Goal: Task Accomplishment & Management: Use online tool/utility

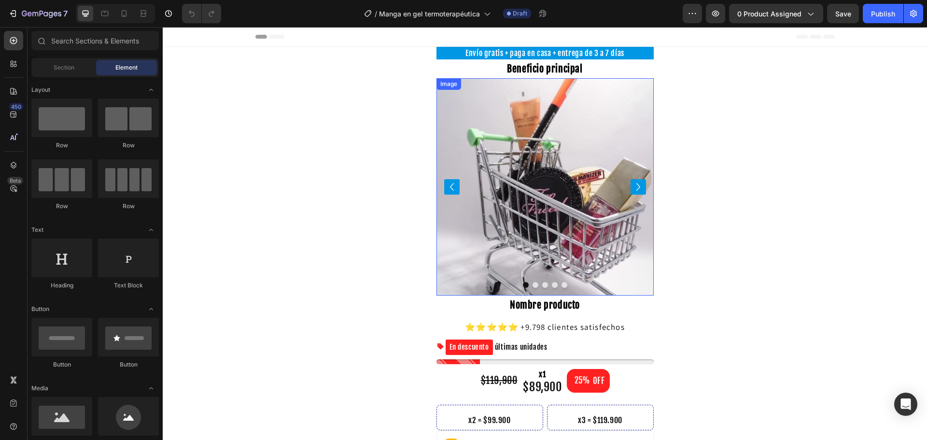
click at [509, 75] on h2 "Beneficio principal" at bounding box center [544, 68] width 217 height 19
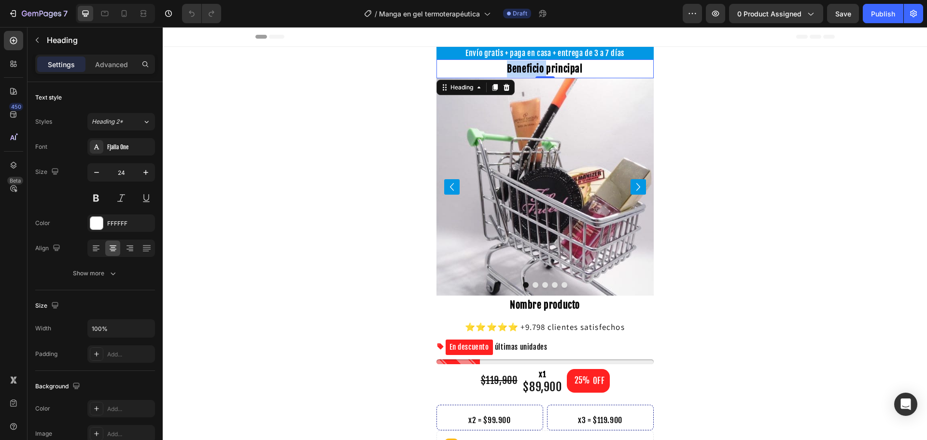
click at [511, 71] on strong "Beneficio principal" at bounding box center [544, 69] width 75 height 12
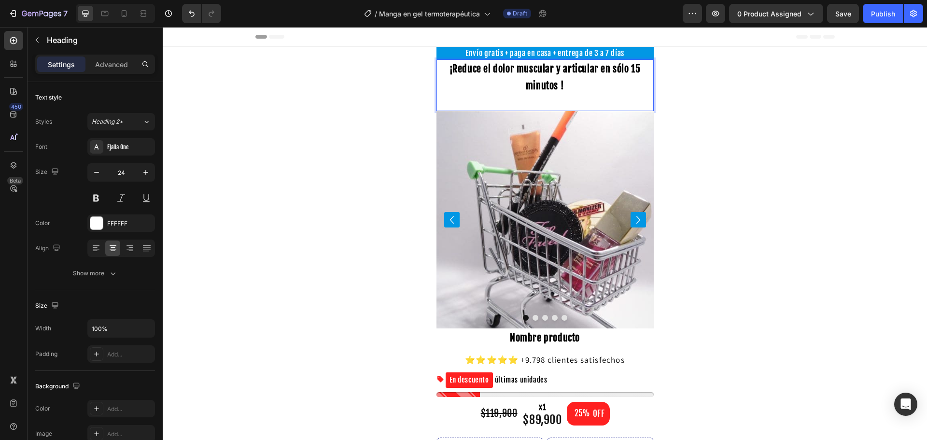
click at [511, 77] on p "¡Reduce el dolor muscular y articular en sólo 15 minutos !" at bounding box center [544, 85] width 215 height 50
click at [576, 86] on p "¡Reduce el dolor muscular y articular en sólo 15 minutos !" at bounding box center [544, 85] width 215 height 50
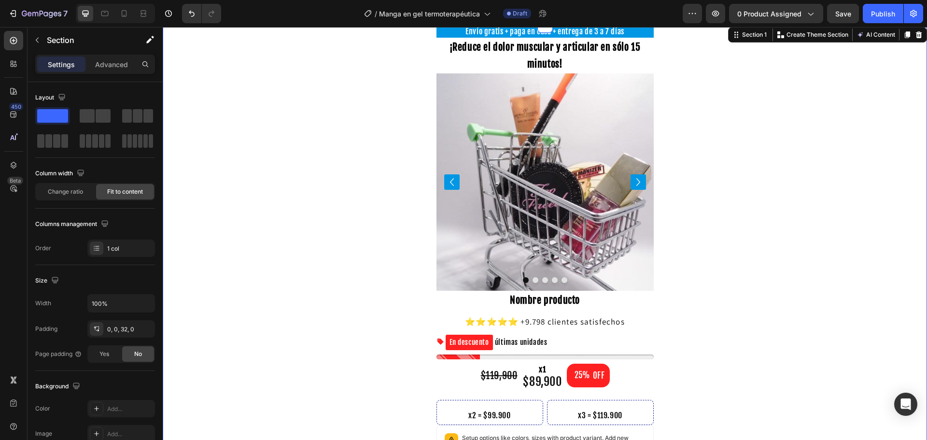
scroll to position [48, 0]
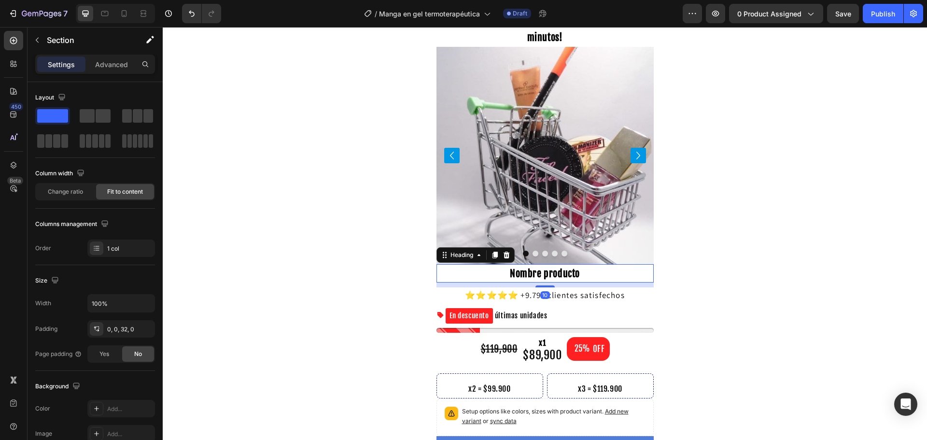
click at [543, 267] on strong "Nombre producto" at bounding box center [545, 273] width 70 height 12
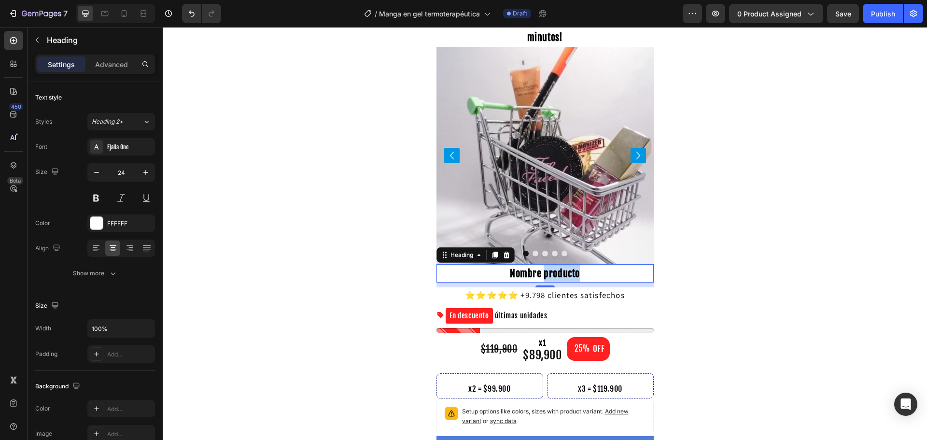
click at [551, 276] on strong "Nombre producto" at bounding box center [545, 273] width 70 height 12
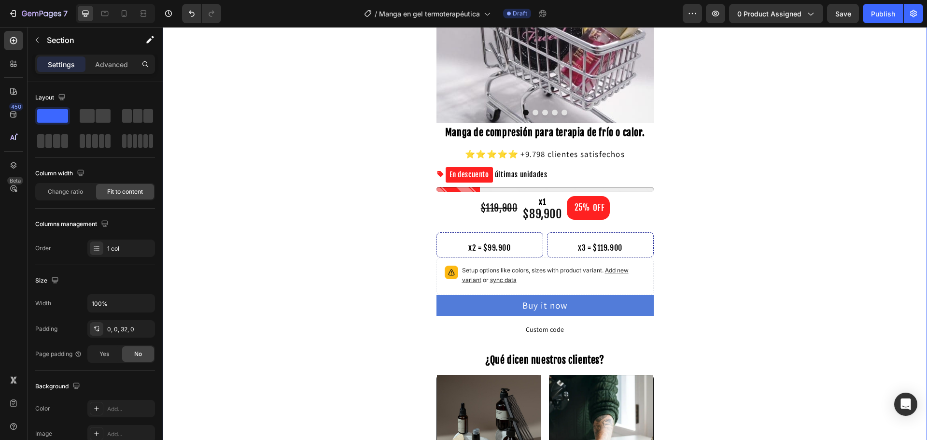
scroll to position [193, 0]
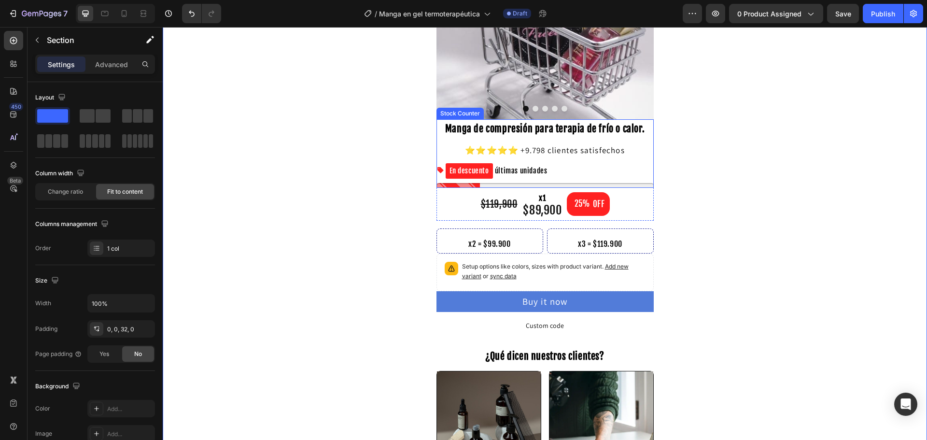
click at [476, 180] on div "En descuento últimas unidades" at bounding box center [544, 175] width 217 height 25
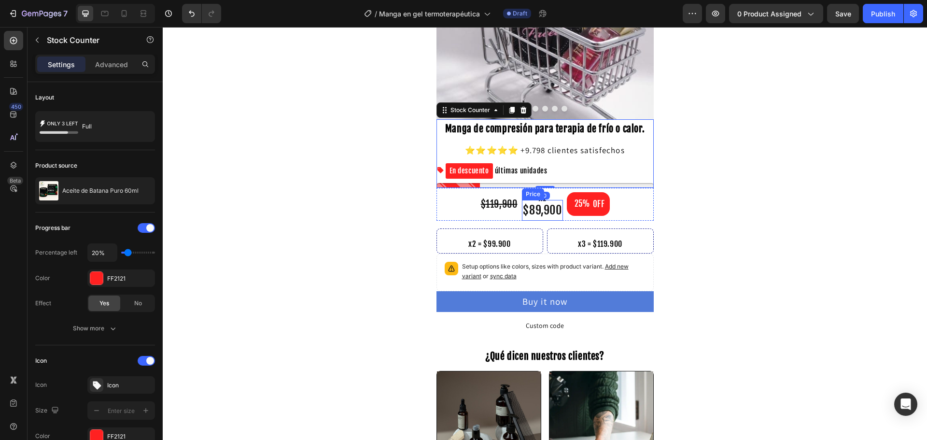
click at [531, 207] on div "$89,900" at bounding box center [542, 210] width 41 height 20
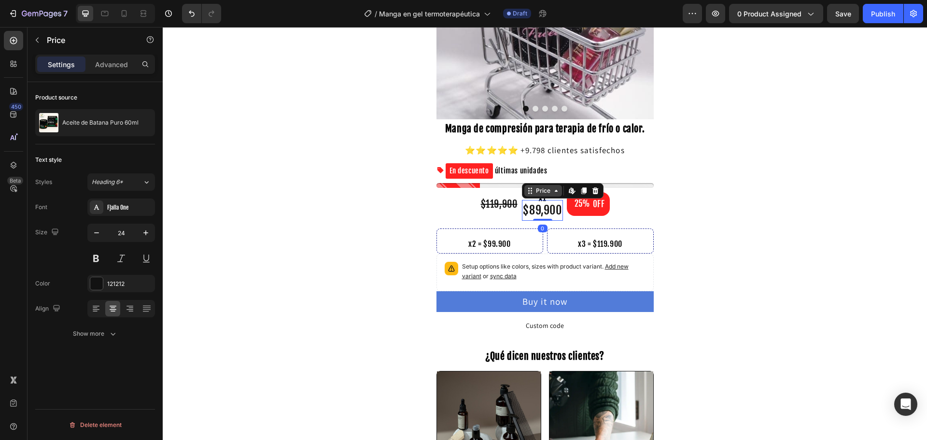
click at [526, 190] on icon at bounding box center [530, 191] width 8 height 8
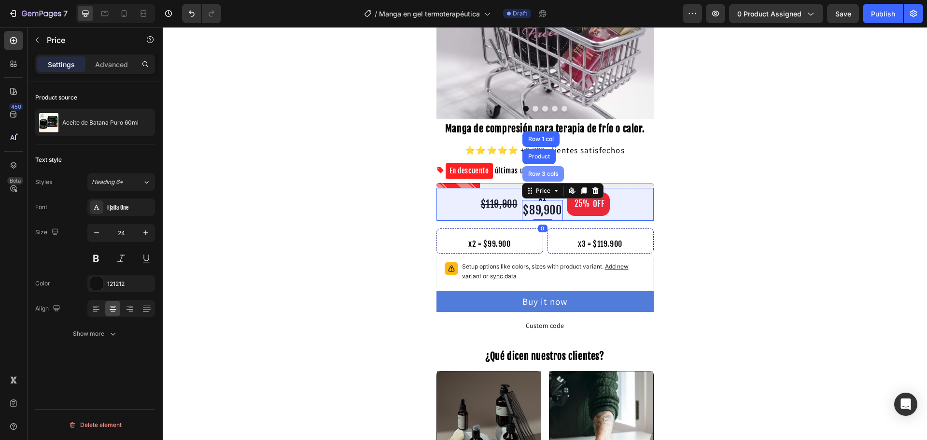
click at [528, 172] on div "Row 3 cols" at bounding box center [543, 174] width 34 height 6
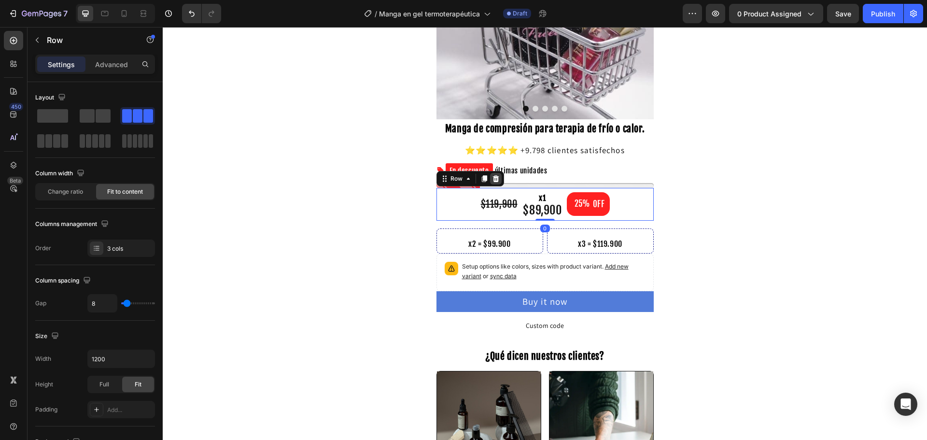
click at [492, 177] on icon at bounding box center [495, 178] width 6 height 7
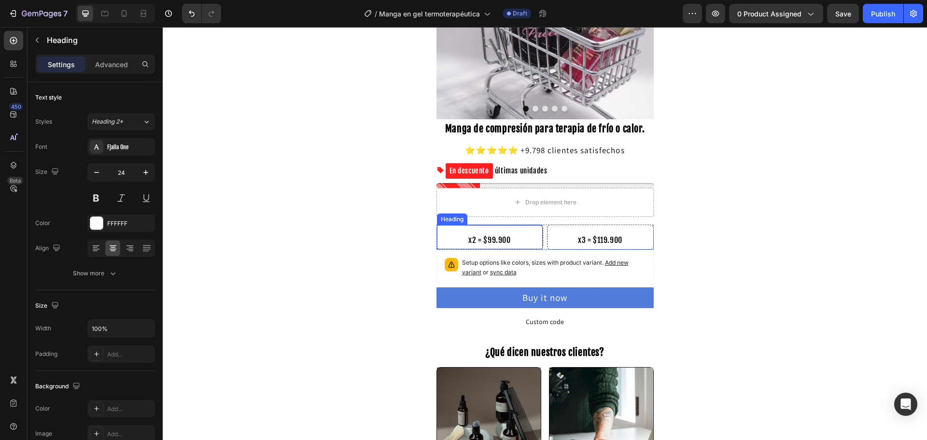
click at [456, 217] on div "Heading" at bounding box center [452, 219] width 27 height 9
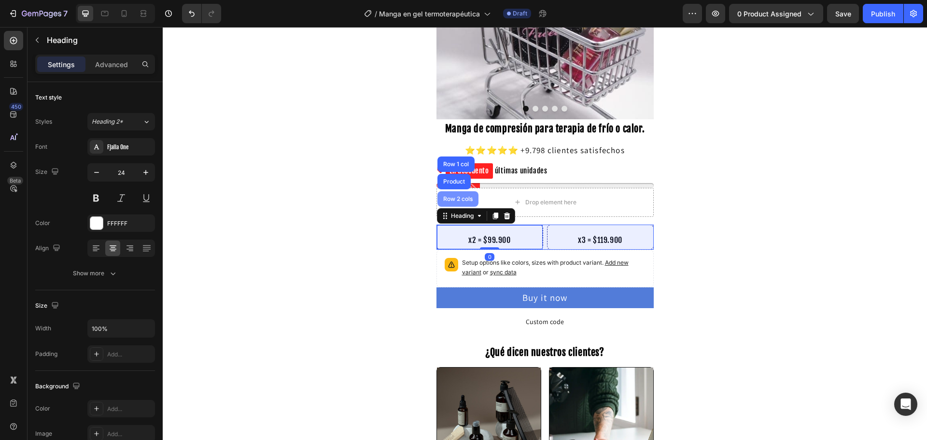
click at [459, 199] on div "Row 2 cols" at bounding box center [457, 199] width 33 height 6
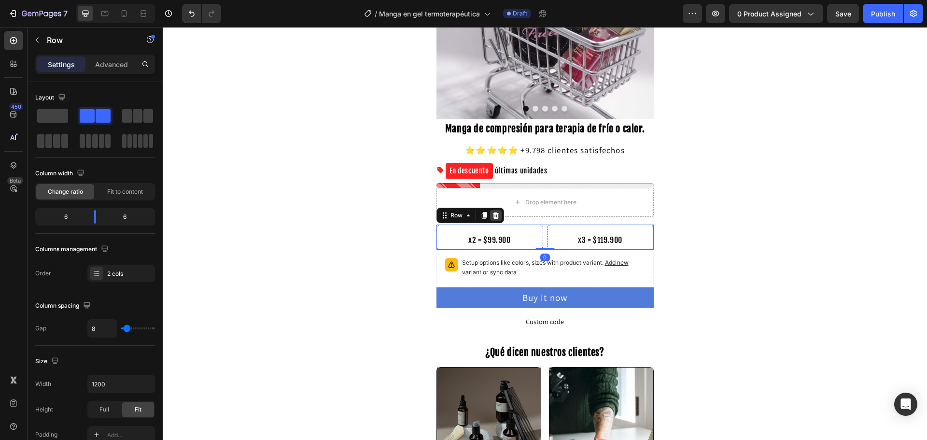
click at [492, 215] on icon at bounding box center [496, 215] width 8 height 8
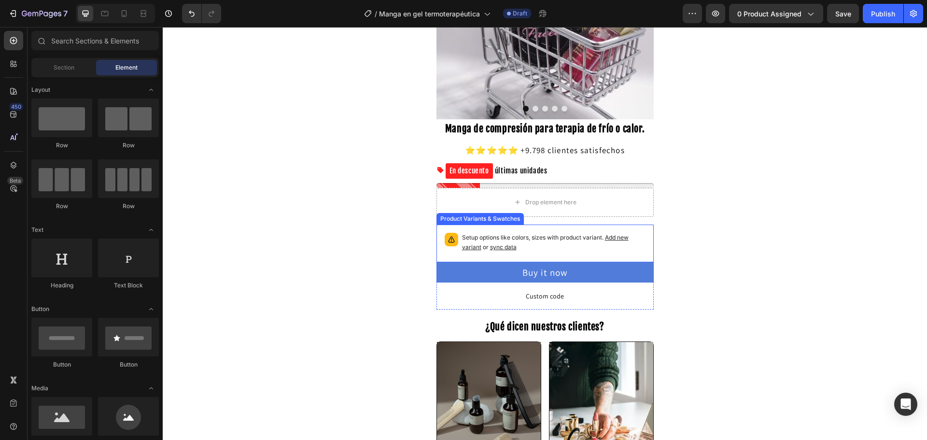
click at [538, 239] on p "Setup options like colors, sizes with product variant. Add new variant or sync …" at bounding box center [553, 242] width 183 height 19
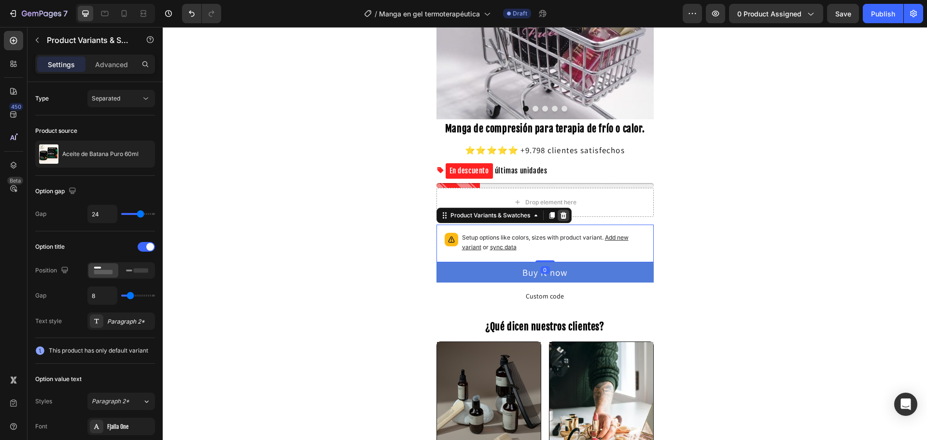
click at [563, 217] on icon at bounding box center [563, 215] width 8 height 8
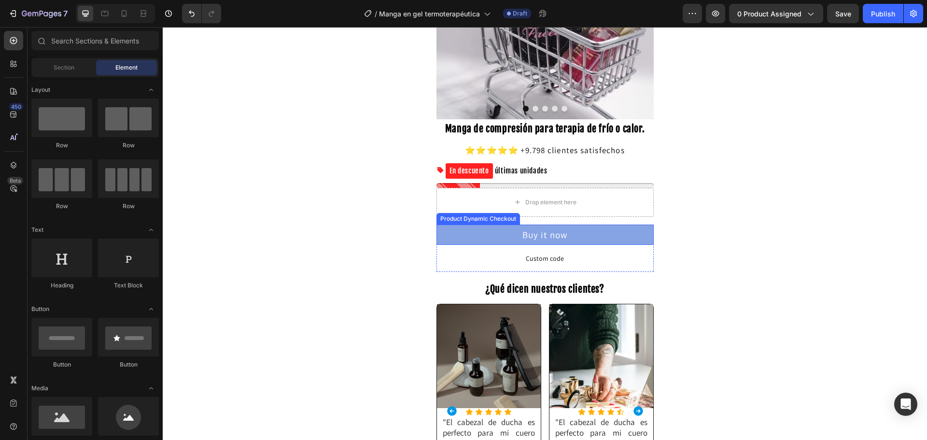
click at [575, 241] on button "Buy it now" at bounding box center [544, 234] width 217 height 21
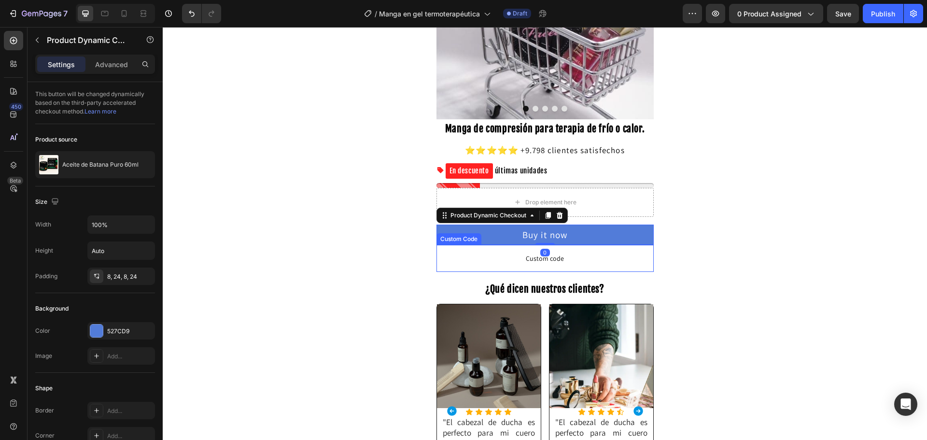
click at [573, 260] on span "Custom code" at bounding box center [544, 258] width 217 height 12
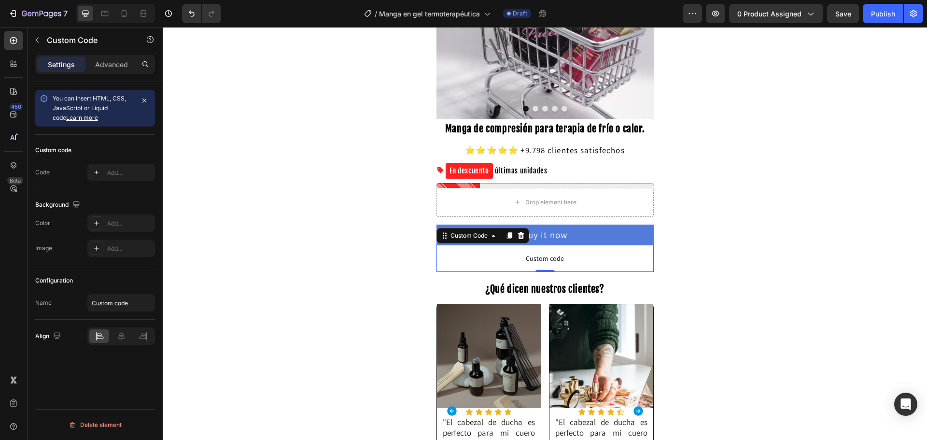
click at [553, 257] on span "Custom code" at bounding box center [544, 258] width 217 height 12
click at [122, 167] on div "Add..." at bounding box center [121, 172] width 68 height 17
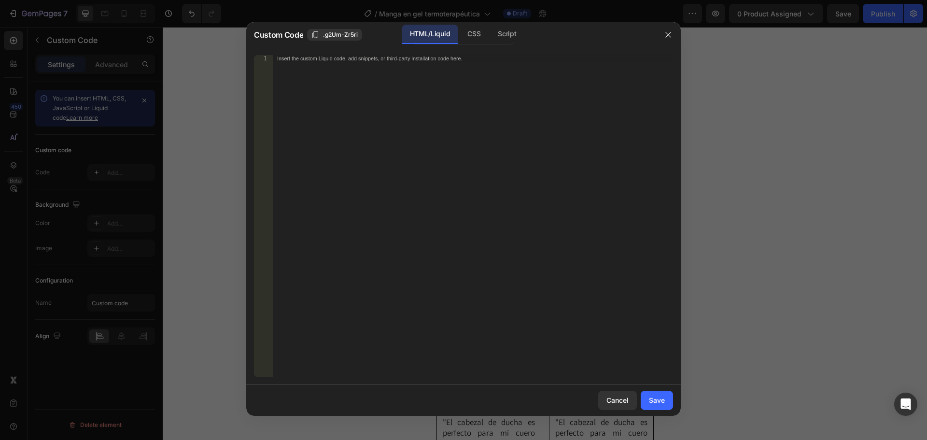
click at [398, 133] on div "Insert the custom Liquid code, add snippets, or third-party installation code h…" at bounding box center [473, 222] width 400 height 335
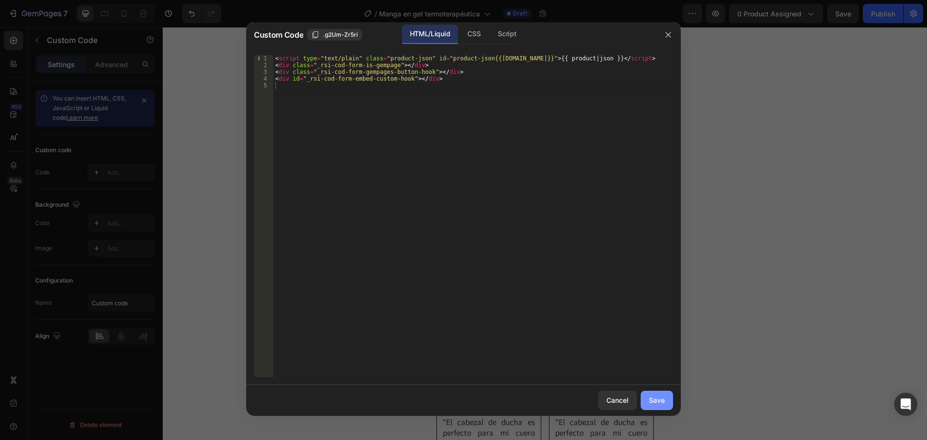
click at [650, 404] on div "Save" at bounding box center [657, 400] width 16 height 10
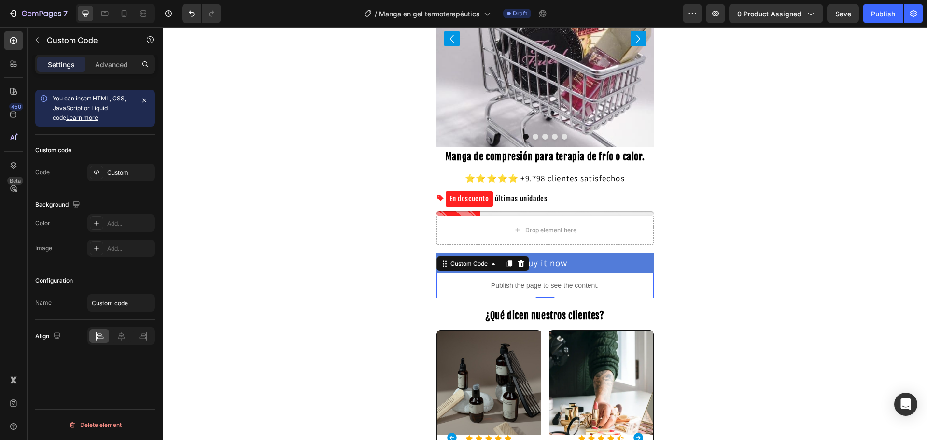
scroll to position [97, 0]
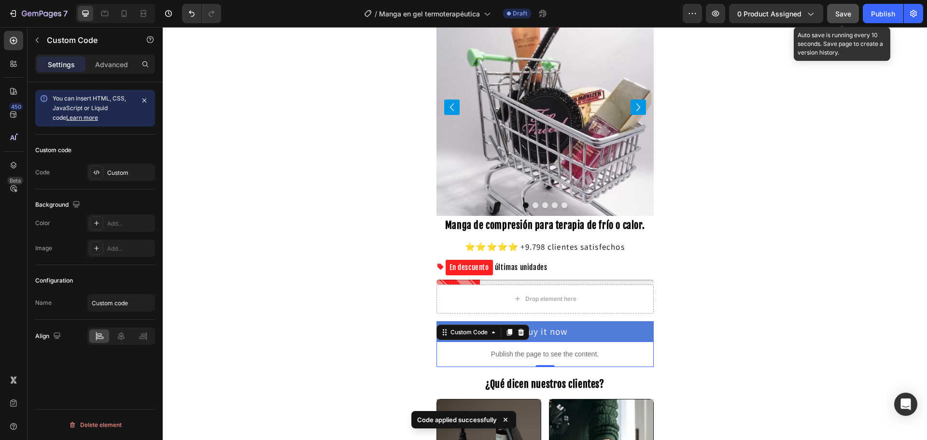
click at [837, 16] on span "Save" at bounding box center [843, 14] width 16 height 8
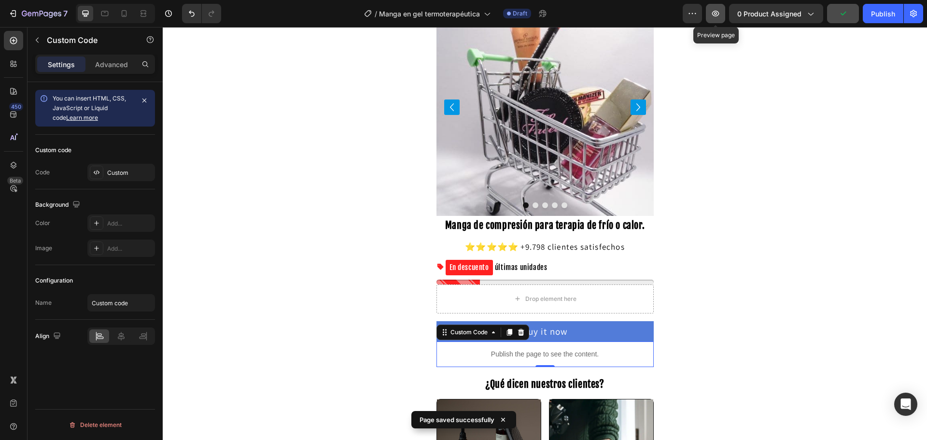
click at [713, 17] on icon "button" at bounding box center [715, 14] width 10 height 10
click at [754, 13] on span "0 product assigned" at bounding box center [769, 14] width 64 height 10
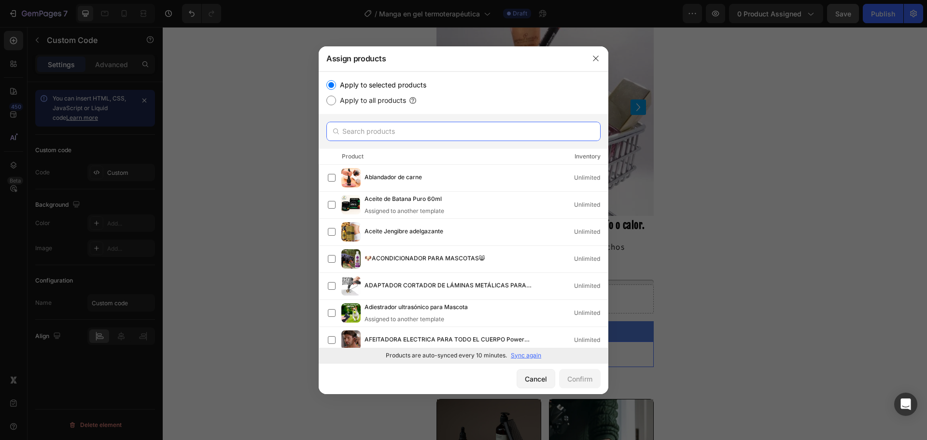
click at [348, 127] on input "text" at bounding box center [463, 131] width 274 height 19
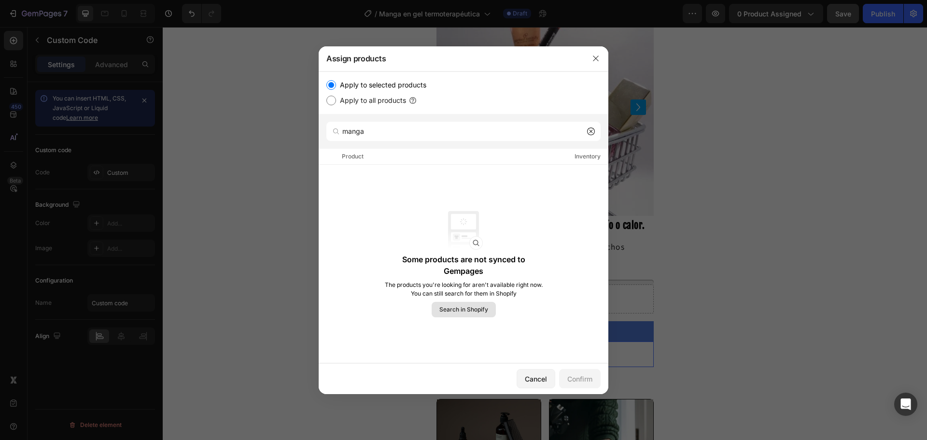
click at [465, 312] on span "Search in Shopify" at bounding box center [463, 309] width 49 height 9
click at [395, 134] on input "manga" at bounding box center [463, 131] width 274 height 19
type input "manga de compre"
click at [377, 104] on label "Apply to all products" at bounding box center [371, 101] width 70 height 12
click at [336, 104] on input "Apply to all products" at bounding box center [331, 101] width 10 height 10
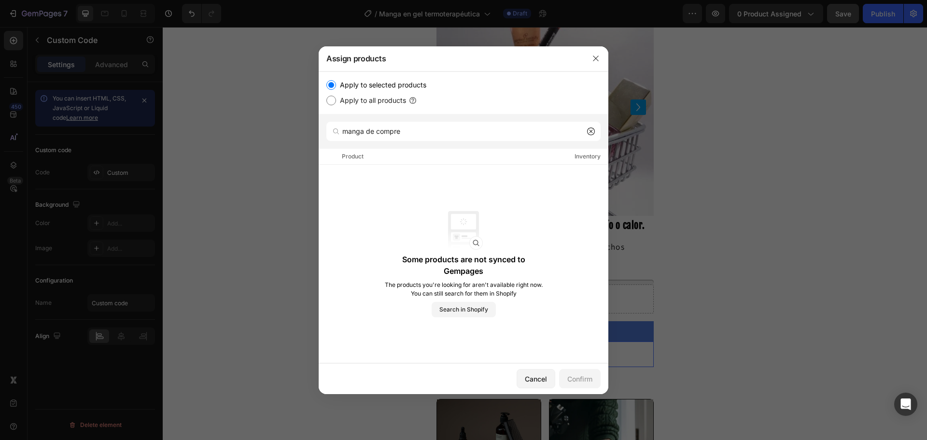
radio input "true"
click at [390, 85] on label "Apply to selected products" at bounding box center [381, 85] width 90 height 12
click at [336, 85] on input "Apply to selected products" at bounding box center [331, 85] width 10 height 10
radio input "true"
click at [417, 129] on input "manga de compre" at bounding box center [463, 131] width 274 height 19
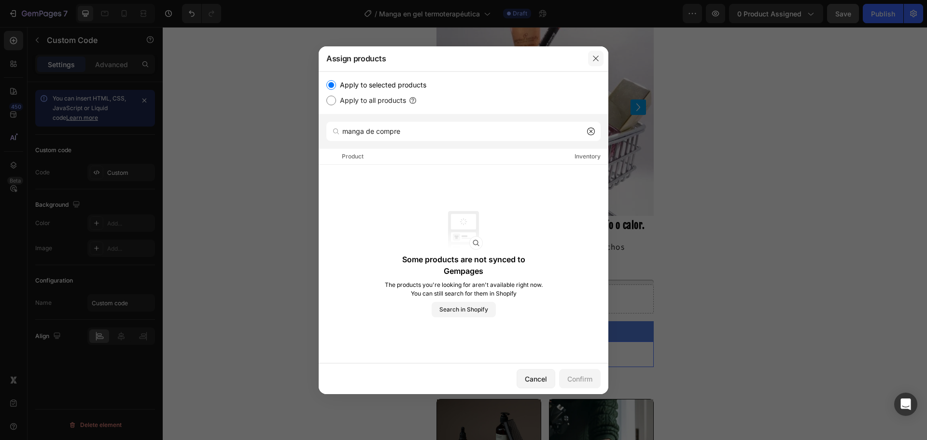
click at [595, 54] on button "button" at bounding box center [595, 58] width 15 height 15
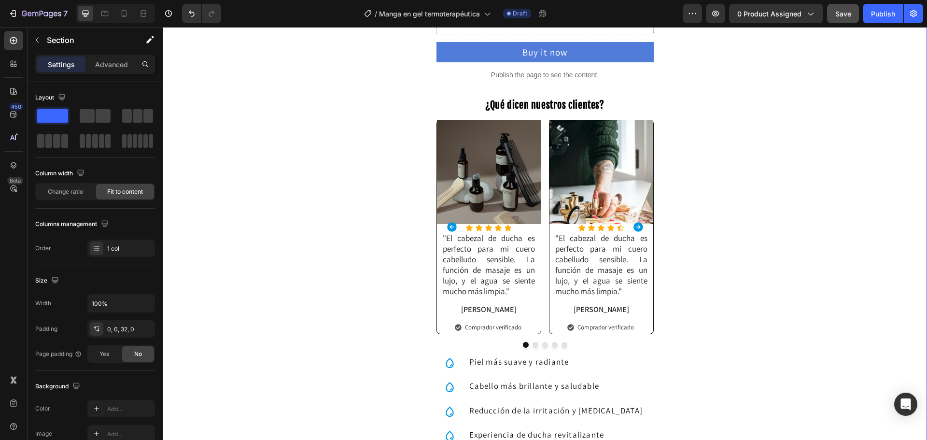
scroll to position [386, 0]
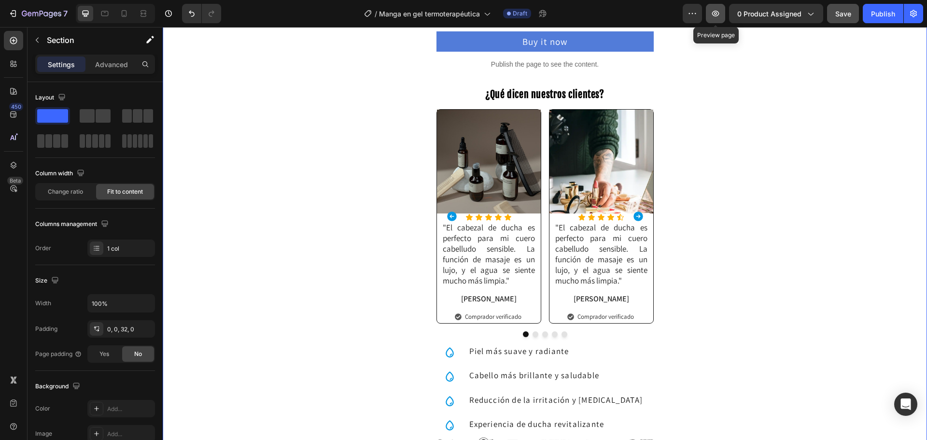
click at [715, 15] on icon "button" at bounding box center [715, 14] width 10 height 10
click at [751, 11] on span "0 product assigned" at bounding box center [769, 14] width 64 height 10
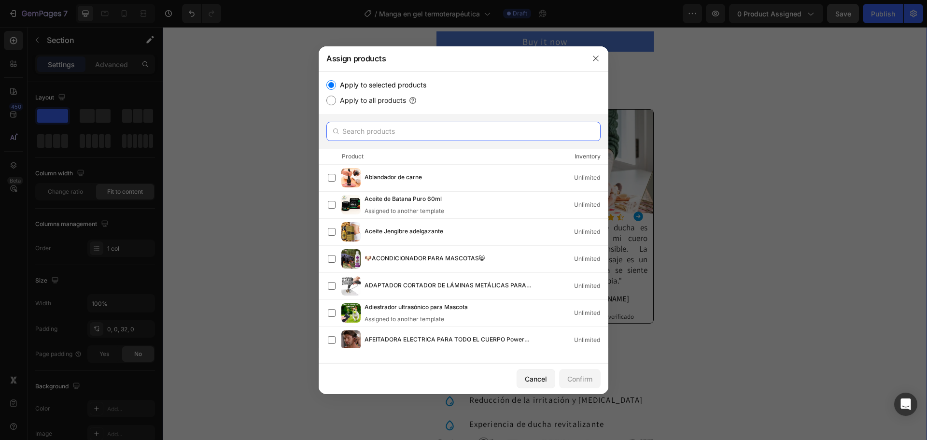
click at [376, 131] on input "text" at bounding box center [463, 131] width 274 height 19
type input "manga"
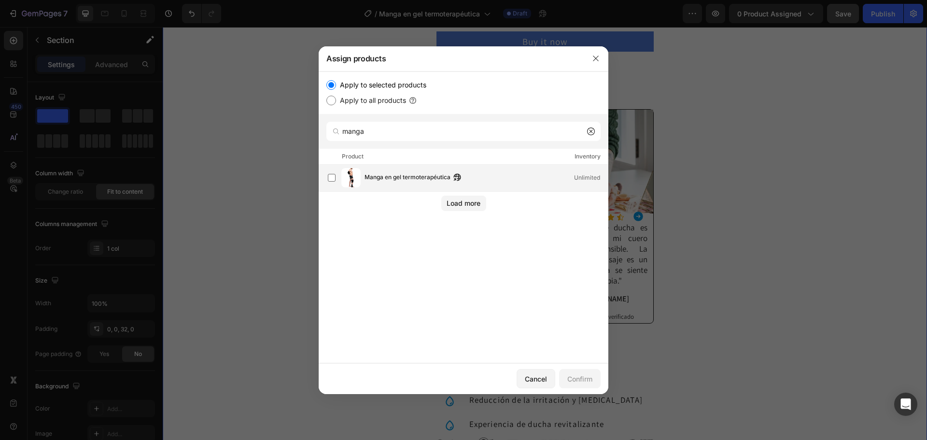
click at [388, 173] on span "Manga en gel termoterapéutica" at bounding box center [407, 177] width 86 height 11
click at [592, 379] on div "Confirm" at bounding box center [579, 379] width 25 height 10
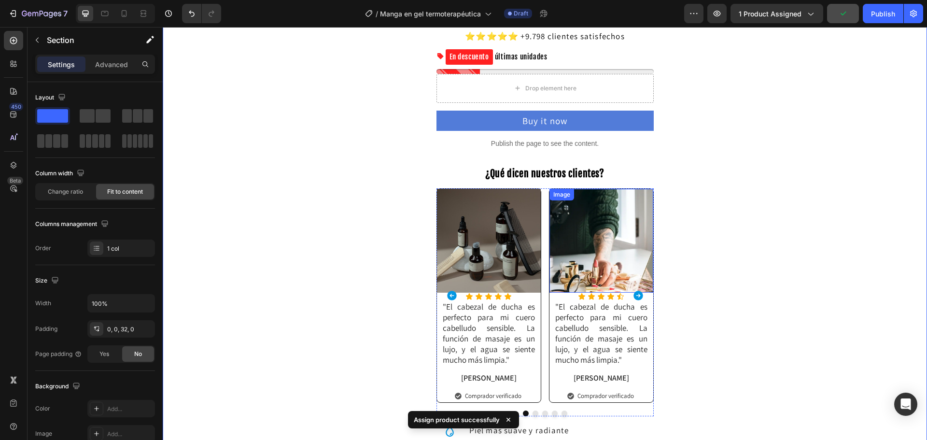
scroll to position [290, 0]
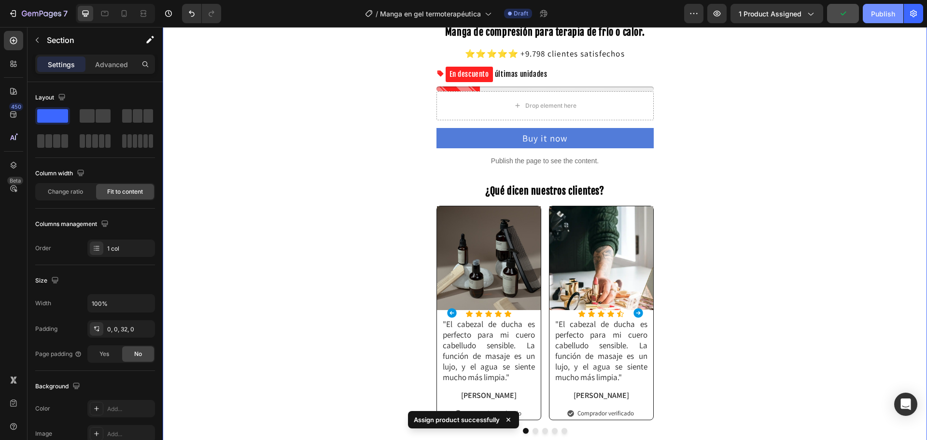
click at [881, 17] on div "Publish" at bounding box center [883, 14] width 24 height 10
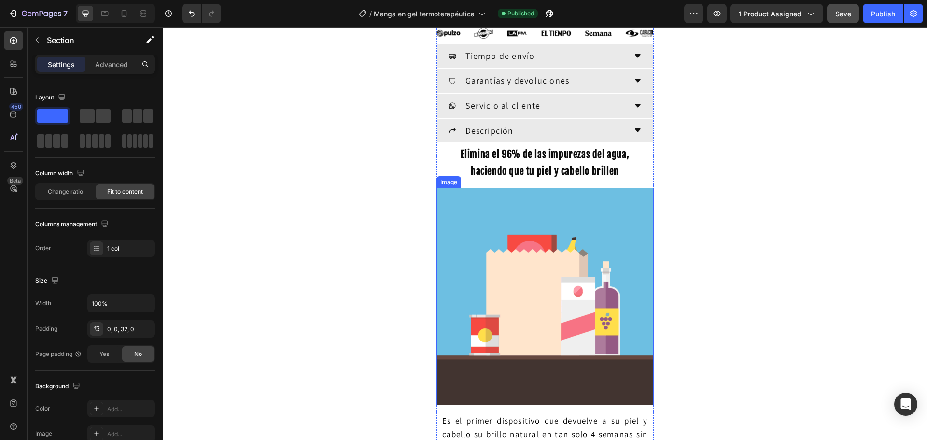
scroll to position [724, 0]
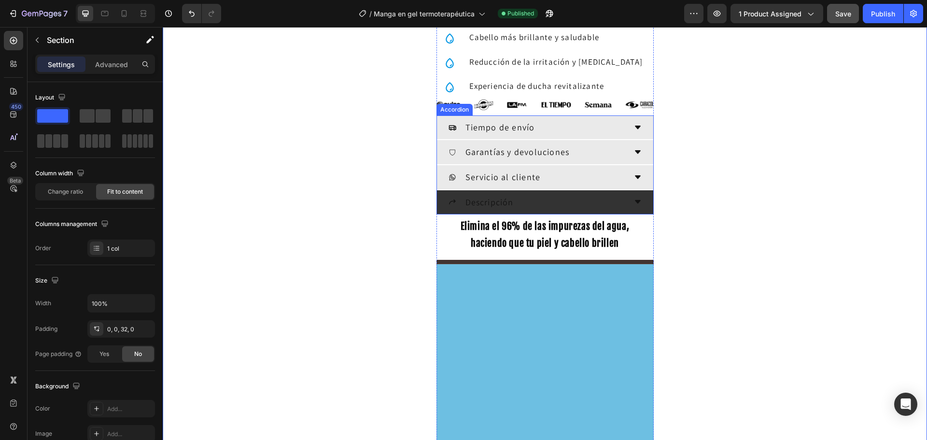
click at [627, 206] on div "Descripción" at bounding box center [545, 202] width 216 height 25
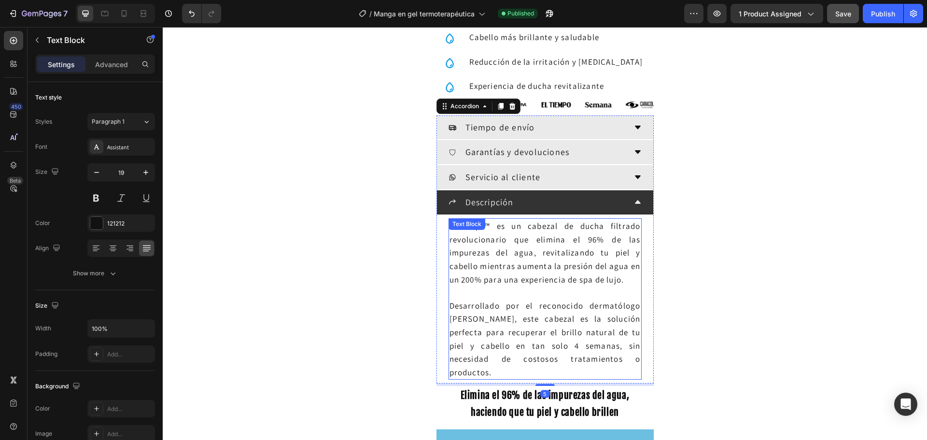
click at [493, 259] on p "IonDrops™ es un cabezal de ducha filtrado revolucionario que elimina el 96% de …" at bounding box center [544, 252] width 191 height 67
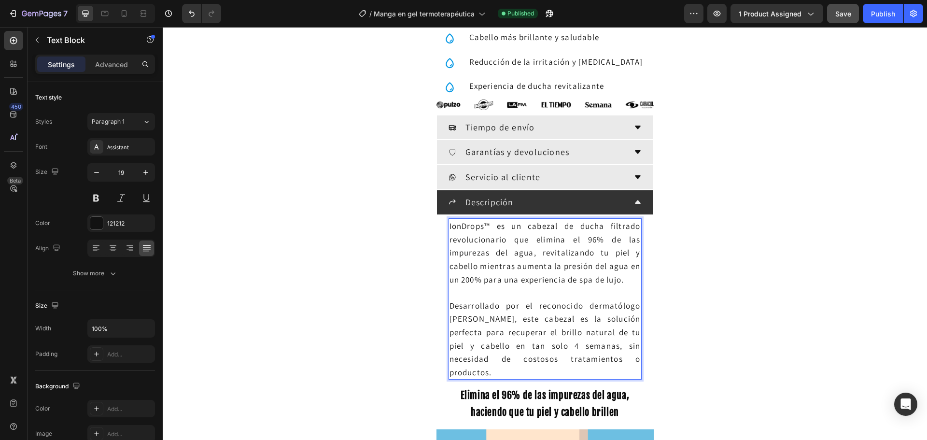
click at [493, 259] on p "IonDrops™ es un cabezal de ducha filtrado revolucionario que elimina el 96% de …" at bounding box center [544, 252] width 191 height 67
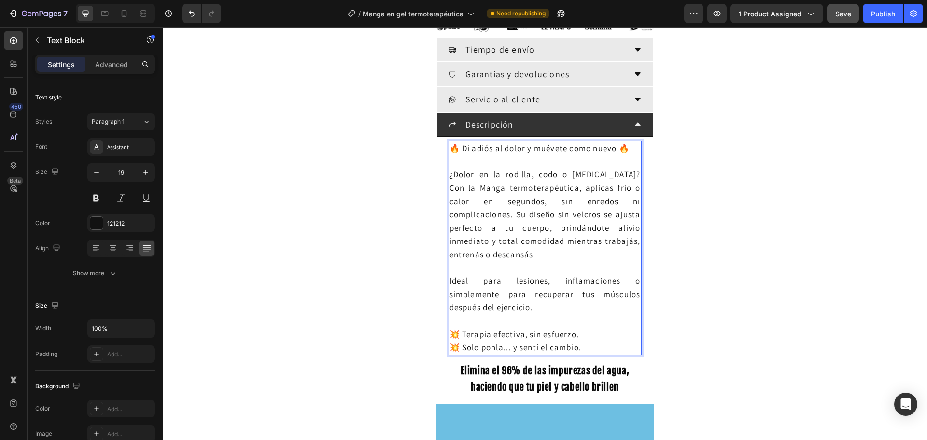
scroll to position [821, 0]
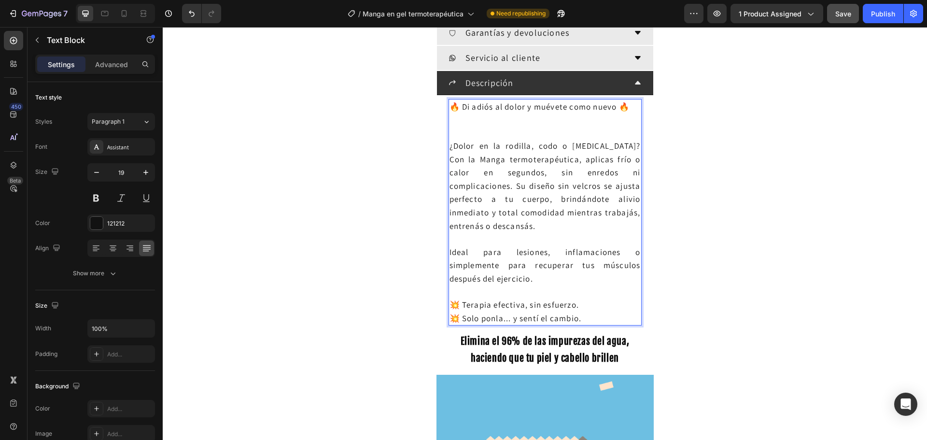
scroll to position [869, 0]
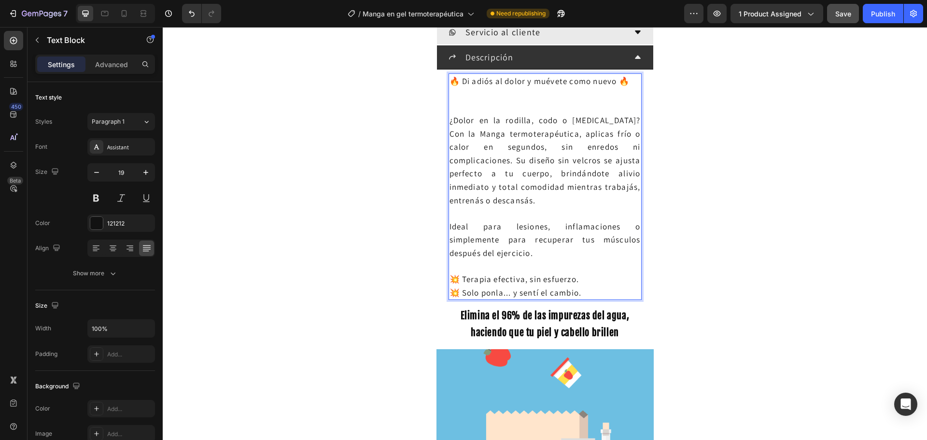
click at [500, 81] on span "🔥 Di adiós al dolor y muévete como nuevo 🔥" at bounding box center [539, 81] width 180 height 11
click at [485, 91] on p "🔥 Di adiós al dolor y muévete como nuevo 🔥" at bounding box center [544, 93] width 191 height 39
click at [477, 107] on p "🔥 Di adiós al dolor y muévete como nuevo 🔥 ⁠⁠⁠⁠⁠⁠⁠" at bounding box center [544, 93] width 191 height 39
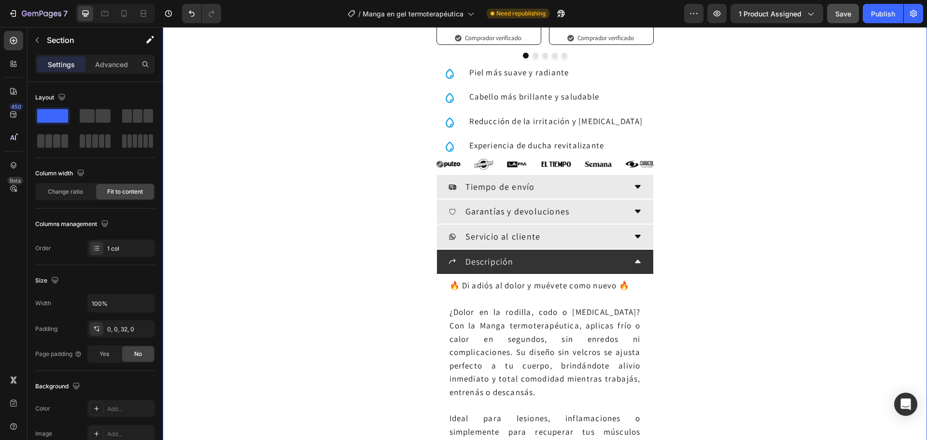
scroll to position [434, 0]
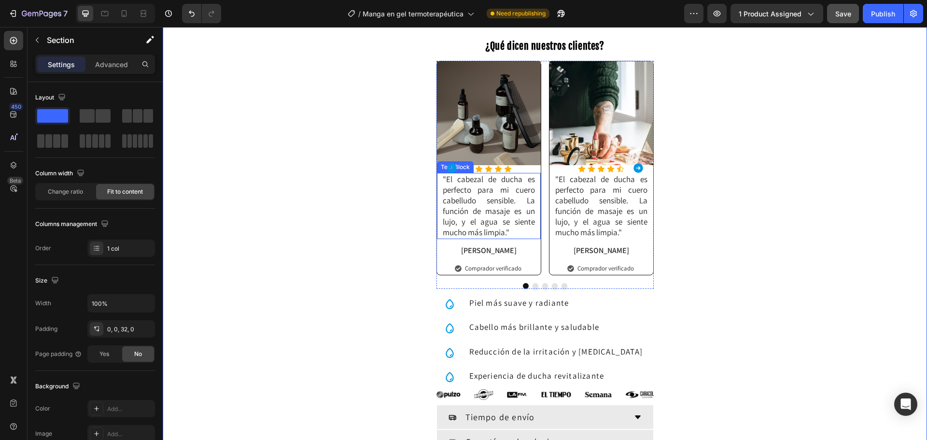
click at [466, 209] on p ""El cabezal de ducha es perfecto para mi cuero cabelludo sensible. La función d…" at bounding box center [489, 206] width 92 height 64
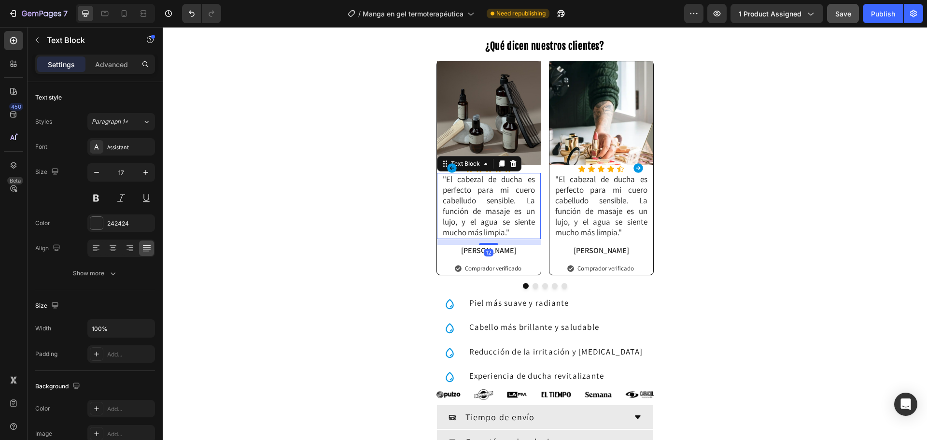
click at [466, 209] on p ""El cabezal de ducha es perfecto para mi cuero cabelludo sensible. La función d…" at bounding box center [489, 206] width 92 height 64
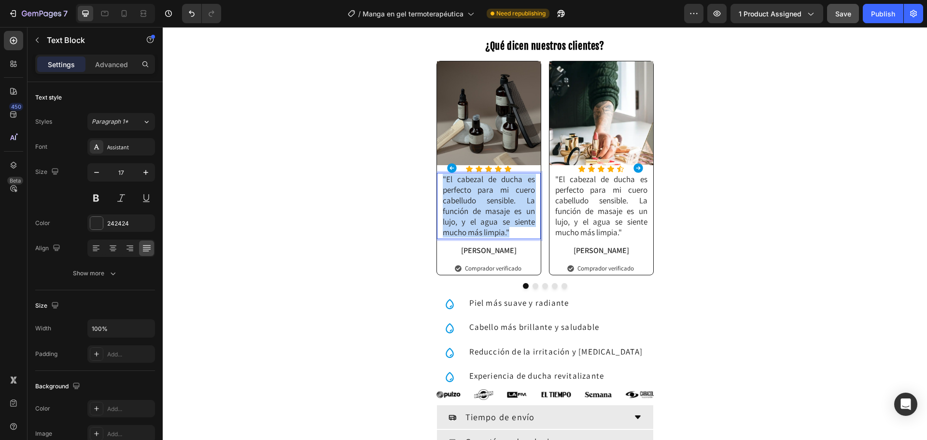
click at [466, 209] on p ""El cabezal de ducha es perfecto para mi cuero cabelludo sensible. La función d…" at bounding box center [489, 206] width 92 height 64
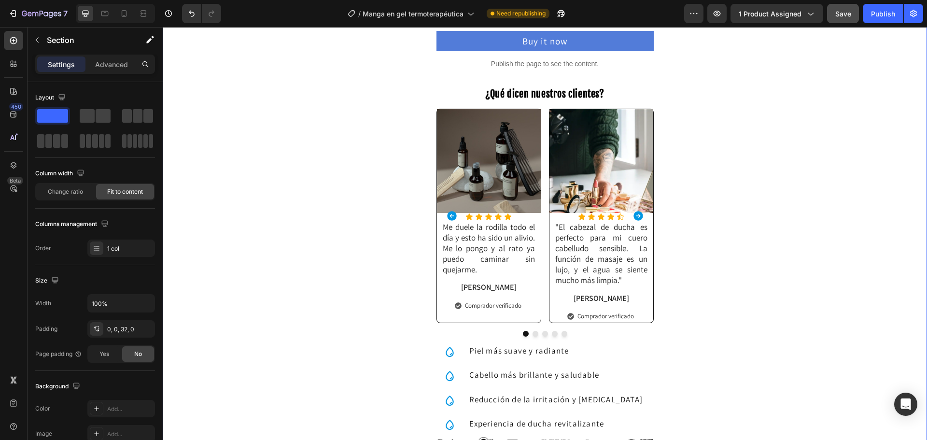
scroll to position [386, 0]
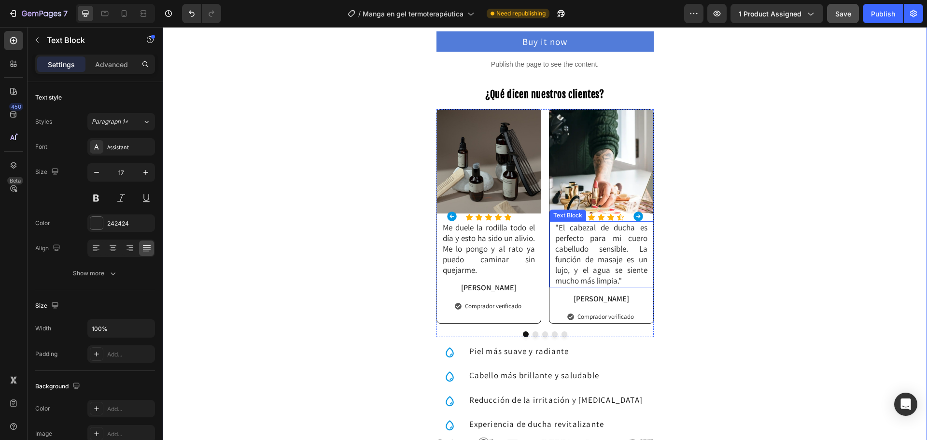
click at [587, 232] on p ""El cabezal de ducha es perfecto para mi cuero cabelludo sensible. La función d…" at bounding box center [601, 254] width 92 height 64
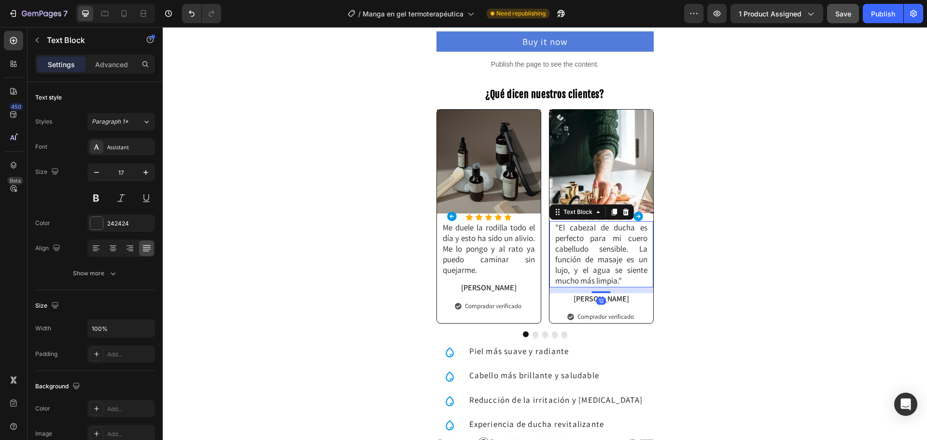
click at [587, 232] on p ""El cabezal de ducha es perfecto para mi cuero cabelludo sensible. La función d…" at bounding box center [601, 254] width 92 height 64
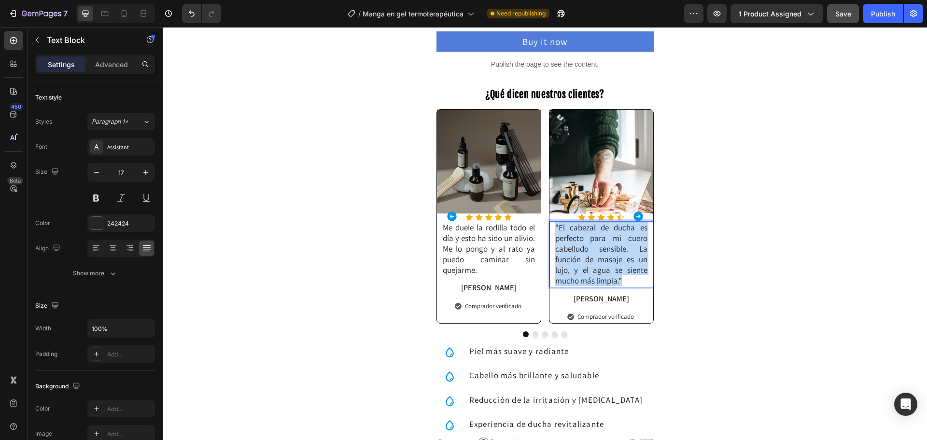
click at [587, 232] on p ""El cabezal de ducha es perfecto para mi cuero cabelludo sensible. La función d…" at bounding box center [601, 254] width 92 height 64
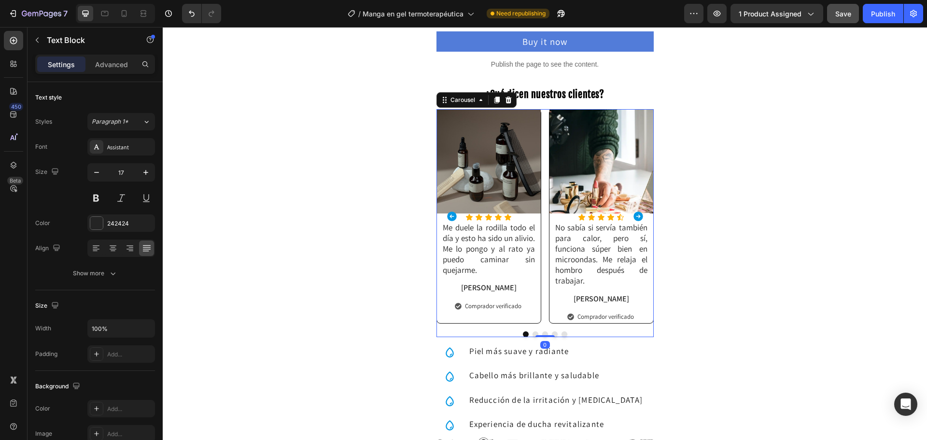
click at [632, 213] on icon "Carousel Next Arrow" at bounding box center [638, 216] width 12 height 12
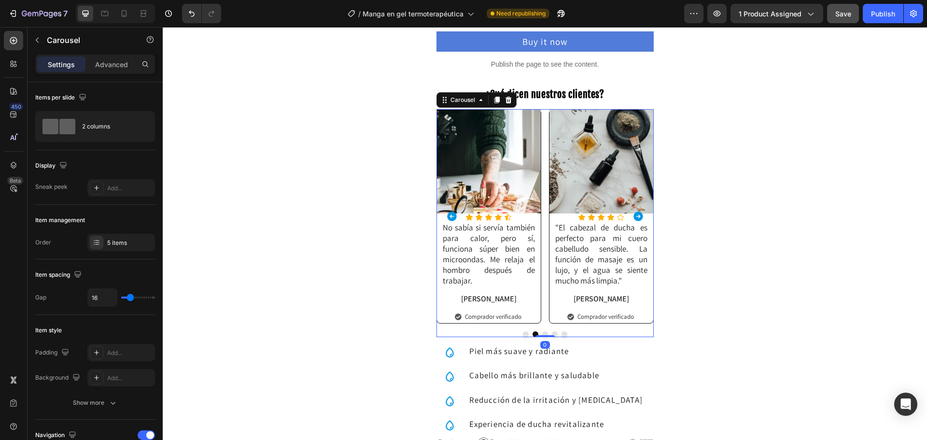
click at [632, 213] on icon "Carousel Next Arrow" at bounding box center [638, 216] width 12 height 12
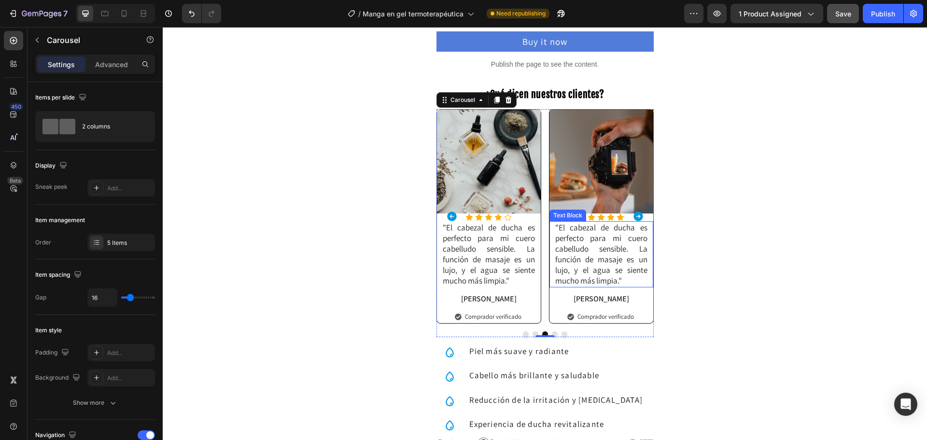
click at [579, 243] on p ""El cabezal de ducha es perfecto para mi cuero cabelludo sensible. La función d…" at bounding box center [601, 254] width 92 height 64
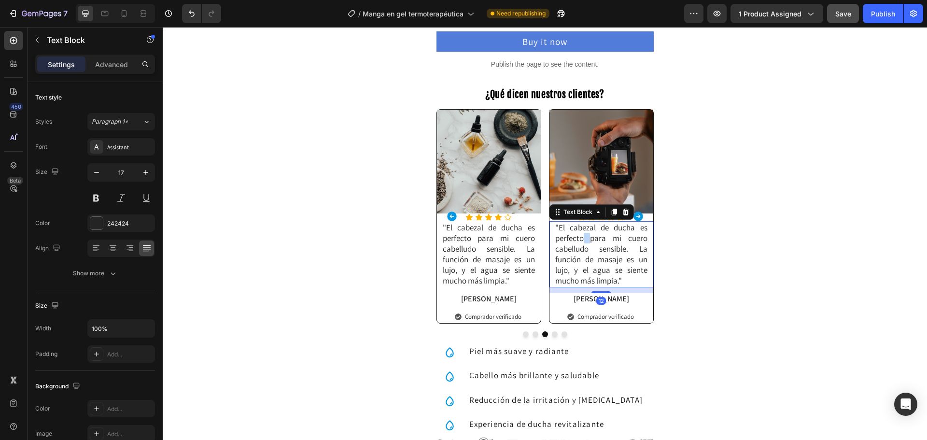
click at [579, 243] on p ""El cabezal de ducha es perfecto para mi cuero cabelludo sensible. La función d…" at bounding box center [601, 254] width 92 height 64
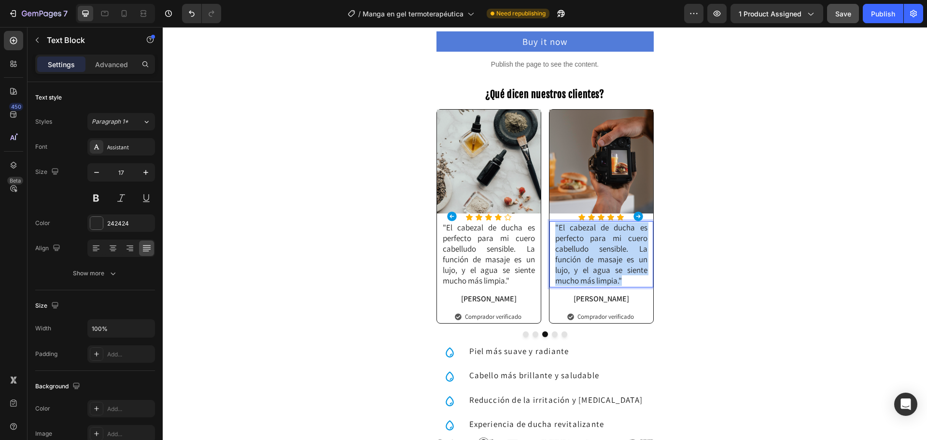
click at [579, 243] on p ""El cabezal de ducha es perfecto para mi cuero cabelludo sensible. La función d…" at bounding box center [601, 254] width 92 height 64
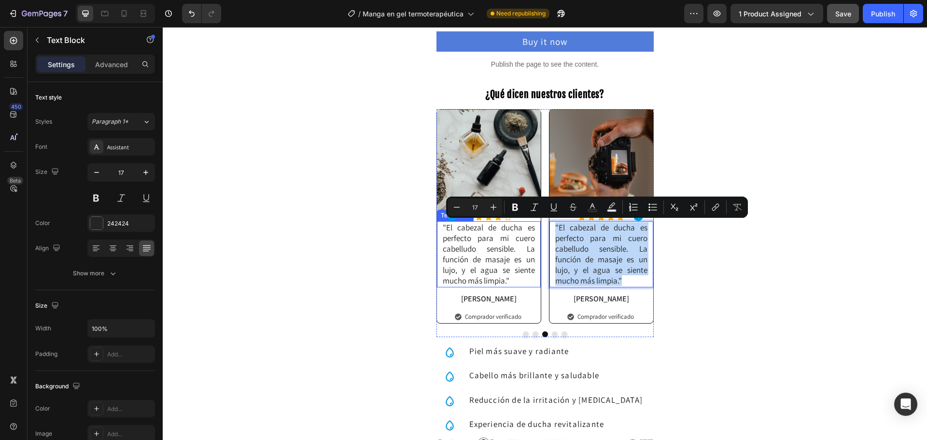
click at [471, 270] on p ""El cabezal de ducha es perfecto para mi cuero cabelludo sensible. La función d…" at bounding box center [489, 254] width 92 height 64
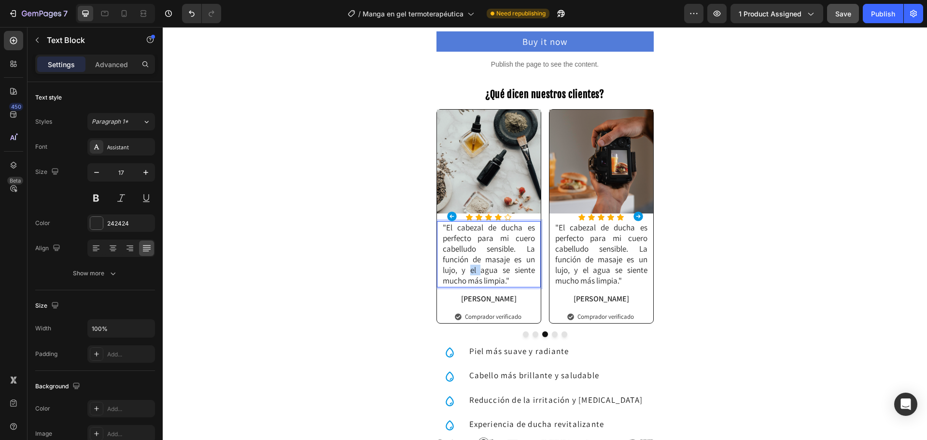
click at [471, 270] on p ""El cabezal de ducha es perfecto para mi cuero cabelludo sensible. La función d…" at bounding box center [489, 254] width 92 height 64
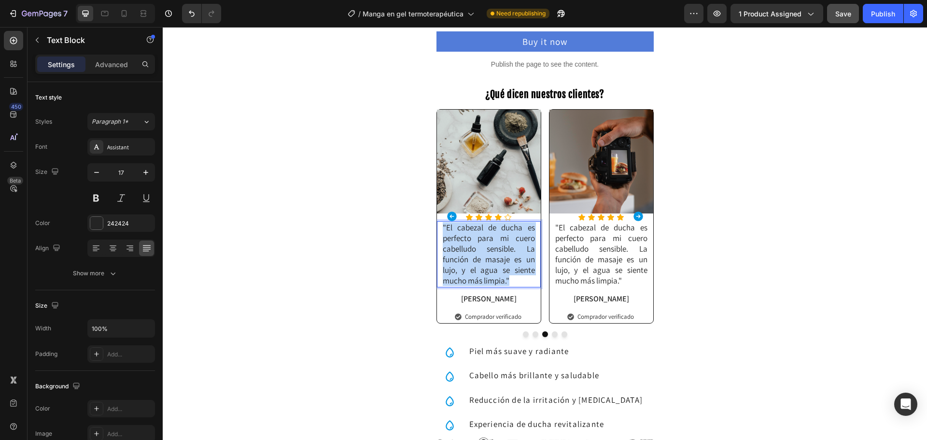
click at [471, 270] on p ""El cabezal de ducha es perfecto para mi cuero cabelludo sensible. La función d…" at bounding box center [489, 254] width 92 height 64
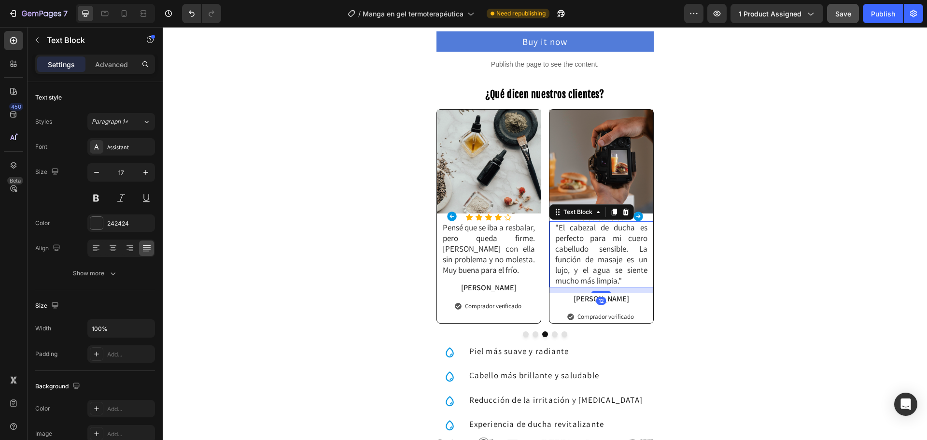
click at [574, 248] on p ""El cabezal de ducha es perfecto para mi cuero cabelludo sensible. La función d…" at bounding box center [601, 254] width 92 height 64
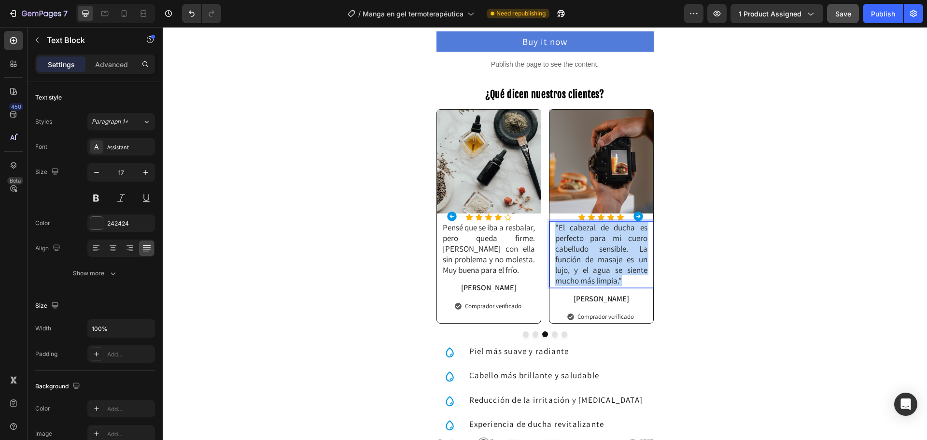
click at [574, 248] on p ""El cabezal de ducha es perfecto para mi cuero cabelludo sensible. La función d…" at bounding box center [601, 254] width 92 height 64
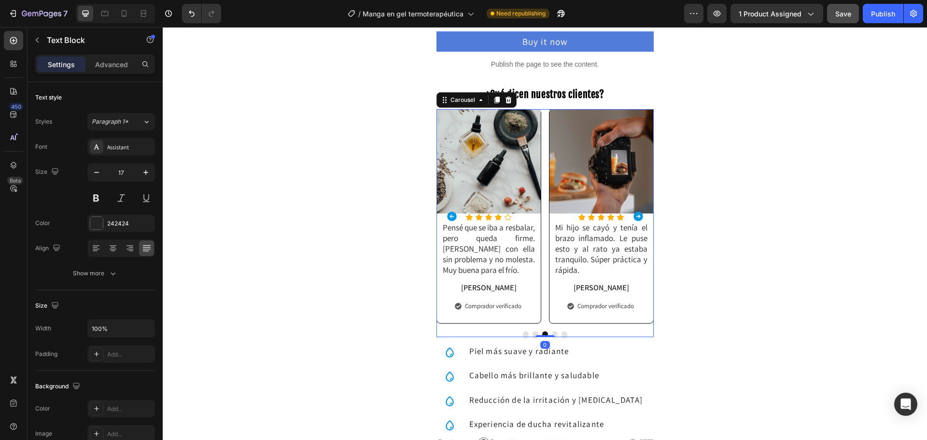
click at [633, 216] on icon "Carousel Next Arrow" at bounding box center [638, 216] width 12 height 12
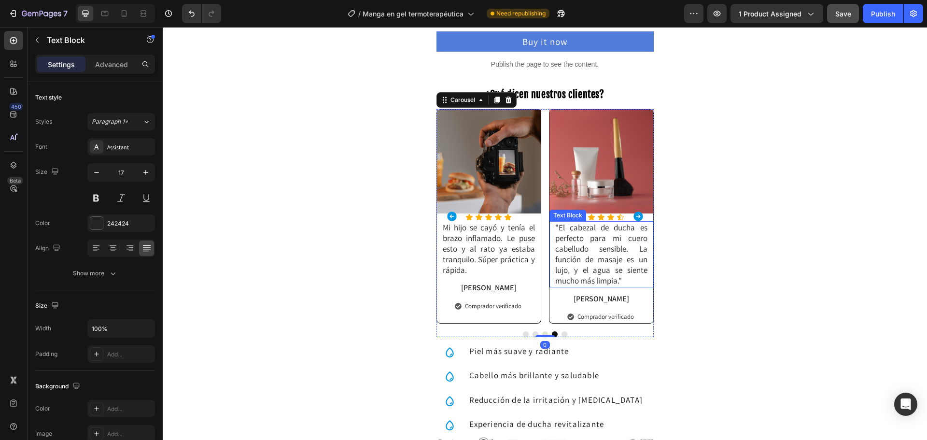
click at [590, 251] on p ""El cabezal de ducha es perfecto para mi cuero cabelludo sensible. La función d…" at bounding box center [601, 254] width 92 height 64
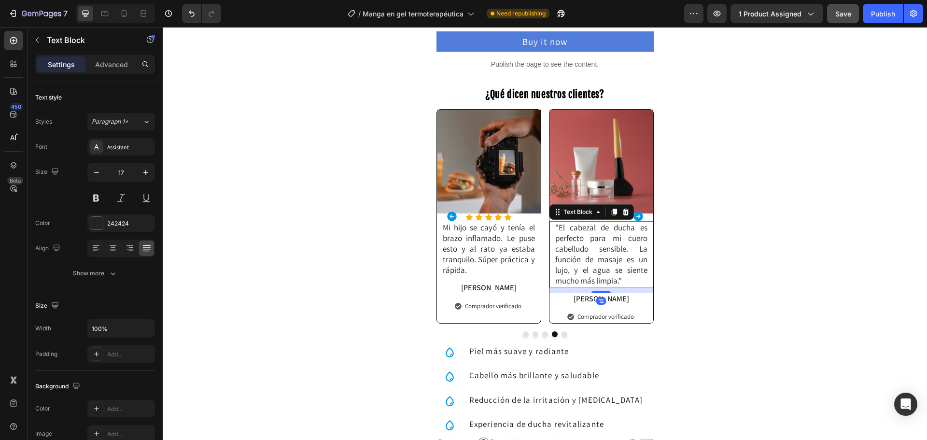
click at [590, 251] on p ""El cabezal de ducha es perfecto para mi cuero cabelludo sensible. La función d…" at bounding box center [601, 254] width 92 height 64
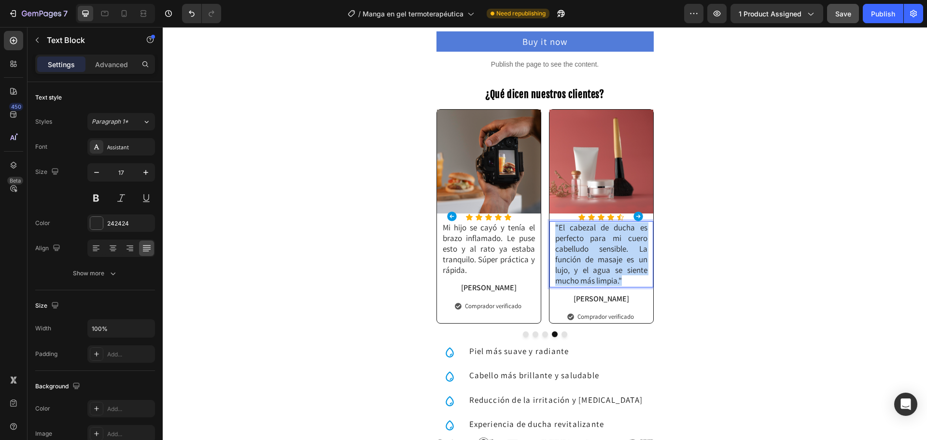
click at [590, 251] on p ""El cabezal de ducha es perfecto para mi cuero cabelludo sensible. La función d…" at bounding box center [601, 254] width 92 height 64
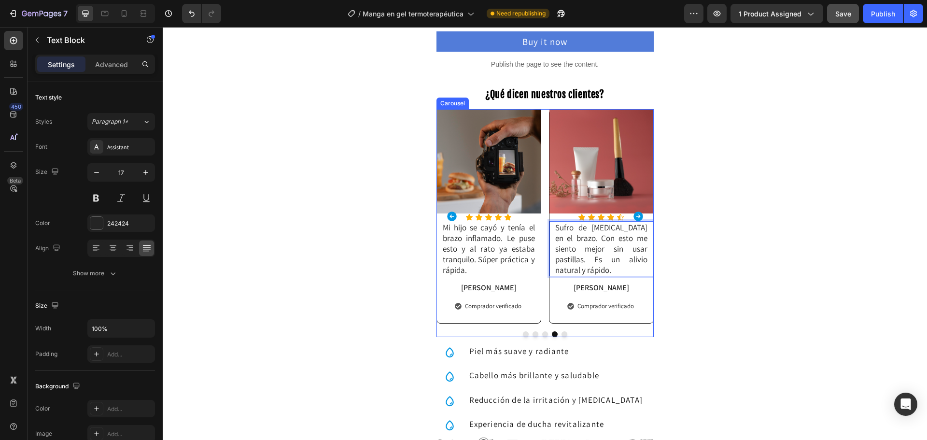
click at [634, 214] on icon "Carousel Next Arrow" at bounding box center [638, 216] width 10 height 10
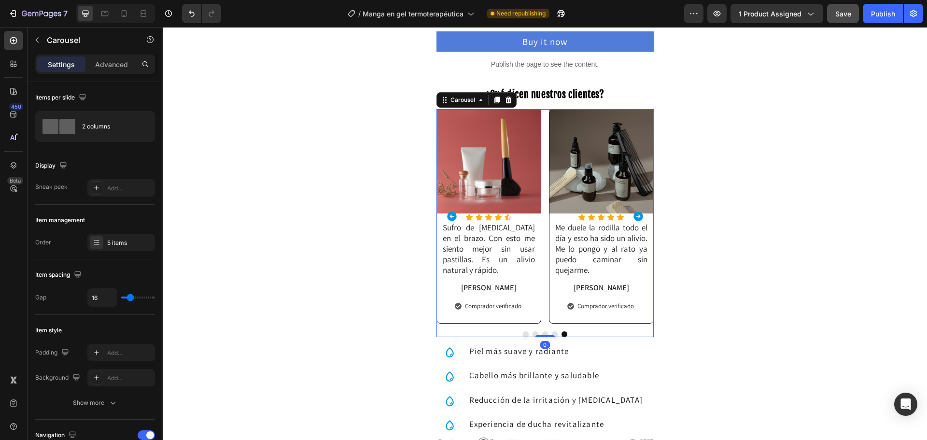
click at [634, 214] on icon "Carousel Next Arrow" at bounding box center [638, 216] width 10 height 10
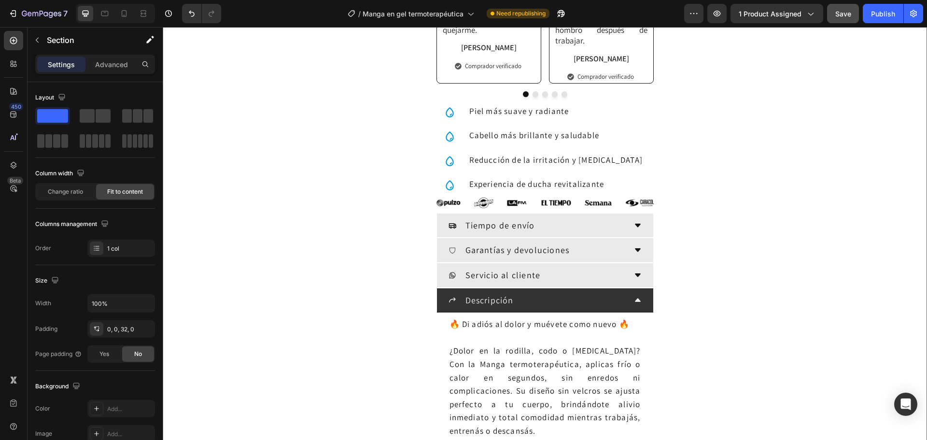
scroll to position [627, 0]
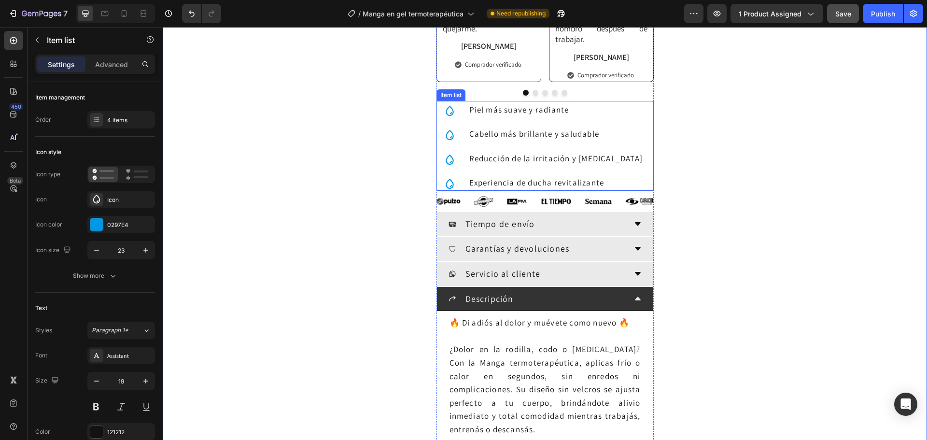
click at [505, 113] on span "Piel más suave y radiante" at bounding box center [519, 109] width 100 height 11
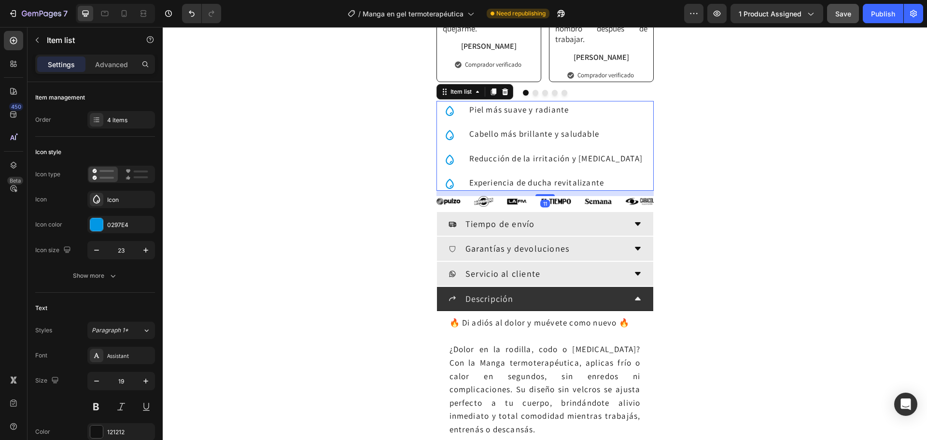
click at [505, 113] on span "Piel más suave y radiante" at bounding box center [519, 109] width 100 height 11
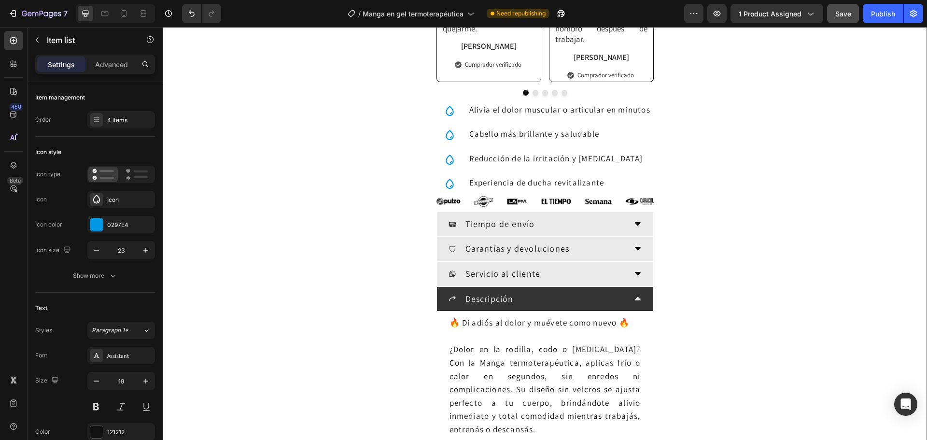
click at [475, 137] on span "Cabello más brillante y saludable" at bounding box center [534, 133] width 130 height 11
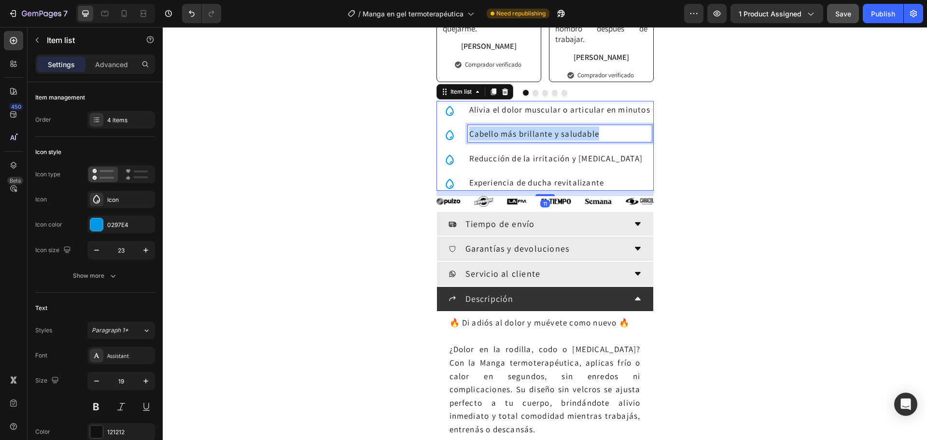
click at [475, 137] on span "Cabello más brillante y saludable" at bounding box center [534, 133] width 130 height 11
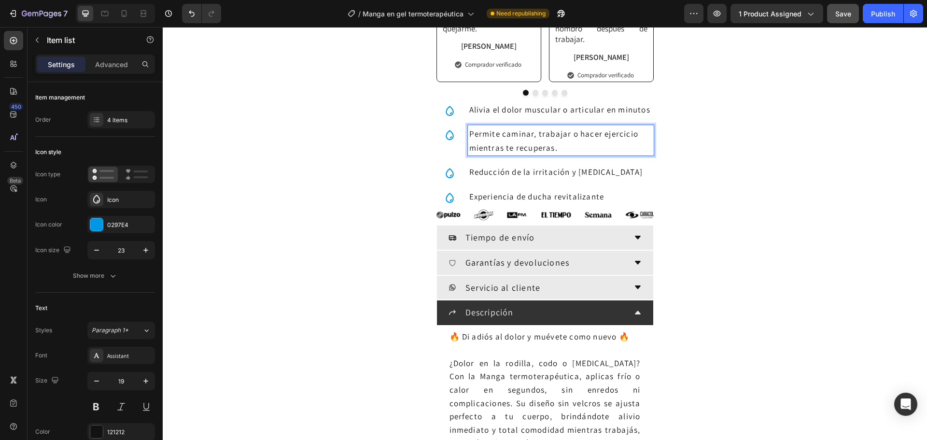
click at [492, 172] on span "Reducción de la irritación y sequedad" at bounding box center [556, 172] width 174 height 11
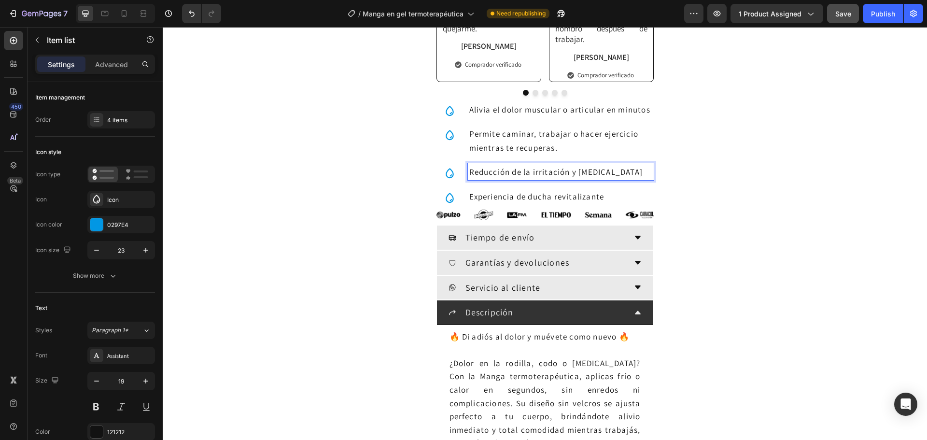
click at [515, 170] on span "Reducción de la irritación y sequedad" at bounding box center [556, 172] width 174 height 11
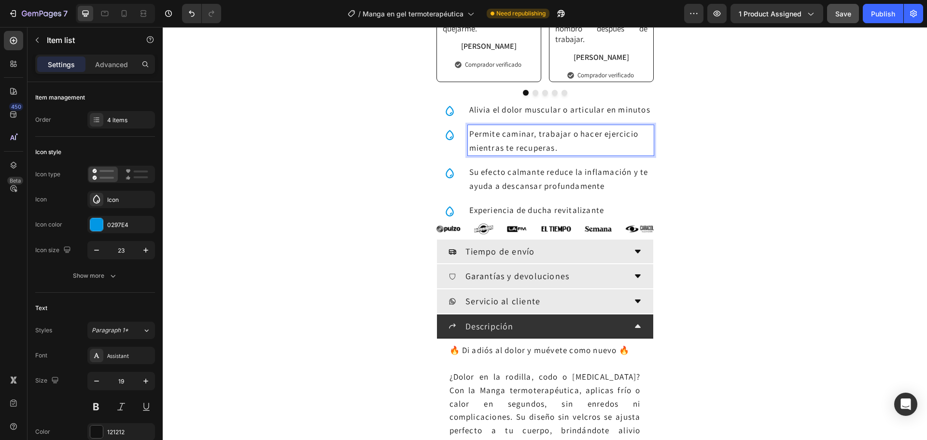
click at [548, 151] on span "Permite caminar, trabajar o hacer ejercicio mientras te recuperas." at bounding box center [553, 140] width 169 height 25
click at [560, 151] on p "Permite caminar, trabajar o hacer ejercicio mientras te recuperas." at bounding box center [560, 140] width 183 height 28
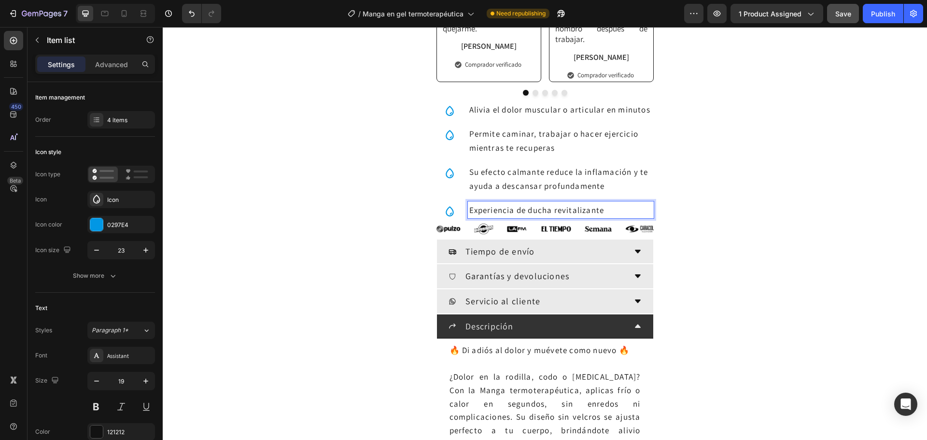
click at [487, 210] on span "Experiencia de ducha revitalizante" at bounding box center [536, 210] width 135 height 11
click at [469, 211] on span "Frío o calor según lo necesites" at bounding box center [528, 210] width 118 height 11
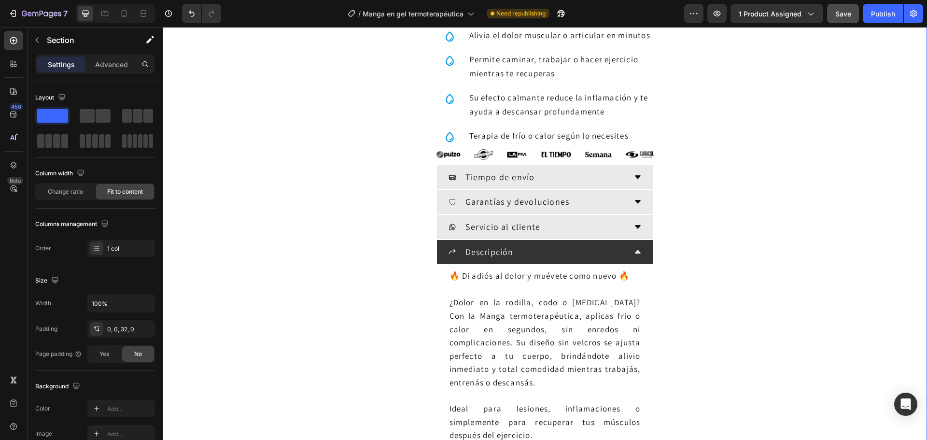
scroll to position [724, 0]
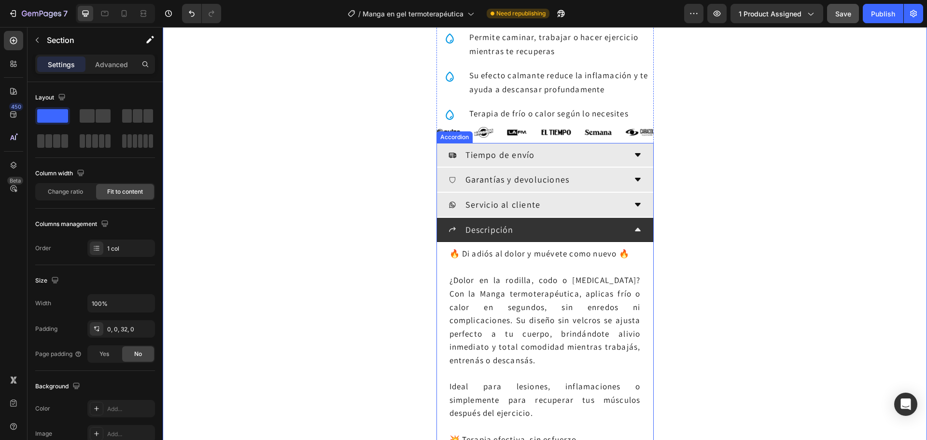
click at [641, 228] on div "Descripción" at bounding box center [545, 230] width 216 height 25
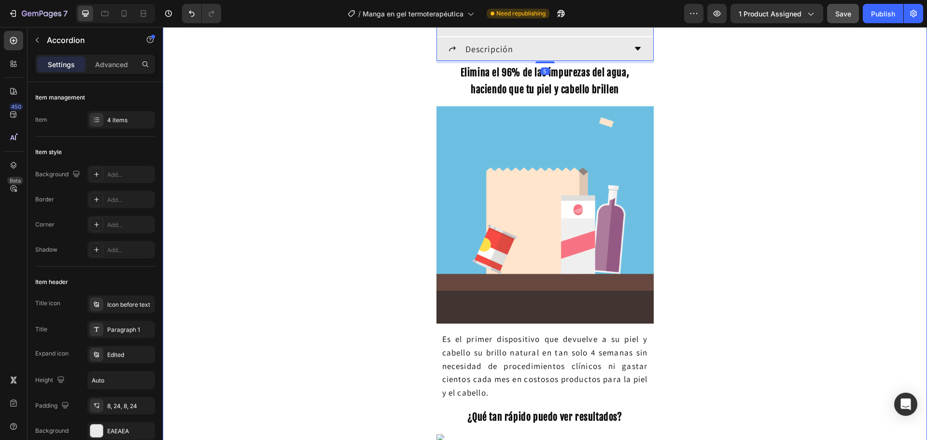
scroll to position [917, 0]
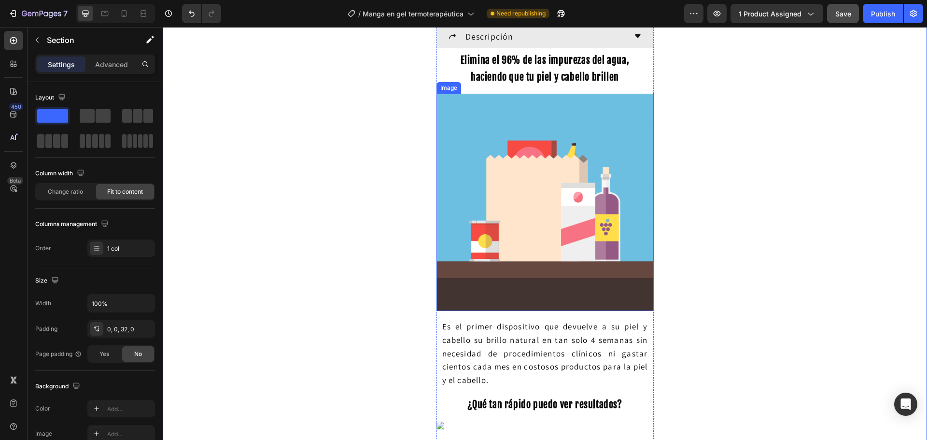
click at [458, 126] on img at bounding box center [544, 202] width 217 height 217
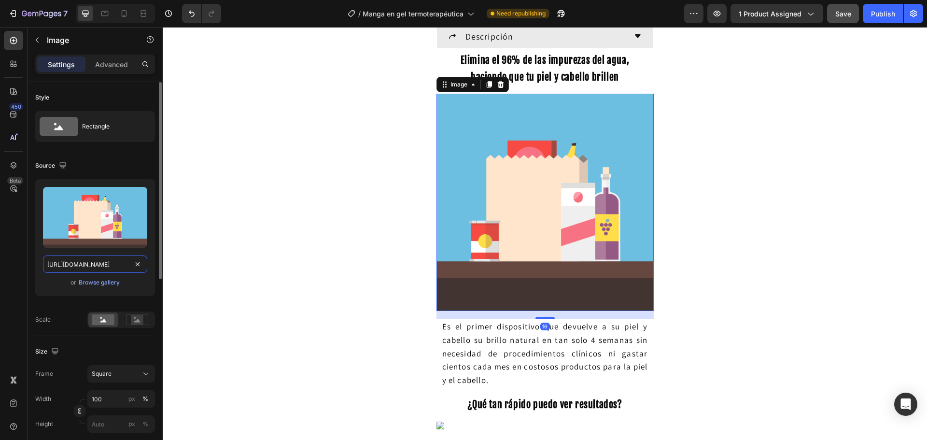
click at [75, 264] on input "https://i.pinimg.com/originals/81/eb/51/81eb51c3ea910a59ddf6f66896bba40c.gif" at bounding box center [95, 263] width 104 height 17
paste input "m.media-amazon.com/images/S/aplus-media-library-service-media/629419ec-c5ae-454…"
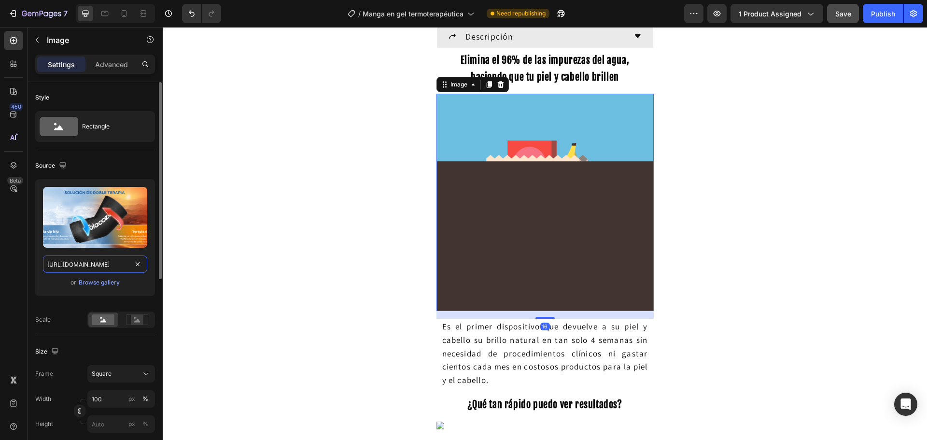
scroll to position [0, 363]
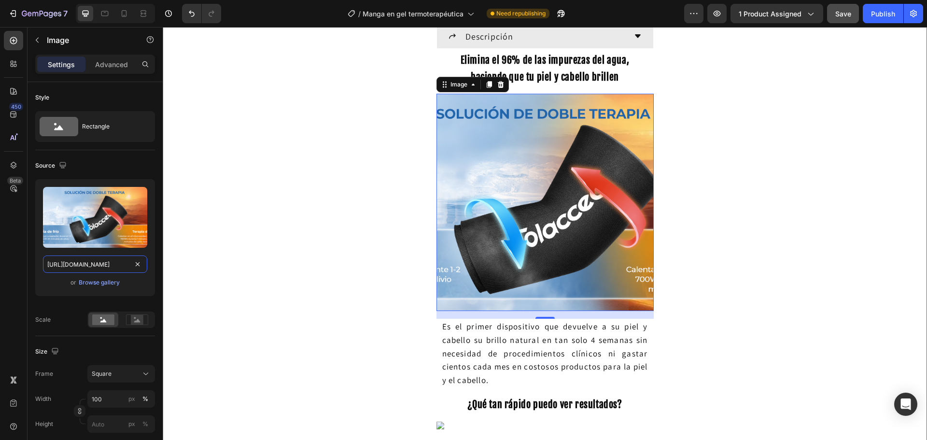
type input "[URL][DOMAIN_NAME]"
click at [474, 199] on img at bounding box center [544, 202] width 217 height 217
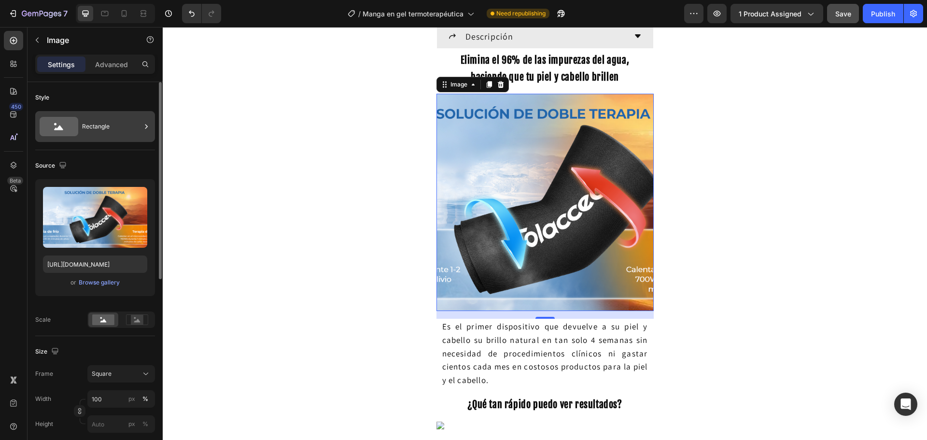
click at [110, 133] on div "Rectangle" at bounding box center [111, 126] width 59 height 22
click at [57, 94] on div "Style" at bounding box center [95, 97] width 120 height 15
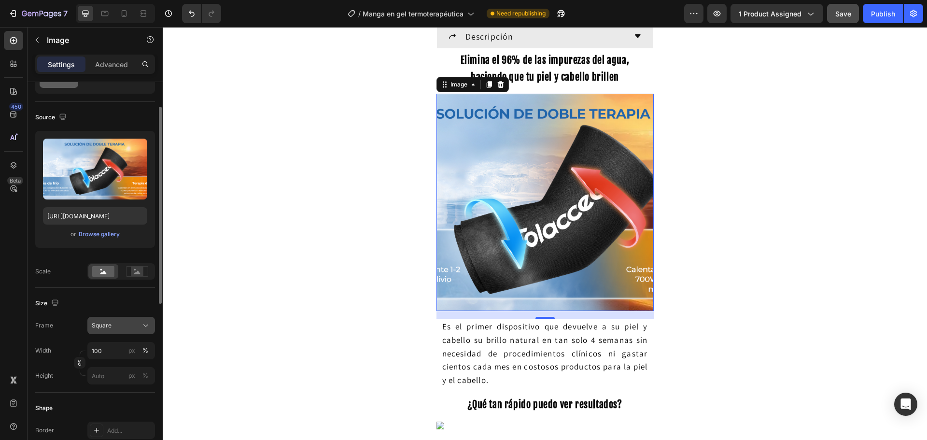
click at [118, 320] on button "Square" at bounding box center [121, 325] width 68 height 17
click at [103, 403] on span "Original" at bounding box center [101, 403] width 21 height 9
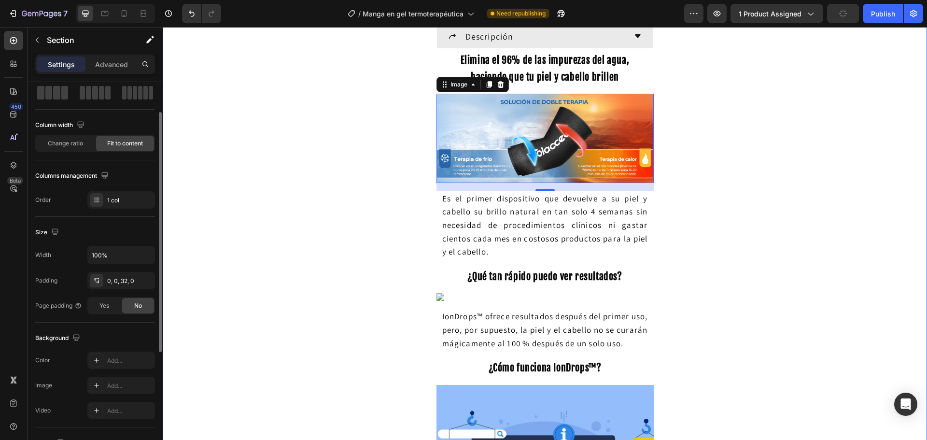
click at [361, 191] on div "Envío gratis + paga en casa + entrega de 3 a 7 días Heading ⁠⁠⁠⁠⁠⁠⁠ ¡Reduce el …" at bounding box center [545, 320] width 764 height 2380
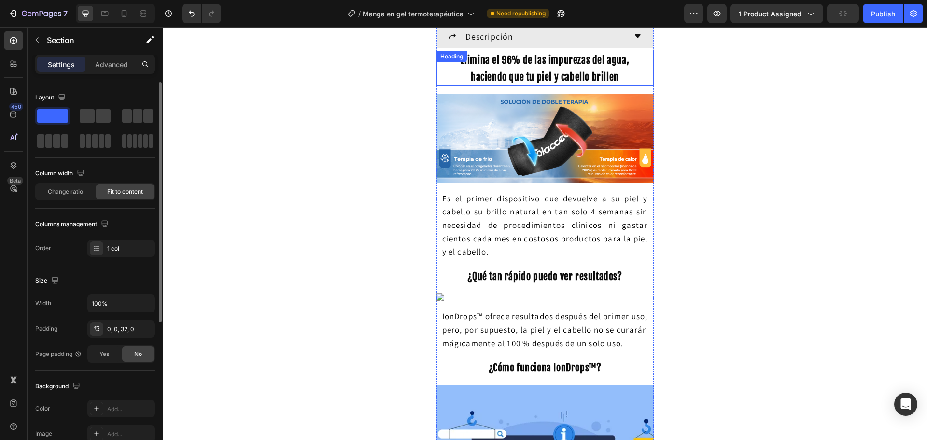
click at [550, 75] on strong "Elimina el 96% de las impurezas del agua, haciendo que tu piel y cabello brillen" at bounding box center [544, 68] width 169 height 29
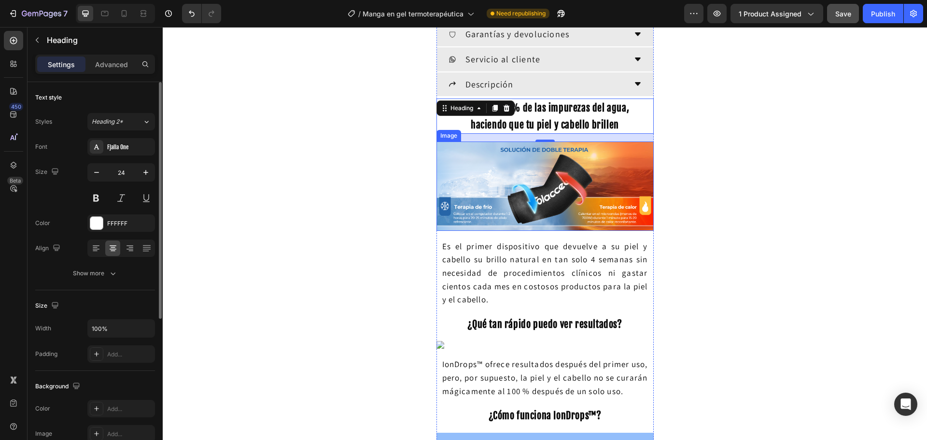
scroll to position [869, 0]
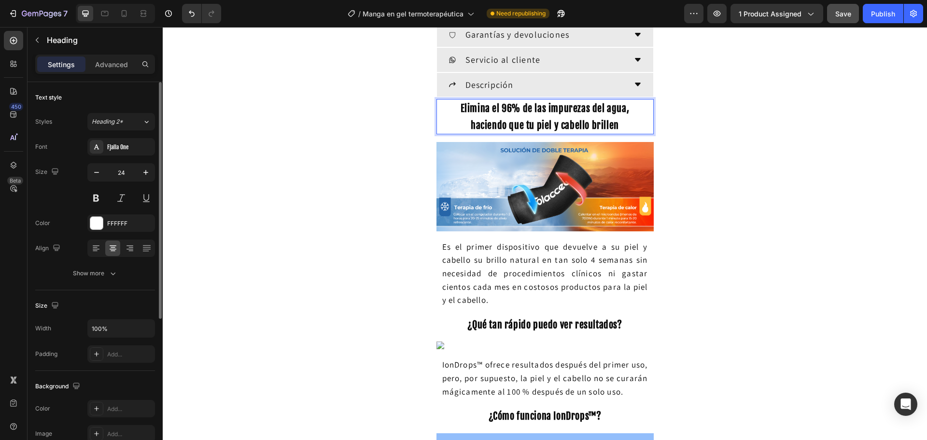
click at [589, 125] on strong "Elimina el 96% de las impurezas del agua, haciendo que tu piel y cabello brillen" at bounding box center [544, 116] width 169 height 29
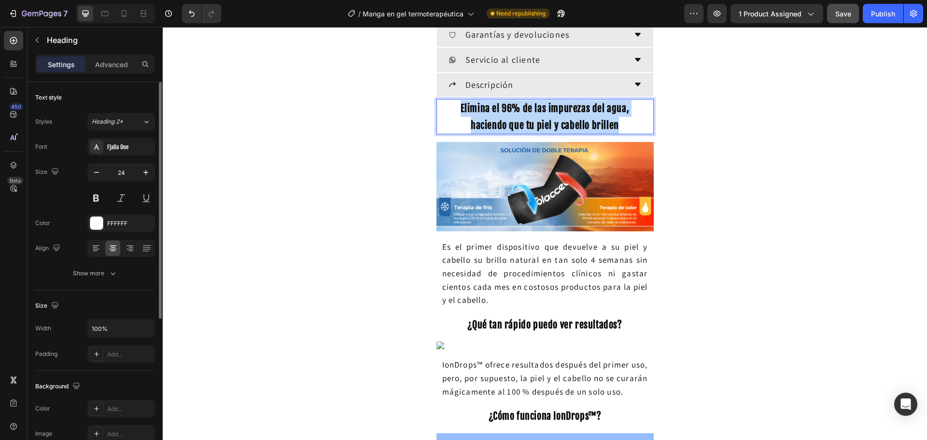
click at [589, 125] on strong "Elimina el 96% de las impurezas del agua, haciendo que tu piel y cabello brillen" at bounding box center [544, 116] width 169 height 29
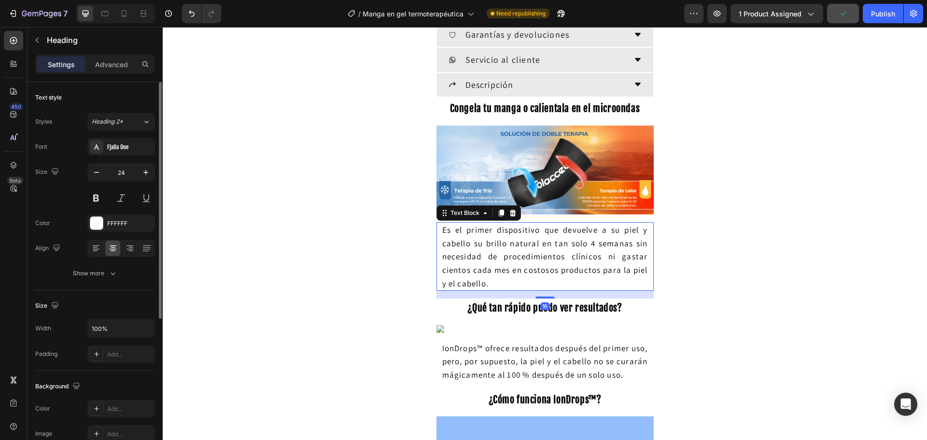
click at [553, 256] on span "Es el primer dispositivo que devuelve a su piel y cabello su brillo natural en …" at bounding box center [545, 256] width 206 height 64
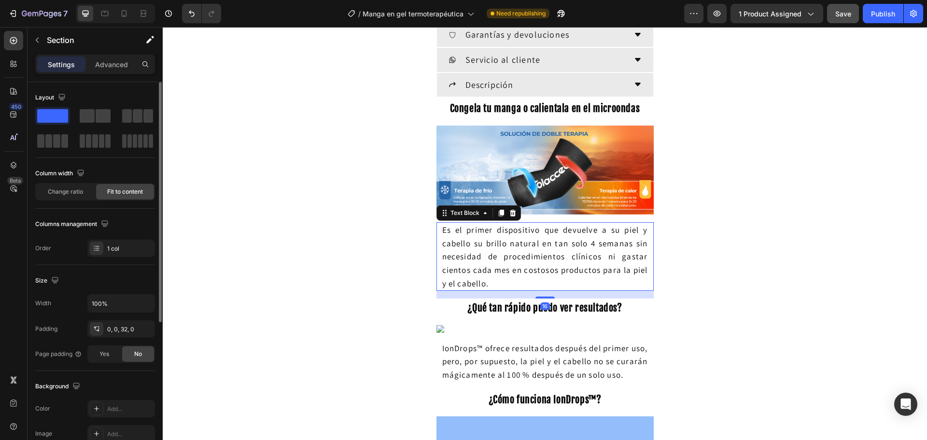
click at [470, 250] on p "Es el primer dispositivo que devuelve a su piel y cabello su brillo natural en …" at bounding box center [545, 256] width 206 height 67
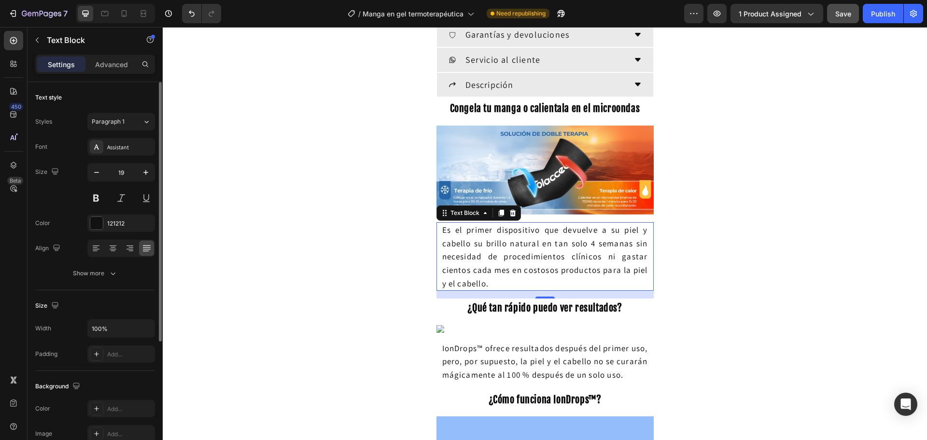
click at [498, 261] on span "Es el primer dispositivo que devuelve a su piel y cabello su brillo natural en …" at bounding box center [545, 256] width 206 height 64
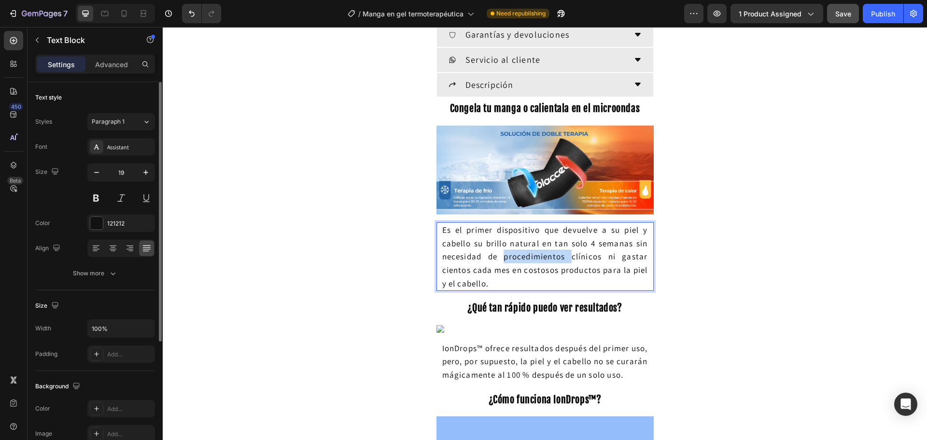
click at [498, 261] on span "Es el primer dispositivo que devuelve a su piel y cabello su brillo natural en …" at bounding box center [545, 256] width 206 height 64
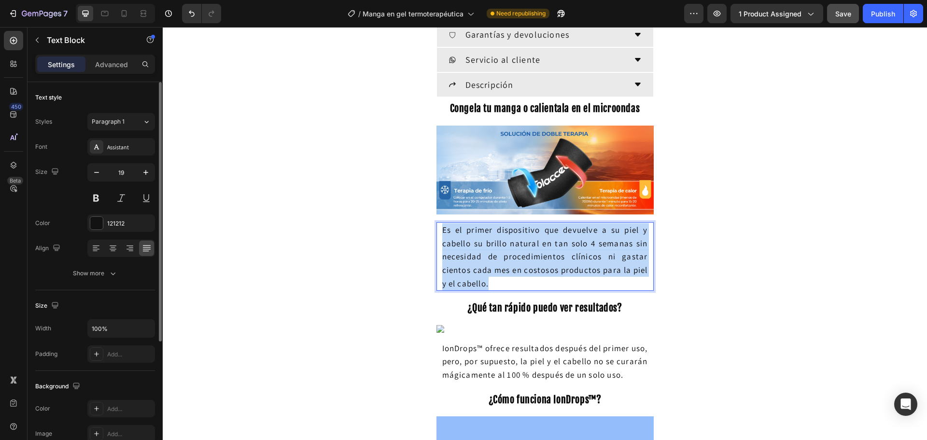
click at [498, 261] on span "Es el primer dispositivo que devuelve a su piel y cabello su brillo natural en …" at bounding box center [545, 256] width 206 height 64
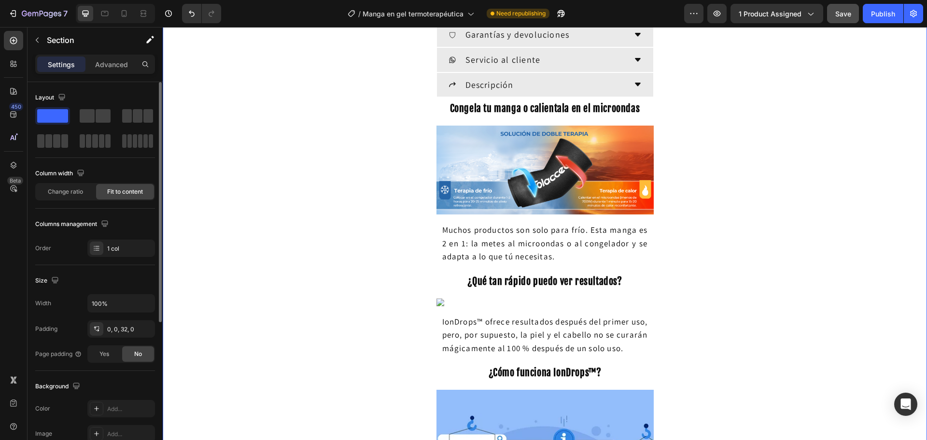
click at [315, 262] on div "Envío gratis + paga en casa + entrega de 3 a 7 días Heading ⁠⁠⁠⁠⁠⁠⁠ ¡Reduce el …" at bounding box center [545, 346] width 764 height 2337
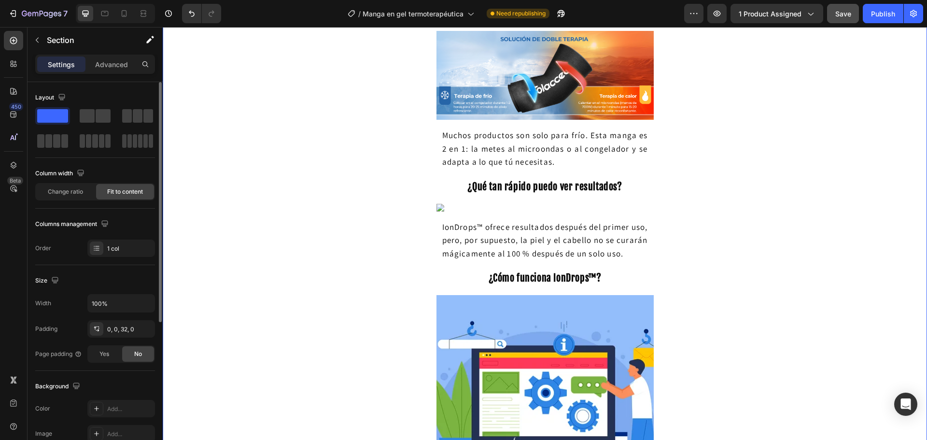
scroll to position [965, 0]
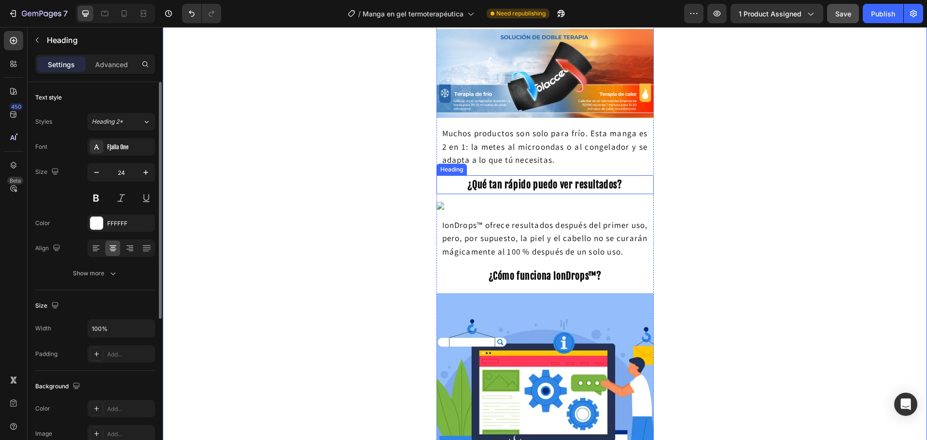
click at [502, 190] on strong "¿Qué tan rápido puedo ver resultados?" at bounding box center [544, 185] width 154 height 12
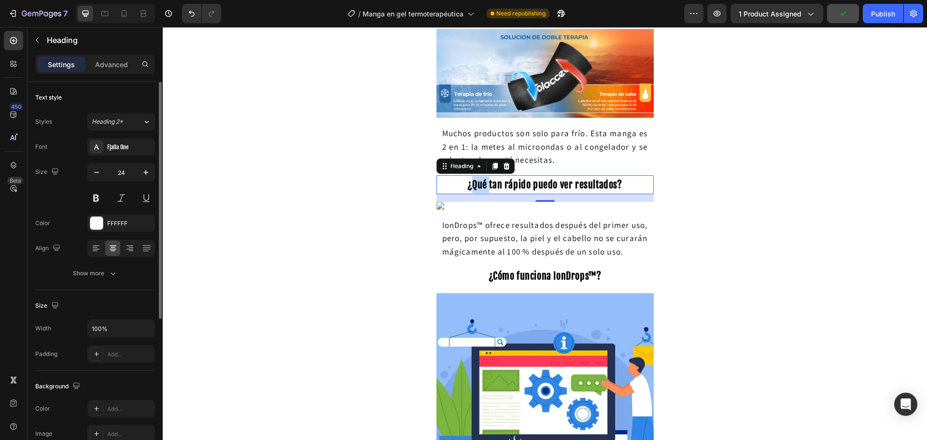
click at [473, 184] on strong "¿Qué tan rápido puedo ver resultados?" at bounding box center [544, 185] width 154 height 12
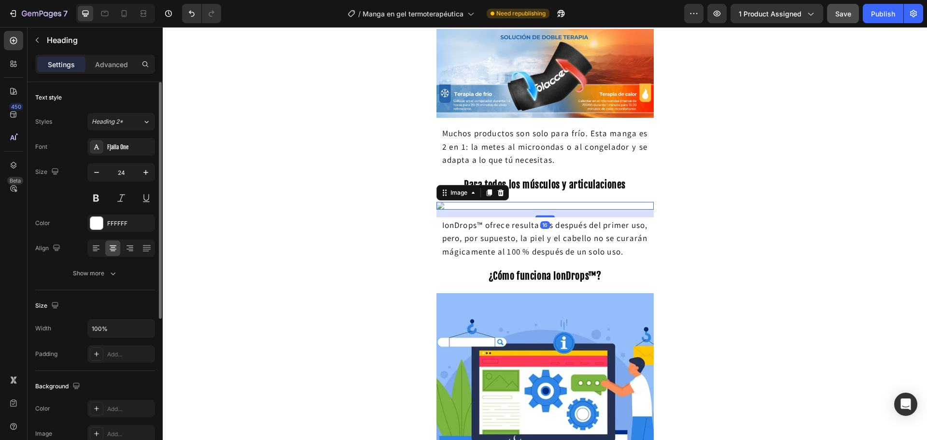
click at [439, 207] on img at bounding box center [544, 206] width 217 height 8
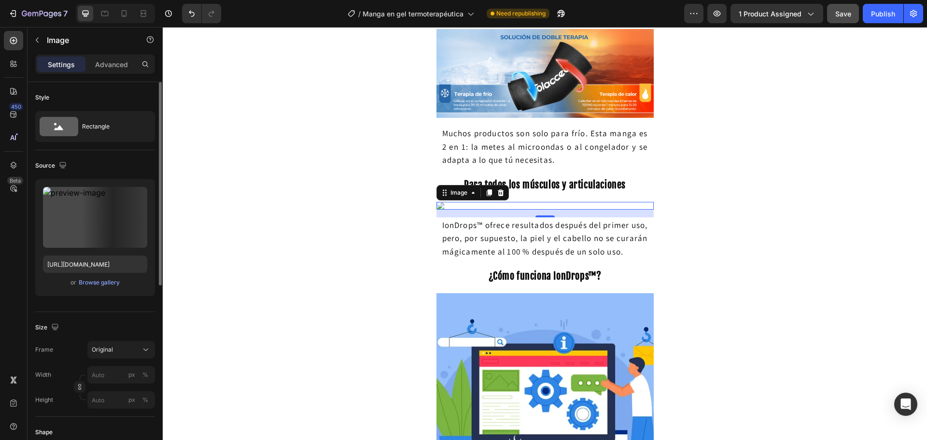
click at [526, 205] on img at bounding box center [544, 206] width 217 height 8
click at [78, 269] on input "https://www.subexpuesta.com/img/content/tendencias-foto-producto_1.webp" at bounding box center [95, 263] width 104 height 17
paste input "m.media-amazon.com/images/S/aplus-media-library-service-media/6ff4f257-c162-40d…"
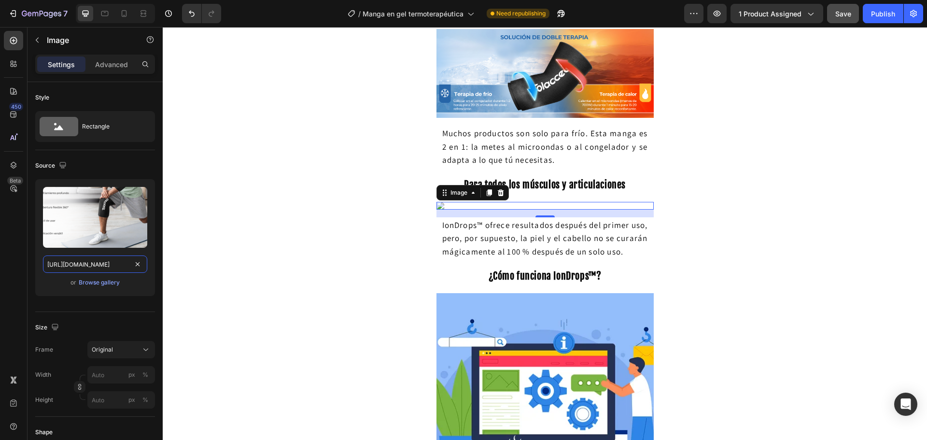
scroll to position [0, 359]
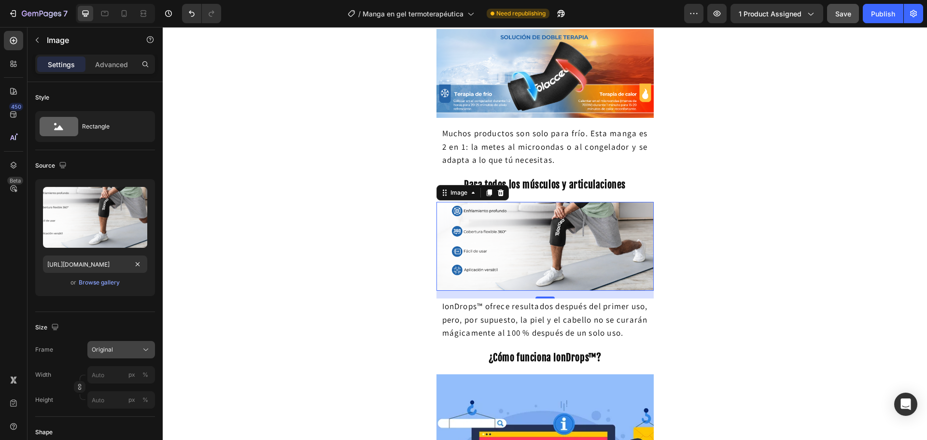
click at [109, 348] on span "Original" at bounding box center [102, 349] width 21 height 9
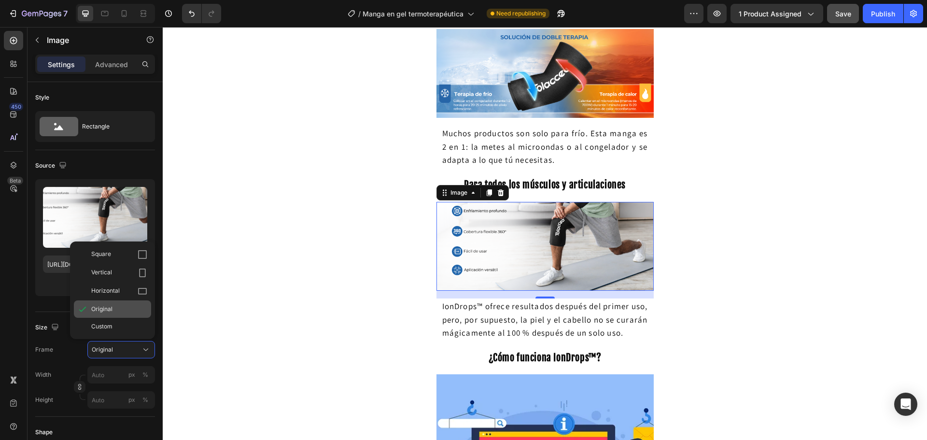
click at [108, 306] on span "Original" at bounding box center [101, 309] width 21 height 9
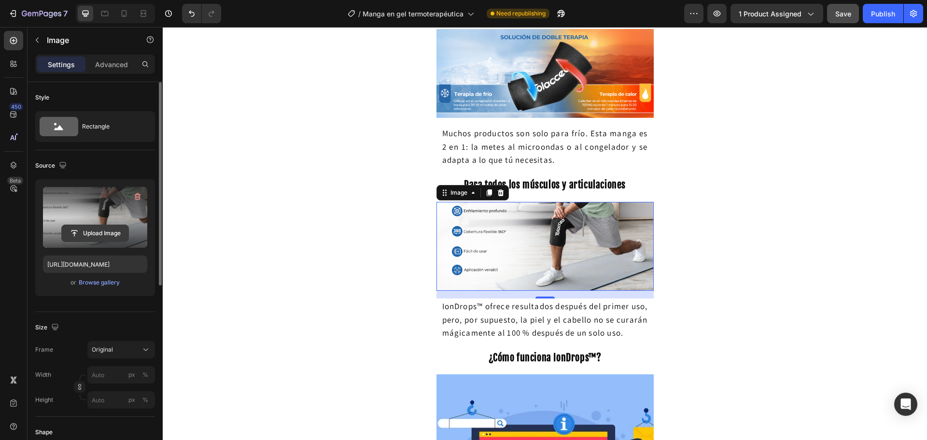
click at [106, 231] on input "file" at bounding box center [95, 233] width 67 height 16
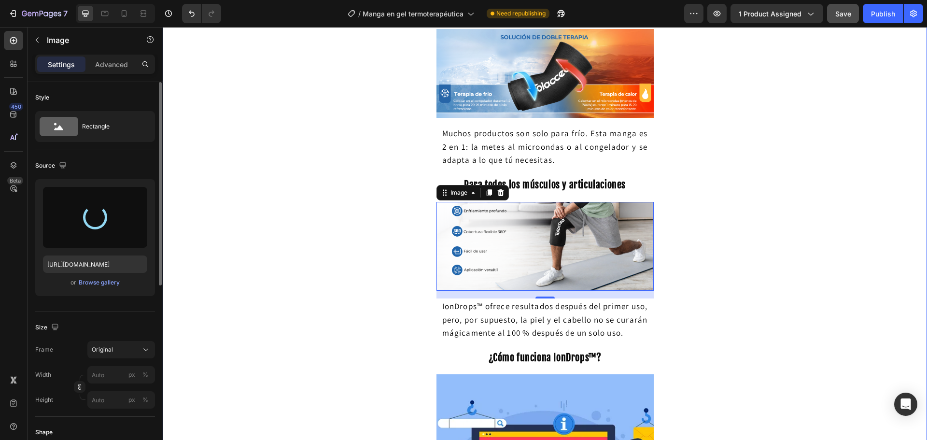
type input "[URL][DOMAIN_NAME]"
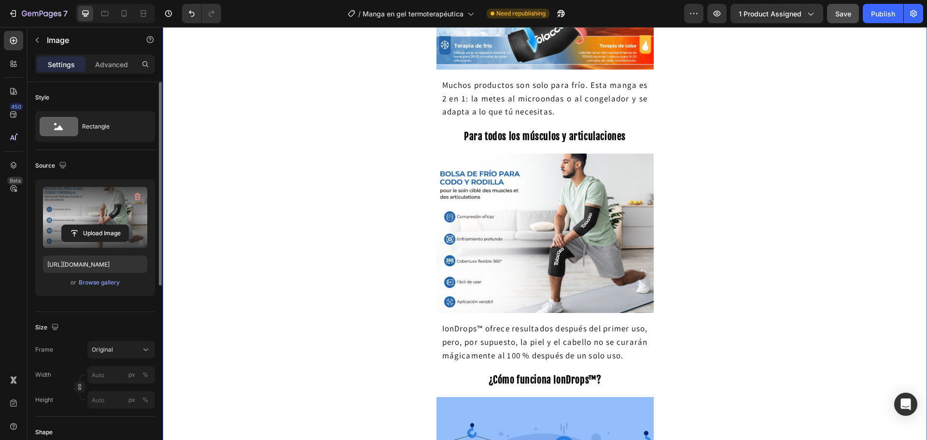
click at [385, 193] on div "Envío gratis + paga en casa + entrega de 3 a 7 días Heading ⁠⁠⁠⁠⁠⁠⁠ ¡Reduce el …" at bounding box center [545, 277] width 764 height 2489
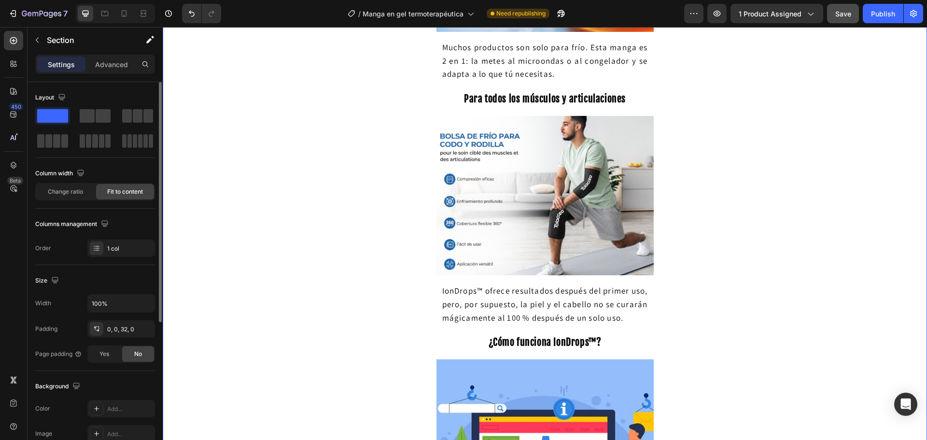
scroll to position [1062, 0]
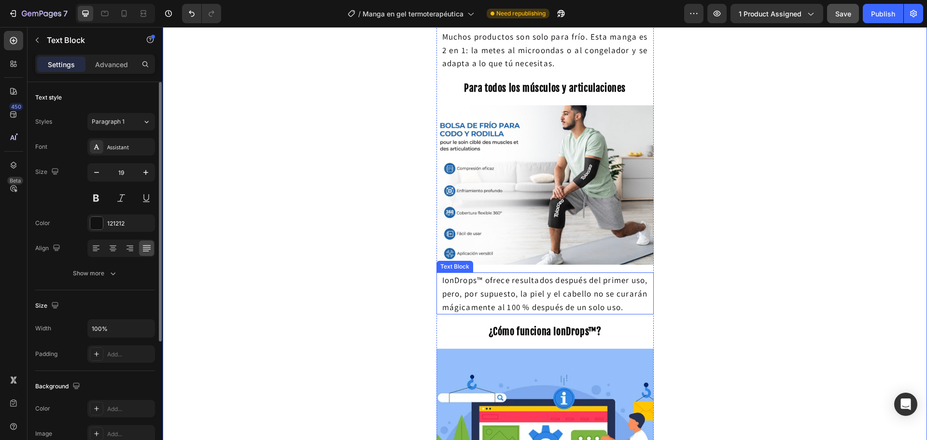
click at [478, 292] on span "IonDrops™ ofrece resultados después del primer uso, pero, por supuesto, la piel…" at bounding box center [545, 293] width 206 height 37
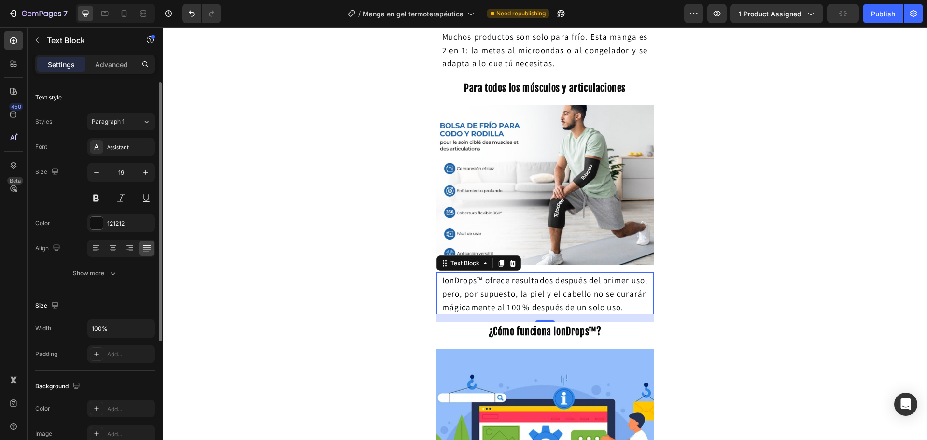
click at [486, 296] on span "IonDrops™ ofrece resultados después del primer uso, pero, por supuesto, la piel…" at bounding box center [545, 293] width 206 height 37
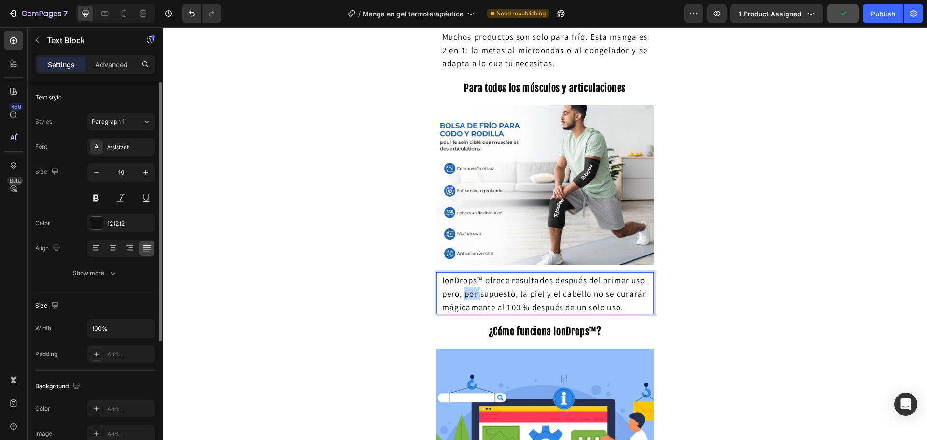
click at [486, 296] on span "IonDrops™ ofrece resultados después del primer uso, pero, por supuesto, la piel…" at bounding box center [545, 293] width 206 height 37
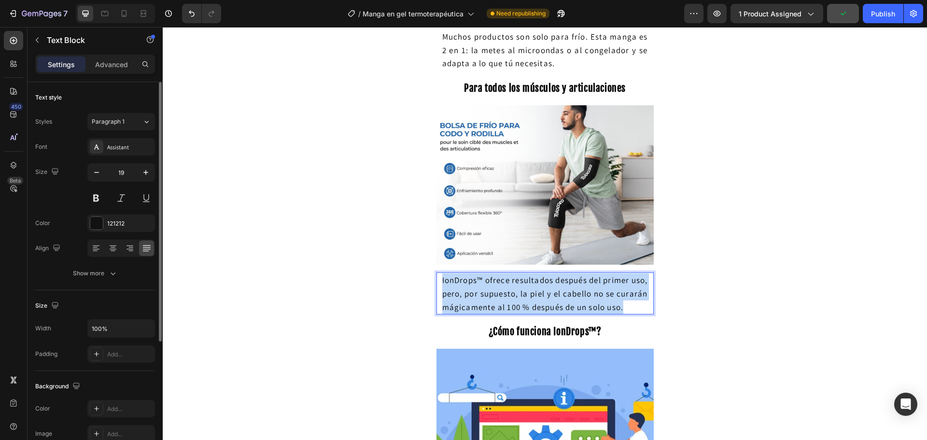
click at [486, 296] on span "IonDrops™ ofrece resultados después del primer uso, pero, por supuesto, la piel…" at bounding box center [545, 293] width 206 height 37
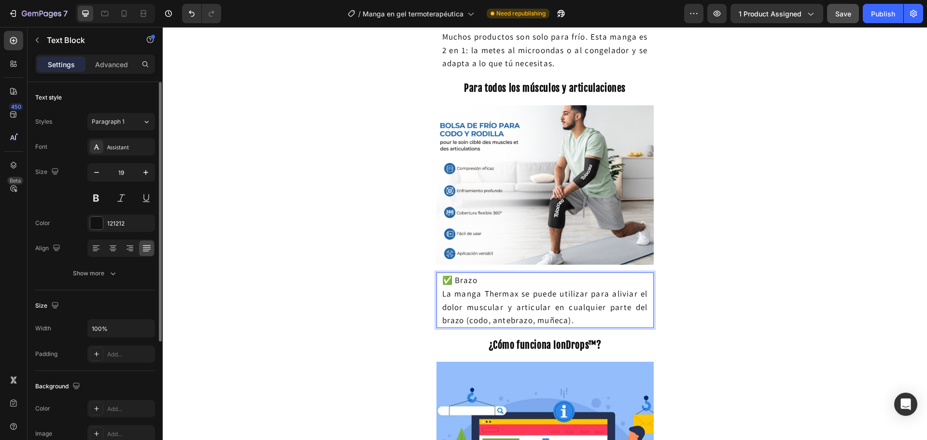
click at [486, 296] on span "La manga Thermax se puede utilizar para aliviar el dolor muscular y articular e…" at bounding box center [545, 306] width 206 height 37
click at [497, 281] on p "✅ Brazo La manga Thermax se puede utilizar para aliviar el dolor muscular y art…" at bounding box center [545, 299] width 206 height 53
click at [579, 319] on p "✅ Brazo La manga Thermax se puede utilizar para aliviar el dolor muscular y art…" at bounding box center [545, 299] width 206 height 53
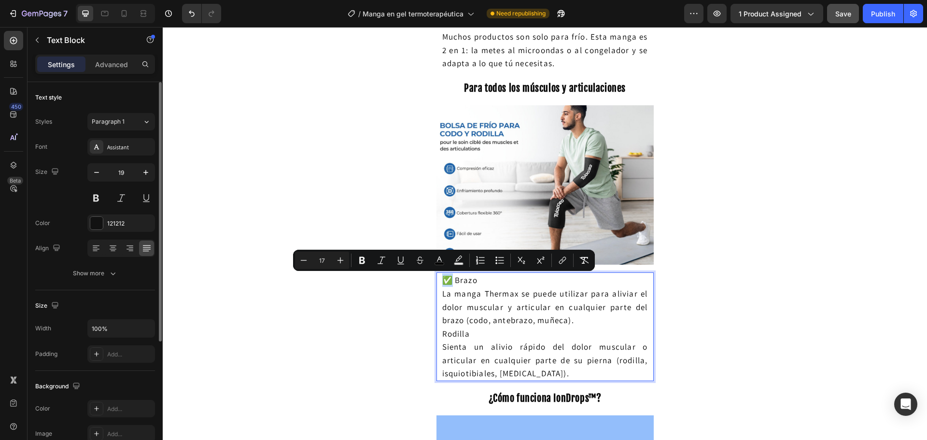
copy span "✅"
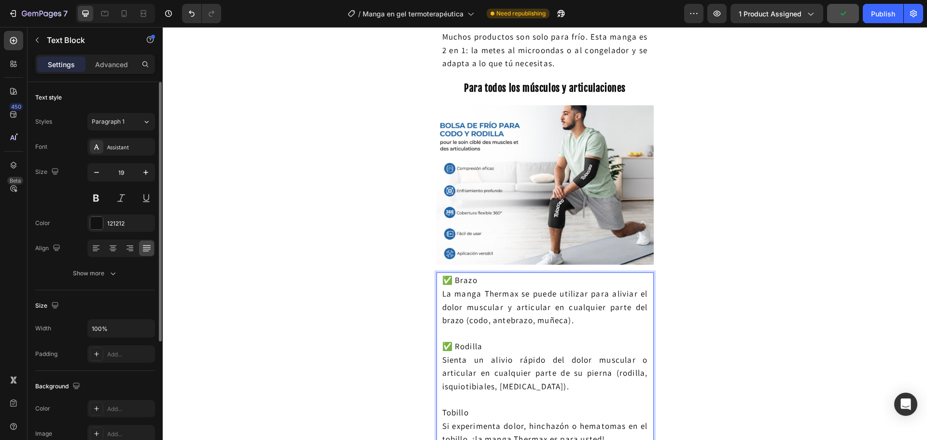
scroll to position [1076, 0]
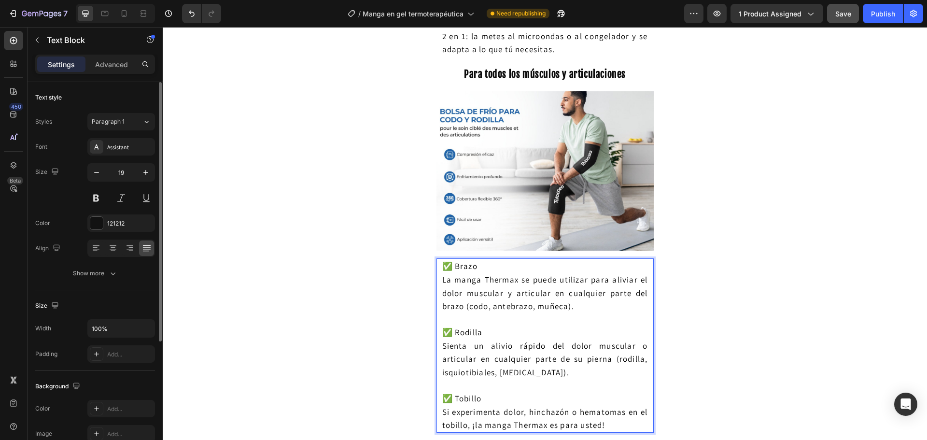
click at [461, 264] on span "✅ Brazo" at bounding box center [459, 266] width 35 height 11
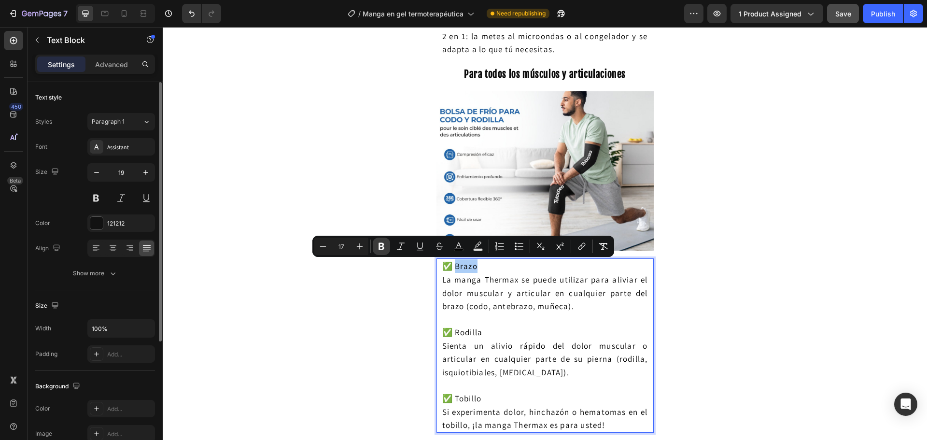
click at [380, 246] on icon "Editor contextual toolbar" at bounding box center [381, 246] width 6 height 7
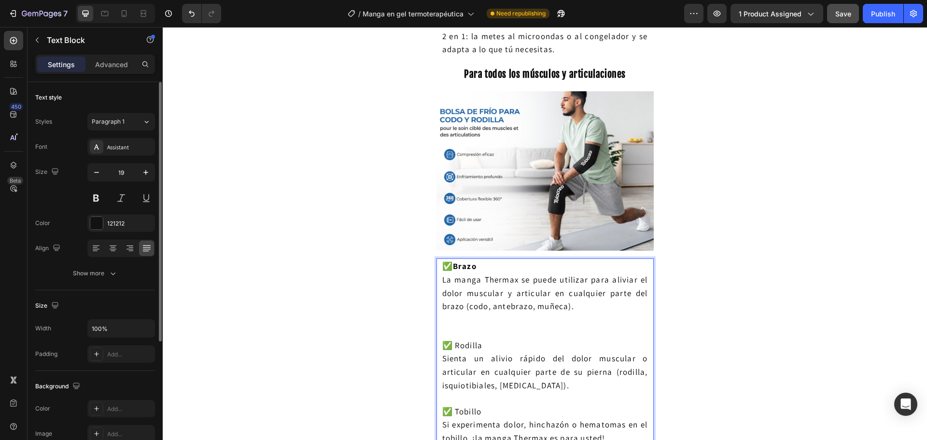
click at [453, 320] on p "✅ Brazo La manga Thermax se puede utilizar para aliviar el dolor muscular y art…" at bounding box center [545, 298] width 206 height 79
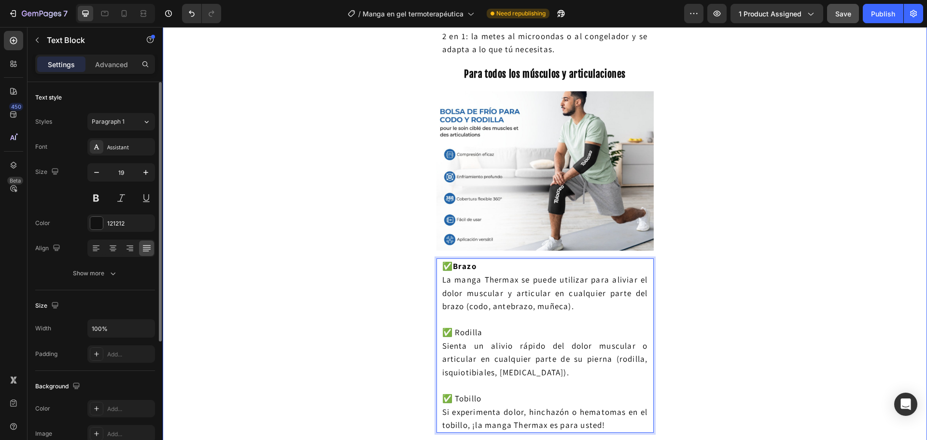
click at [398, 297] on div "Envío gratis + paga en casa + entrega de 3 a 7 días Heading ⁠⁠⁠⁠⁠⁠⁠ ¡Reduce el …" at bounding box center [545, 281] width 764 height 2621
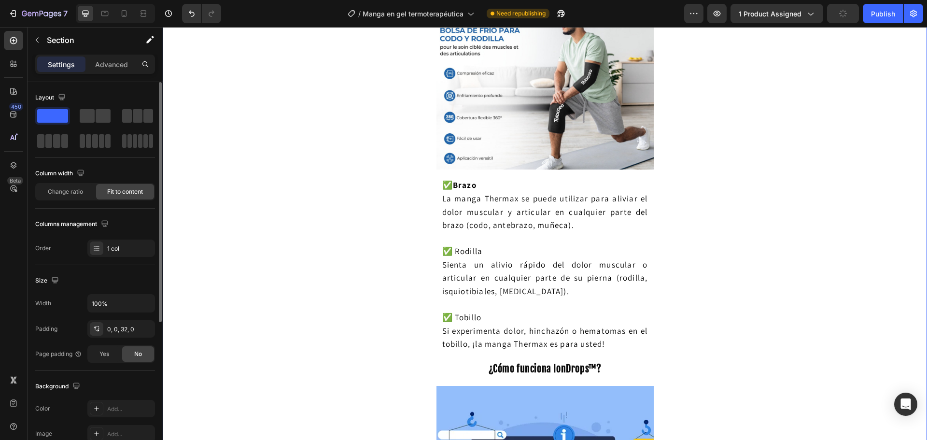
scroll to position [1172, 0]
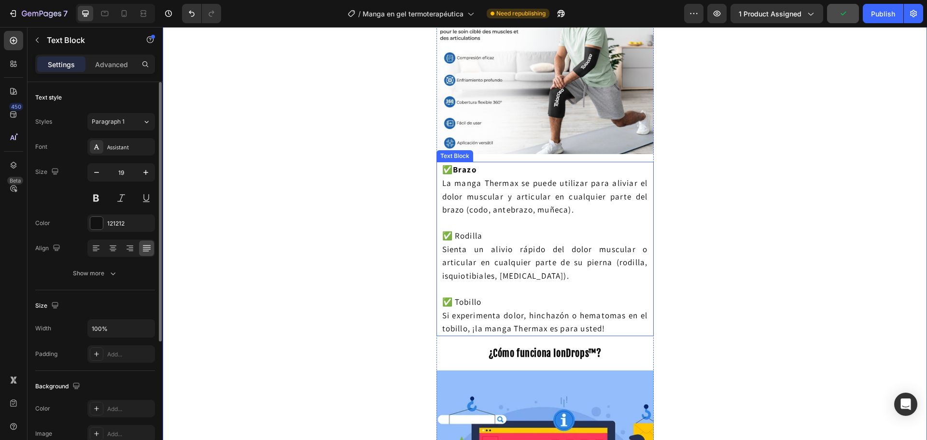
click at [483, 260] on span "Sienta un alivio rápido del dolor muscular o articular en cualquier parte de su…" at bounding box center [545, 262] width 206 height 37
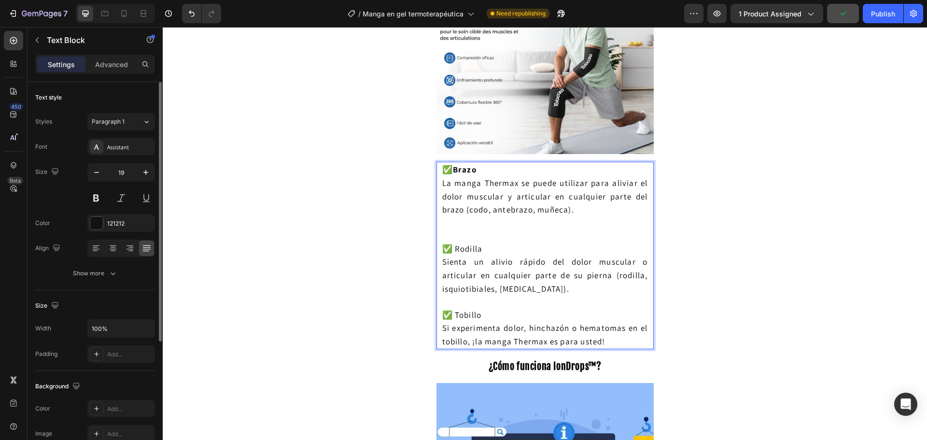
click at [473, 243] on span "✅ Rodilla" at bounding box center [462, 248] width 41 height 11
click at [473, 247] on span "✅ Rodilla" at bounding box center [462, 248] width 41 height 11
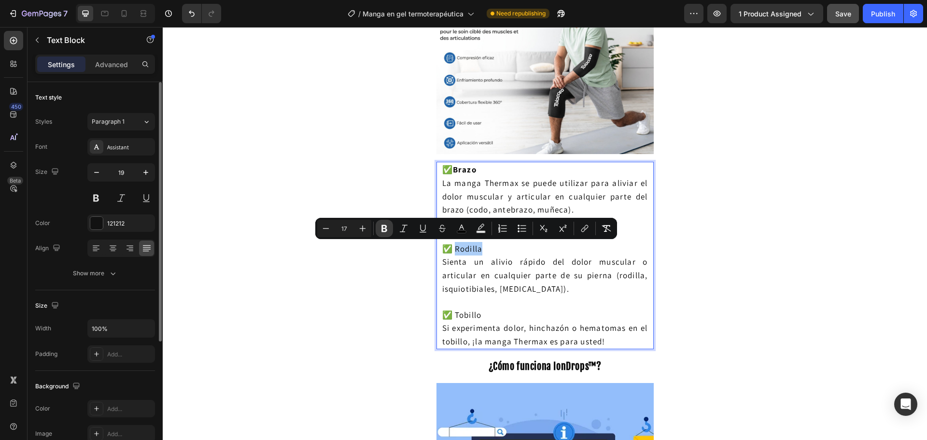
drag, startPoint x: 386, startPoint y: 233, endPoint x: 219, endPoint y: 222, distance: 167.9
click at [386, 233] on button "Bold" at bounding box center [384, 228] width 17 height 17
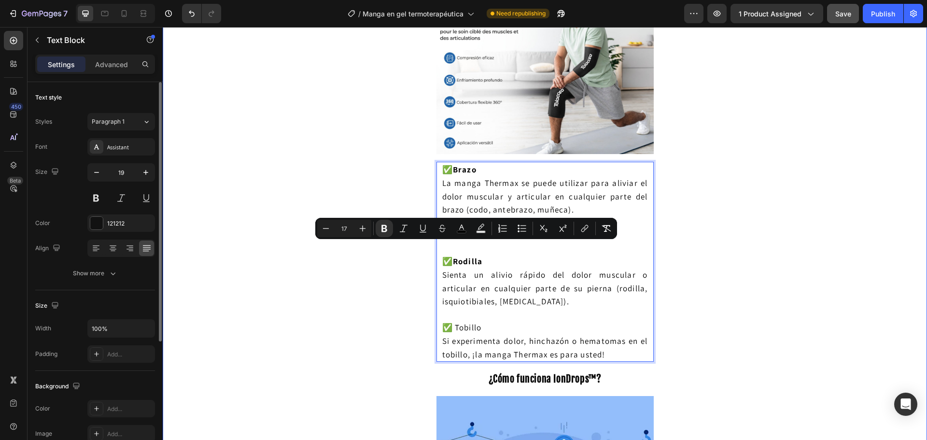
click at [362, 303] on div "Envío gratis + paga en casa + entrega de 3 a 7 días Heading ⁠⁠⁠⁠⁠⁠⁠ ¡Reduce el …" at bounding box center [545, 197] width 764 height 2647
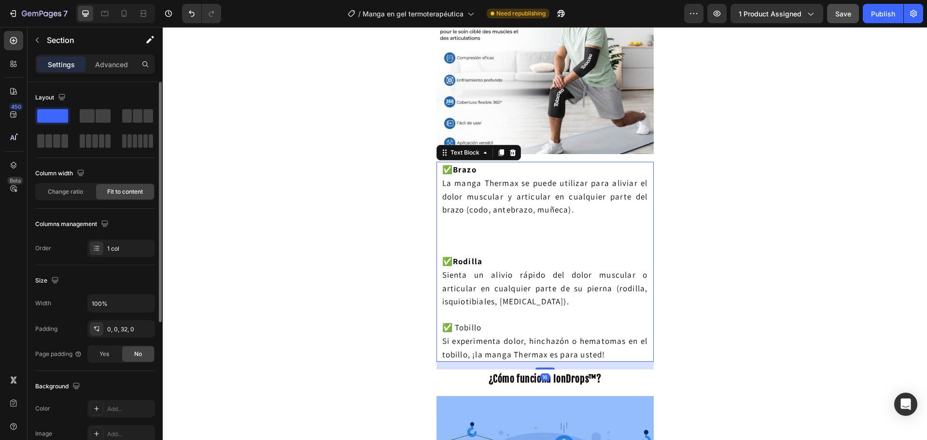
click at [462, 331] on span "✅ Tobillo" at bounding box center [462, 327] width 40 height 11
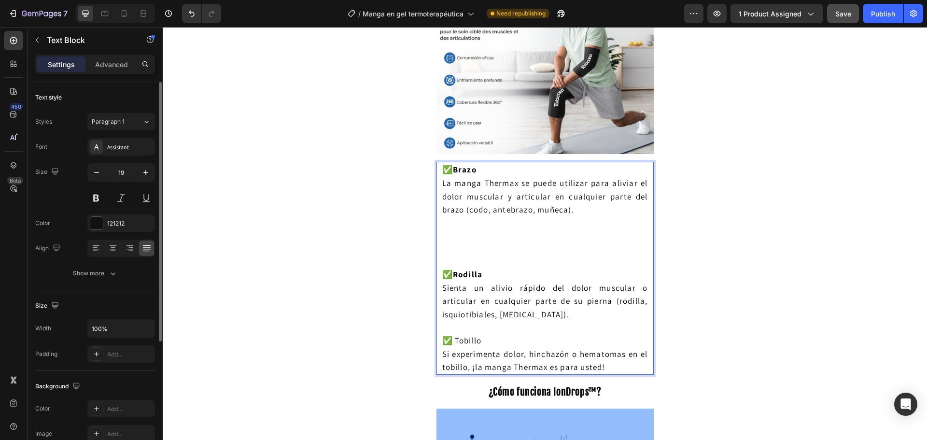
click at [468, 341] on span "✅ Tobillo" at bounding box center [462, 340] width 40 height 11
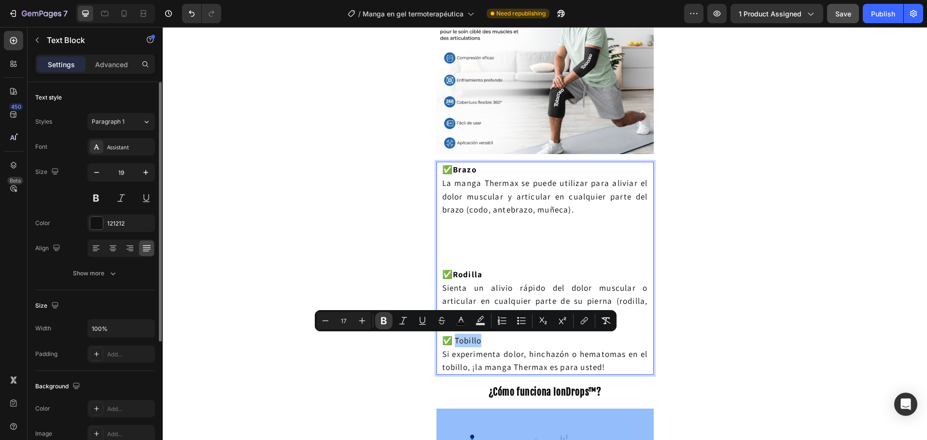
click at [384, 322] on icon "Editor contextual toolbar" at bounding box center [384, 321] width 10 height 10
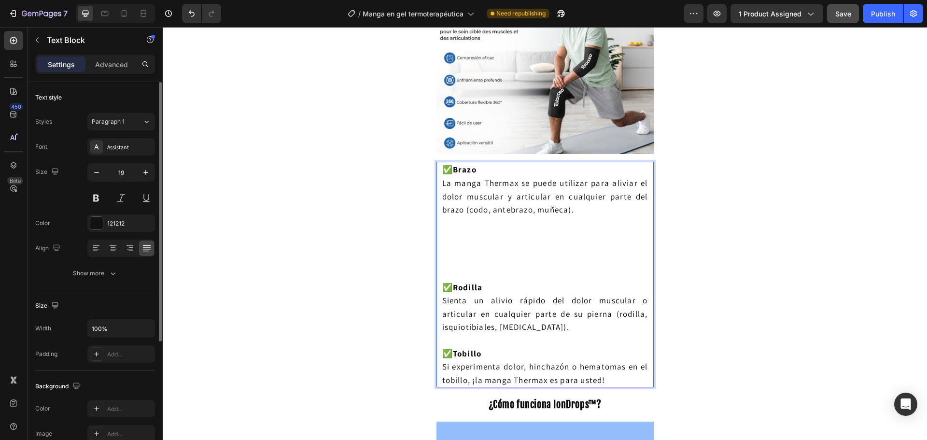
click at [464, 258] on p "✅ Brazo La manga Thermax se puede utilizar para aliviar el dolor muscular y art…" at bounding box center [545, 221] width 206 height 117
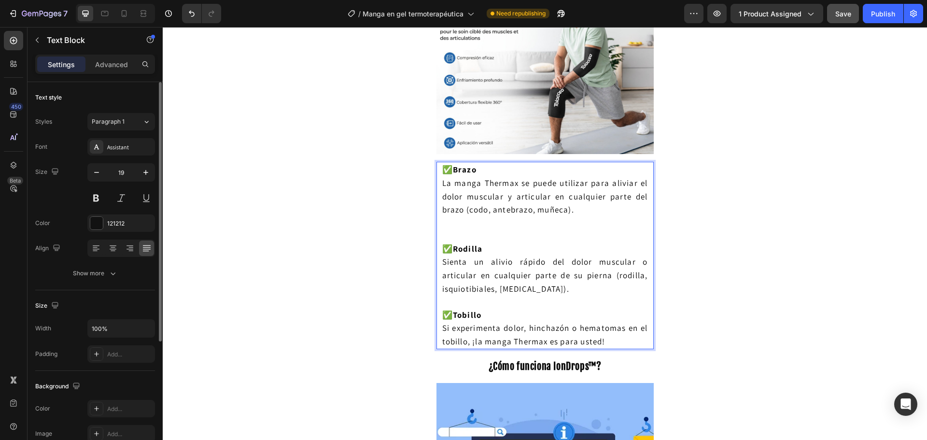
click at [451, 236] on p "✅ Brazo La manga Thermax se puede utilizar para aliviar el dolor muscular y art…" at bounding box center [545, 202] width 206 height 79
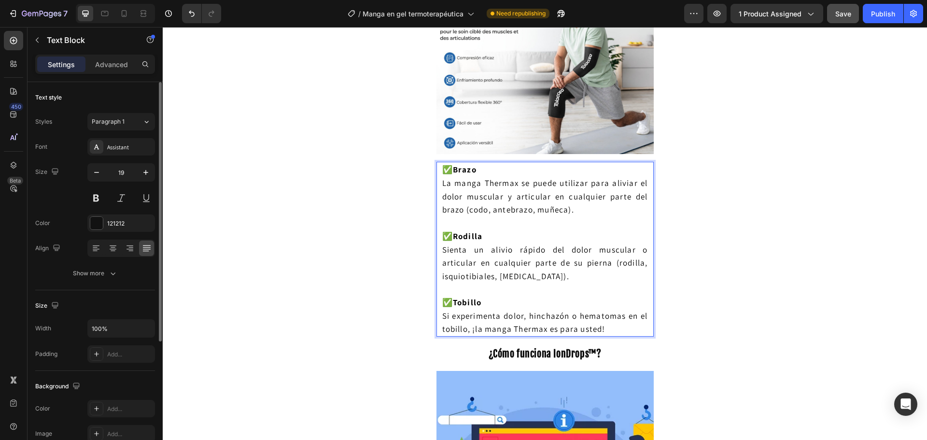
click at [528, 223] on p "Rich Text Editor. Editing area: main" at bounding box center [545, 223] width 206 height 14
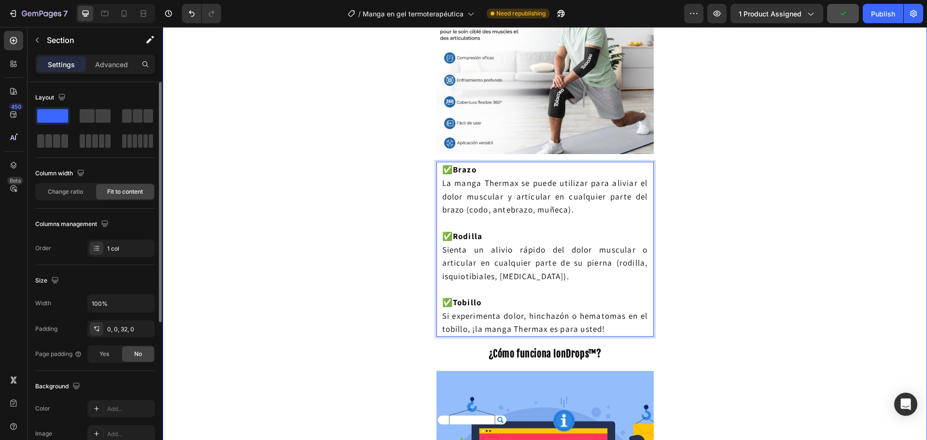
click at [786, 93] on div "Envío gratis + paga en casa + entrega de 3 a 7 días Heading ⁠⁠⁠⁠⁠⁠⁠ ¡Reduce el …" at bounding box center [545, 185] width 764 height 2622
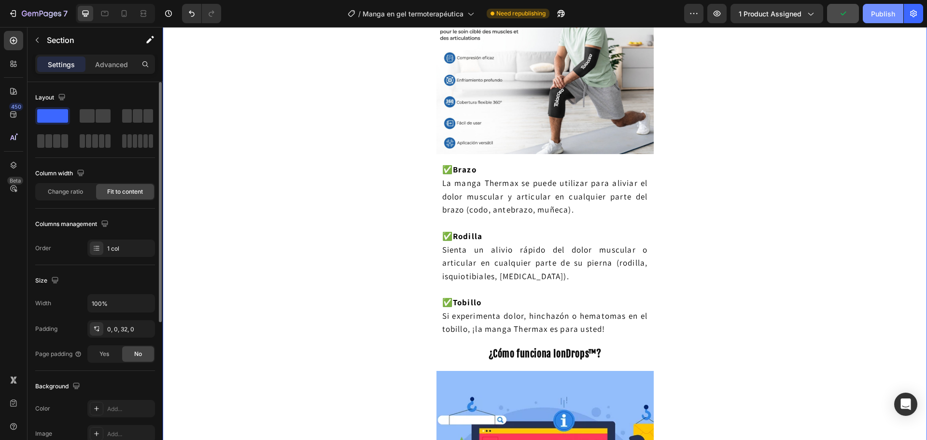
click at [877, 18] on div "Publish" at bounding box center [883, 14] width 24 height 10
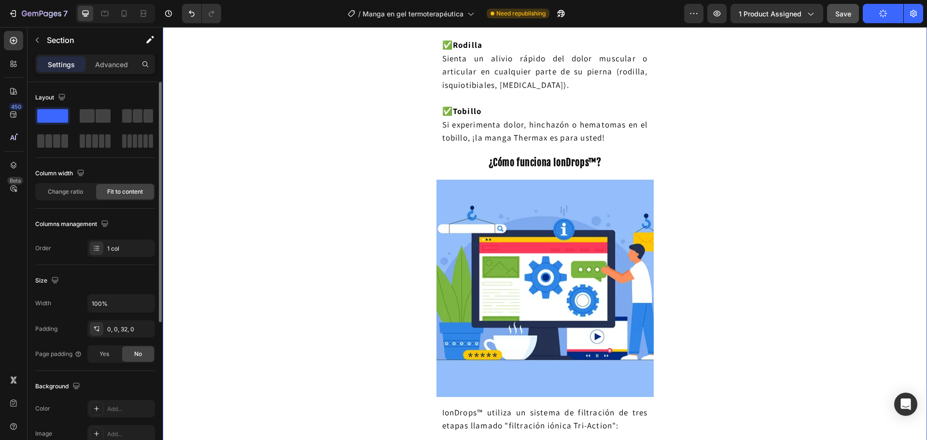
scroll to position [1365, 0]
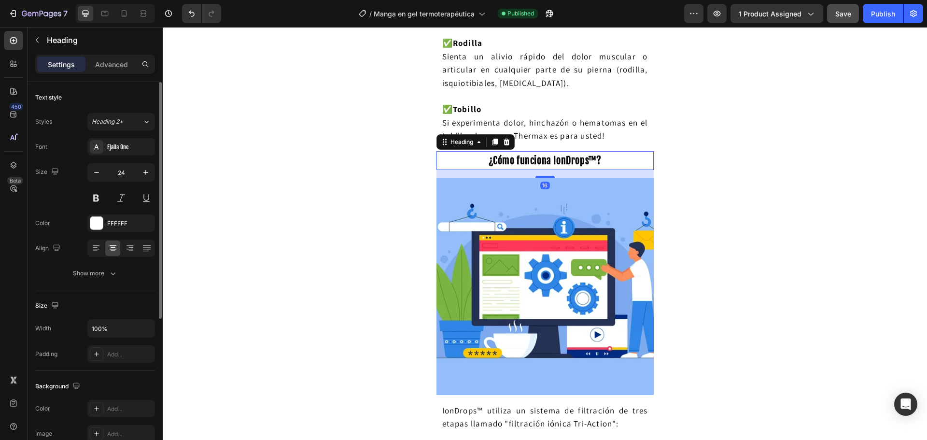
click at [535, 167] on h2 "¿Cómo funciona IonDrops™?" at bounding box center [545, 160] width 208 height 19
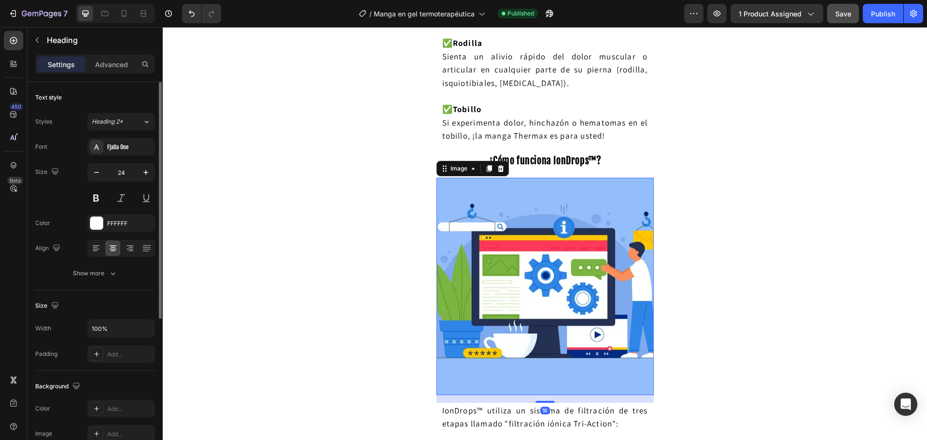
click at [532, 223] on img at bounding box center [544, 286] width 217 height 217
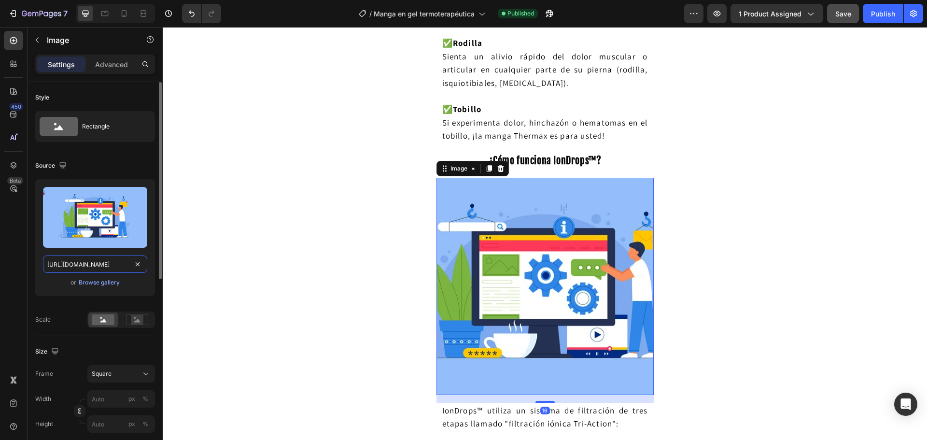
click at [91, 261] on input "https://neubox.com/blog/wp-content/uploads/2023/04/860x436-SITIO-WEB-2.webp" at bounding box center [95, 263] width 104 height 17
paste input "m.media-amazon.com/images/S/aplus-media-library-service-media/91e9b8f4-a298-453…"
type input "[URL][DOMAIN_NAME]"
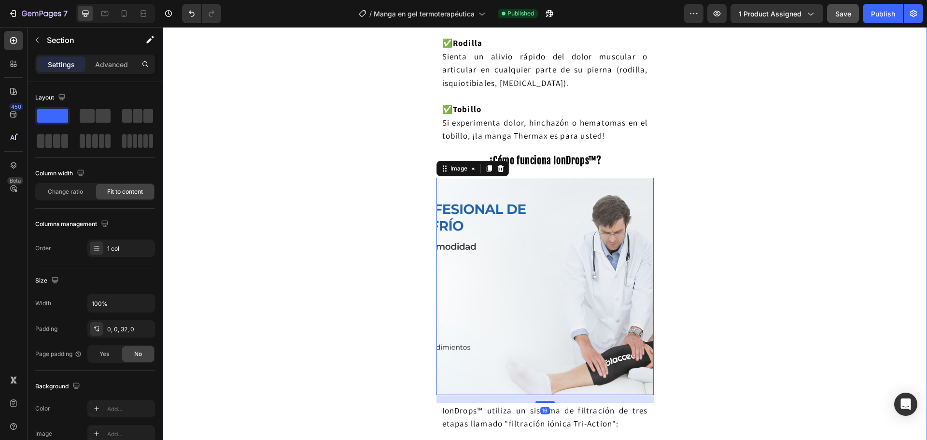
click at [469, 242] on img at bounding box center [544, 286] width 217 height 217
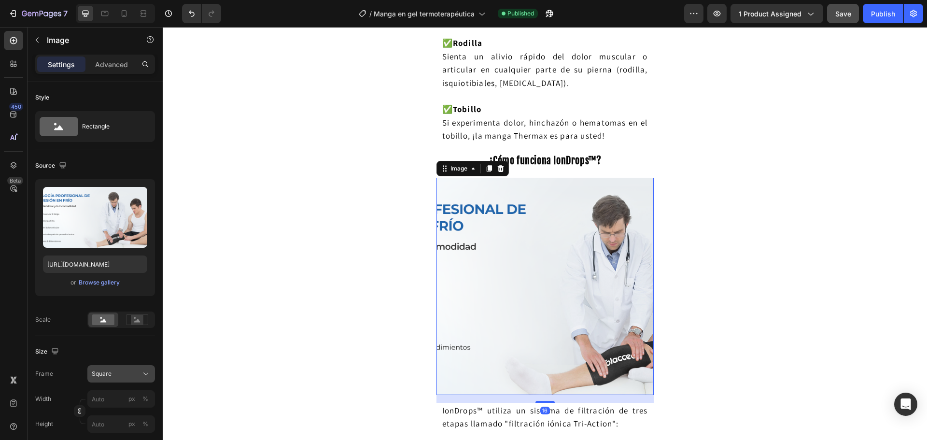
click at [111, 369] on button "Square" at bounding box center [121, 373] width 68 height 17
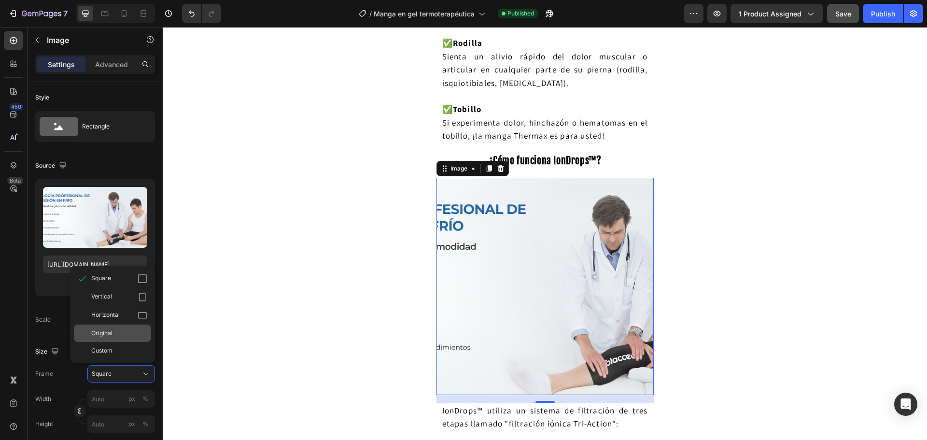
click at [127, 334] on div "Original" at bounding box center [119, 333] width 56 height 9
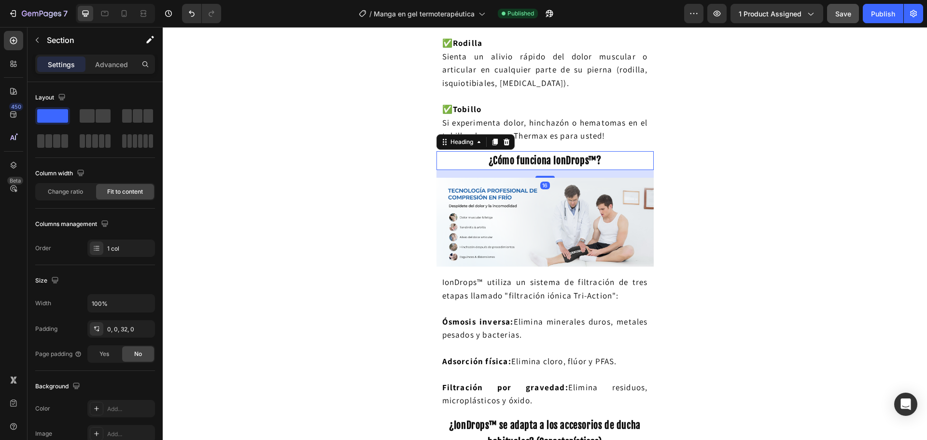
click at [547, 162] on strong "¿Cómo funciona IonDrops™?" at bounding box center [544, 160] width 113 height 12
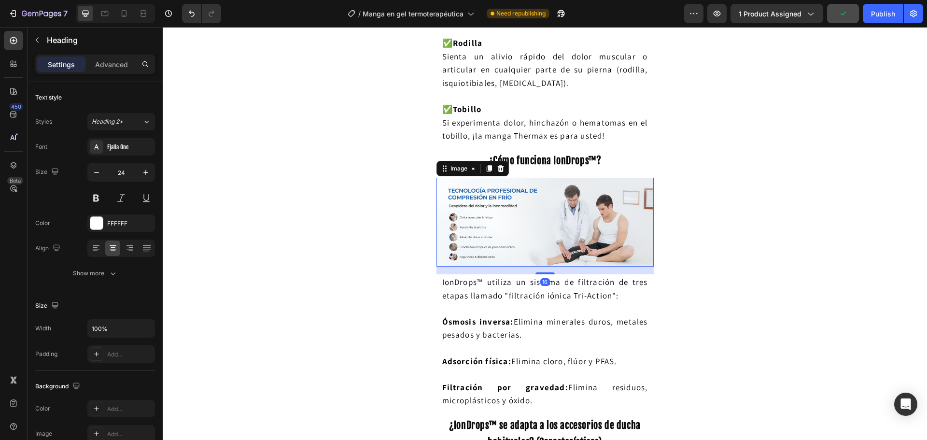
click at [511, 229] on img at bounding box center [544, 222] width 217 height 89
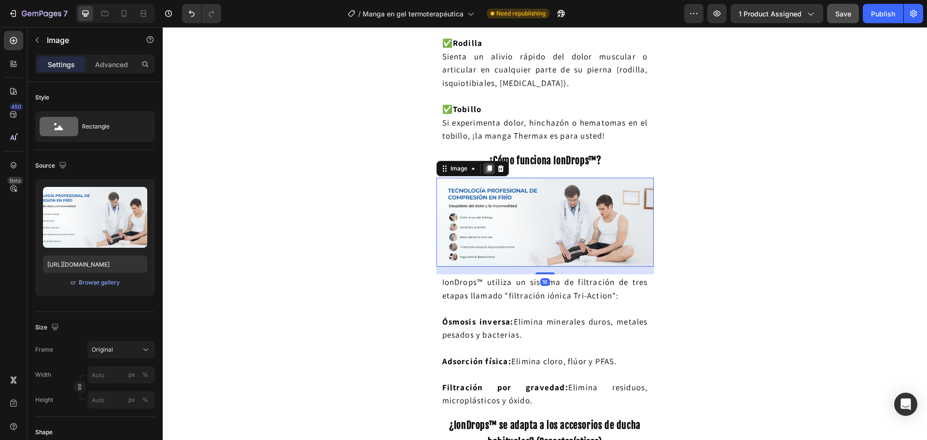
click at [486, 166] on icon at bounding box center [488, 168] width 5 height 7
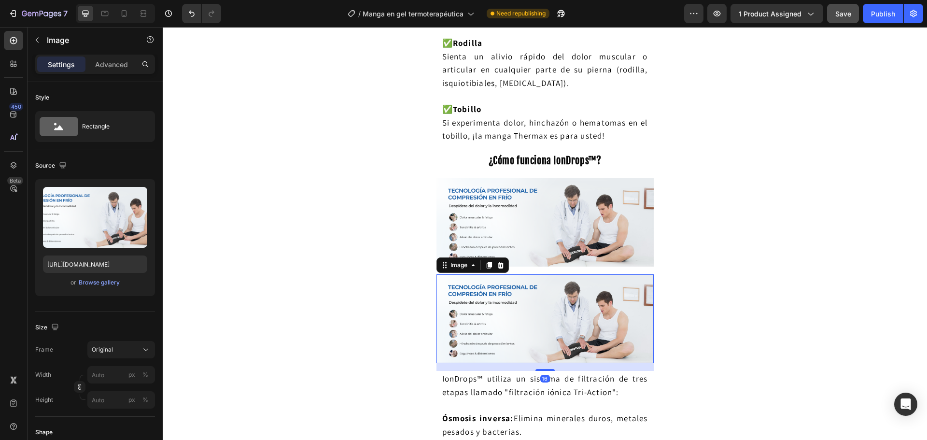
click at [519, 300] on img at bounding box center [544, 318] width 217 height 89
click at [102, 265] on input "[URL][DOMAIN_NAME]" at bounding box center [95, 263] width 104 height 17
paste input "e38da8d-0350-4c8b-a2ec-ba2ecdab1e5e"
type input "[URL][DOMAIN_NAME]"
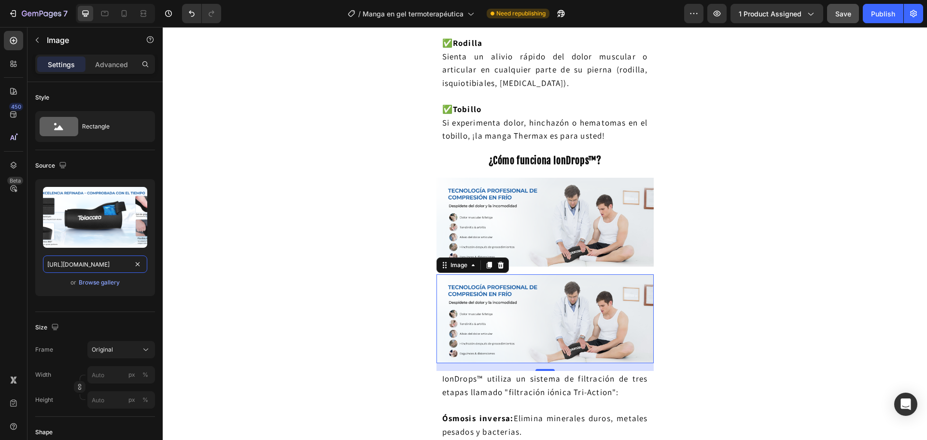
scroll to position [0, 364]
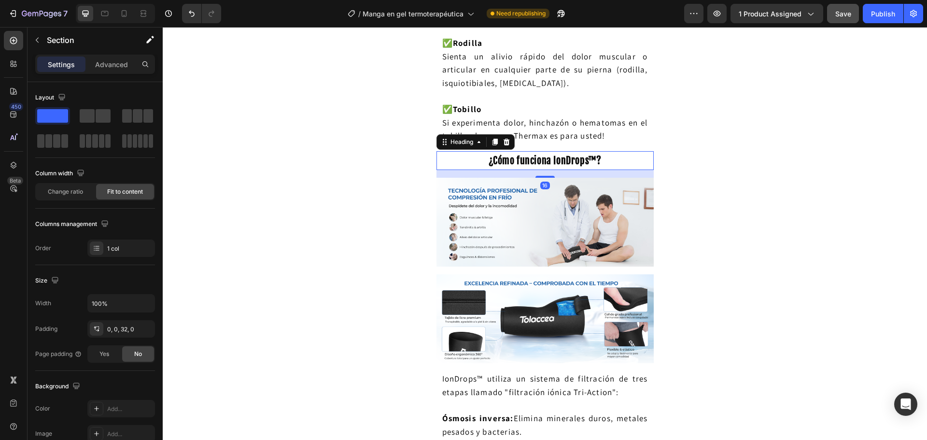
click at [534, 162] on strong "¿Cómo funciona IonDrops™?" at bounding box center [544, 160] width 113 height 12
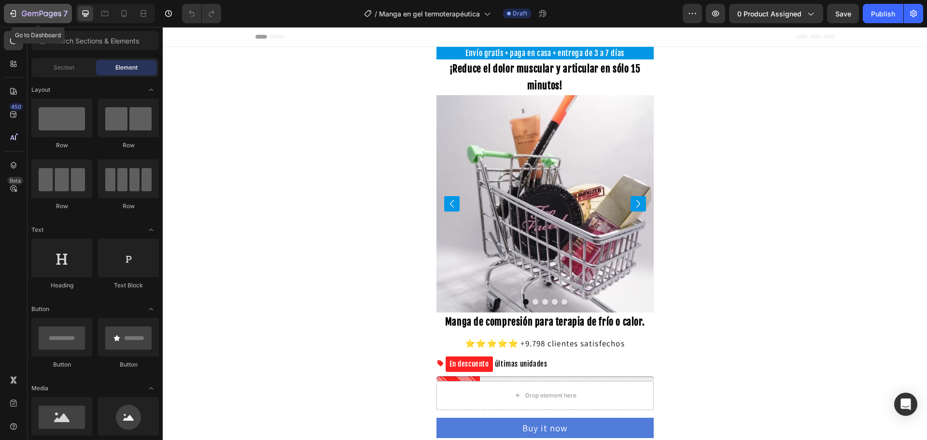
click at [17, 11] on icon "button" at bounding box center [13, 14] width 10 height 10
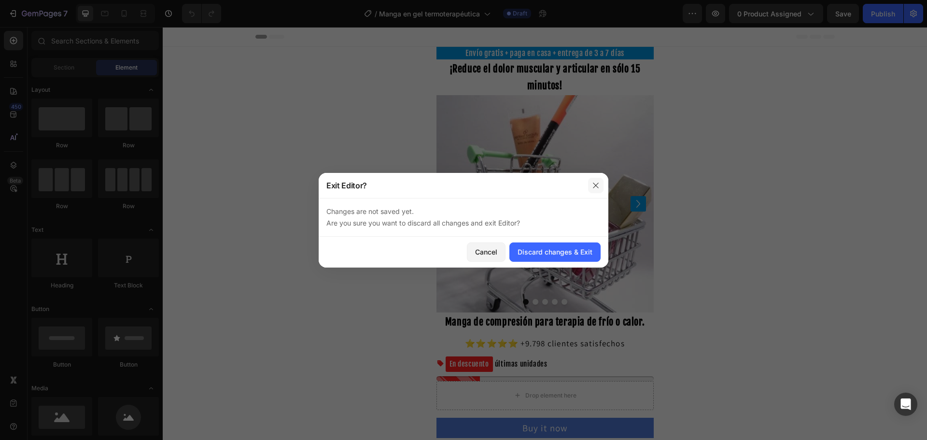
click at [594, 192] on button "button" at bounding box center [595, 185] width 15 height 15
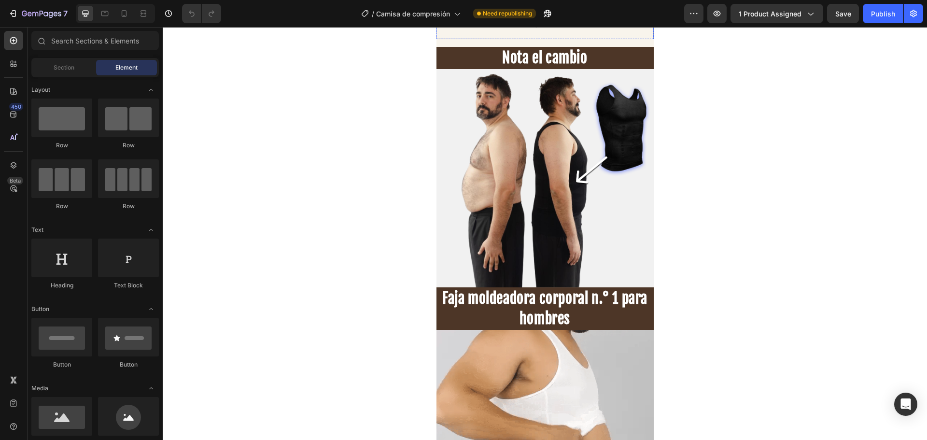
scroll to position [531, 0]
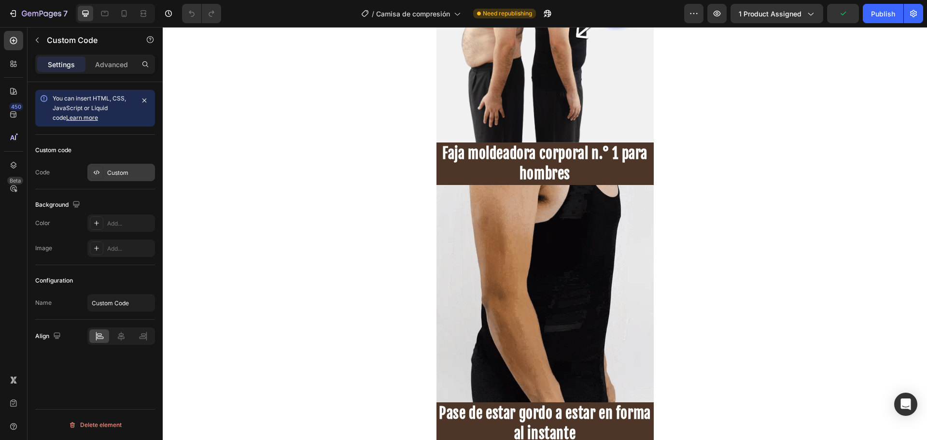
click at [116, 168] on div "Custom" at bounding box center [129, 172] width 45 height 9
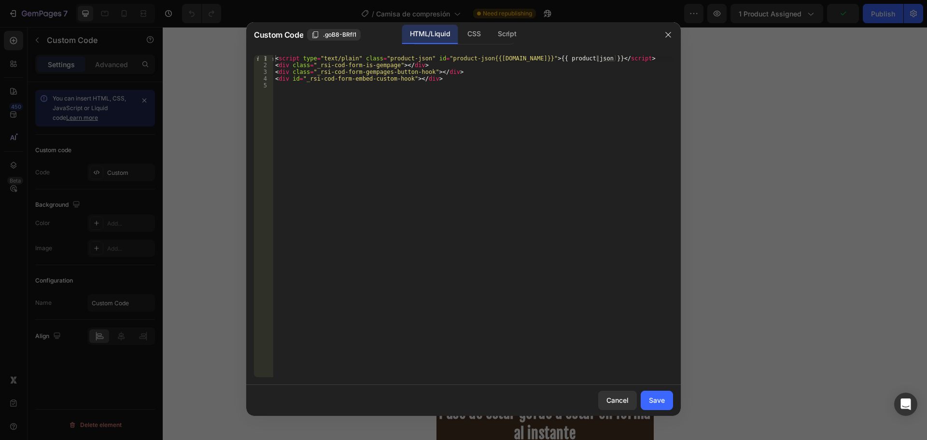
click at [376, 154] on div "< script type = "text/plain" class = "product-json" id = "product-json{{product…" at bounding box center [473, 222] width 400 height 335
type textarea "<div id="_rsi-cod-form-embed-custom-hook"></div>"
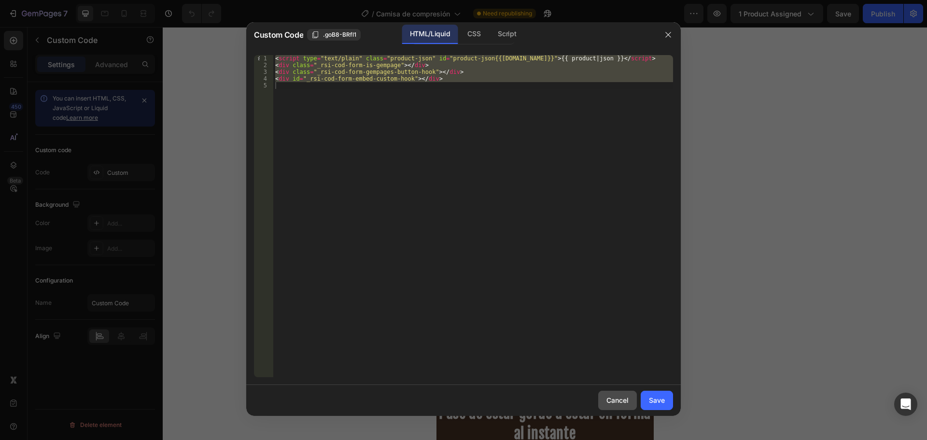
click at [614, 391] on button "Cancel" at bounding box center [617, 399] width 39 height 19
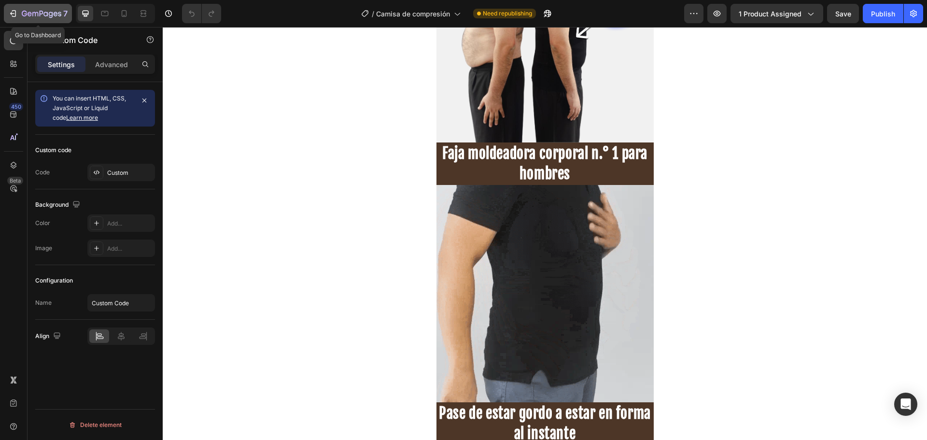
click at [42, 12] on icon "button" at bounding box center [42, 14] width 40 height 8
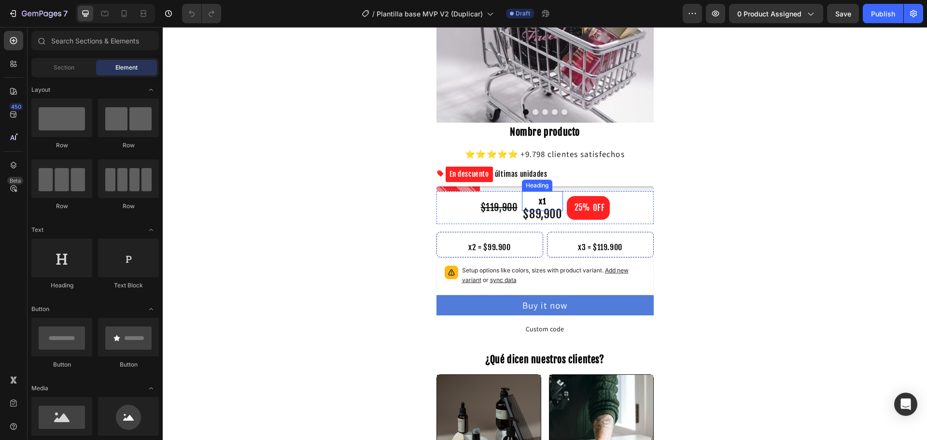
scroll to position [241, 0]
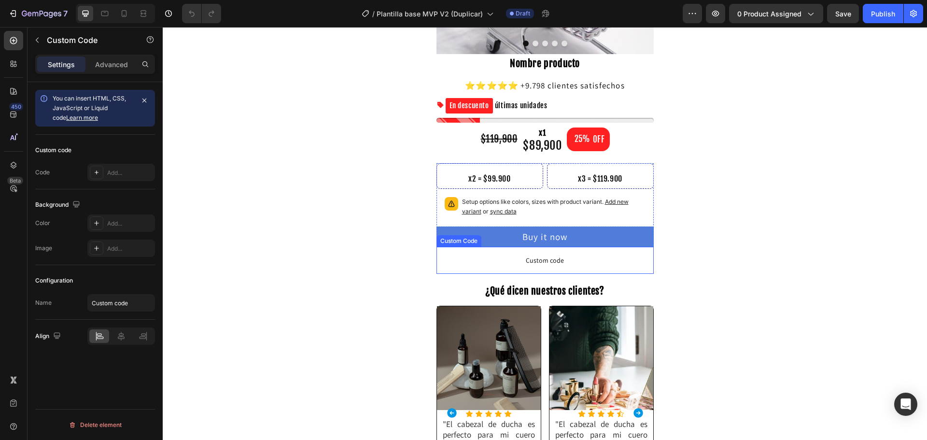
click at [526, 265] on span "Custom code" at bounding box center [544, 260] width 217 height 12
click at [111, 172] on div "Add..." at bounding box center [129, 172] width 45 height 9
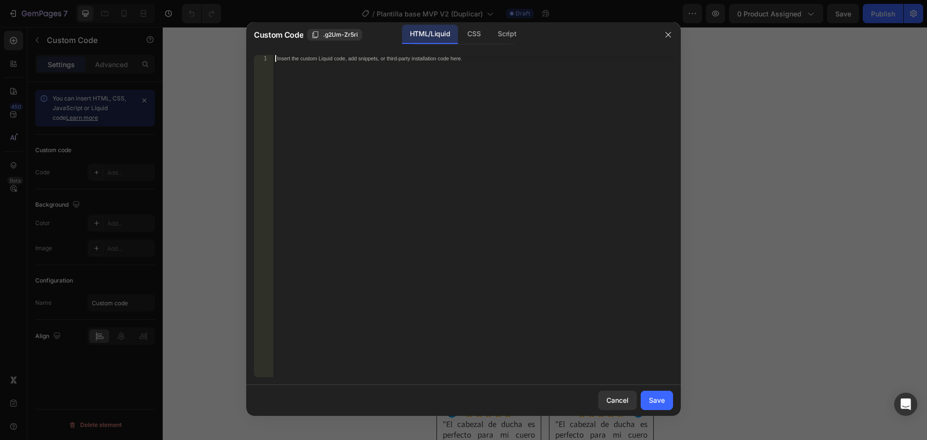
click at [373, 138] on div "Insert the custom Liquid code, add snippets, or third-party installation code h…" at bounding box center [473, 222] width 400 height 335
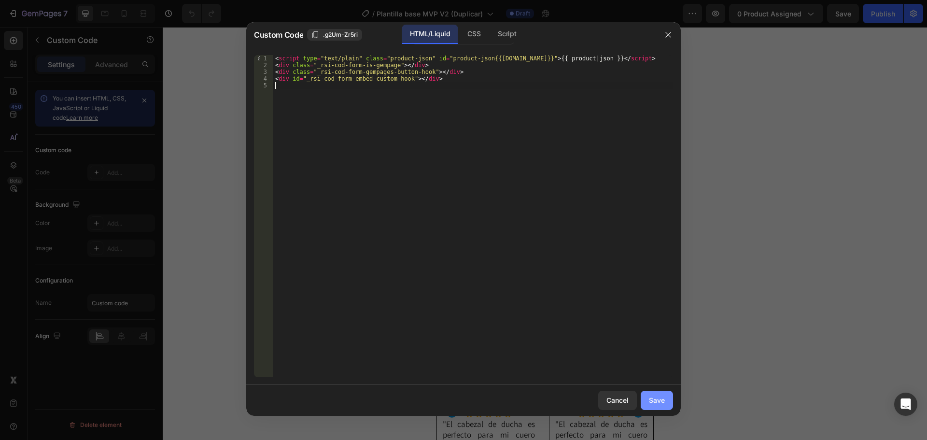
click at [652, 398] on div "Save" at bounding box center [657, 400] width 16 height 10
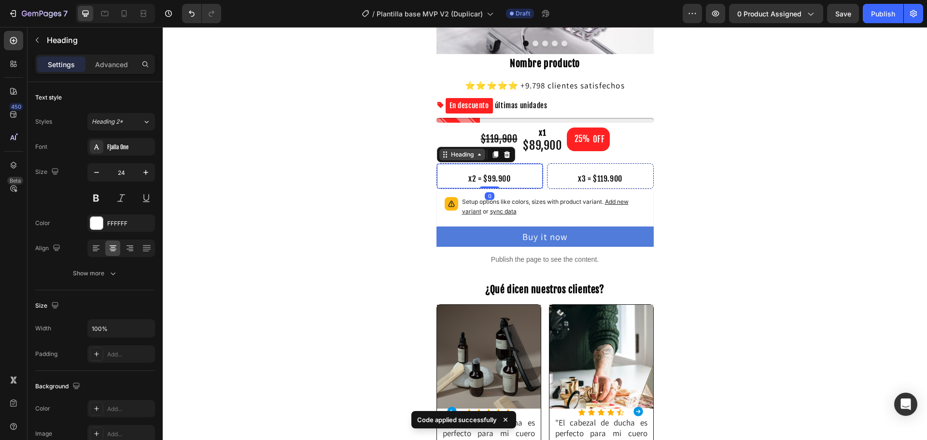
click at [453, 157] on div "Heading" at bounding box center [462, 154] width 27 height 9
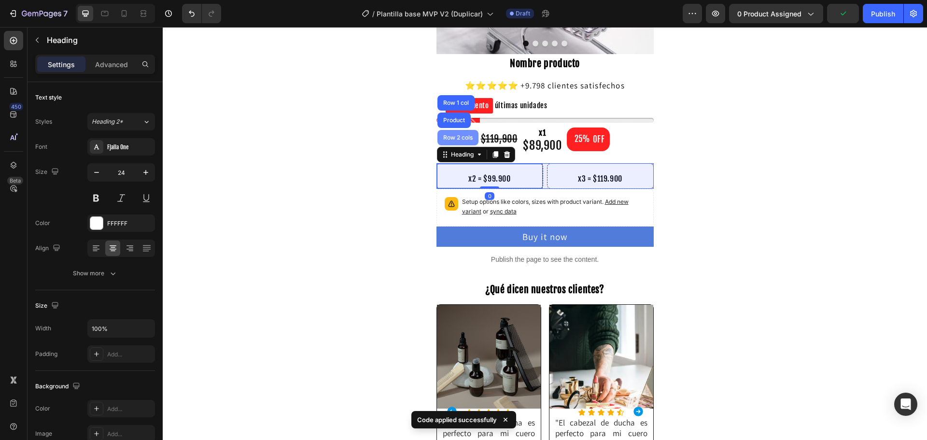
click at [452, 145] on div "Row 2 cols" at bounding box center [457, 137] width 41 height 15
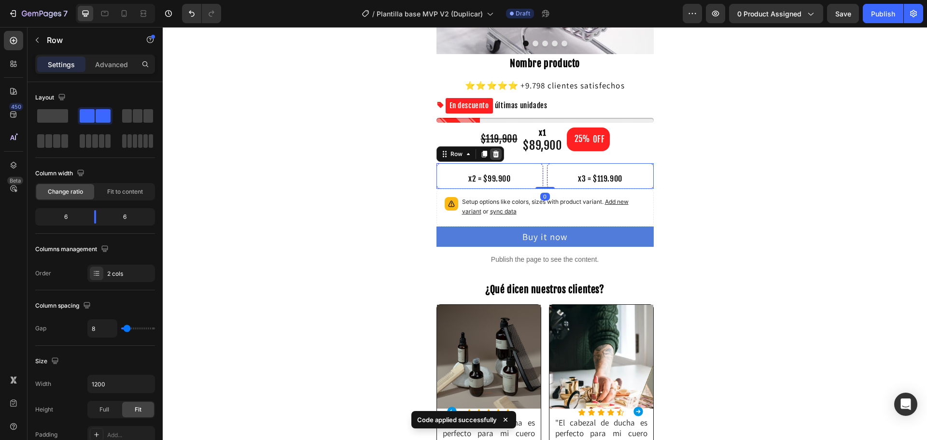
click at [492, 151] on icon at bounding box center [496, 154] width 8 height 8
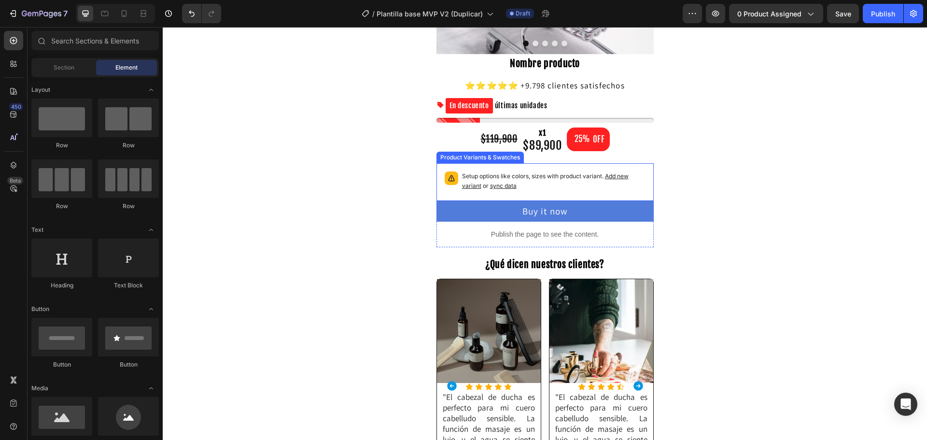
click at [501, 180] on p "Setup options like colors, sizes with product variant. Add new variant or sync …" at bounding box center [553, 180] width 183 height 19
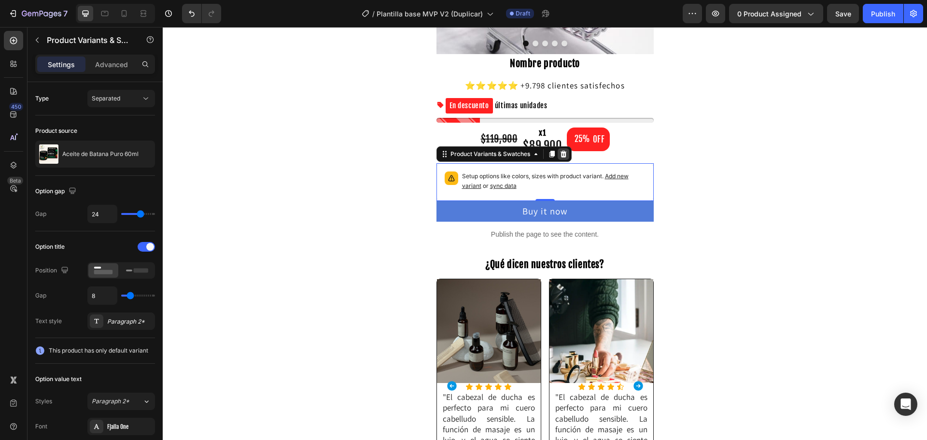
click at [557, 153] on div at bounding box center [563, 154] width 12 height 12
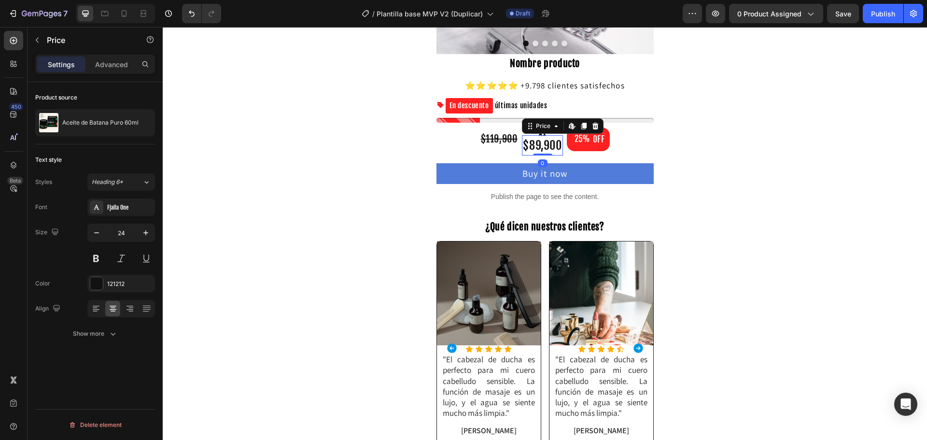
click at [531, 141] on div "$89,900" at bounding box center [542, 145] width 41 height 20
click at [535, 130] on div "Price" at bounding box center [543, 126] width 18 height 9
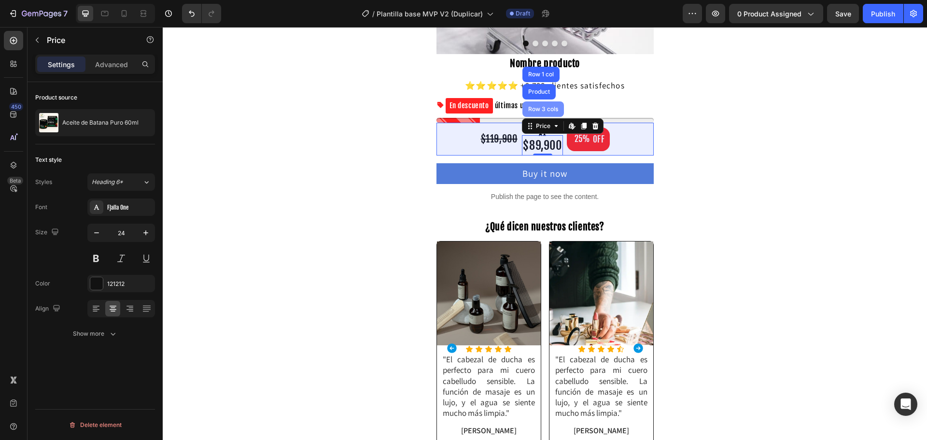
click at [538, 116] on div "Row 3 cols" at bounding box center [543, 108] width 42 height 15
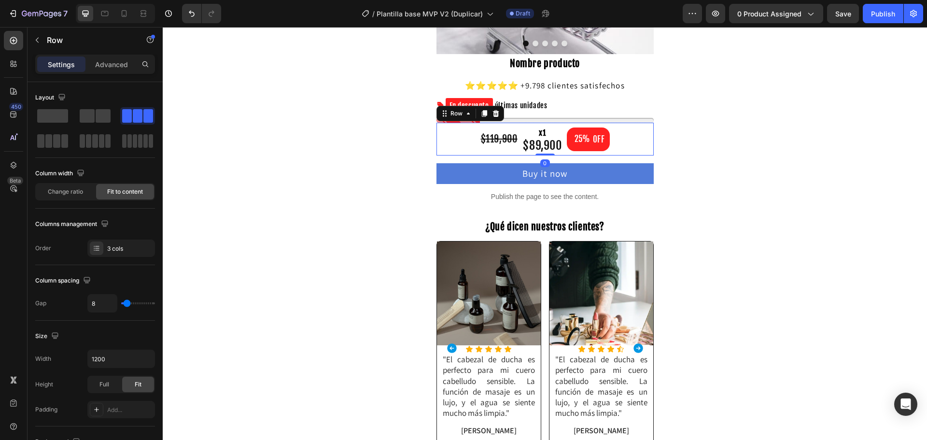
click at [499, 115] on div "Row" at bounding box center [470, 113] width 68 height 15
click at [492, 116] on icon at bounding box center [495, 113] width 6 height 7
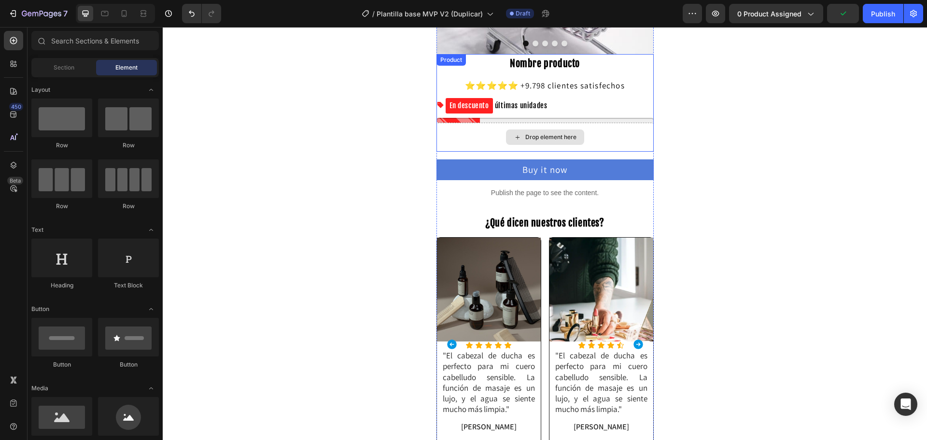
click at [591, 129] on div "Drop element here" at bounding box center [544, 137] width 217 height 29
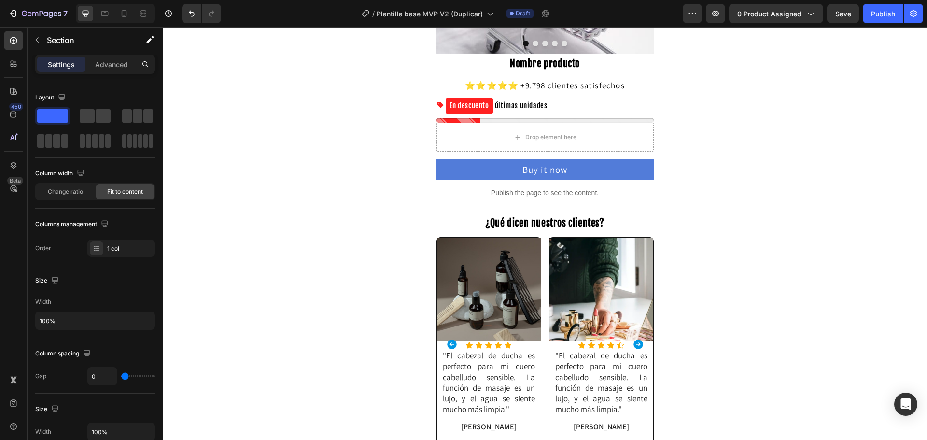
scroll to position [193, 0]
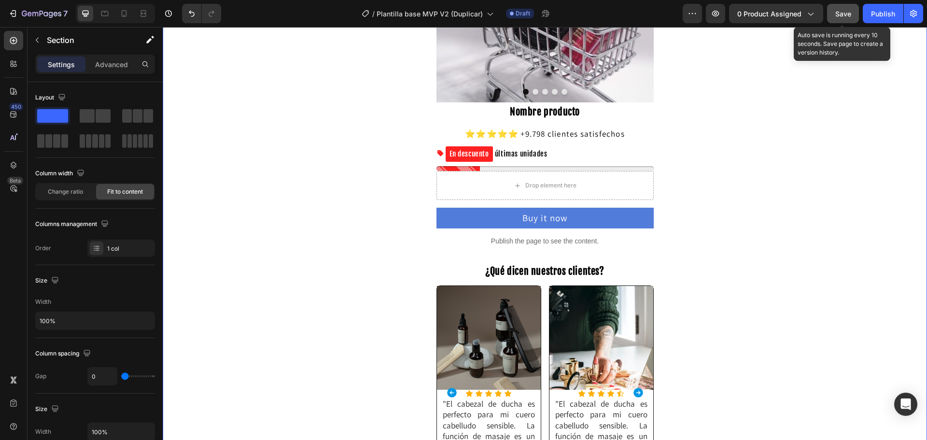
click at [842, 18] on div "Save" at bounding box center [843, 14] width 16 height 10
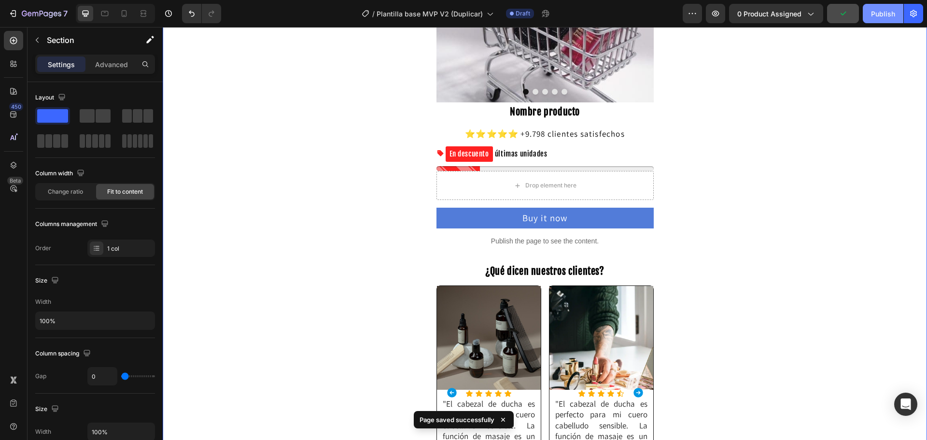
click at [880, 18] on div "Publish" at bounding box center [883, 14] width 24 height 10
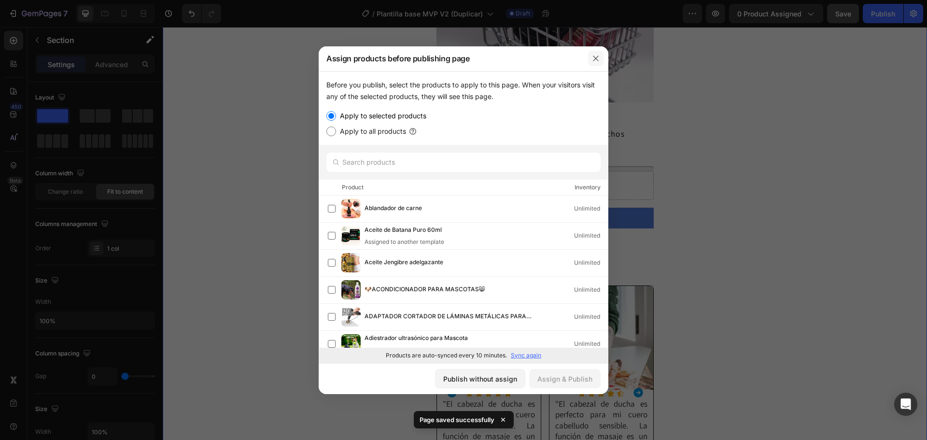
drag, startPoint x: 599, startPoint y: 61, endPoint x: 251, endPoint y: 38, distance: 348.7
click at [599, 61] on icon "button" at bounding box center [596, 59] width 8 height 8
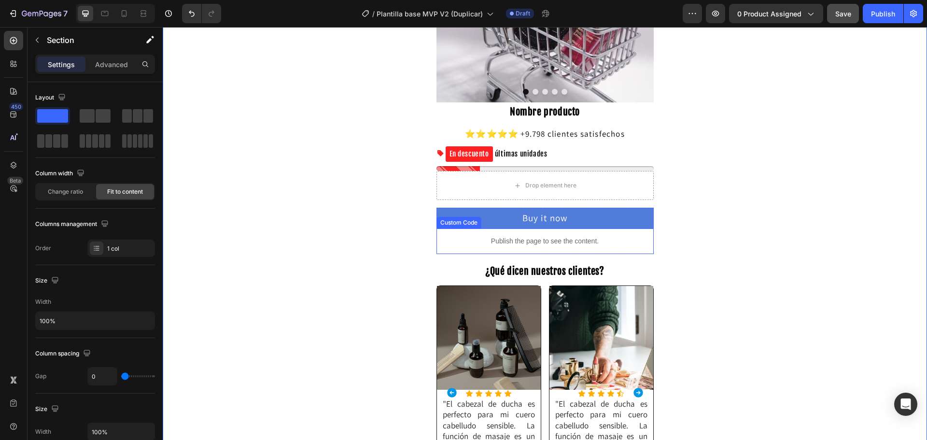
click at [517, 236] on p "Publish the page to see the content." at bounding box center [544, 241] width 217 height 10
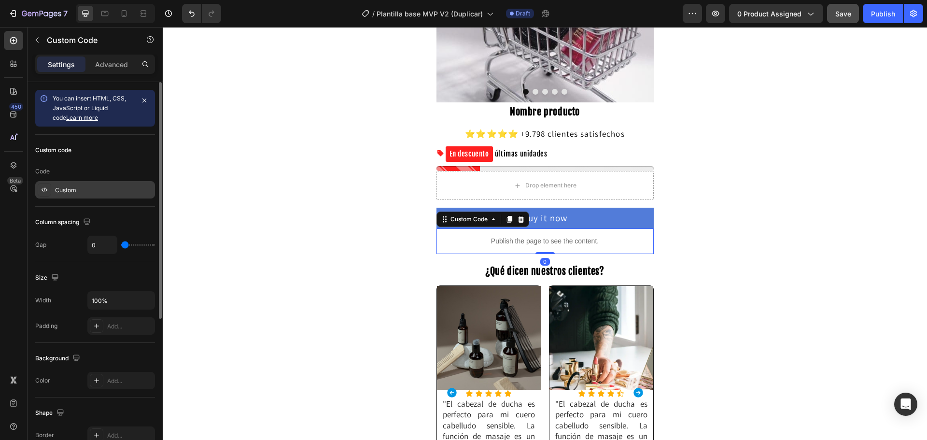
click at [92, 193] on div "Custom" at bounding box center [103, 190] width 97 height 9
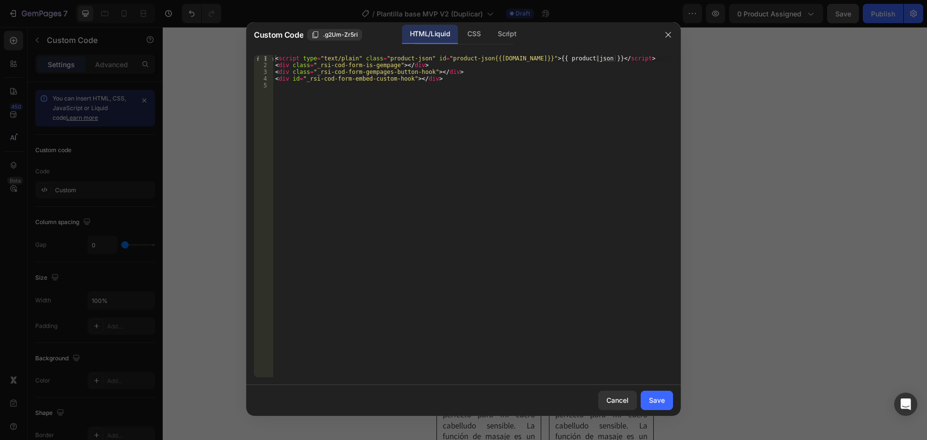
click at [395, 107] on div "< script type = "text/plain" class = "product-json" id = "product-json{{product…" at bounding box center [473, 222] width 400 height 335
type textarea "<div id="_rsi-cod-form-embed-custom-hook"></div>"
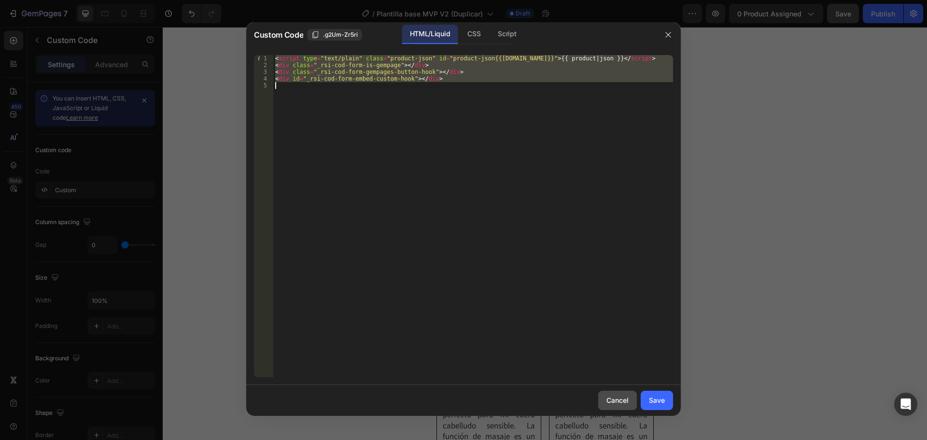
click at [617, 399] on div "Cancel" at bounding box center [617, 400] width 22 height 10
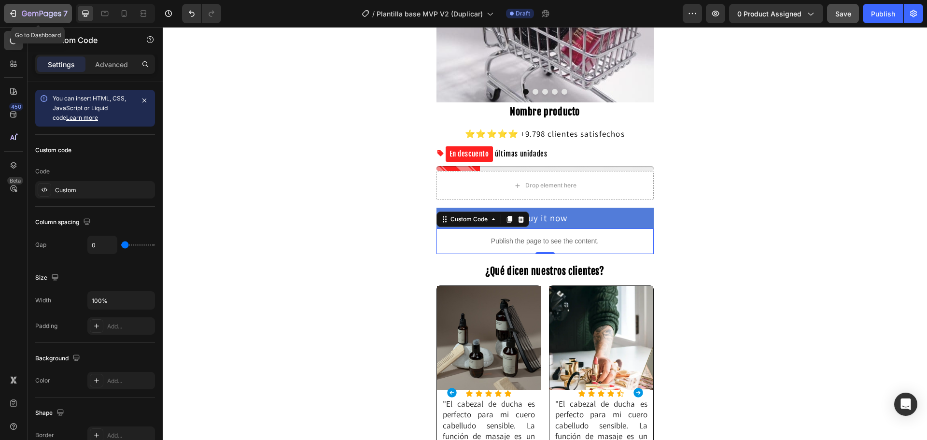
click at [47, 11] on icon "button" at bounding box center [42, 14] width 40 height 8
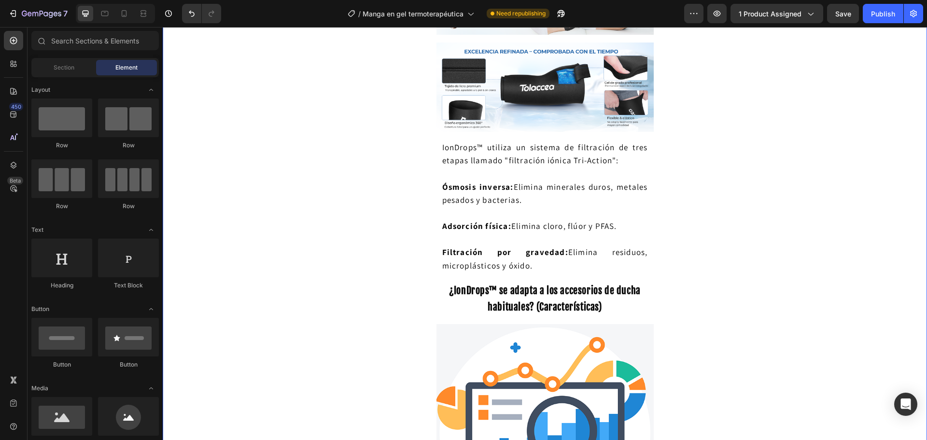
scroll to position [1414, 0]
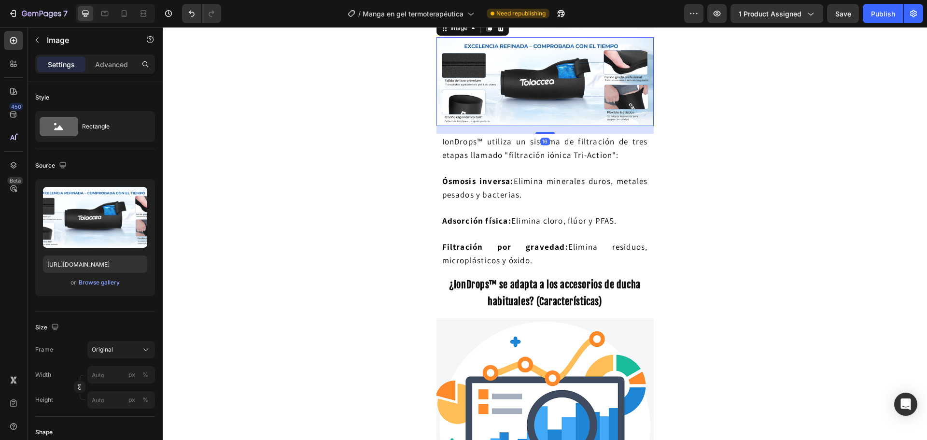
click at [515, 126] on img at bounding box center [544, 81] width 217 height 89
click at [83, 265] on input "[URL][DOMAIN_NAME]" at bounding box center [95, 263] width 104 height 17
paste input "bd6d893c-1d38-4d48-a894-e9407afe228a"
type input "[URL][DOMAIN_NAME]"
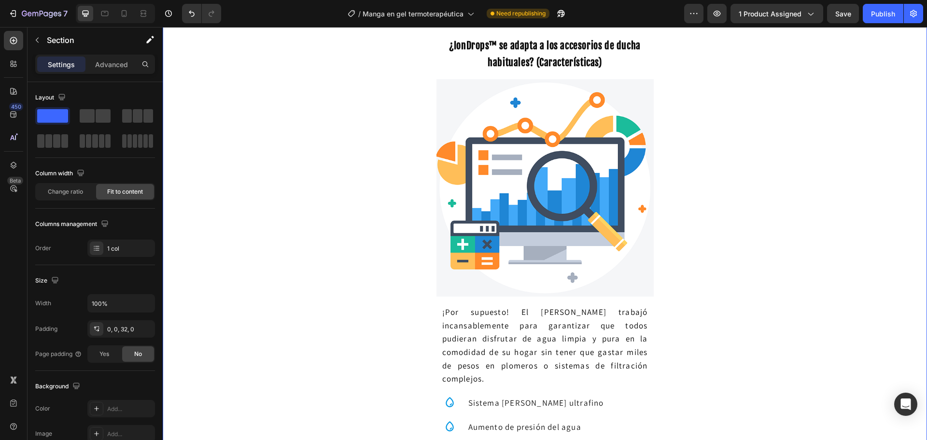
scroll to position [1682, 0]
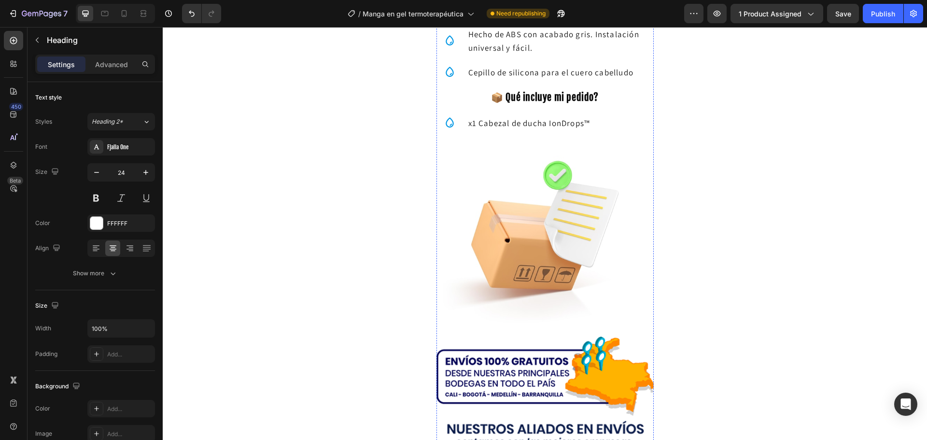
scroll to position [1972, 0]
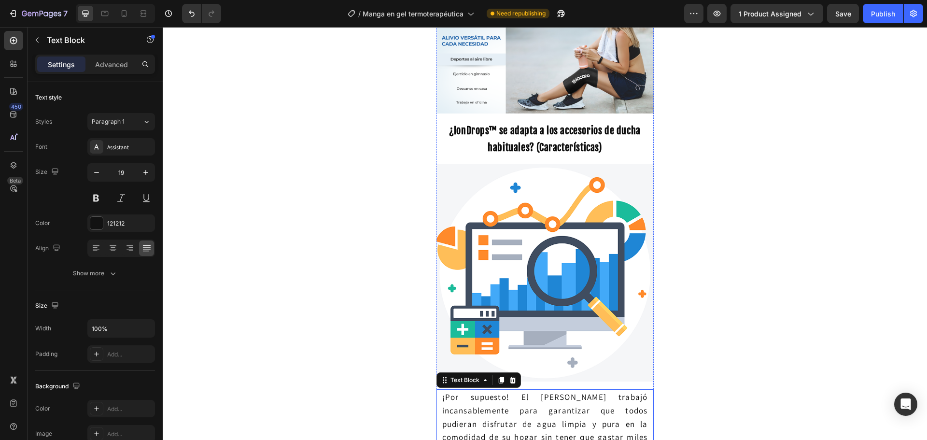
scroll to position [1441, 0]
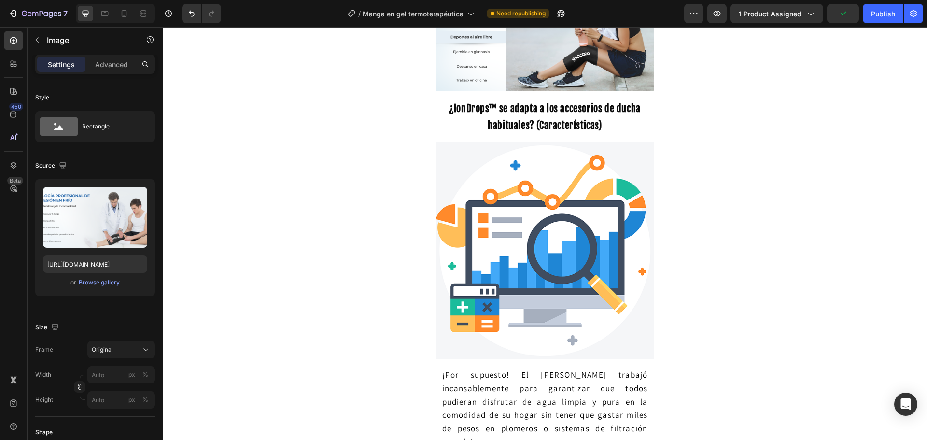
drag, startPoint x: 536, startPoint y: 171, endPoint x: 532, endPoint y: 131, distance: 40.7
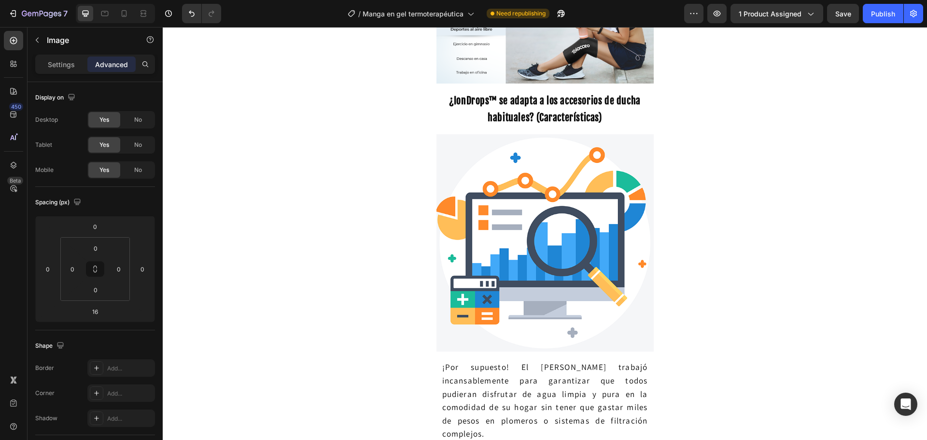
drag, startPoint x: 539, startPoint y: 260, endPoint x: 528, endPoint y: 187, distance: 73.2
type input "0"
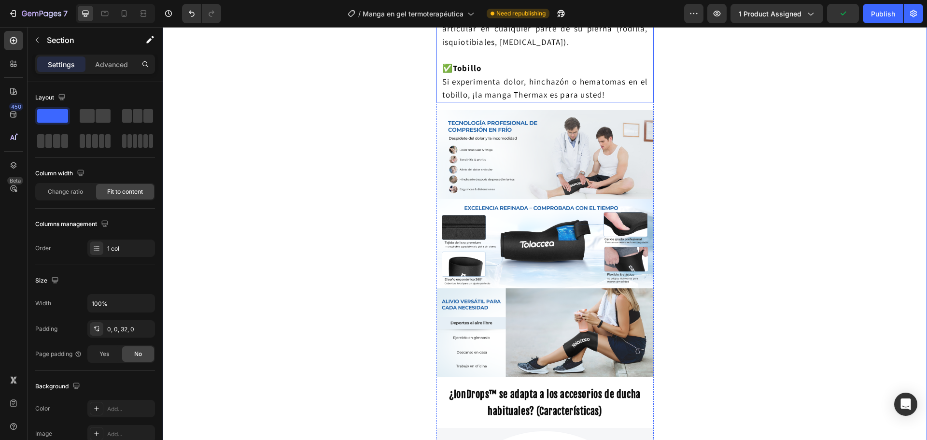
scroll to position [1115, 0]
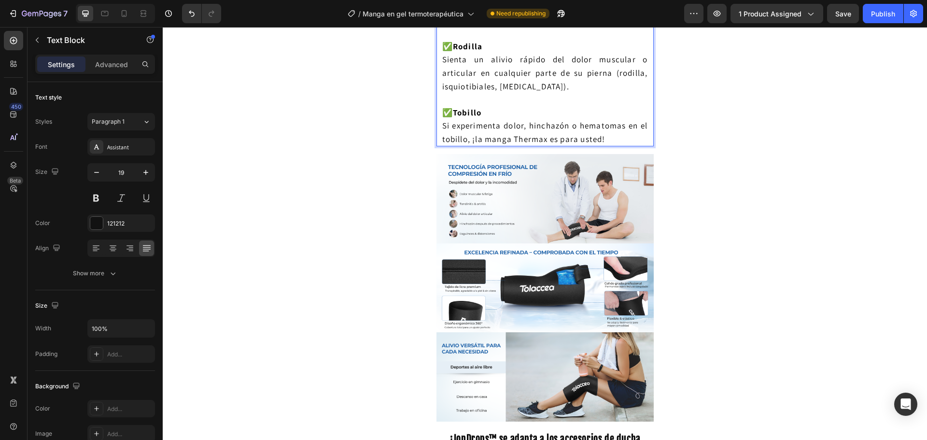
drag, startPoint x: 446, startPoint y: 230, endPoint x: 436, endPoint y: 230, distance: 10.1
click at [436, 146] on div "✅ Brazo La manga Thermax se puede utilizar para aliviar el dolor muscular y art…" at bounding box center [544, 52] width 217 height 187
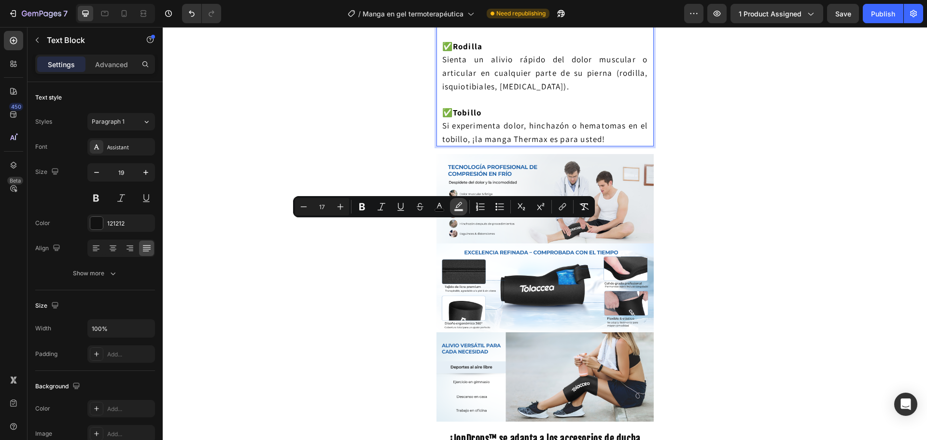
click at [454, 210] on rect "Editor contextual toolbar" at bounding box center [458, 210] width 9 height 2
type input "000000"
type input "77"
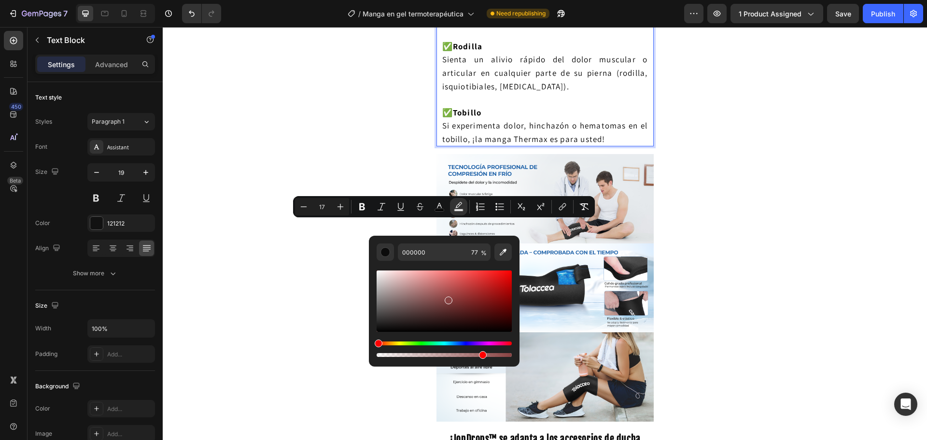
click at [447, 298] on div "Editor contextual toolbar" at bounding box center [443, 300] width 135 height 61
click at [465, 344] on div "Hue" at bounding box center [443, 343] width 135 height 4
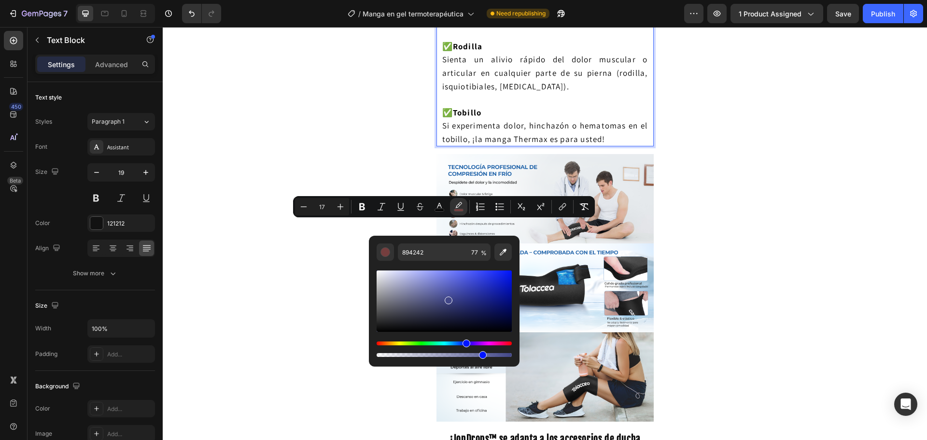
type input "424788"
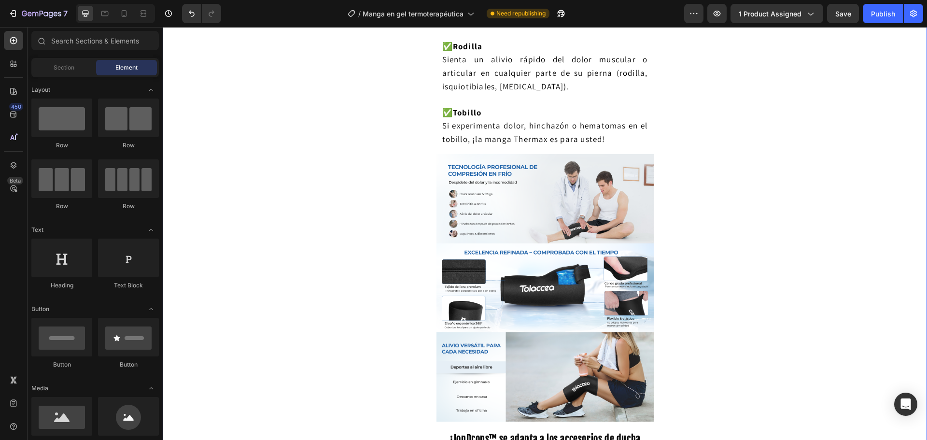
click at [724, 212] on div "Envío gratis + paga en casa + entrega de 3 a 7 días Heading ⁠⁠⁠⁠⁠⁠⁠ ¡Reduce el …" at bounding box center [545, 80] width 764 height 2298
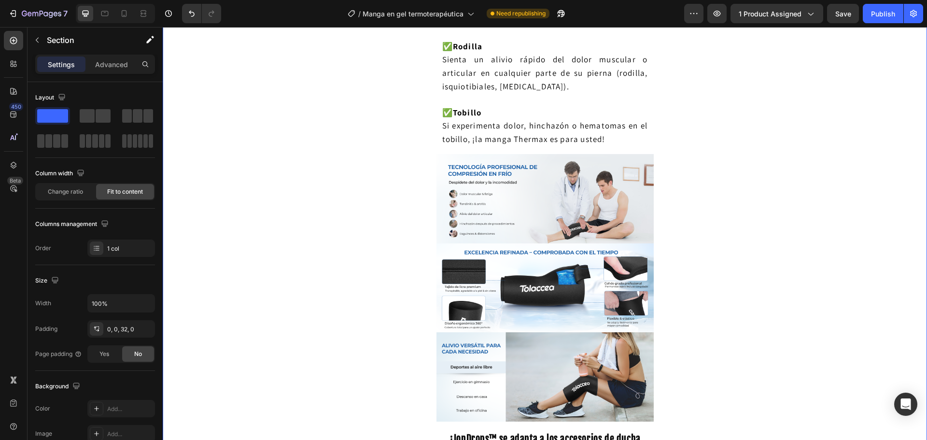
click at [381, 231] on div "Envío gratis + paga en casa + entrega de 3 a 7 días Heading ⁠⁠⁠⁠⁠⁠⁠ ¡Reduce el …" at bounding box center [545, 80] width 764 height 2298
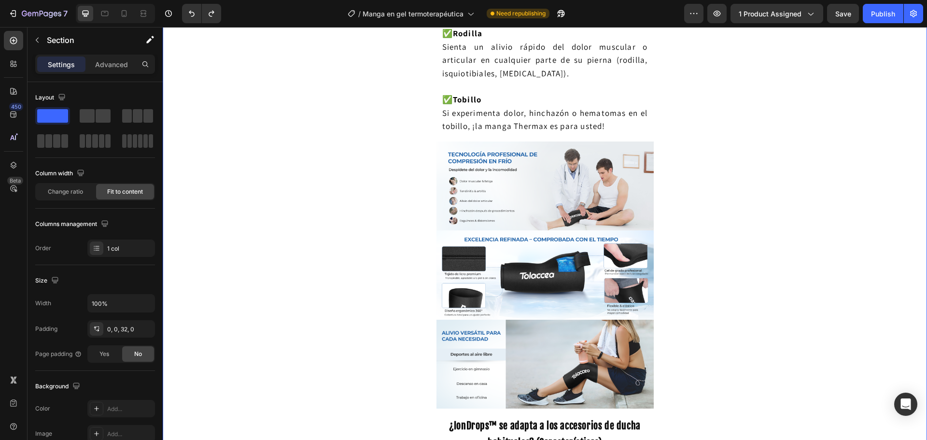
click at [395, 240] on div "Envío gratis + paga en casa + entrega de 3 a 7 días Heading ⁠⁠⁠⁠⁠⁠⁠ ¡Reduce el …" at bounding box center [545, 73] width 764 height 2285
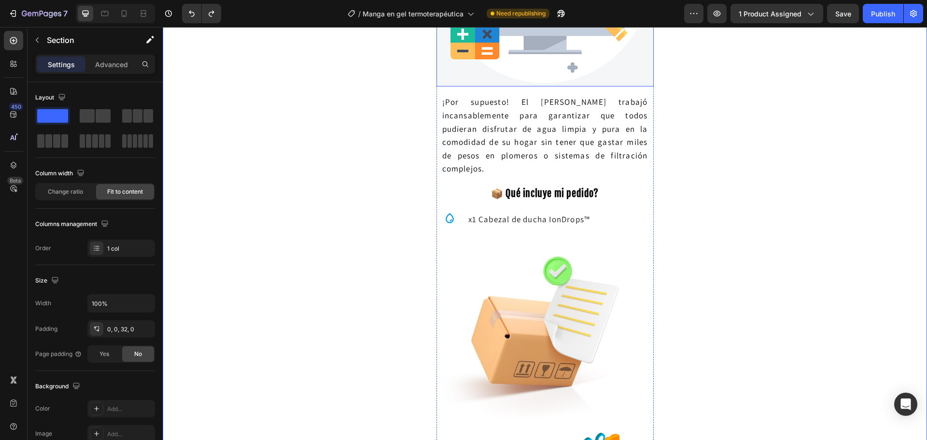
scroll to position [1695, 0]
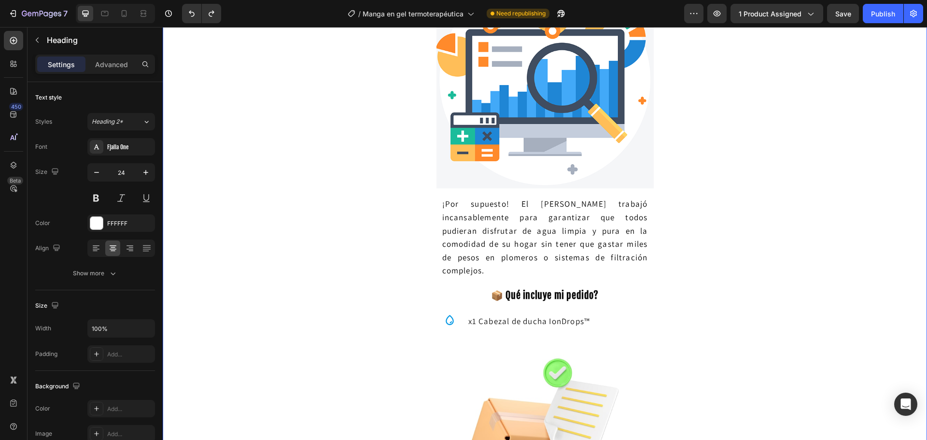
scroll to position [1598, 0]
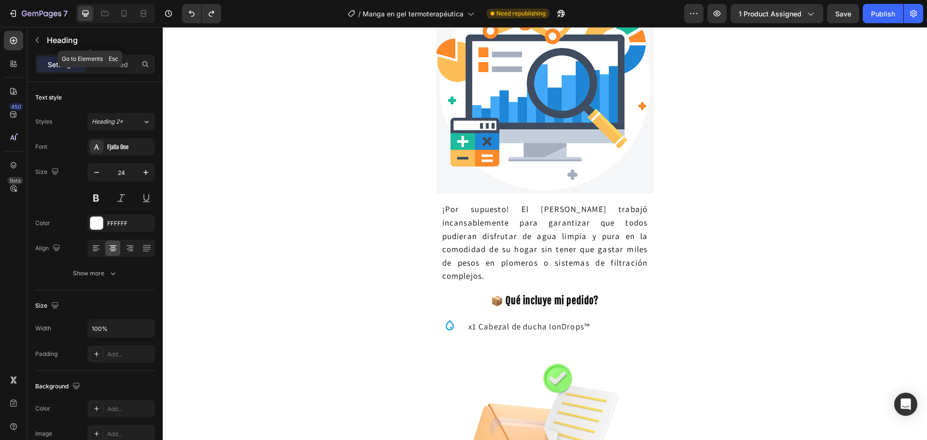
click at [36, 46] on button "button" at bounding box center [36, 39] width 15 height 15
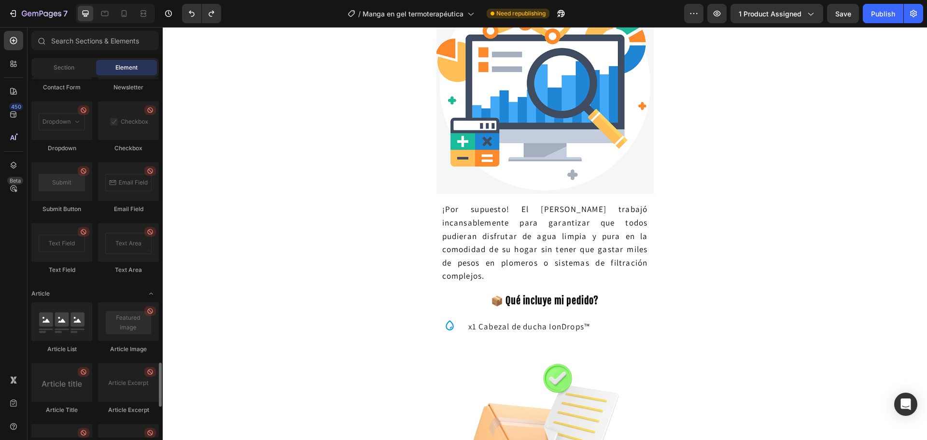
scroll to position [2564, 0]
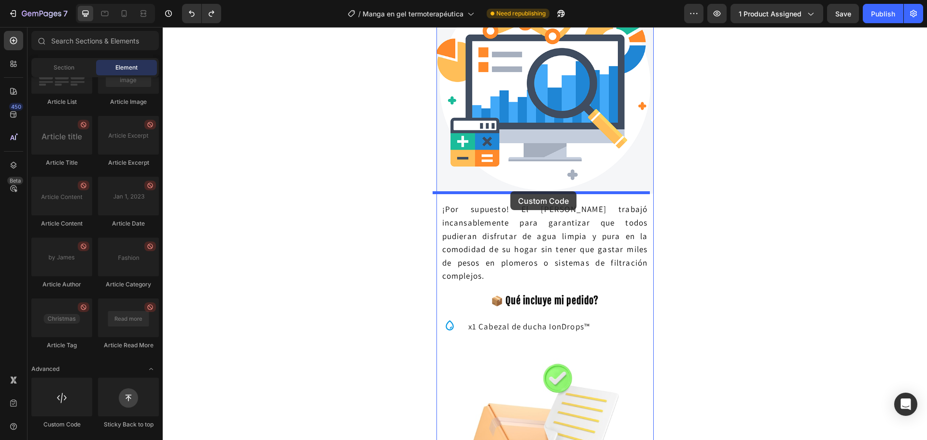
drag, startPoint x: 273, startPoint y: 401, endPoint x: 508, endPoint y: 195, distance: 312.0
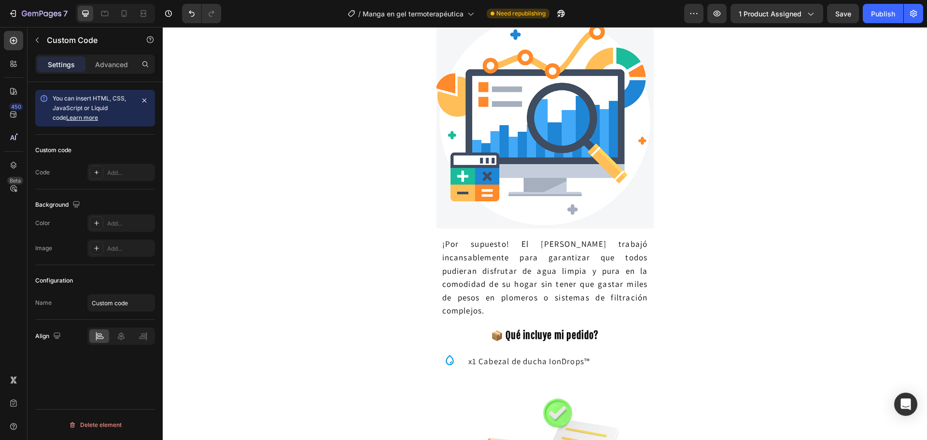
click at [119, 176] on div "Add..." at bounding box center [129, 172] width 45 height 9
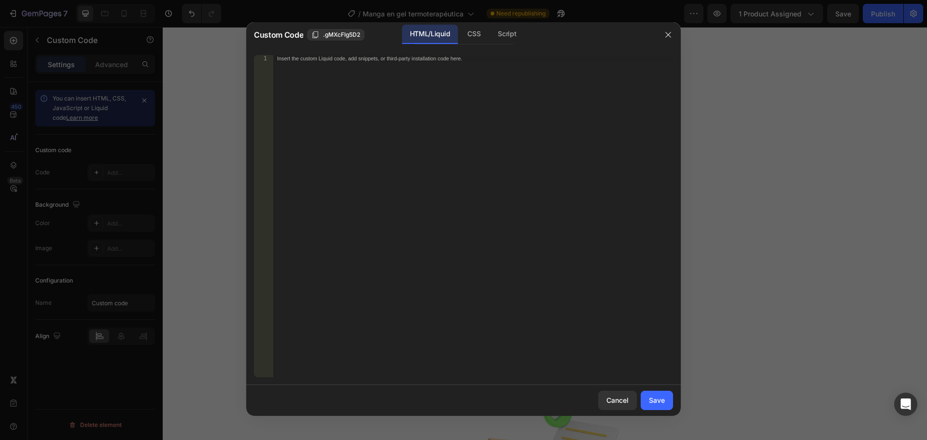
click at [343, 139] on div "Insert the custom Liquid code, add snippets, or third-party installation code h…" at bounding box center [473, 222] width 400 height 335
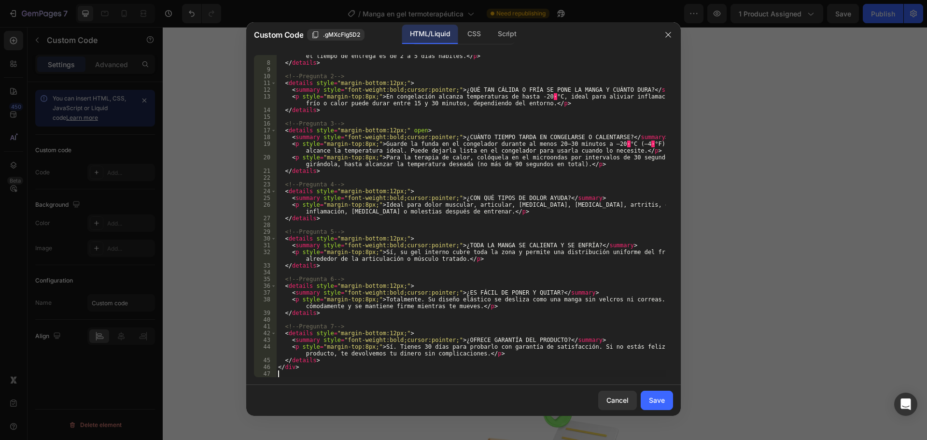
scroll to position [56, 0]
click at [664, 407] on button "Save" at bounding box center [656, 399] width 32 height 19
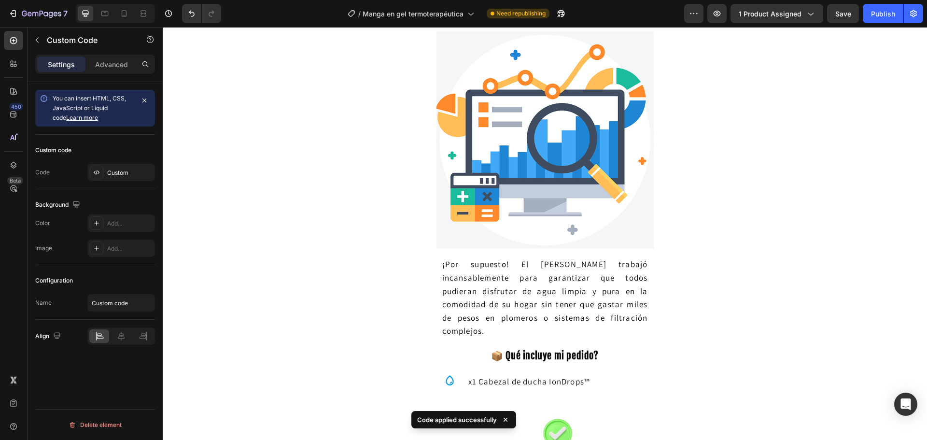
scroll to position [1839, 0]
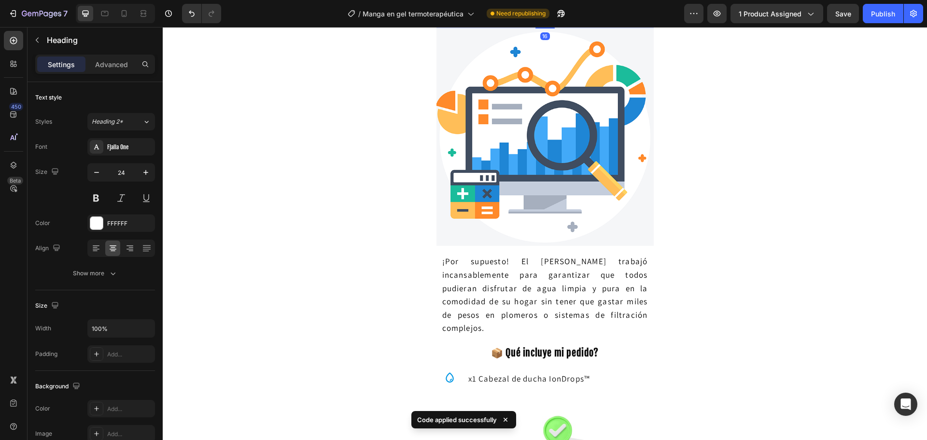
click at [554, 18] on strong "¿IonDrops™ se adapta a los accesorios de ducha habituales? (Características)" at bounding box center [545, 3] width 192 height 29
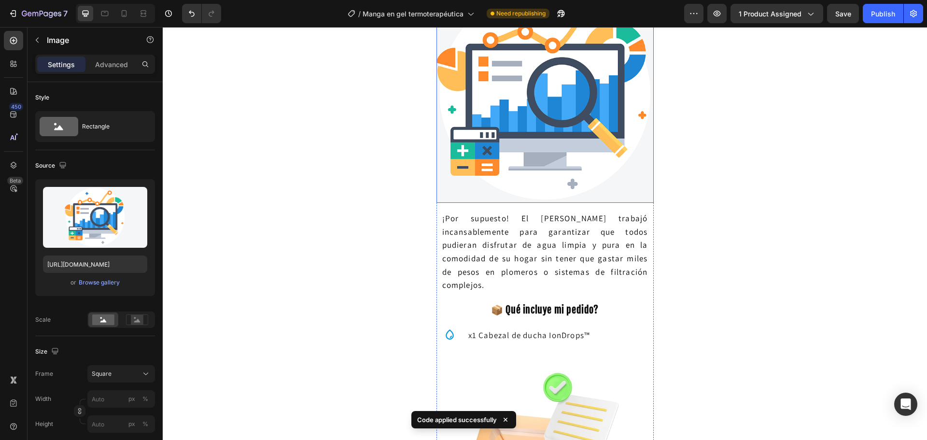
click at [519, 203] on img at bounding box center [544, 94] width 217 height 217
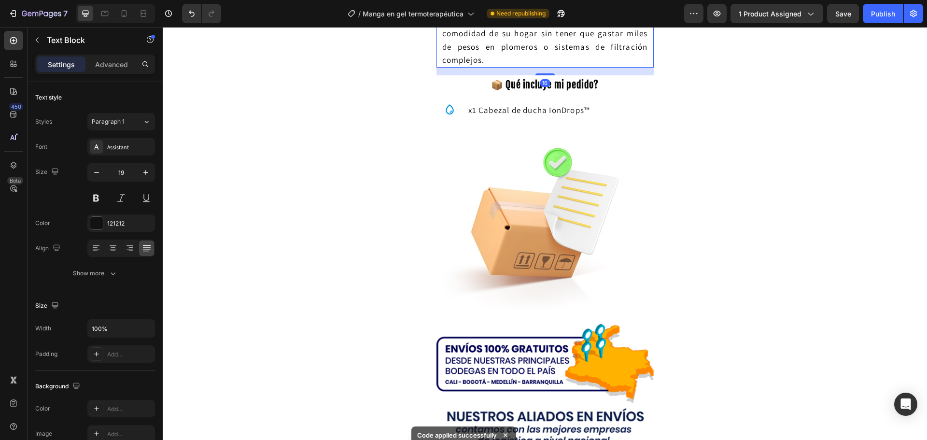
click at [510, 65] on span "¡Por supuesto! El [PERSON_NAME] trabajó incansablemente para garantizar que tod…" at bounding box center [545, 26] width 206 height 77
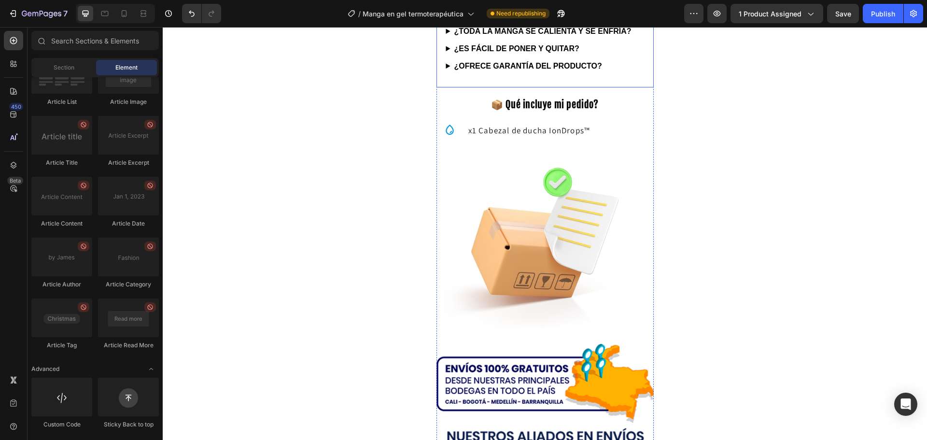
scroll to position [1695, 0]
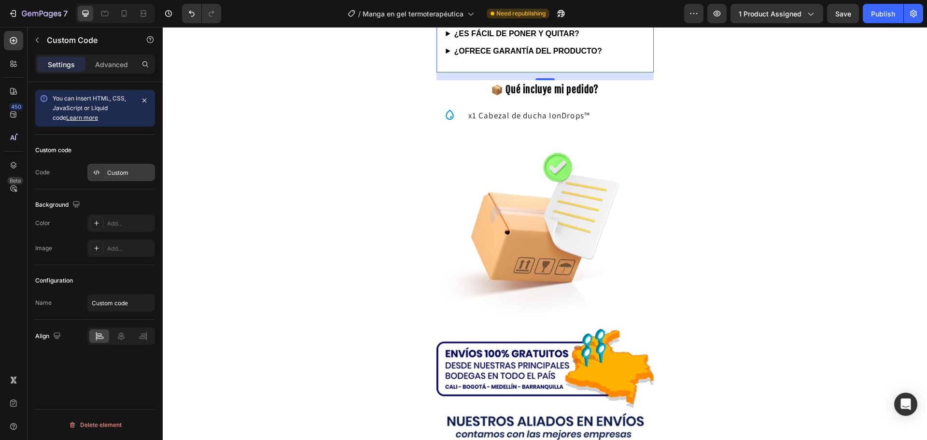
click at [124, 178] on div "Custom" at bounding box center [121, 172] width 68 height 17
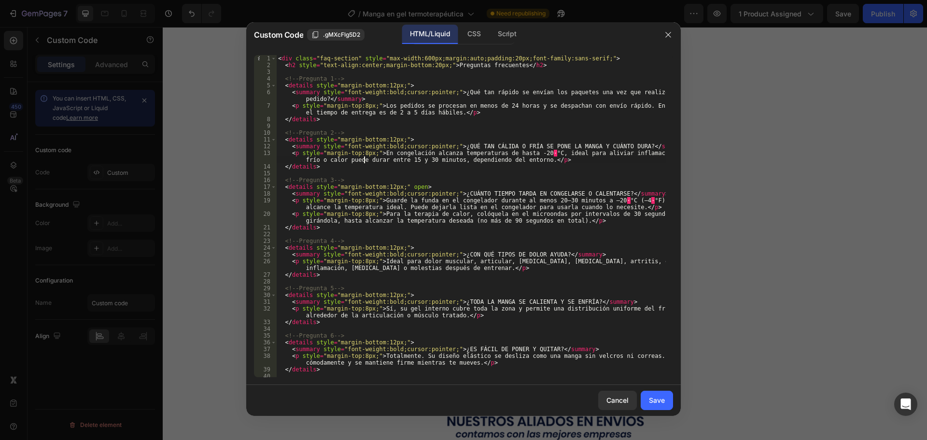
click at [364, 161] on div "< div class = "faq-section" style = "max-width:600px;margin:auto;padding:20px;f…" at bounding box center [471, 222] width 390 height 335
click at [434, 96] on div "< div class = "faq-section" style = "max-width:600px;margin:auto;padding:20px;f…" at bounding box center [471, 222] width 390 height 335
type textarea "</details>"
type textarea "<!-- Pregunta 2 -->"
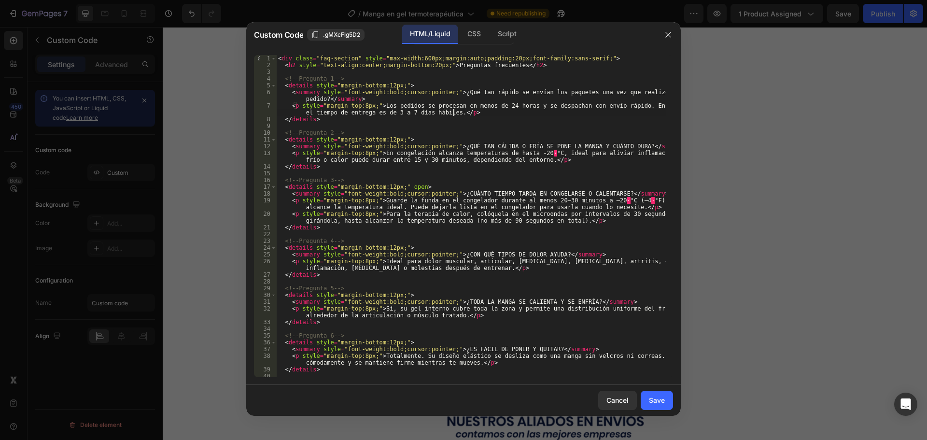
type textarea "</details>"
type textarea "<!-- Pregunta 1 -->"
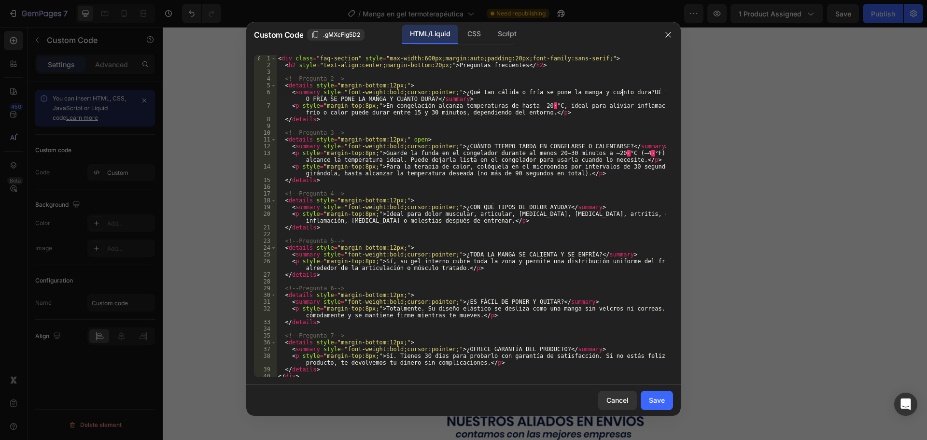
scroll to position [0, 28]
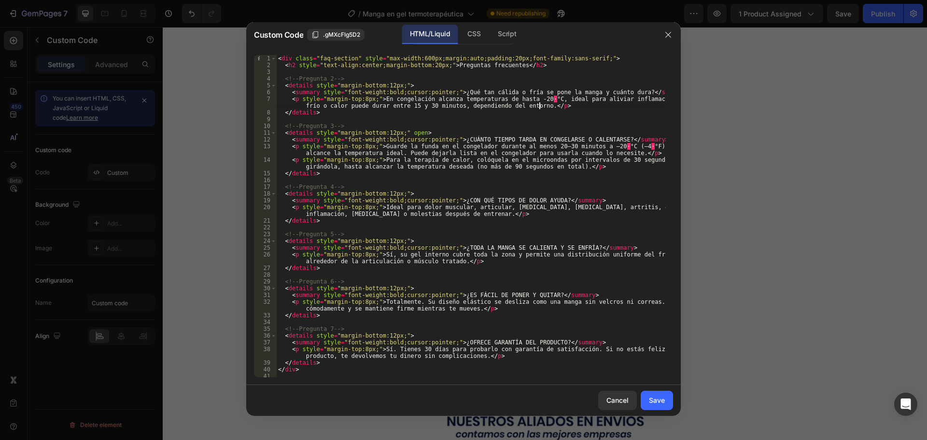
type textarea "</details>"
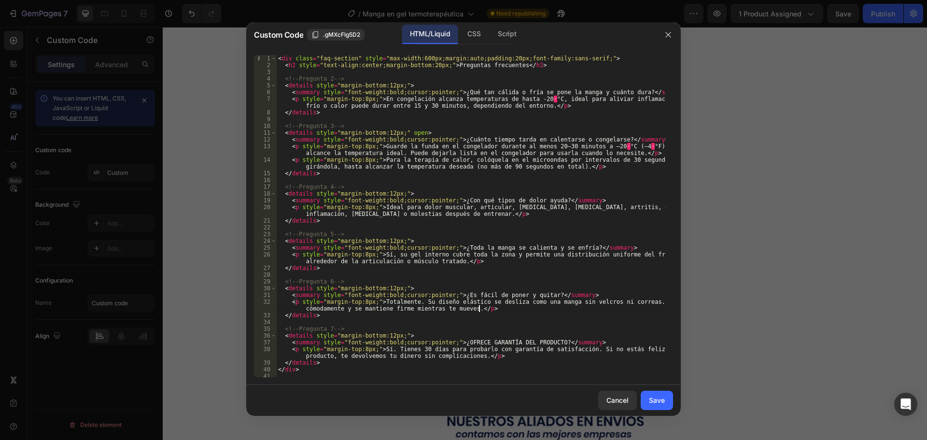
scroll to position [0, 3]
type textarea "<!-- Pregunta 7 -->"
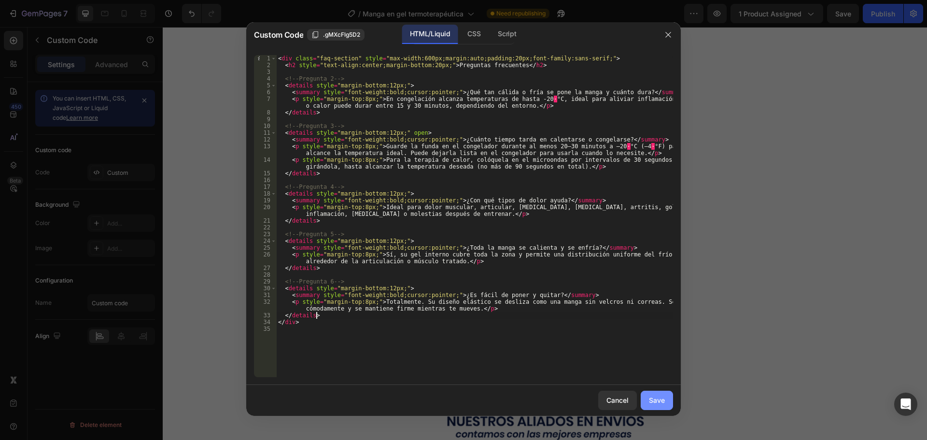
type textarea "</details>"
click at [647, 397] on button "Save" at bounding box center [656, 399] width 32 height 19
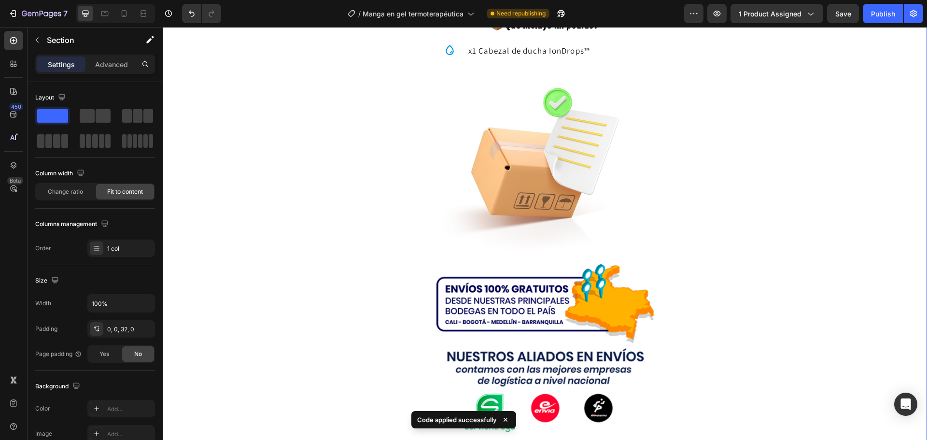
scroll to position [1598, 0]
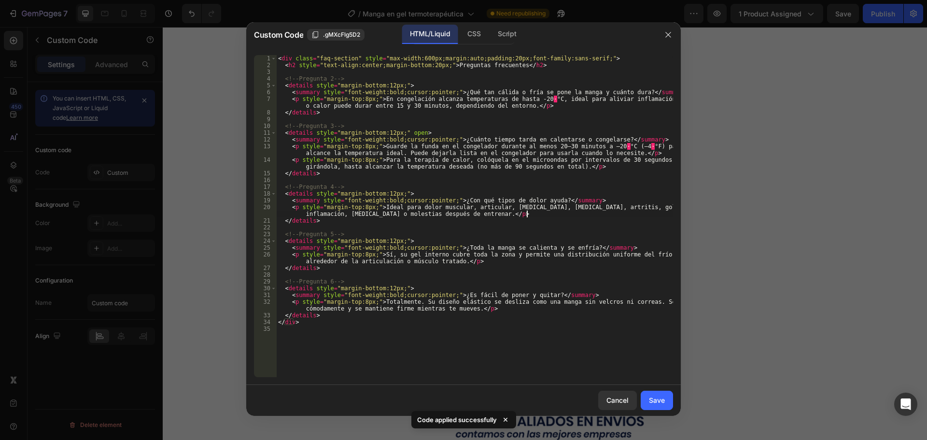
click at [528, 210] on div "< div class = "faq-section" style = "max-width:600px;margin:auto;padding:20px;f…" at bounding box center [474, 222] width 397 height 335
click at [375, 124] on div "< div class = "faq-section" style = "max-width:600px;margin:auto;padding:20px;f…" at bounding box center [474, 222] width 397 height 335
click at [442, 67] on div "< div class = "faq-section" style = "max-width:600px;margin:auto;padding:20px;f…" at bounding box center [474, 222] width 397 height 335
type textarea "<h2 style="text-align:center;margin-bottom:20px;">Preguntas frecuentes</h2>"
click at [670, 39] on button "button" at bounding box center [667, 34] width 15 height 15
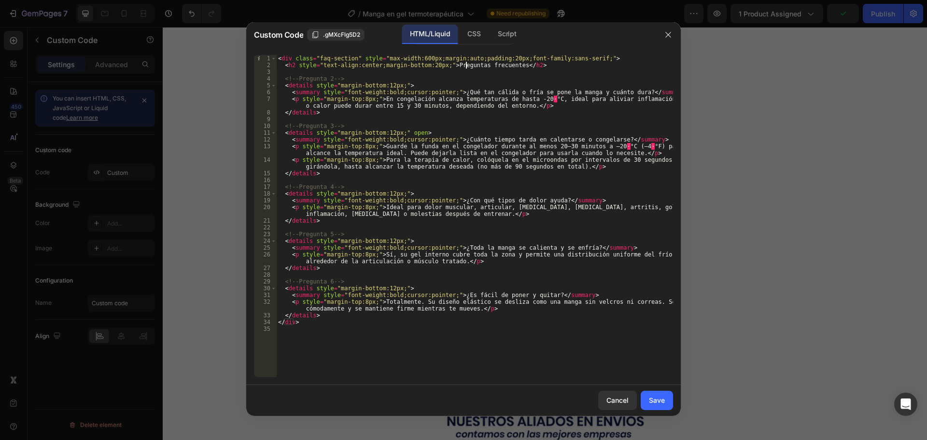
click at [466, 62] on div "< div class = "faq-section" style = "max-width:600px;margin:auto;padding:20px;f…" at bounding box center [474, 222] width 397 height 335
click at [516, 65] on div "< div class = "faq-section" style = "max-width:600px;margin:auto;padding:20px;f…" at bounding box center [474, 222] width 397 height 335
type textarea "<h1 style="text-align:center;margin-bottom:20px;">Preguntas frecuentes</h1>"
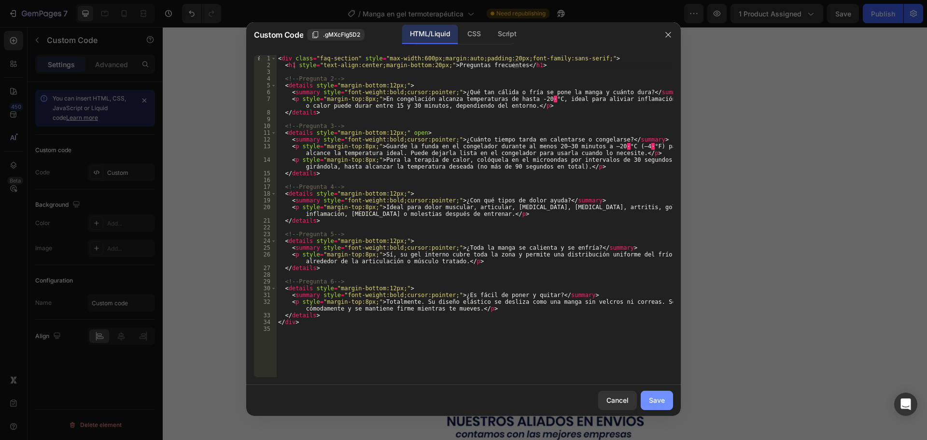
click at [662, 402] on div "Save" at bounding box center [657, 400] width 16 height 10
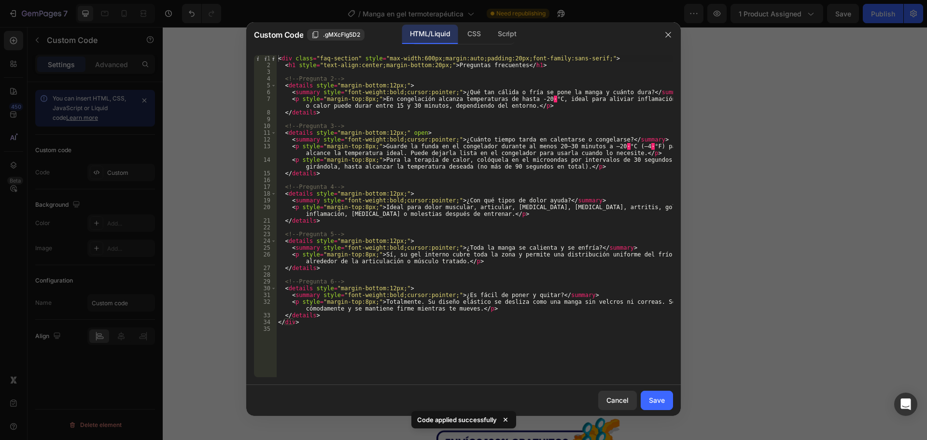
click at [290, 68] on div "< div class = "faq-section" style = "max-width:600px;margin:auto;padding:20px;f…" at bounding box center [474, 222] width 397 height 335
type textarea "<h3 style="text-align:center;margin-bottom:20px;">Preguntas frecuentes</h3>"
click at [664, 403] on div "Save" at bounding box center [657, 400] width 16 height 10
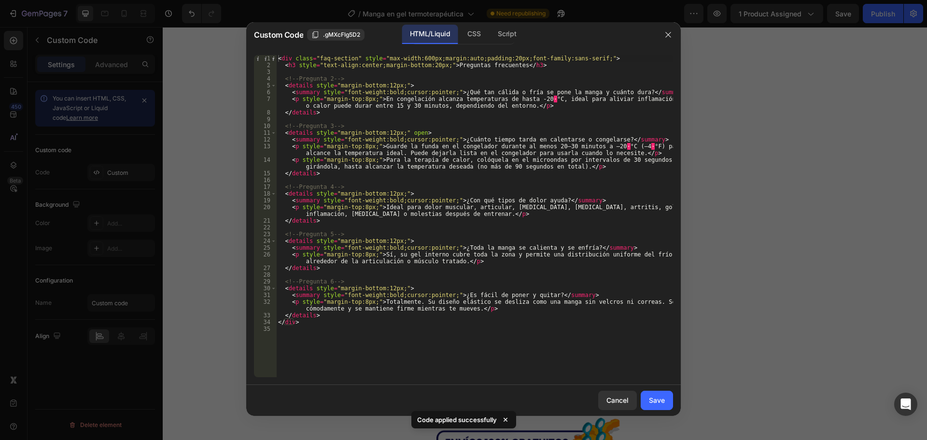
click at [535, 64] on div "< div class = "faq-section" style = "max-width:600px;margin:auto;padding:20px;f…" at bounding box center [474, 222] width 397 height 335
click at [280, 67] on div "< div class = "faq-section" style = "max-width:600px;margin:auto;padding:20px;f…" at bounding box center [474, 222] width 397 height 335
type textarea "<!-- Pregunta 2 -->"
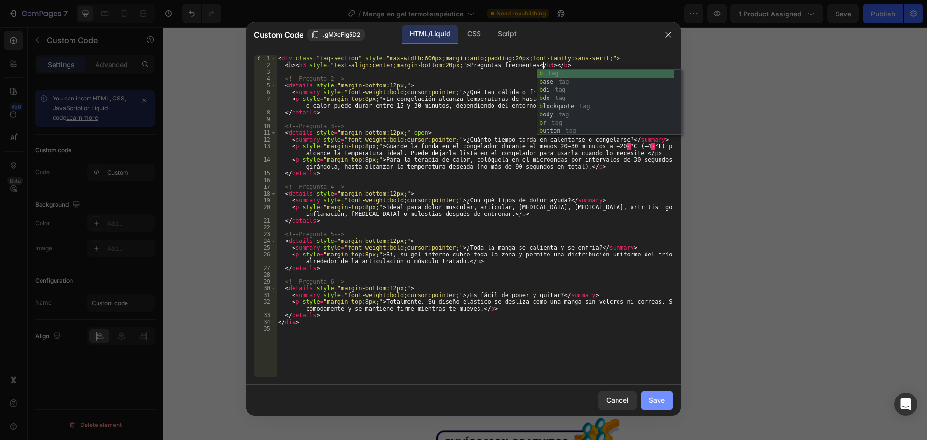
type textarea "<b><h3 style="text-align:center;margin-bottom:20px;">Preguntas frecuentes</h3><…"
click at [664, 399] on div "Save" at bounding box center [657, 400] width 16 height 10
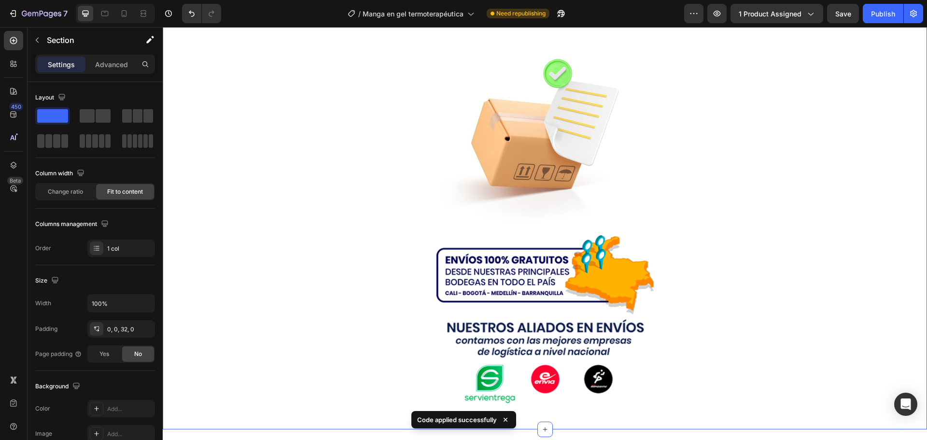
scroll to position [1791, 0]
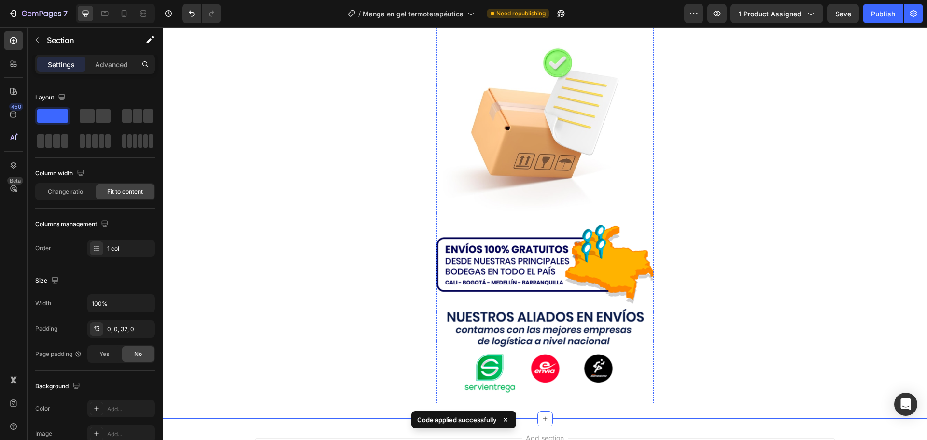
click at [494, 16] on span "x1 Cabezal de ducha IonDrops™" at bounding box center [529, 11] width 122 height 11
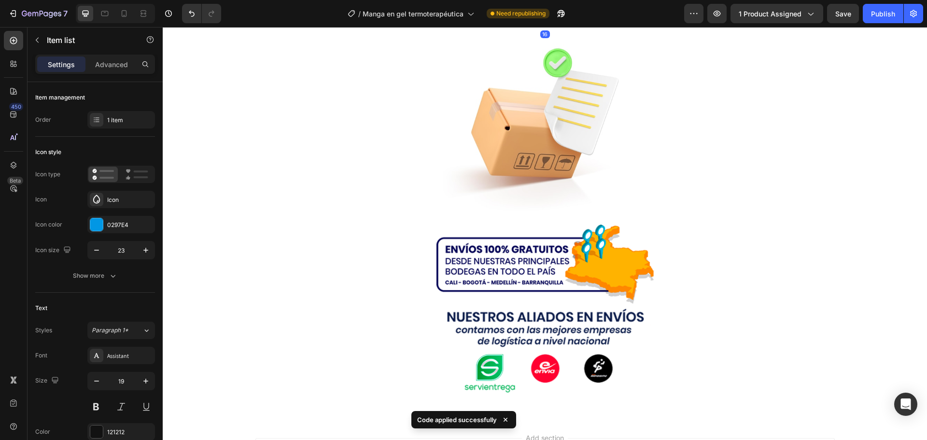
click at [494, 16] on span "x1 Cabezal de ducha IonDrops™" at bounding box center [529, 11] width 122 height 11
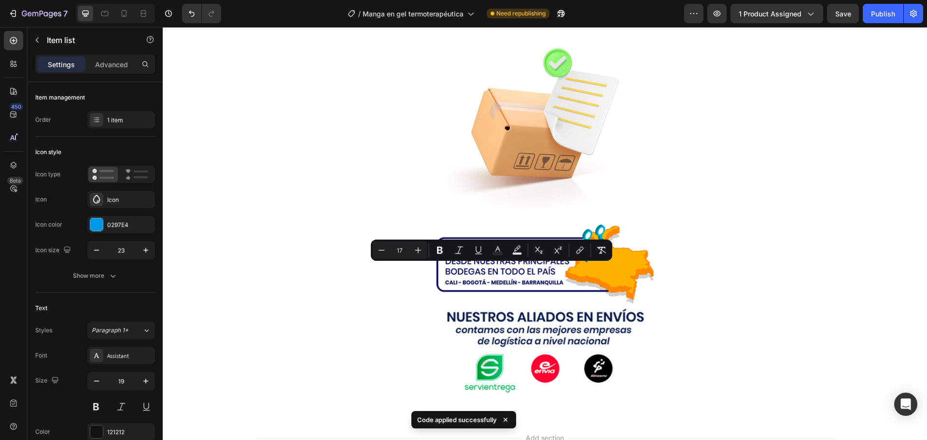
click at [484, 16] on span "x1 Cabezal de ducha IonDrops™" at bounding box center [529, 11] width 122 height 11
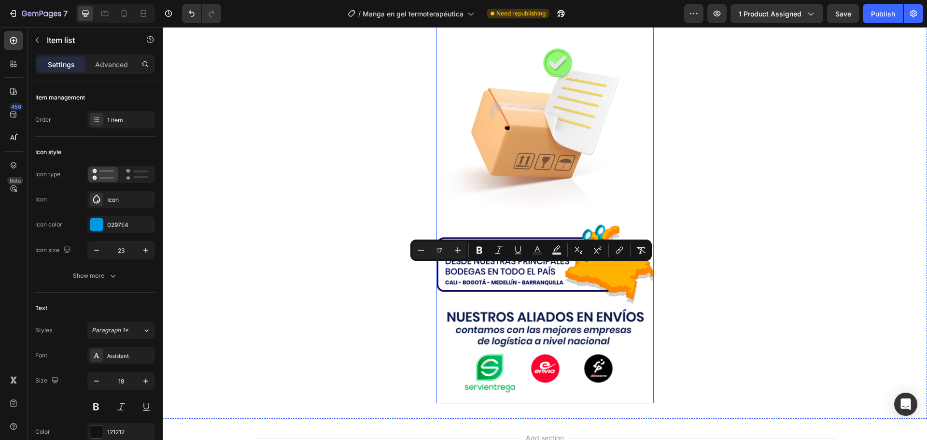
drag, startPoint x: 475, startPoint y: 270, endPoint x: 612, endPoint y: 279, distance: 137.4
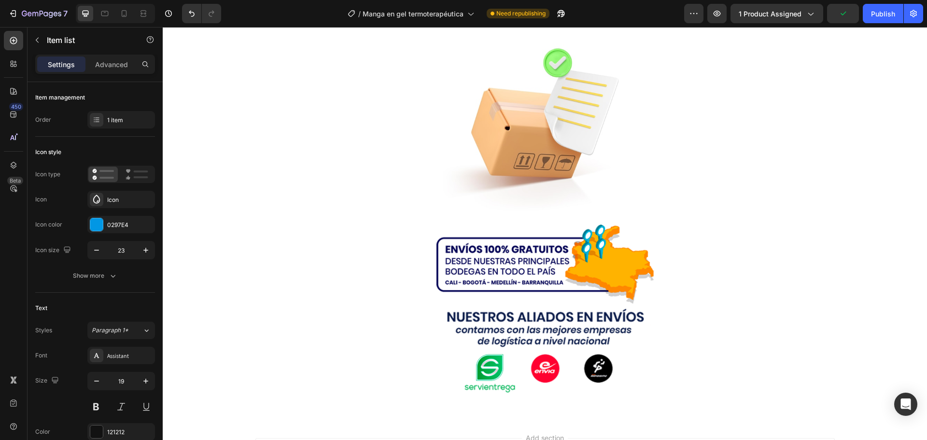
click at [445, 15] on icon at bounding box center [449, 10] width 8 height 10
click at [120, 197] on div "Icon" at bounding box center [129, 199] width 45 height 9
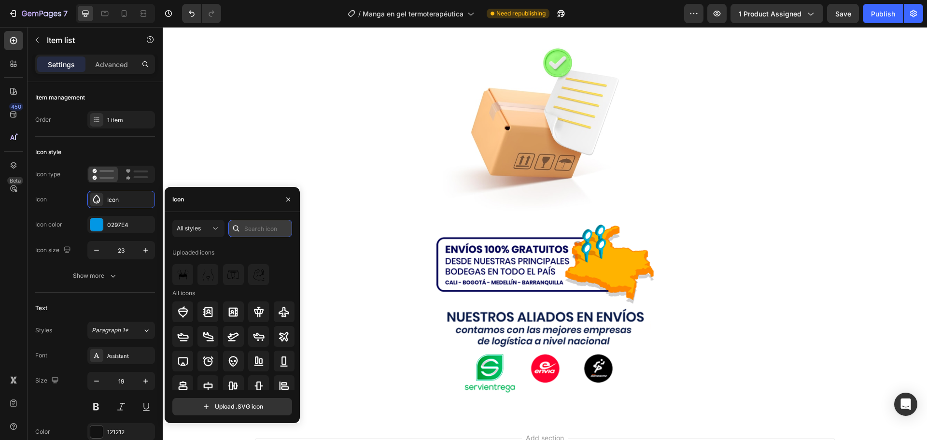
click at [254, 225] on input "text" at bounding box center [260, 228] width 64 height 17
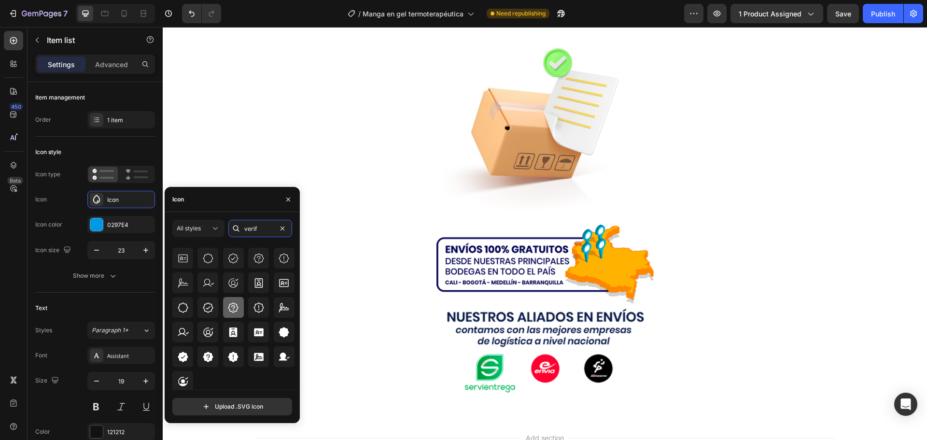
scroll to position [61, 0]
click at [249, 231] on input "verif" at bounding box center [260, 228] width 64 height 17
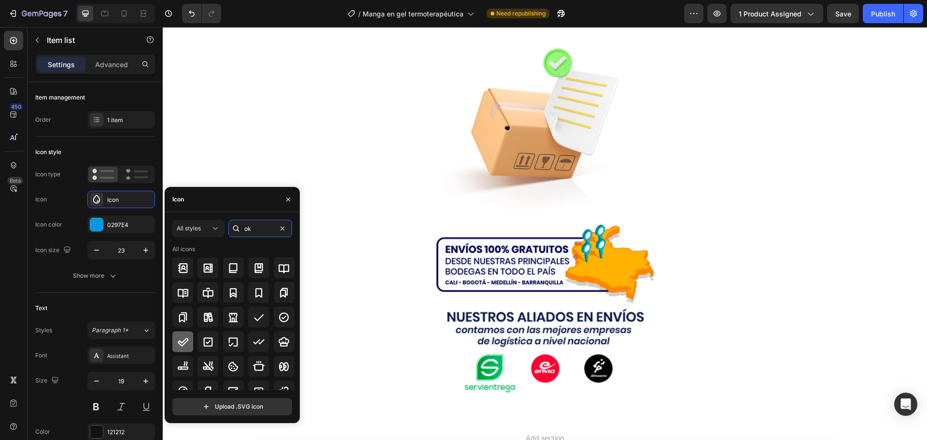
type input "ok"
click at [184, 340] on icon at bounding box center [183, 341] width 11 height 9
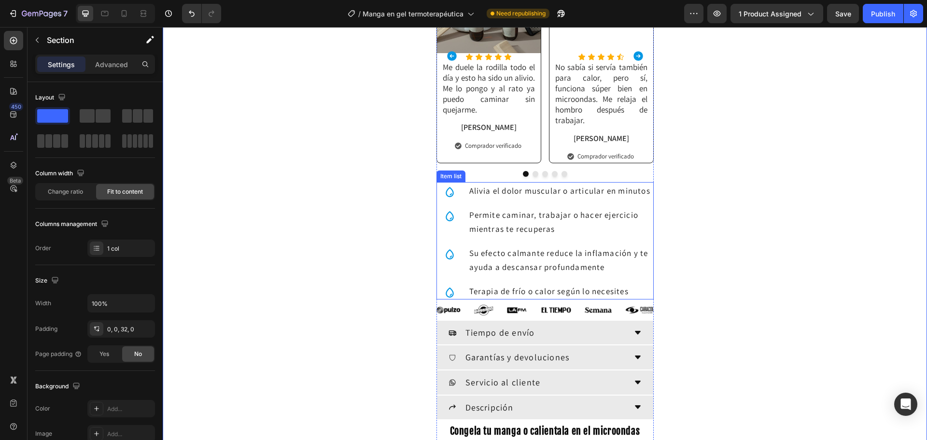
scroll to position [536, 0]
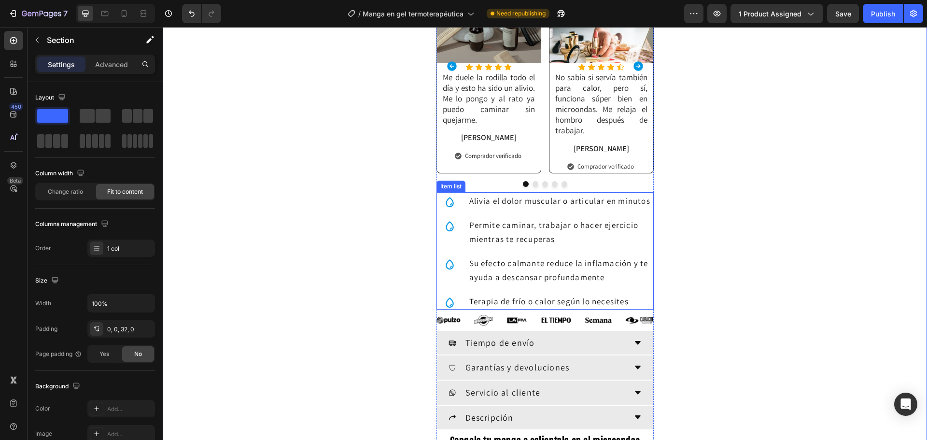
click at [444, 228] on icon at bounding box center [449, 226] width 11 height 11
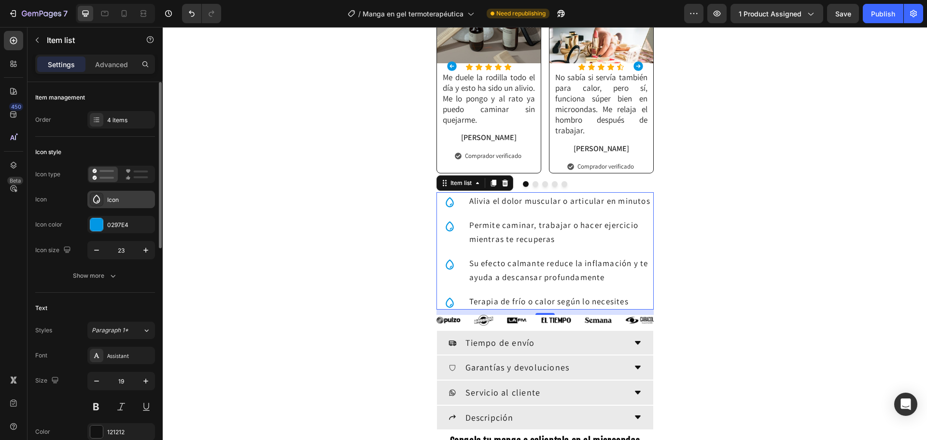
click at [111, 205] on div "Icon" at bounding box center [121, 199] width 68 height 17
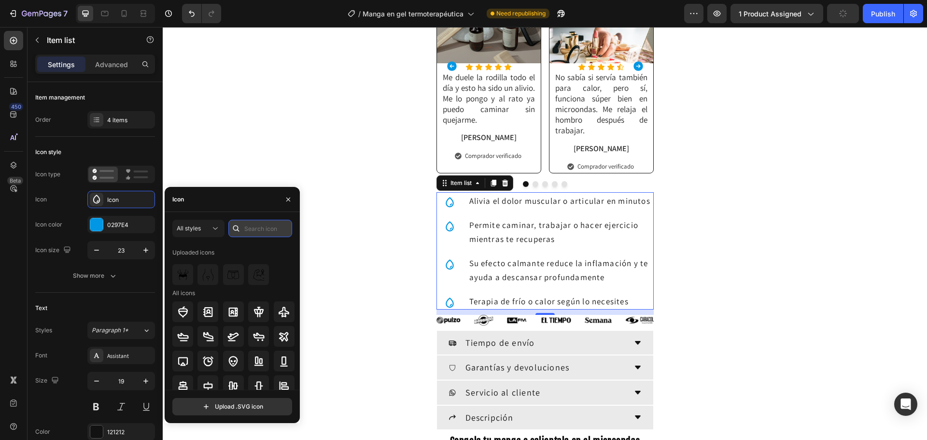
click at [247, 229] on input "text" at bounding box center [260, 228] width 64 height 17
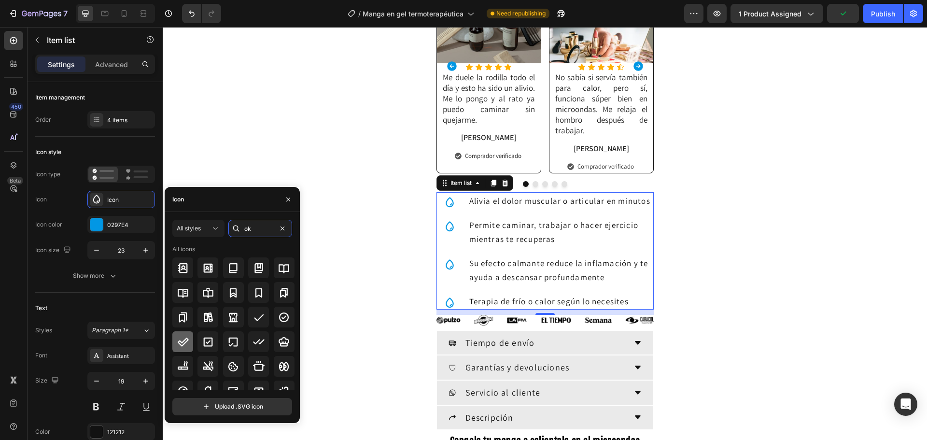
type input "ok"
click at [178, 334] on div at bounding box center [182, 341] width 21 height 21
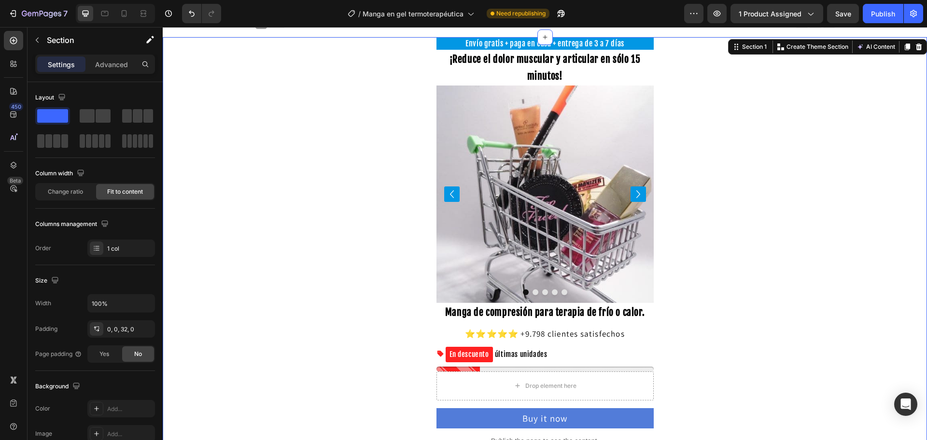
scroll to position [0, 0]
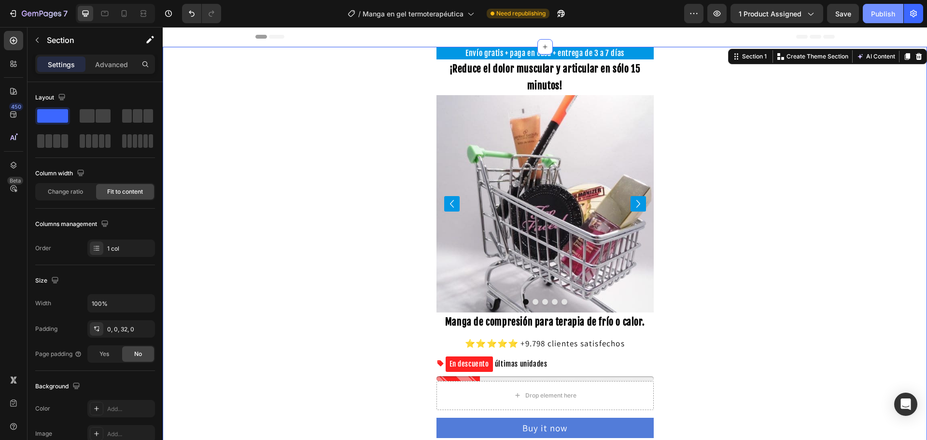
click at [888, 14] on div "Publish" at bounding box center [883, 14] width 24 height 10
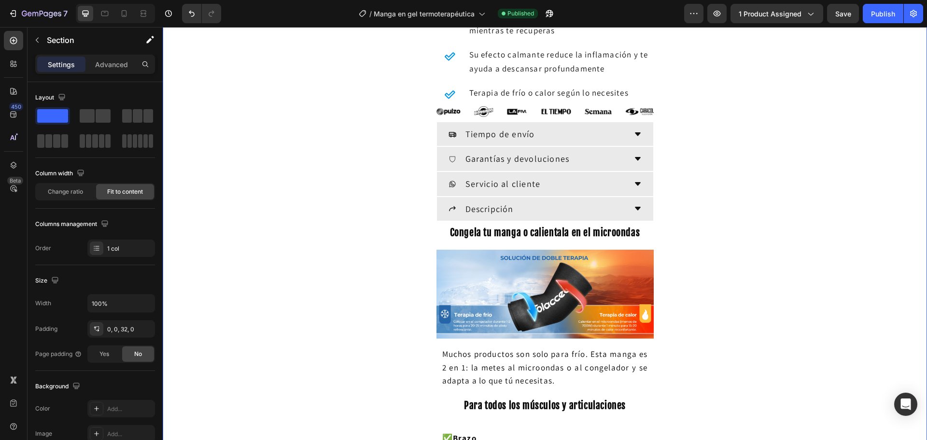
scroll to position [772, 0]
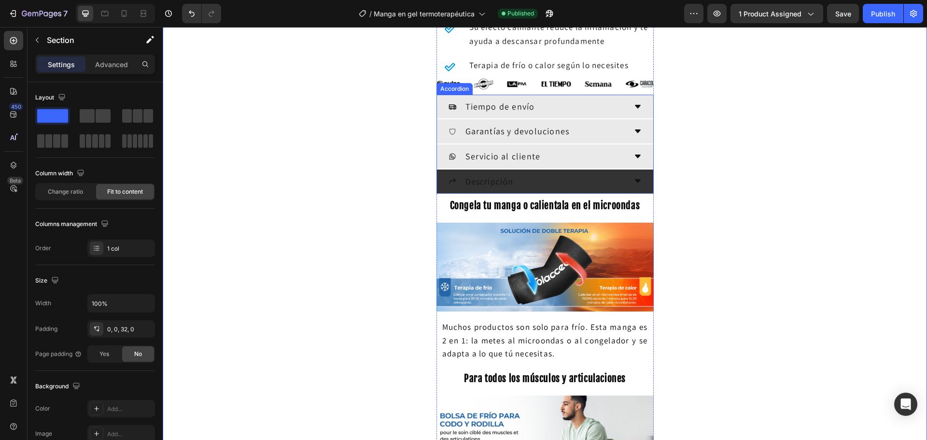
click at [616, 179] on div "Descripción" at bounding box center [537, 181] width 178 height 16
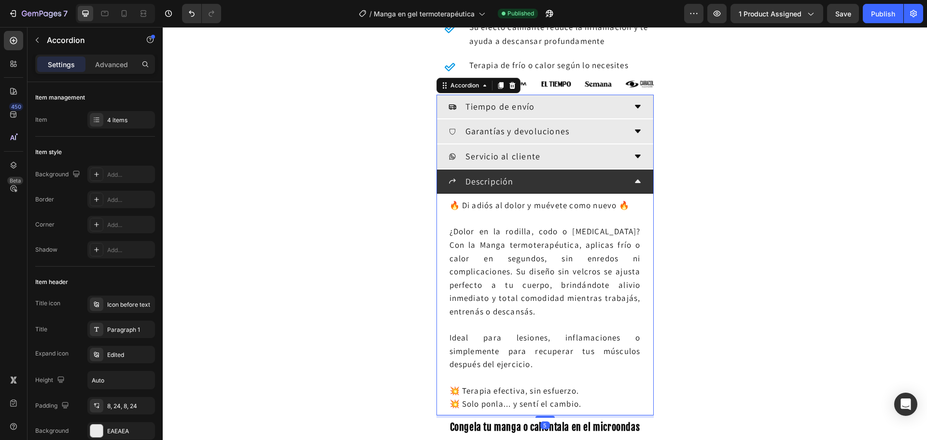
click at [616, 179] on div "Descripción" at bounding box center [537, 181] width 178 height 16
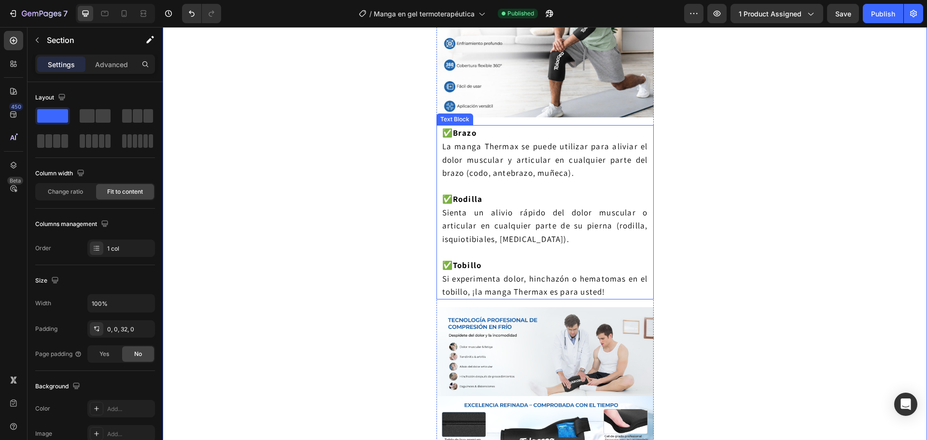
scroll to position [1207, 0]
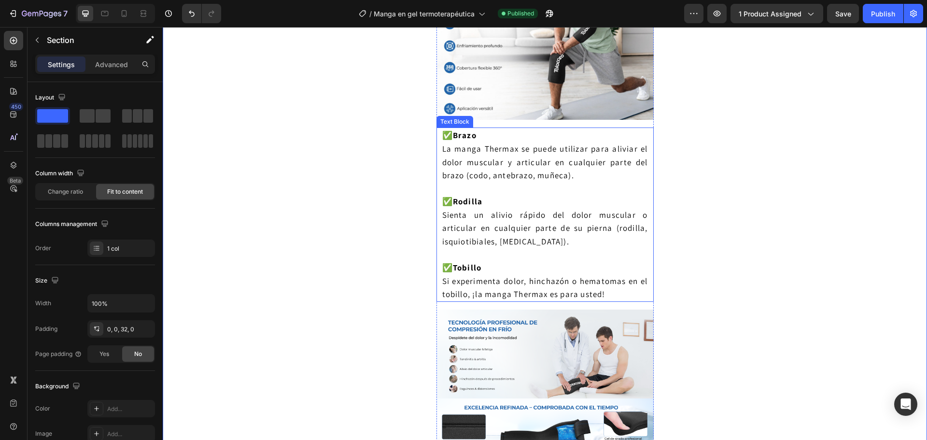
click at [445, 136] on span "✅ Brazo" at bounding box center [459, 135] width 34 height 11
click at [291, 190] on div "Envío gratis + paga en casa + entrega de 3 a 7 días Heading ⁠⁠⁠⁠⁠⁠⁠ ¡Reduce el …" at bounding box center [545, 51] width 764 height 2422
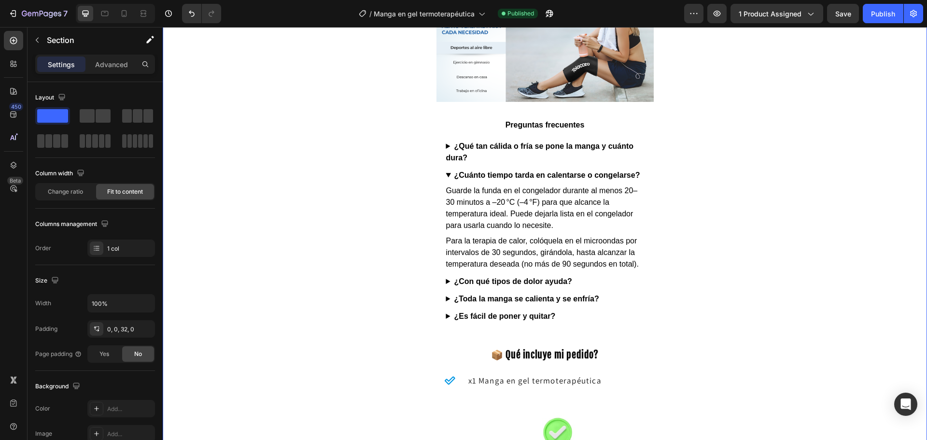
scroll to position [1689, 0]
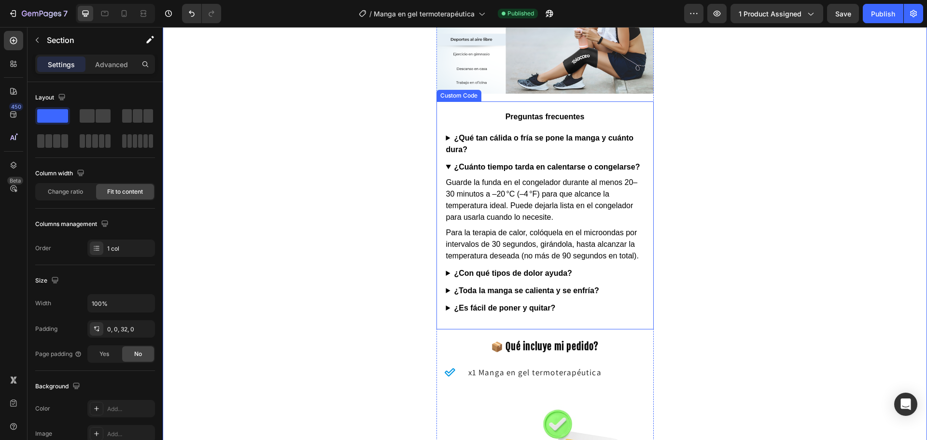
click at [446, 168] on summary "¿Cuánto tiempo tarda en calentarse o congelarse?" at bounding box center [545, 167] width 198 height 12
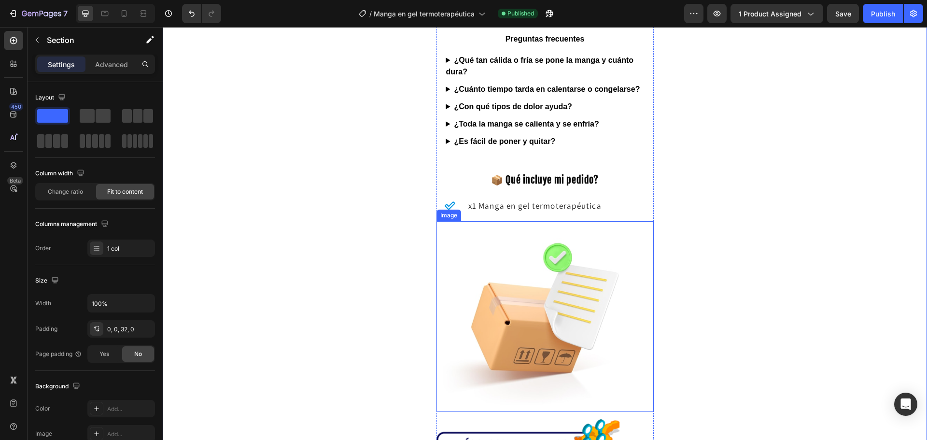
scroll to position [1792, 0]
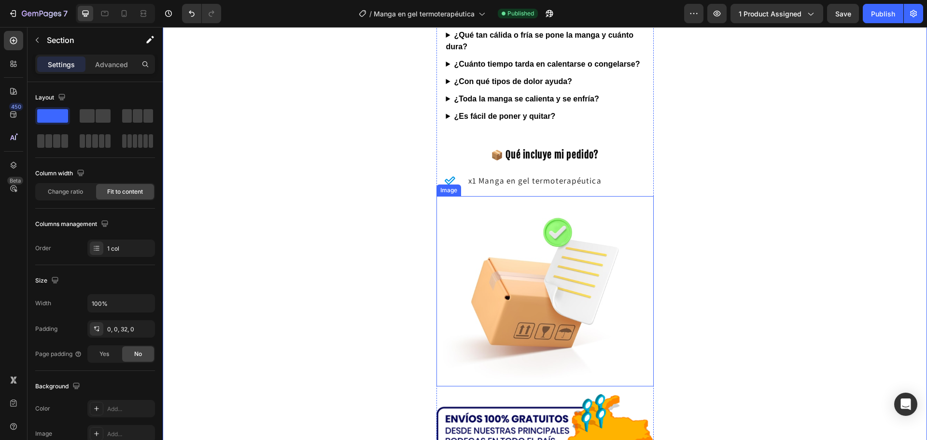
click at [486, 264] on img at bounding box center [544, 291] width 217 height 190
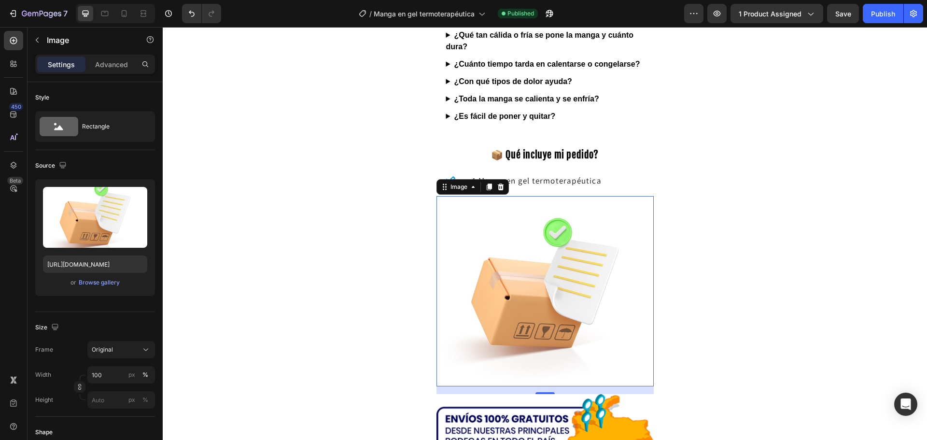
click at [533, 232] on img at bounding box center [544, 291] width 217 height 190
click at [97, 260] on input "[URL][DOMAIN_NAME]" at bounding box center [95, 263] width 104 height 17
paste input "[DOMAIN_NAME][URL]"
type input "[URL][DOMAIN_NAME]"
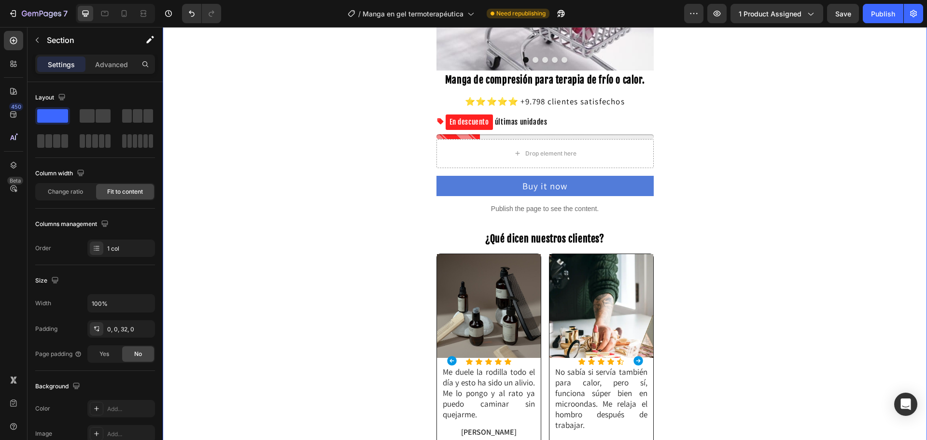
scroll to position [434, 0]
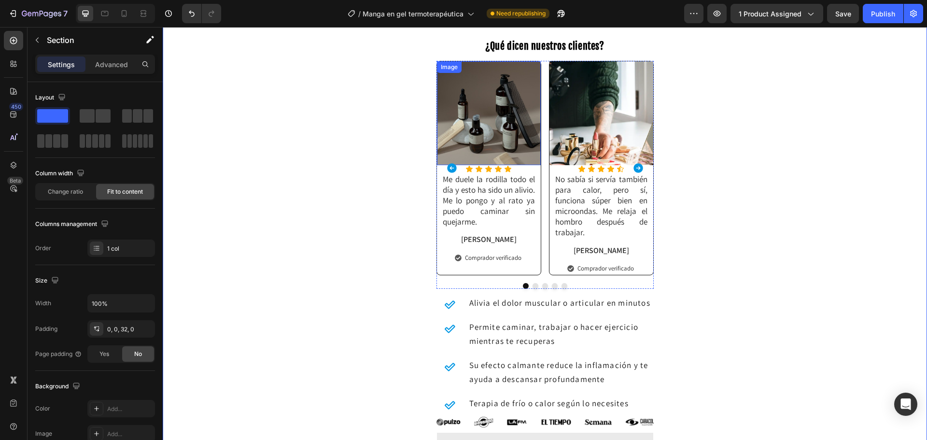
click at [499, 123] on img at bounding box center [489, 113] width 104 height 104
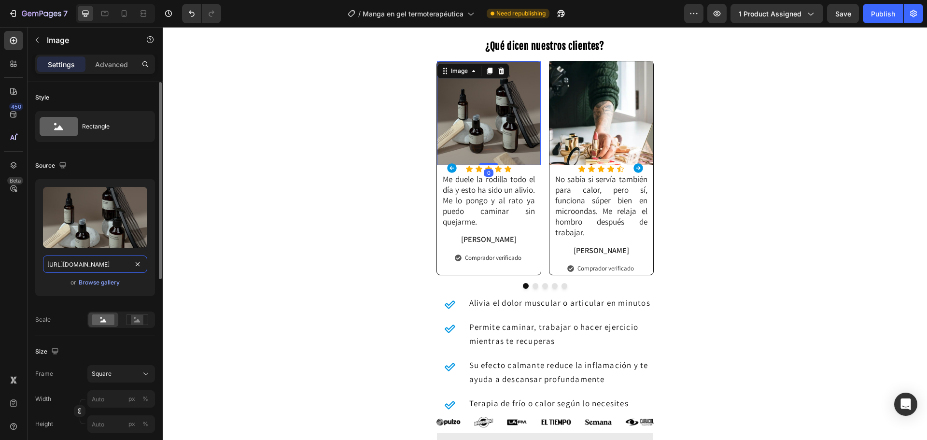
click at [106, 262] on input "[URL][DOMAIN_NAME]" at bounding box center [95, 263] width 104 height 17
paste input "[DOMAIN_NAME][URL]"
type input "[URL][DOMAIN_NAME]"
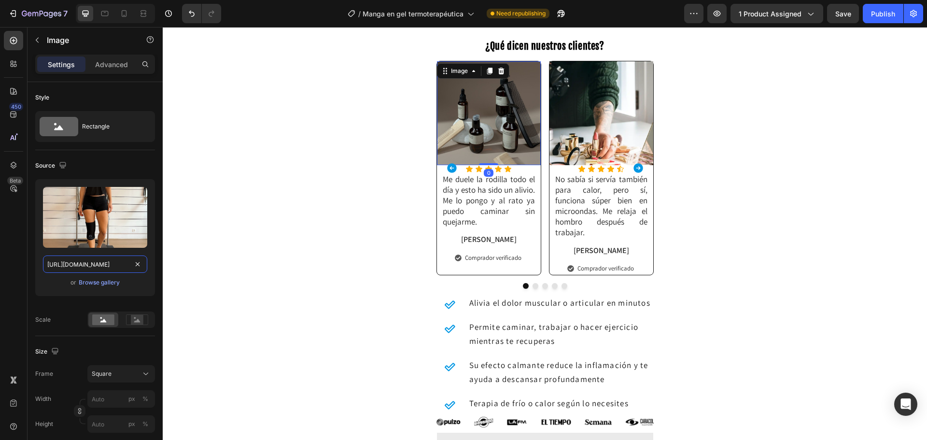
scroll to position [0, 89]
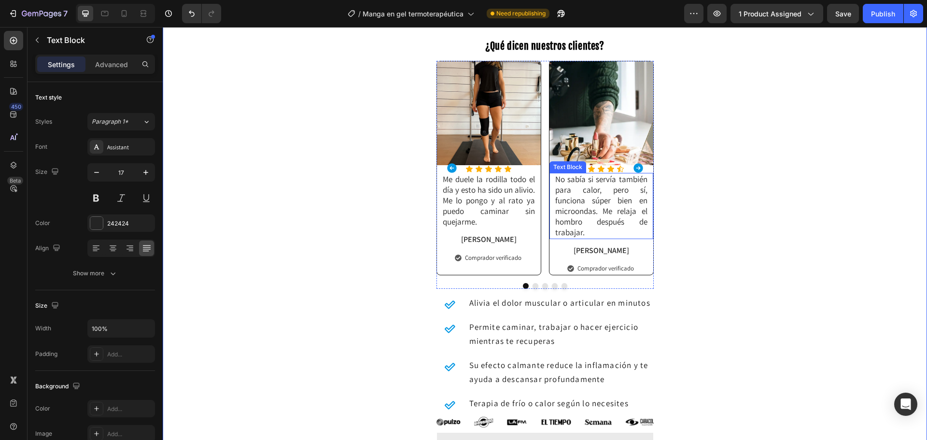
click at [575, 202] on p "No sabía si servía también para calor, pero sí, funciona súper bien en microond…" at bounding box center [601, 206] width 92 height 64
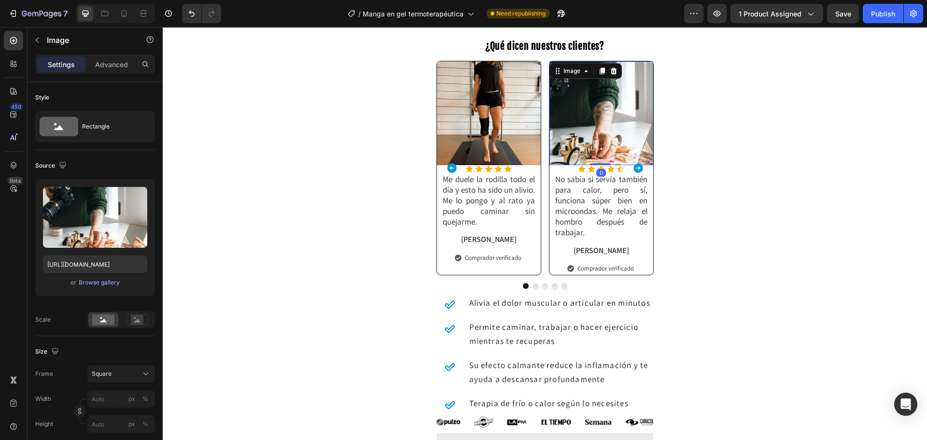
click at [581, 118] on img at bounding box center [601, 113] width 104 height 104
click at [67, 259] on input "[URL][DOMAIN_NAME]" at bounding box center [95, 263] width 104 height 17
paste input "[DOMAIN_NAME][URL]"
type input "[URL][DOMAIN_NAME]"
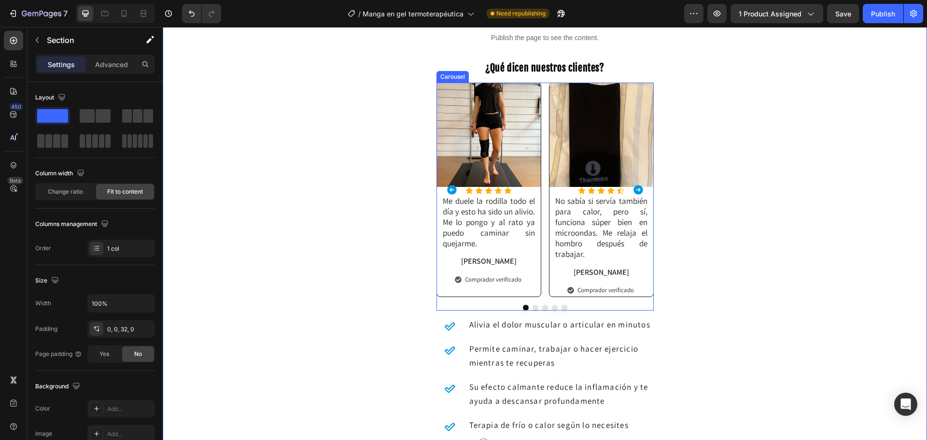
scroll to position [386, 0]
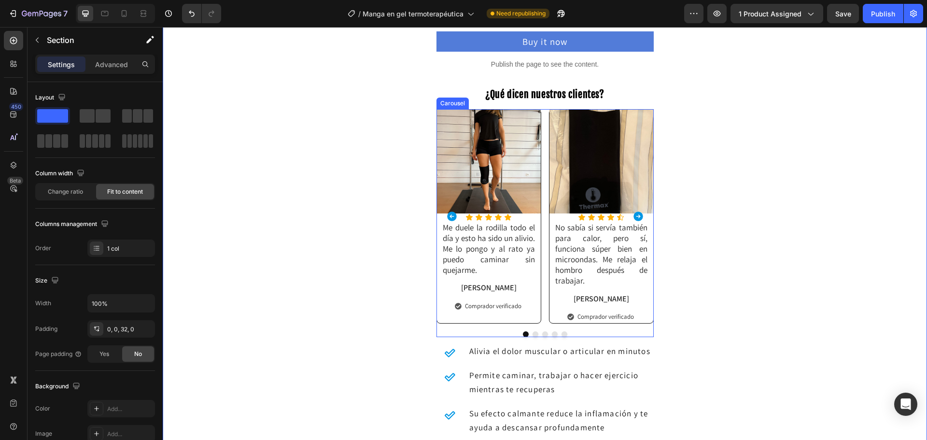
click at [633, 215] on icon "Carousel Next Arrow" at bounding box center [638, 216] width 10 height 10
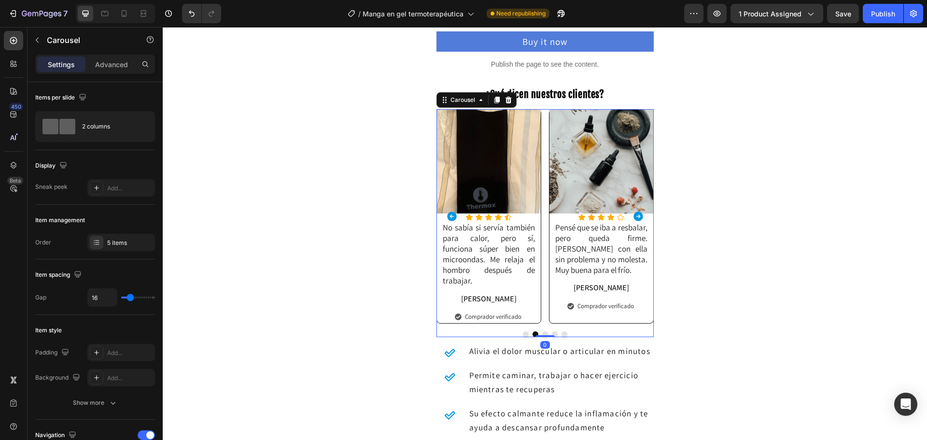
click at [633, 215] on icon "Carousel Next Arrow" at bounding box center [638, 216] width 10 height 10
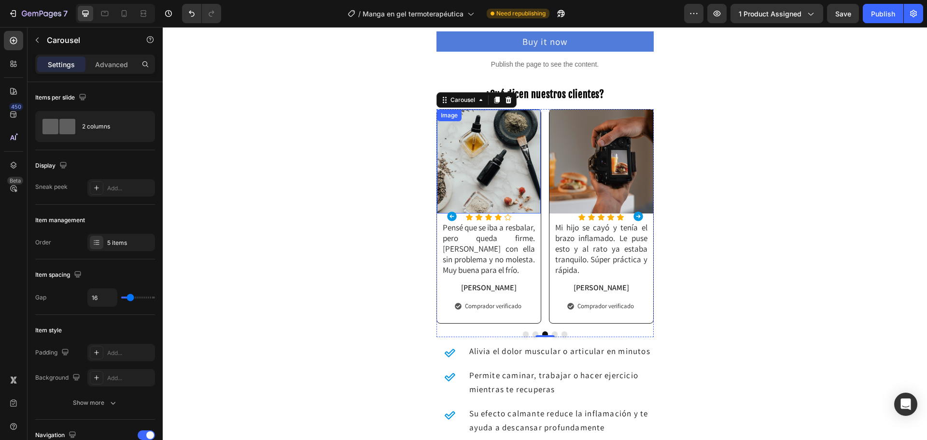
click at [498, 165] on img at bounding box center [489, 162] width 104 height 104
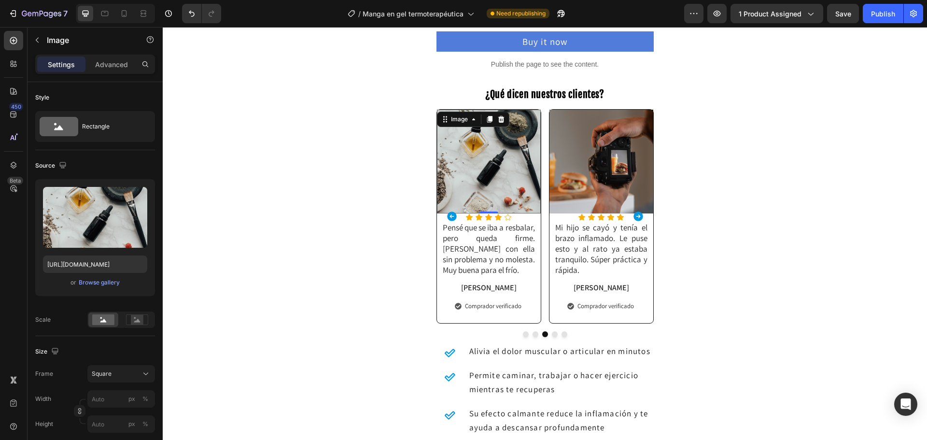
click at [495, 158] on img at bounding box center [489, 162] width 104 height 104
click at [92, 268] on input "[URL][DOMAIN_NAME]" at bounding box center [95, 263] width 104 height 17
paste input "[DOMAIN_NAME][URL]"
type input "[URL][DOMAIN_NAME]"
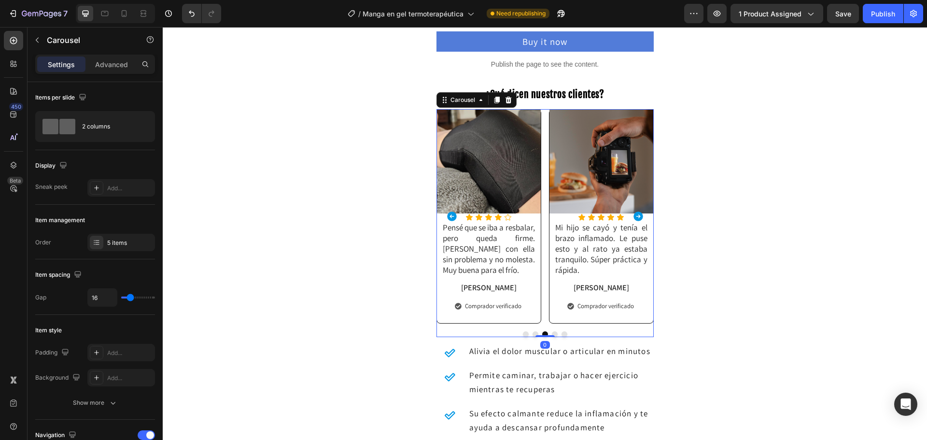
click at [633, 213] on icon "Carousel Next Arrow" at bounding box center [638, 216] width 10 height 10
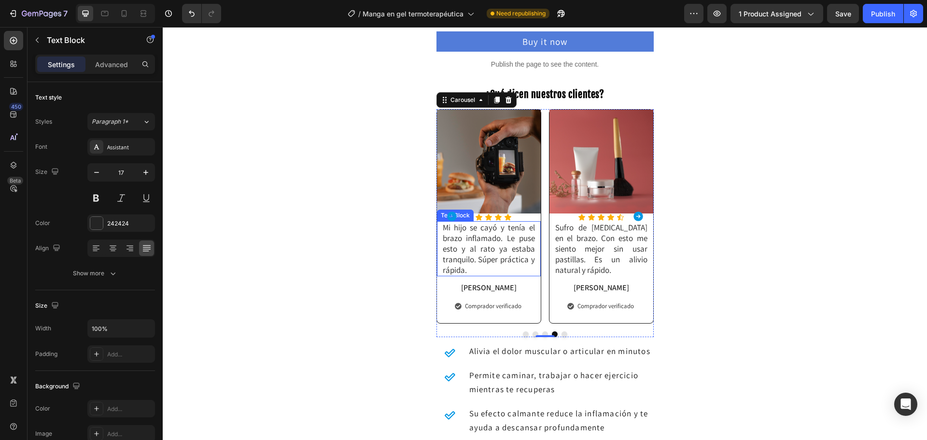
click at [463, 225] on p "Mi hijo se cayó y tenía el brazo inflamado. Le puse esto y al rato ya estaba tr…" at bounding box center [489, 248] width 92 height 53
click at [463, 228] on p "Mi hijo se cayó y tenía el brazo inflamado. Le puse esto y al rato ya estaba tr…" at bounding box center [489, 248] width 92 height 53
click at [515, 247] on p "Mi hija se cayó y tenía el brazo inflamado. Le puse esto y al rato ya estaba tr…" at bounding box center [489, 248] width 92 height 53
click at [515, 234] on p "Mi hija se cayó y tenía el brazo inflamado. Le puse esto y al rato ya estaba tr…" at bounding box center [489, 248] width 92 height 53
click at [494, 249] on p "Mi hija se cayó y tenía la pierna inflamada. Le puse esto y al rato ya estaba t…" at bounding box center [489, 248] width 92 height 53
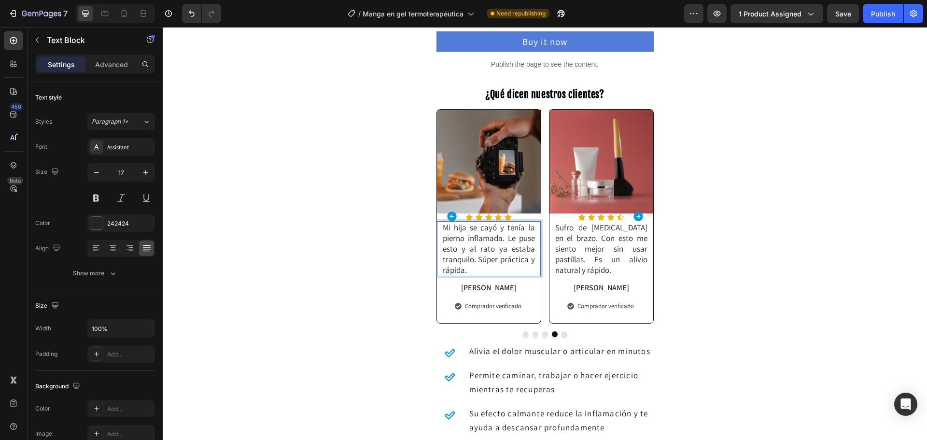
click at [469, 261] on p "Mi hija se cayó y tenía la pierna inflamada. Le puse esto y al rato ya estaba t…" at bounding box center [489, 248] width 92 height 53
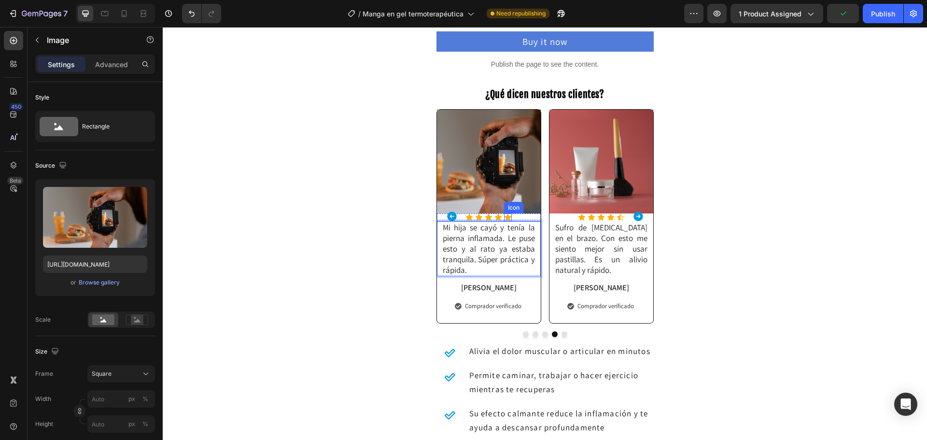
click at [491, 161] on img at bounding box center [489, 162] width 104 height 104
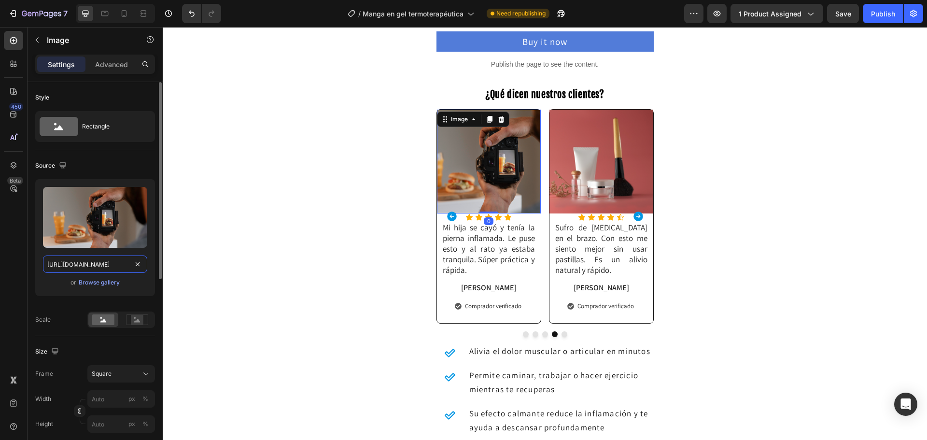
click at [75, 259] on input "[URL][DOMAIN_NAME]" at bounding box center [95, 263] width 104 height 17
paste input "[DOMAIN_NAME][URL]"
type input "[URL][DOMAIN_NAME]"
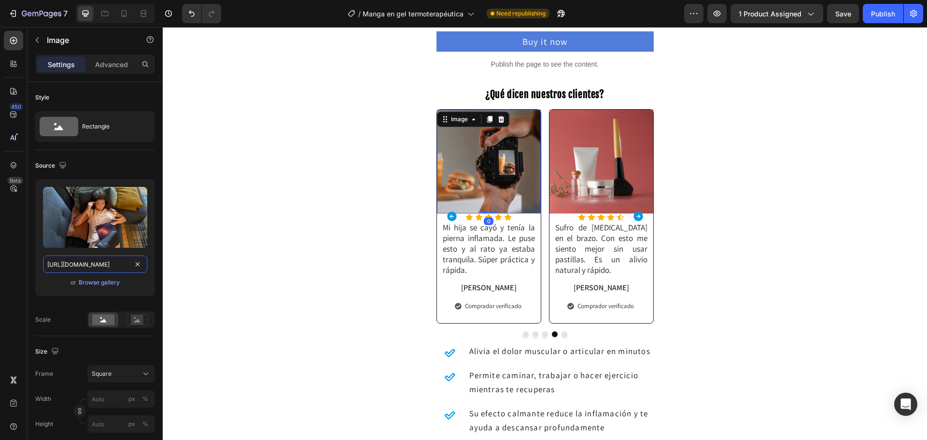
scroll to position [0, 92]
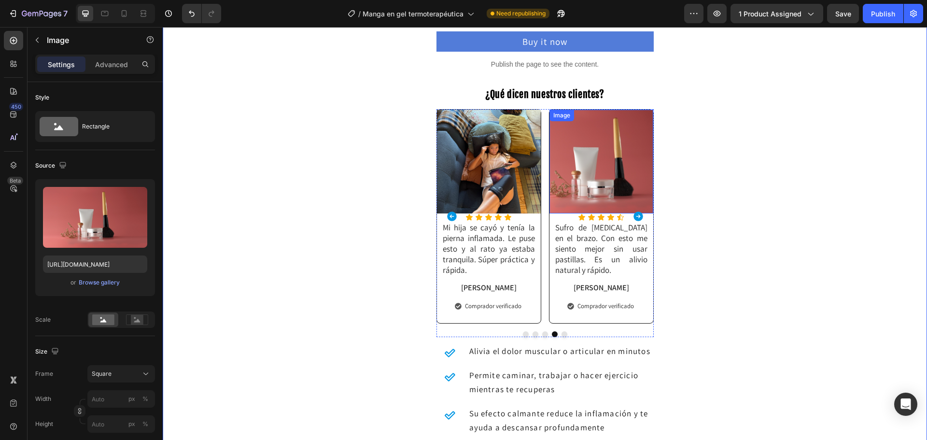
click at [599, 173] on img at bounding box center [601, 162] width 104 height 104
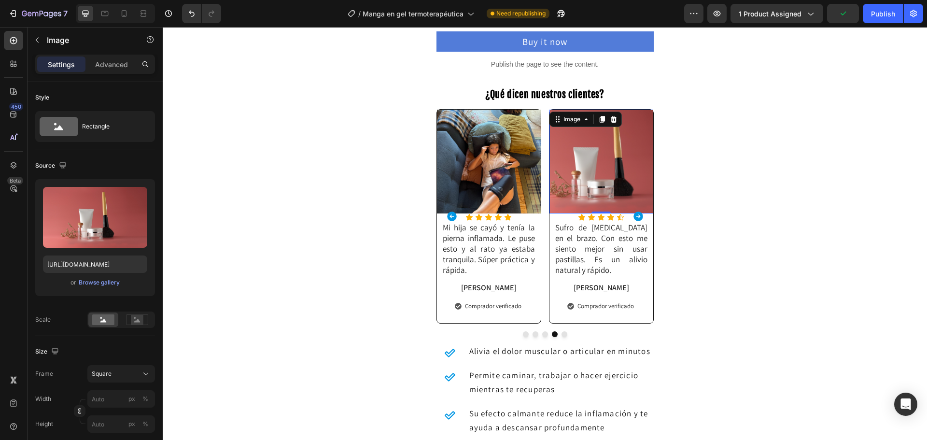
click at [589, 145] on img at bounding box center [601, 162] width 104 height 104
click at [86, 254] on div "Upload Image [URL][DOMAIN_NAME] or Browse gallery" at bounding box center [95, 237] width 120 height 117
click at [86, 257] on input "[URL][DOMAIN_NAME]" at bounding box center [95, 263] width 104 height 17
paste input "[DOMAIN_NAME][URL]"
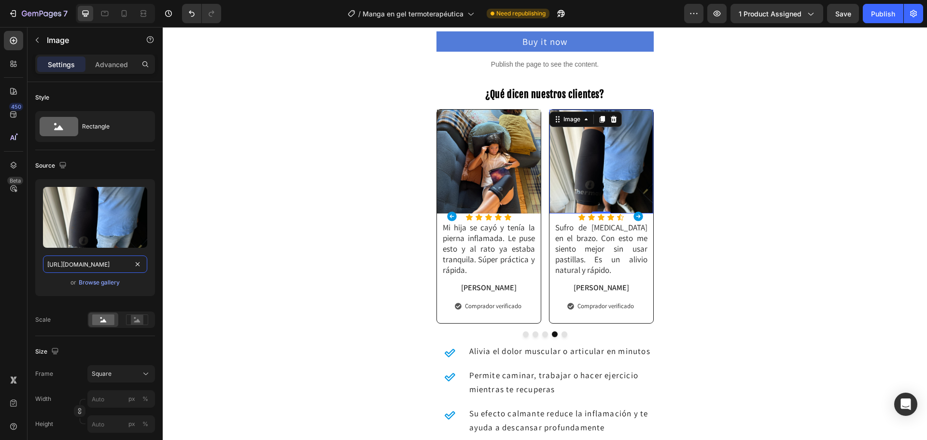
type input "[URL][DOMAIN_NAME]"
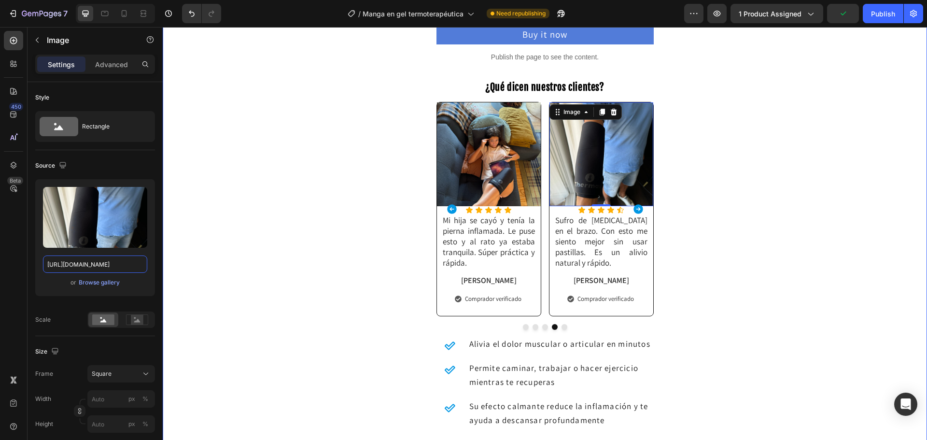
scroll to position [386, 0]
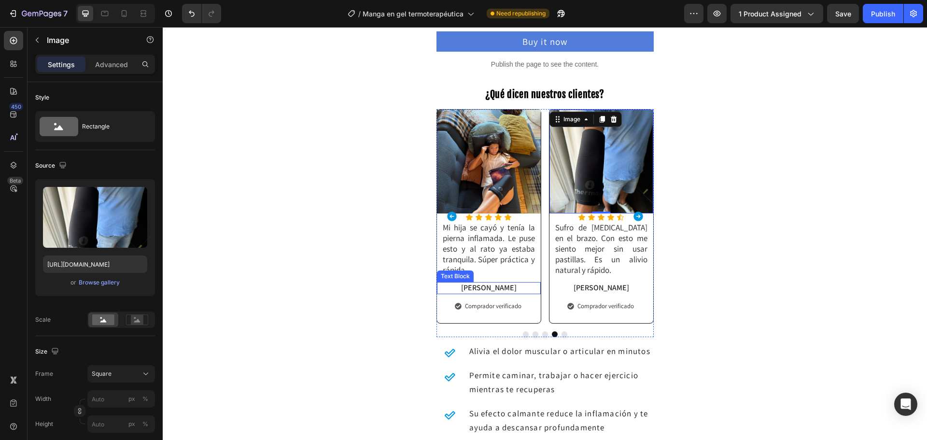
click at [484, 288] on p "[PERSON_NAME]" at bounding box center [489, 288] width 102 height 10
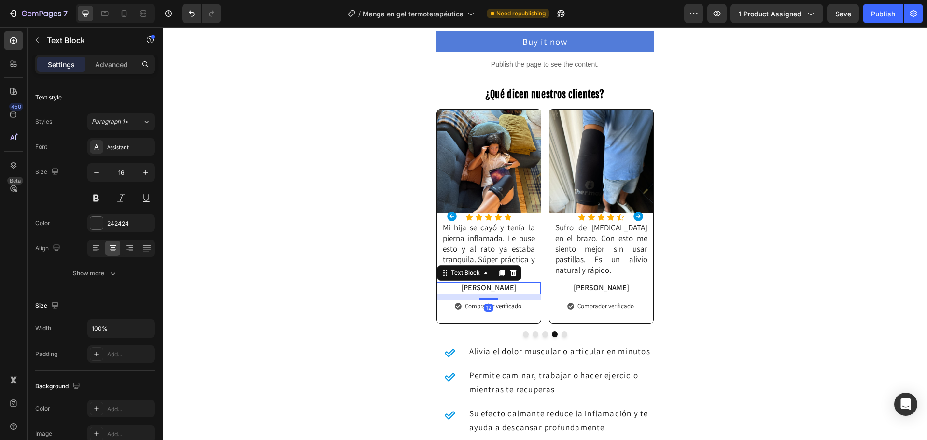
click at [491, 288] on p "[PERSON_NAME]" at bounding box center [489, 288] width 102 height 10
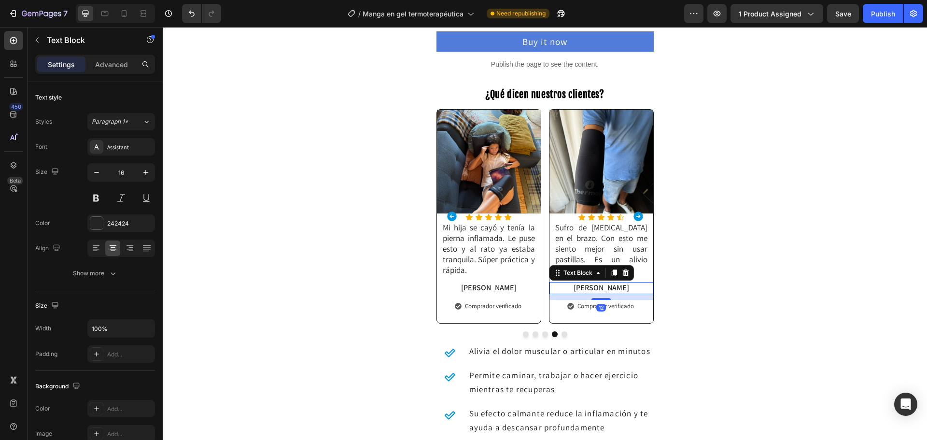
click at [603, 283] on p "[PERSON_NAME]" at bounding box center [601, 288] width 102 height 10
click at [590, 283] on p "[PERSON_NAME]" at bounding box center [601, 288] width 102 height 10
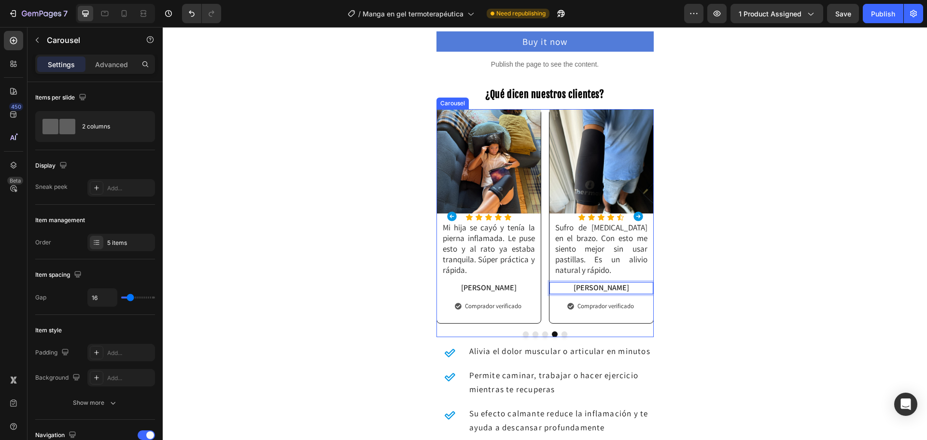
click at [633, 217] on icon "Carousel Next Arrow" at bounding box center [638, 216] width 10 height 10
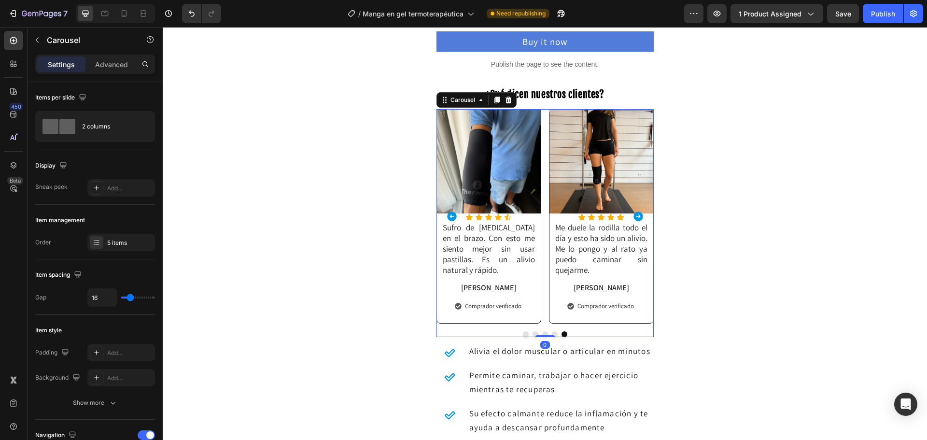
click at [633, 217] on icon "Carousel Next Arrow" at bounding box center [638, 216] width 10 height 10
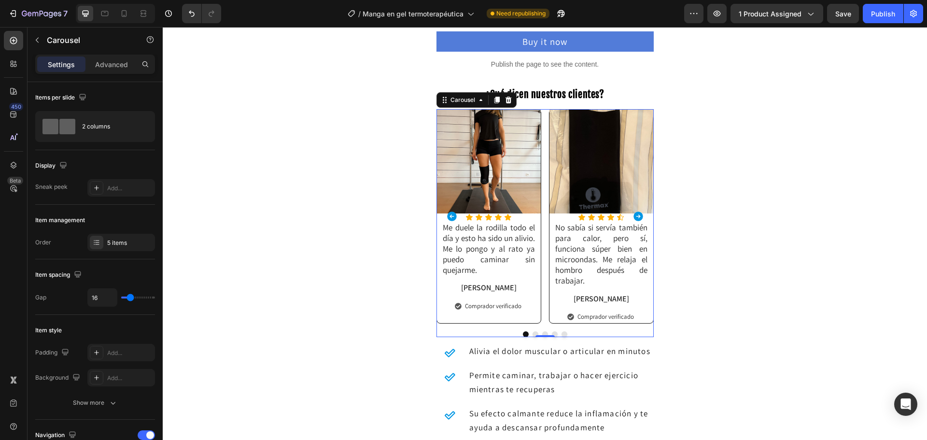
click at [633, 217] on icon "Carousel Next Arrow" at bounding box center [638, 216] width 10 height 10
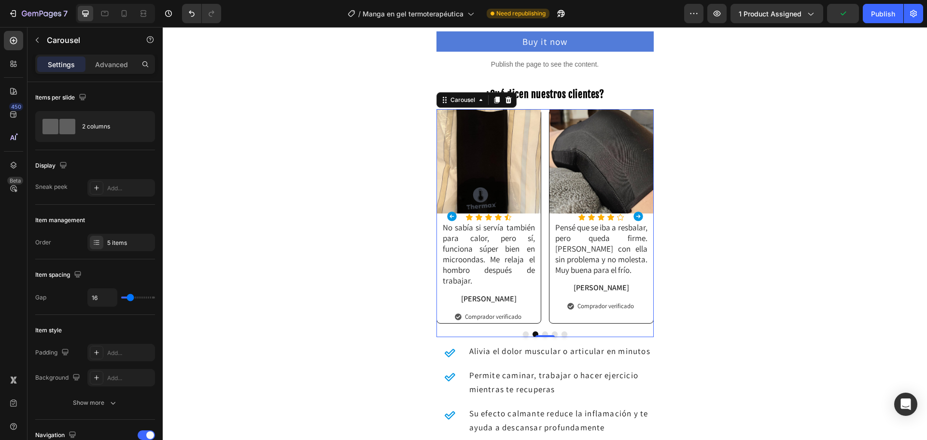
click at [633, 217] on icon "Carousel Next Arrow" at bounding box center [638, 216] width 10 height 10
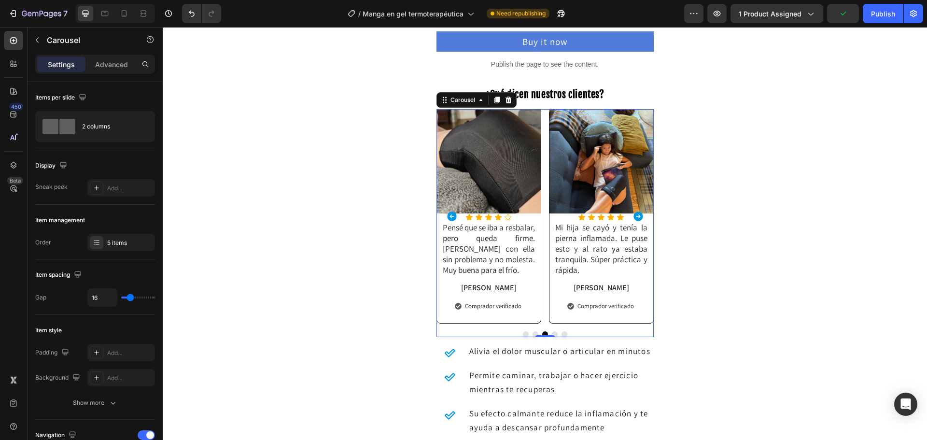
click at [451, 220] on icon "Carousel Back Arrow" at bounding box center [452, 216] width 10 height 10
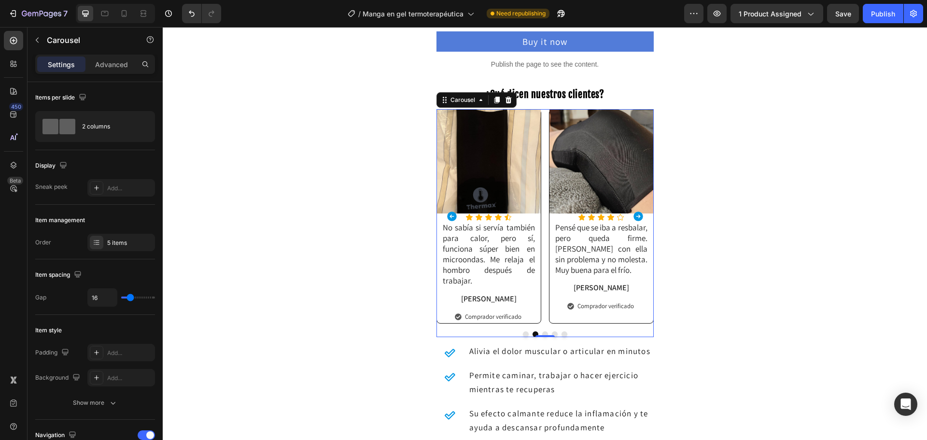
click at [636, 216] on icon "Carousel Next Arrow" at bounding box center [638, 216] width 10 height 10
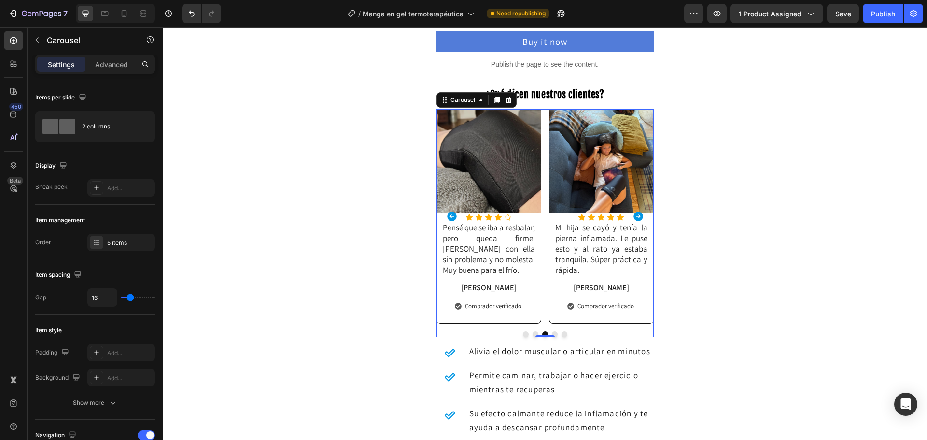
click at [636, 216] on icon "Carousel Next Arrow" at bounding box center [638, 216] width 10 height 10
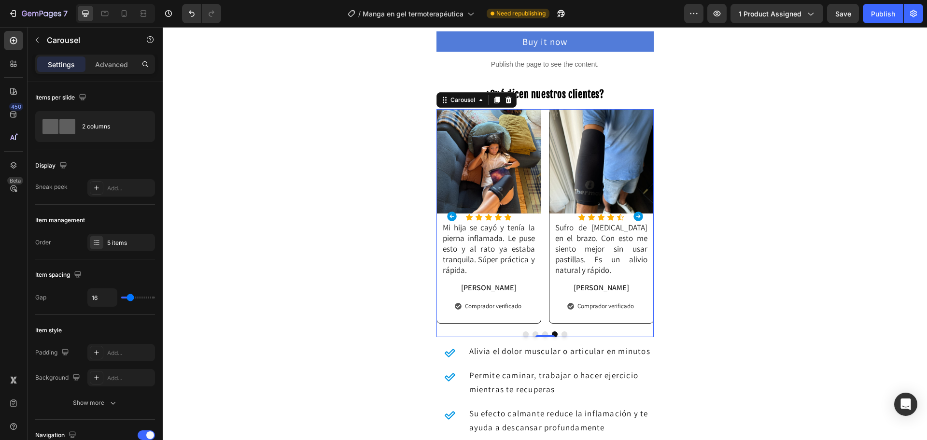
click at [636, 216] on icon "Carousel Next Arrow" at bounding box center [638, 216] width 10 height 10
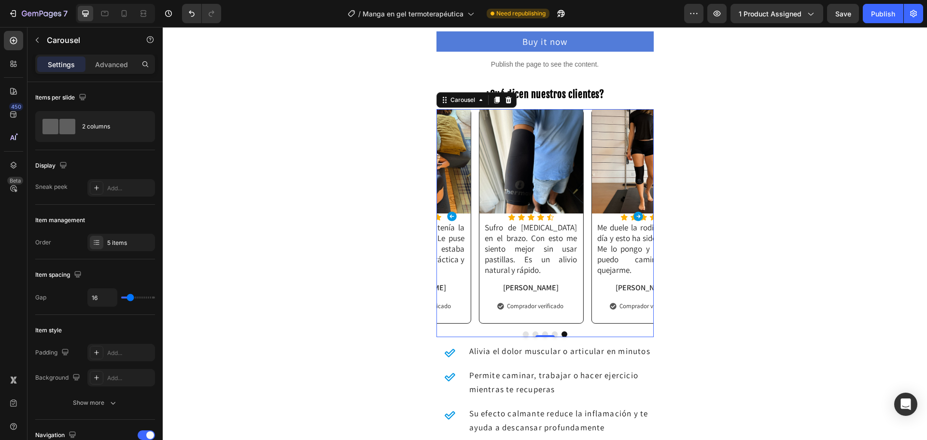
click at [636, 216] on icon "Carousel Next Arrow" at bounding box center [638, 216] width 10 height 10
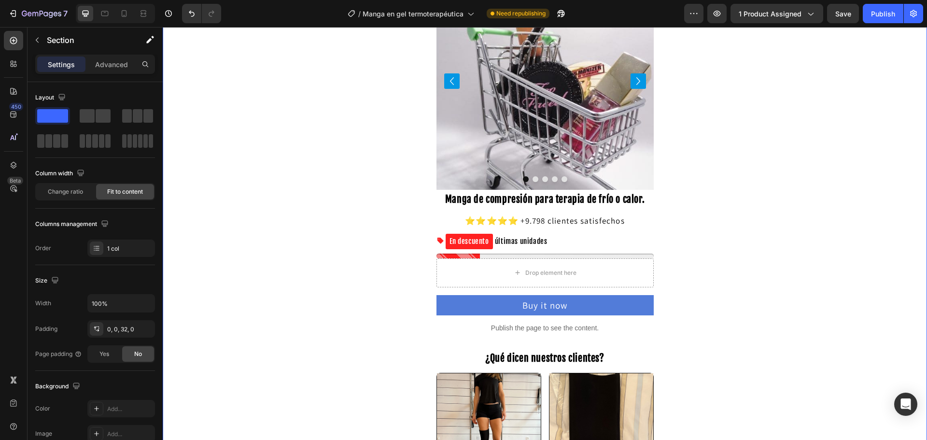
scroll to position [0, 0]
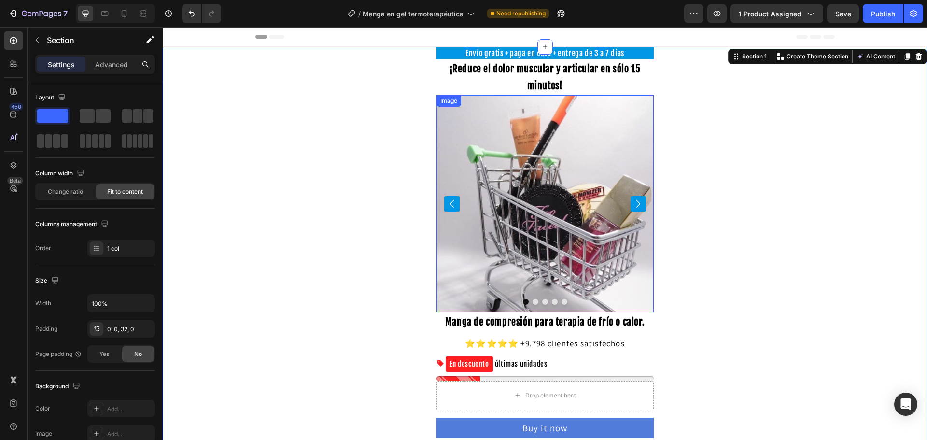
click at [475, 169] on img at bounding box center [544, 203] width 217 height 217
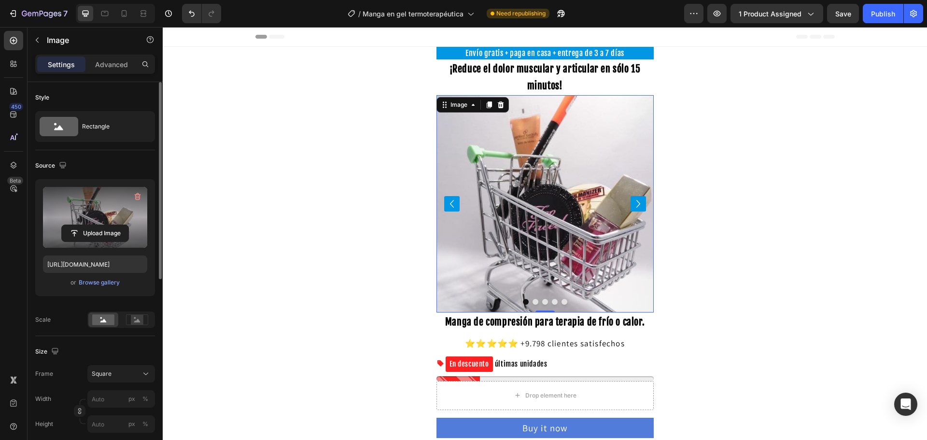
click at [90, 222] on label at bounding box center [95, 217] width 104 height 61
click at [90, 225] on input "file" at bounding box center [95, 233] width 67 height 16
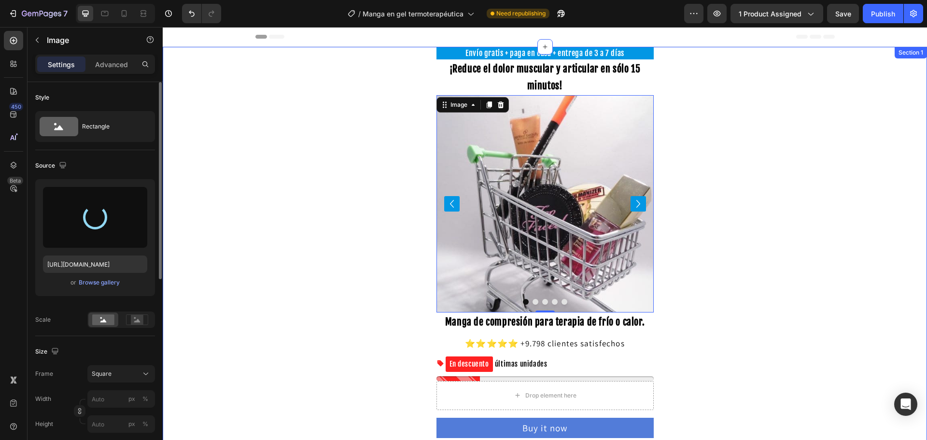
type input "[URL][DOMAIN_NAME]"
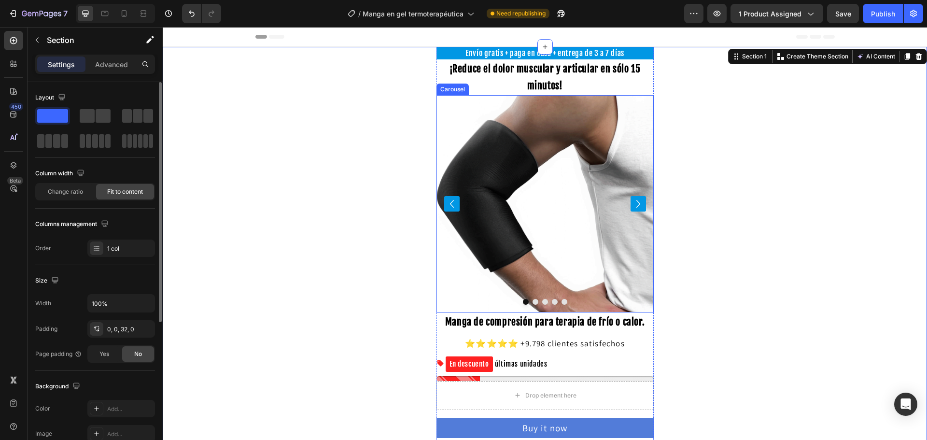
click at [637, 196] on icon "Carousel Next Arrow" at bounding box center [637, 203] width 15 height 15
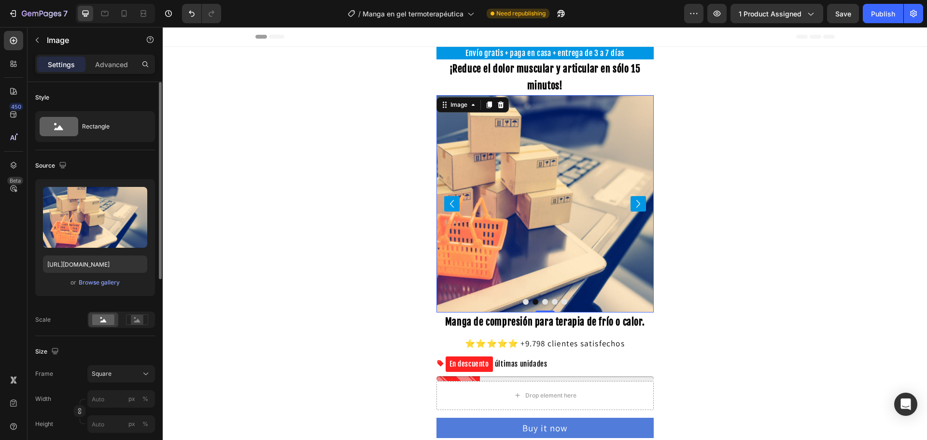
click at [556, 198] on img at bounding box center [544, 203] width 217 height 217
click at [97, 271] on input "[URL][DOMAIN_NAME]" at bounding box center [95, 263] width 104 height 17
paste input "[DOMAIN_NAME][URL]"
type input "[URL][DOMAIN_NAME]"
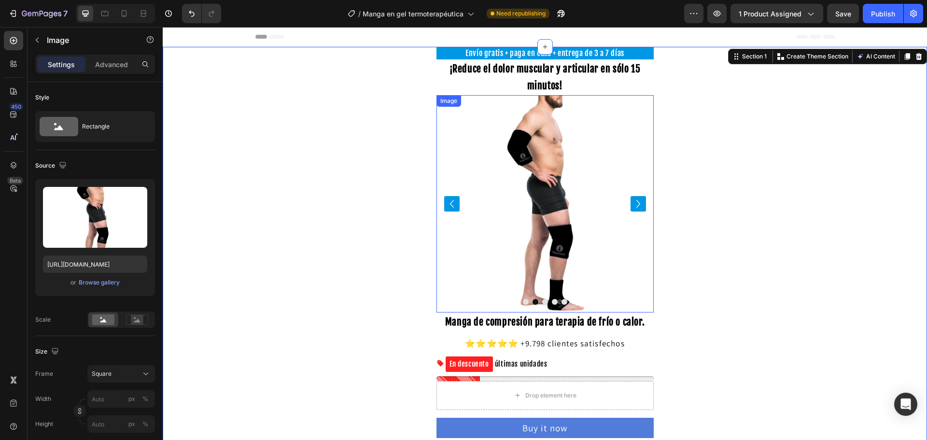
click at [532, 229] on img at bounding box center [544, 203] width 217 height 217
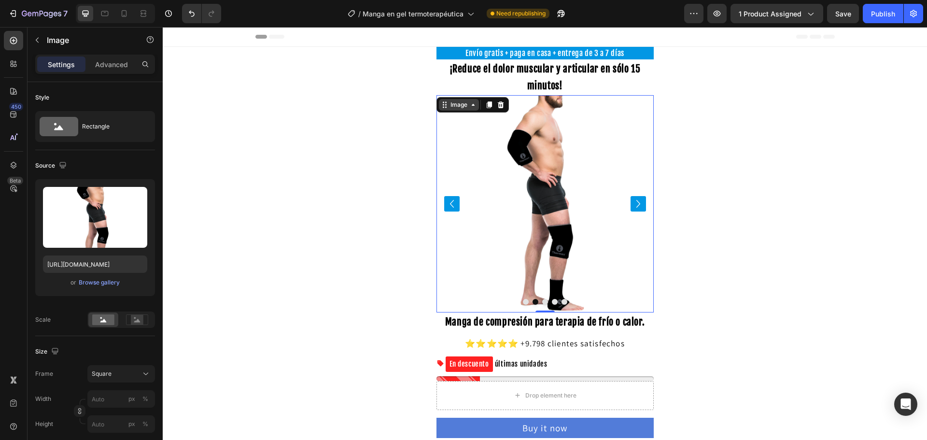
click at [463, 105] on div "Image" at bounding box center [458, 104] width 21 height 9
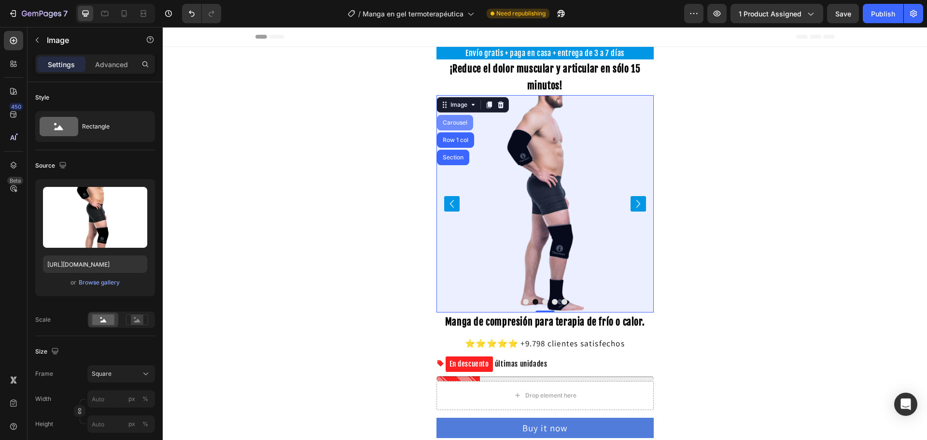
click at [460, 124] on div "Carousel" at bounding box center [455, 123] width 28 height 6
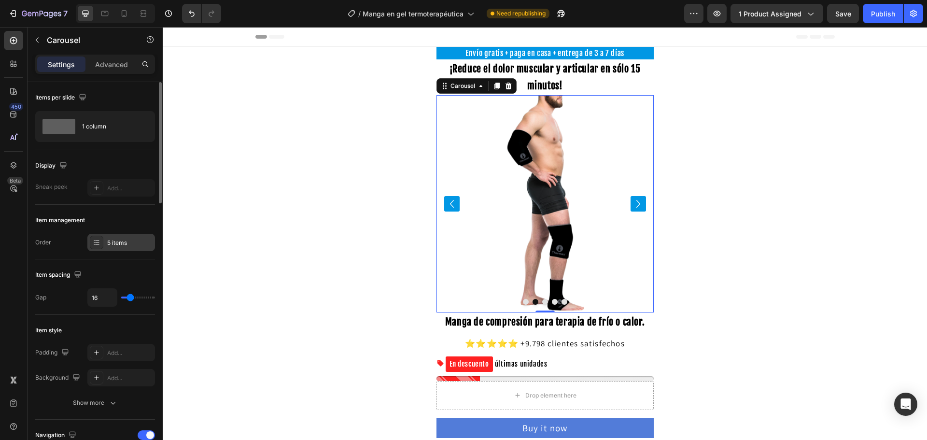
click at [113, 239] on div "5 items" at bounding box center [129, 242] width 45 height 9
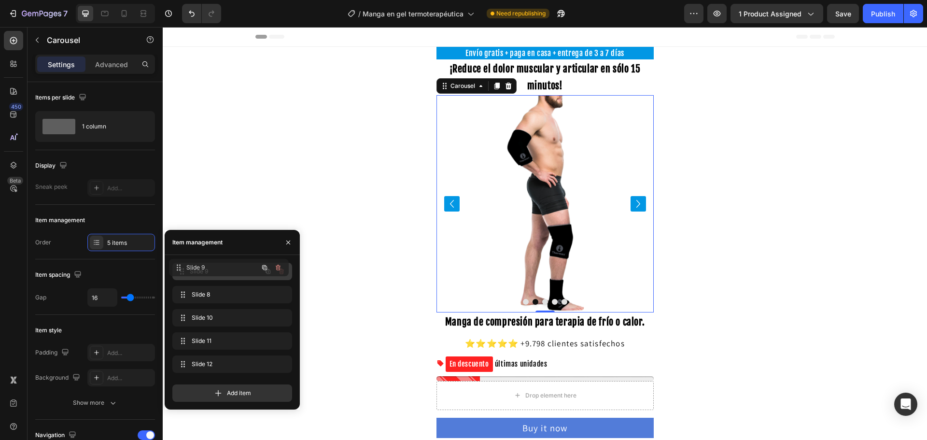
drag, startPoint x: 201, startPoint y: 291, endPoint x: 197, endPoint y: 264, distance: 27.2
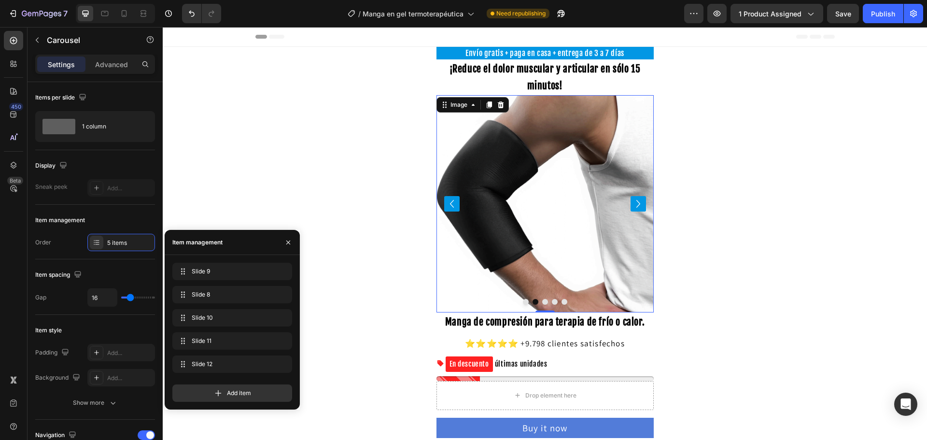
click at [533, 275] on img at bounding box center [544, 203] width 217 height 217
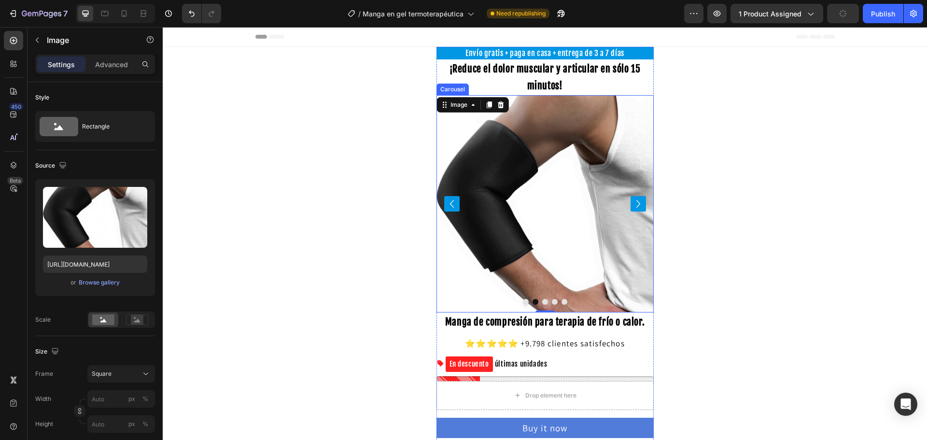
click at [523, 301] on button "Dot" at bounding box center [526, 302] width 6 height 6
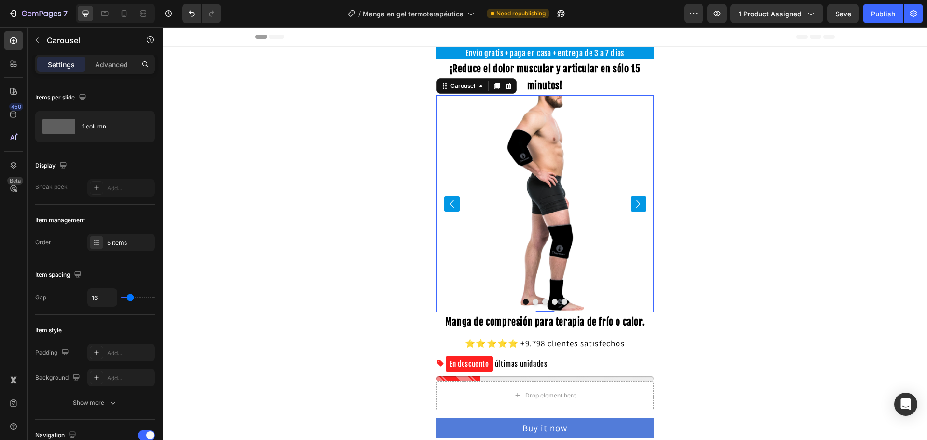
click at [532, 300] on button "Dot" at bounding box center [535, 302] width 6 height 6
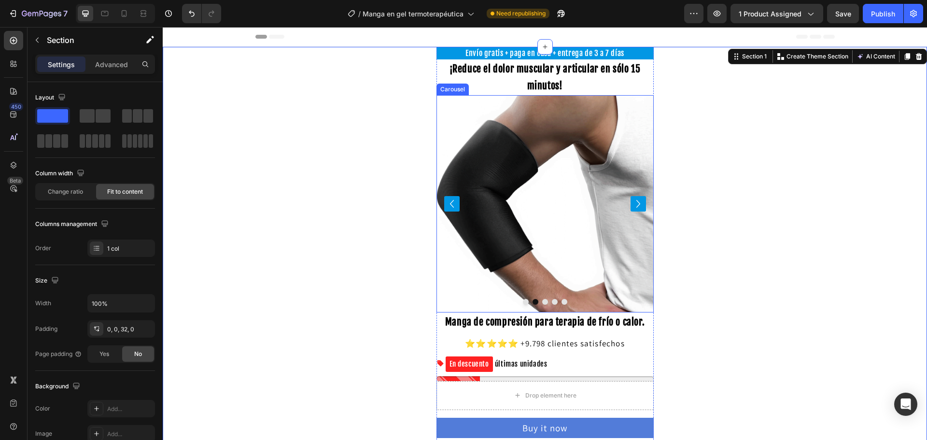
click at [632, 205] on icon "Carousel Next Arrow" at bounding box center [637, 203] width 15 height 15
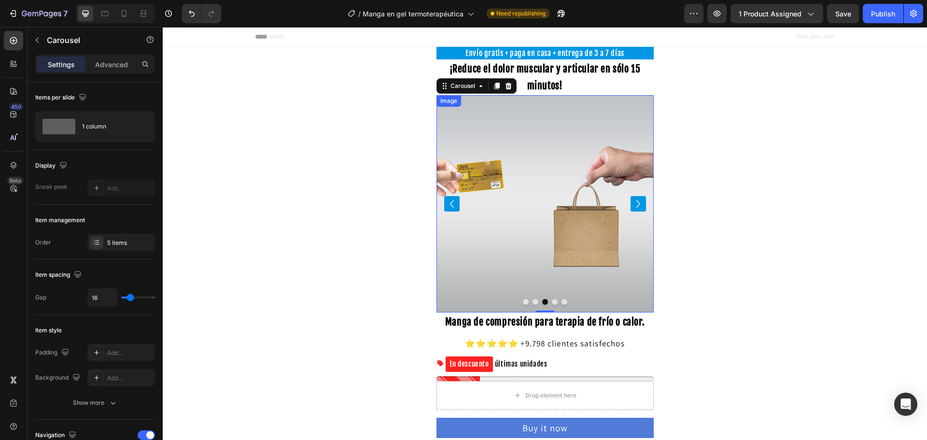
click at [598, 230] on img at bounding box center [544, 203] width 217 height 217
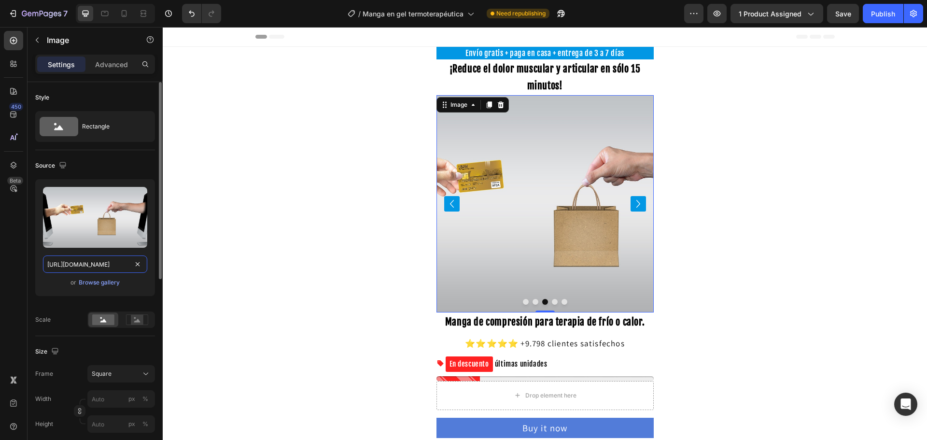
click at [93, 262] on input "[URL][DOMAIN_NAME]" at bounding box center [95, 263] width 104 height 17
paste input "[DOMAIN_NAME][URL]"
type input "[URL][DOMAIN_NAME]"
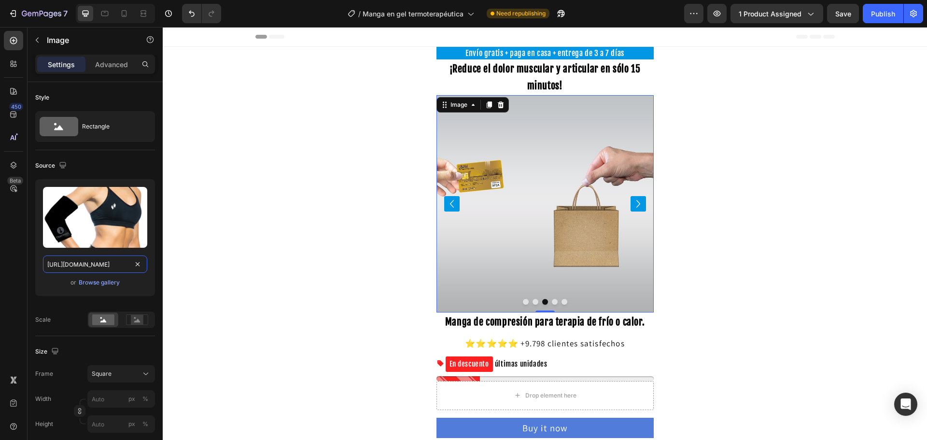
scroll to position [0, 175]
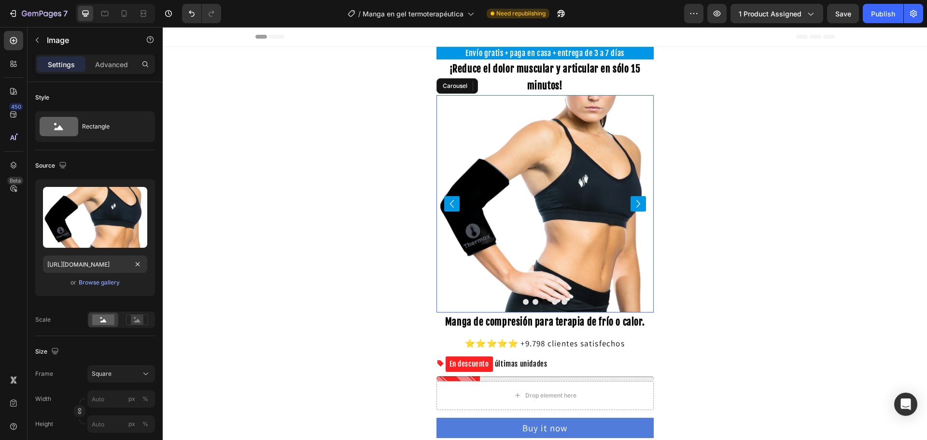
click at [444, 201] on icon "Carousel Back Arrow" at bounding box center [451, 203] width 15 height 15
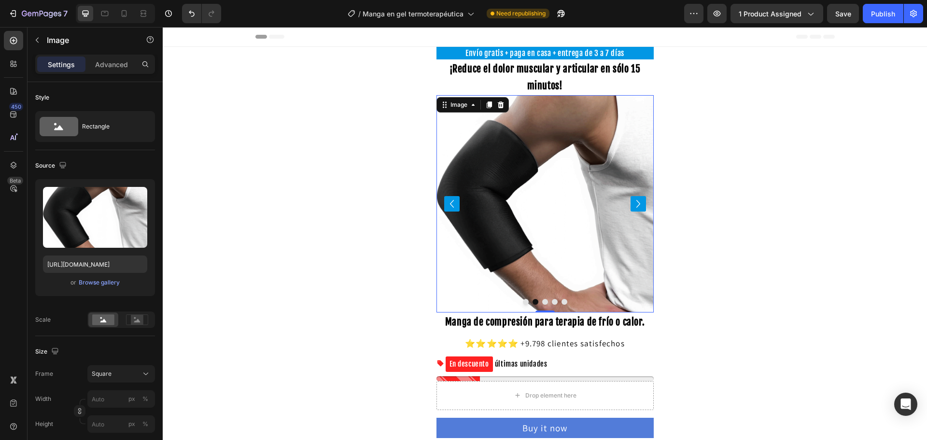
click at [511, 210] on img at bounding box center [544, 203] width 217 height 217
click at [445, 204] on icon "Carousel Back Arrow" at bounding box center [451, 203] width 15 height 15
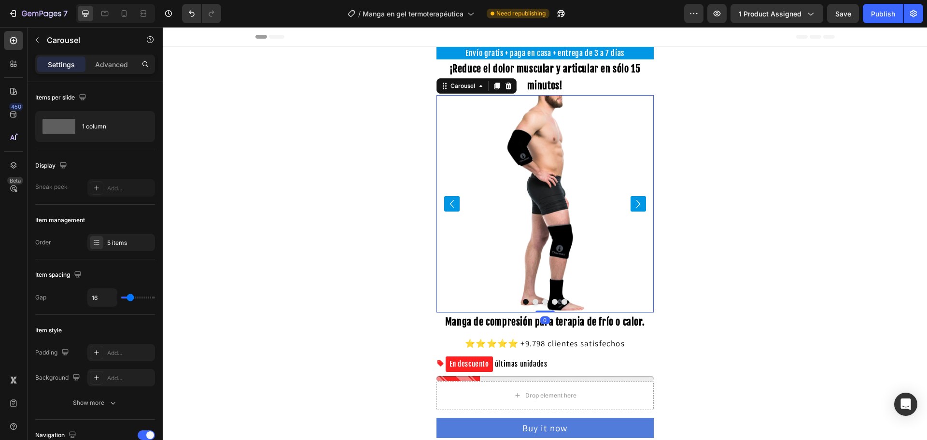
click at [445, 204] on icon "Carousel Back Arrow" at bounding box center [451, 203] width 15 height 15
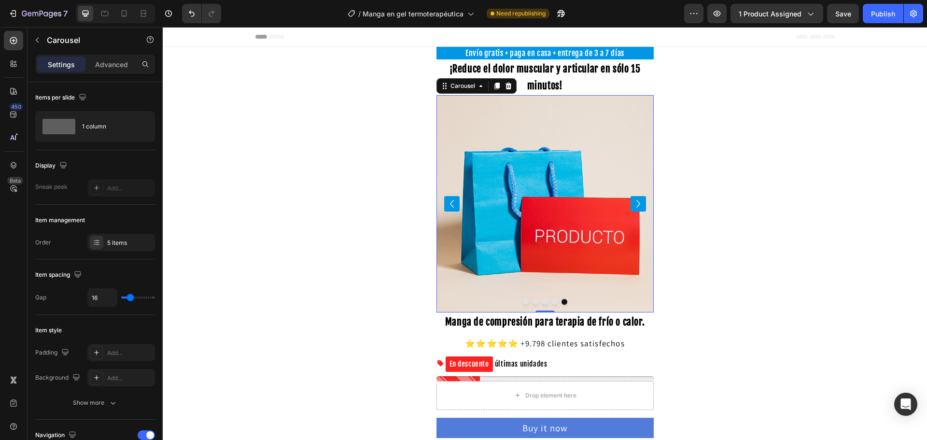
click at [631, 203] on icon "Carousel Next Arrow" at bounding box center [637, 203] width 15 height 15
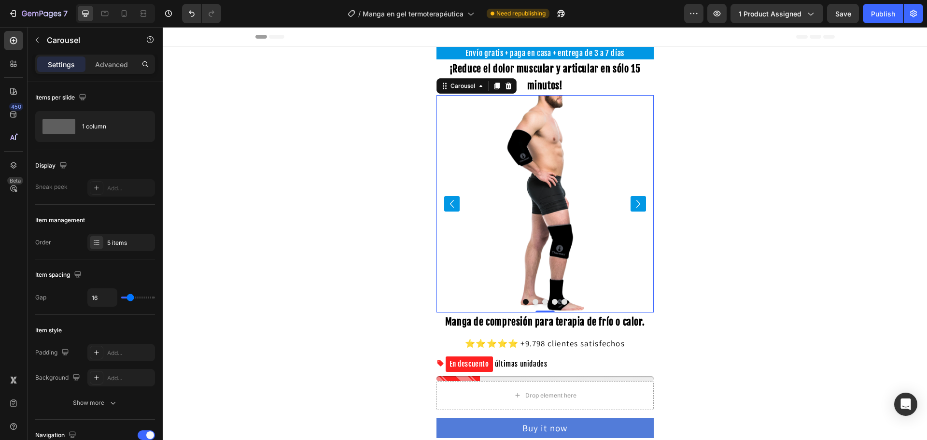
click at [631, 203] on icon "Carousel Next Arrow" at bounding box center [637, 203] width 15 height 15
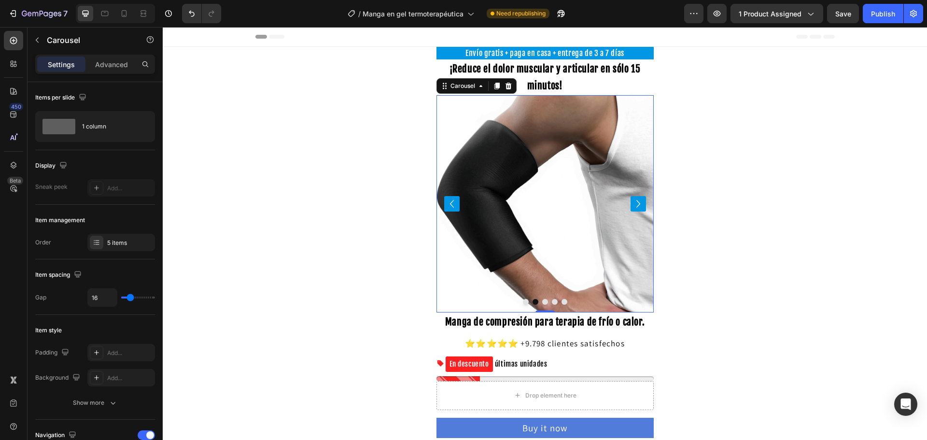
click at [631, 203] on icon "Carousel Next Arrow" at bounding box center [637, 203] width 15 height 15
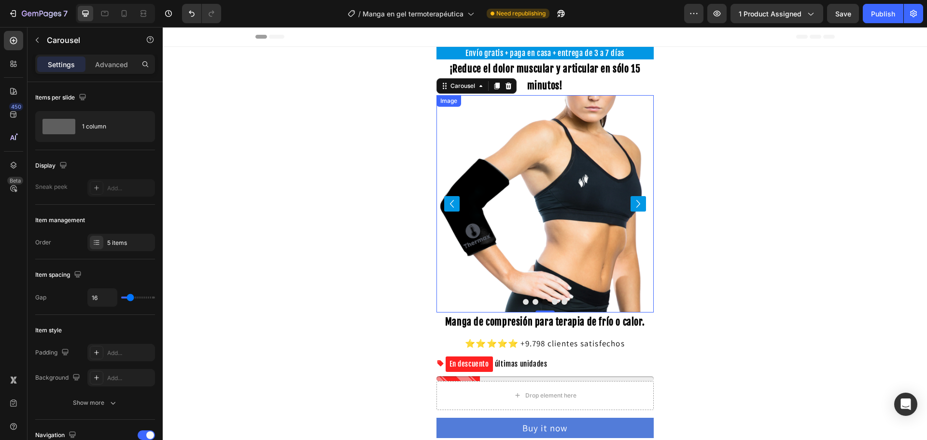
click at [557, 228] on img at bounding box center [544, 203] width 217 height 217
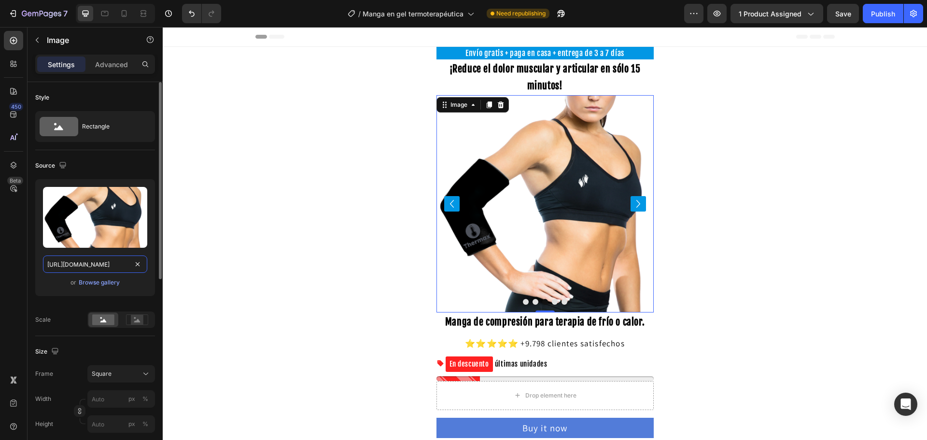
click at [114, 263] on input "[URL][DOMAIN_NAME]" at bounding box center [95, 263] width 104 height 17
paste input ".png?v=1731015100"
type input "[URL][DOMAIN_NAME]"
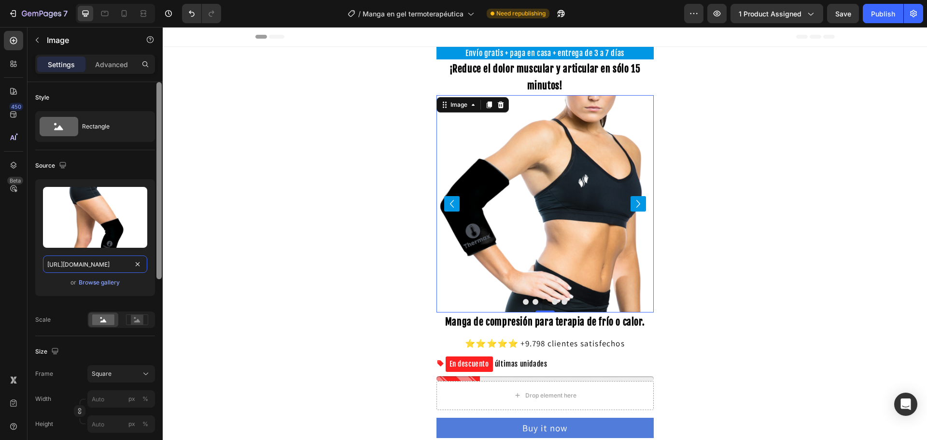
scroll to position [0, 169]
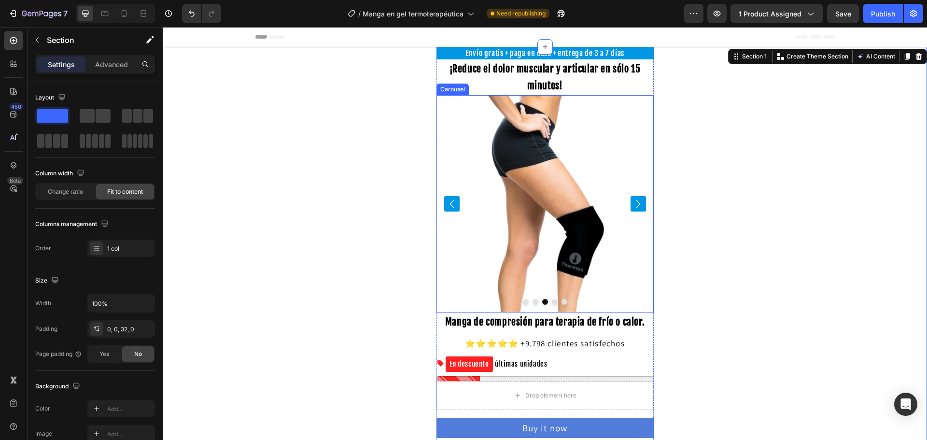
click at [635, 208] on icon "Carousel Next Arrow" at bounding box center [637, 203] width 15 height 15
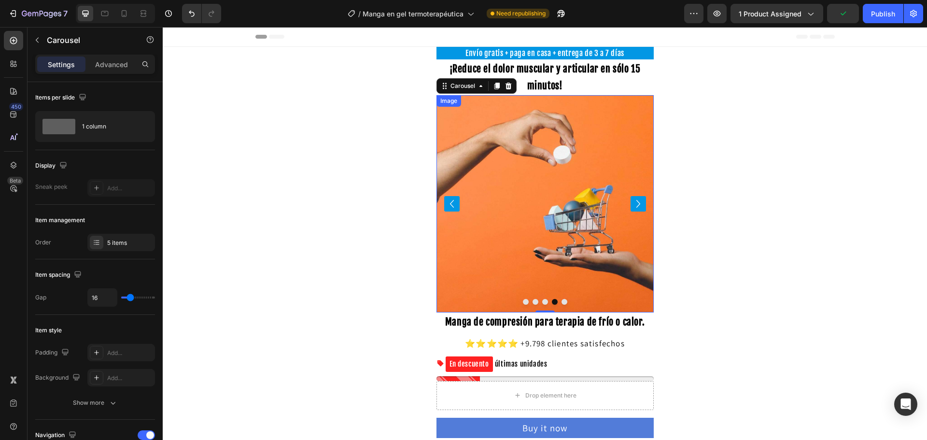
click at [559, 230] on img at bounding box center [544, 203] width 217 height 217
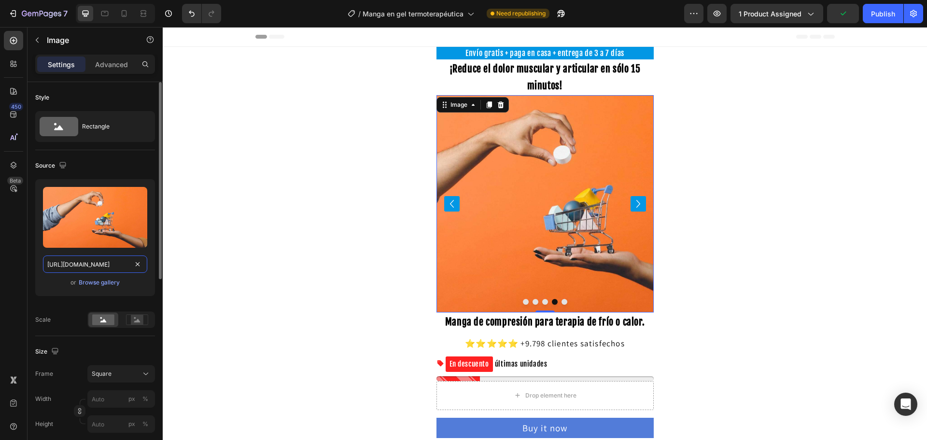
click at [83, 265] on input "[URL][DOMAIN_NAME]" at bounding box center [95, 263] width 104 height 17
paste input "[DOMAIN_NAME][URL]"
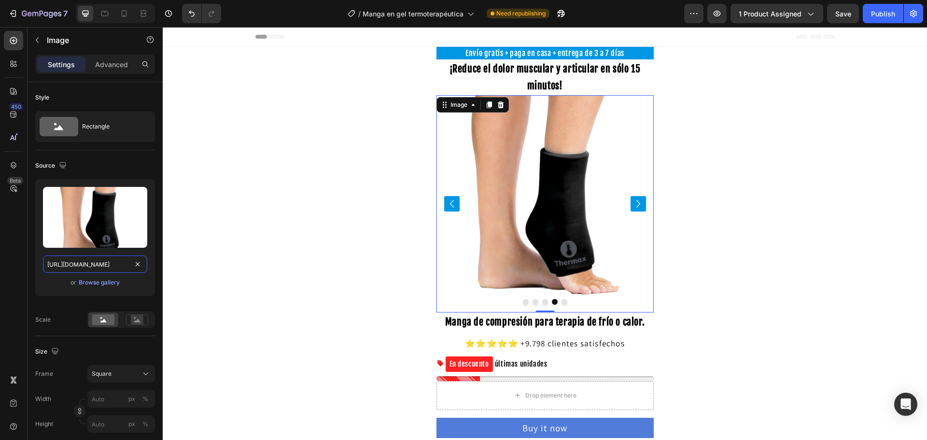
type input "[URL][DOMAIN_NAME]"
click at [630, 209] on icon "Carousel Next Arrow" at bounding box center [637, 203] width 15 height 15
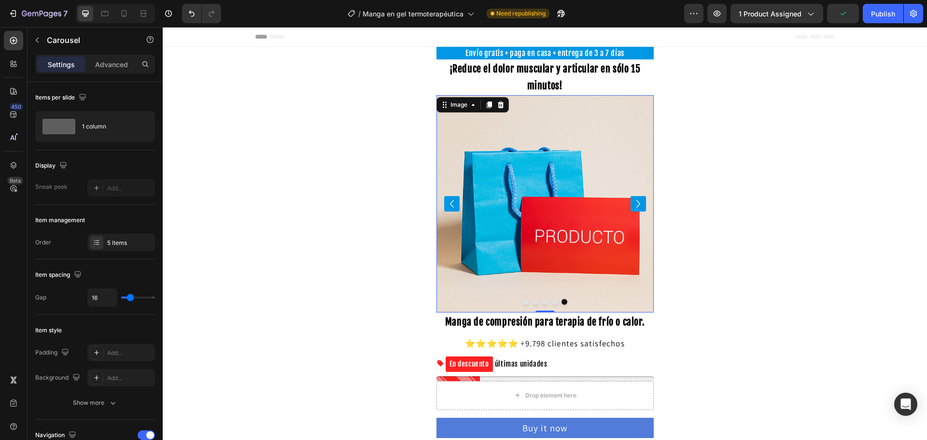
click at [496, 221] on img at bounding box center [544, 203] width 217 height 217
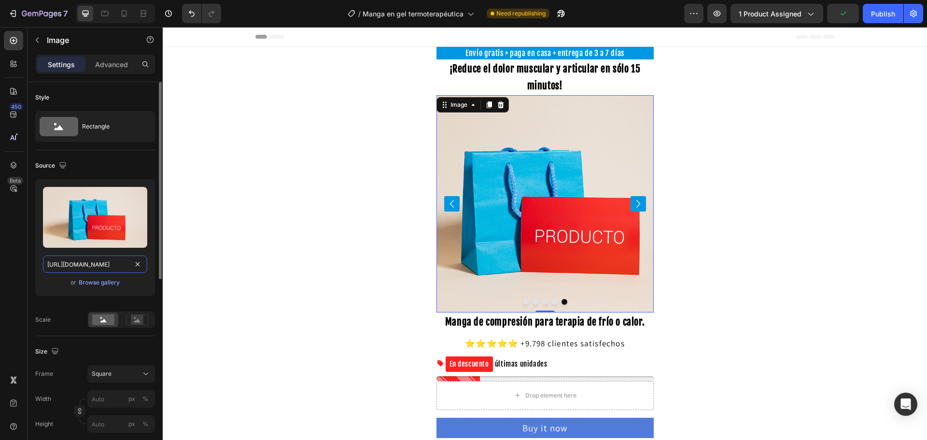
click at [96, 263] on input "[URL][DOMAIN_NAME]" at bounding box center [95, 263] width 104 height 17
paste input "[DOMAIN_NAME][URL]"
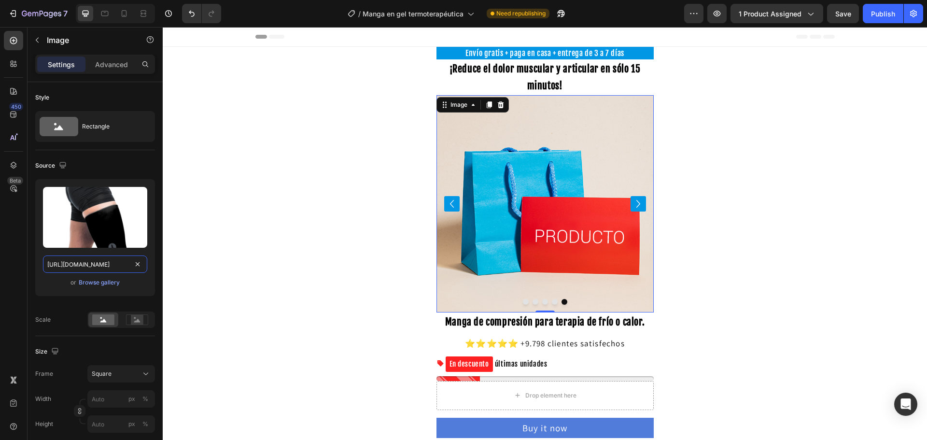
scroll to position [0, 253]
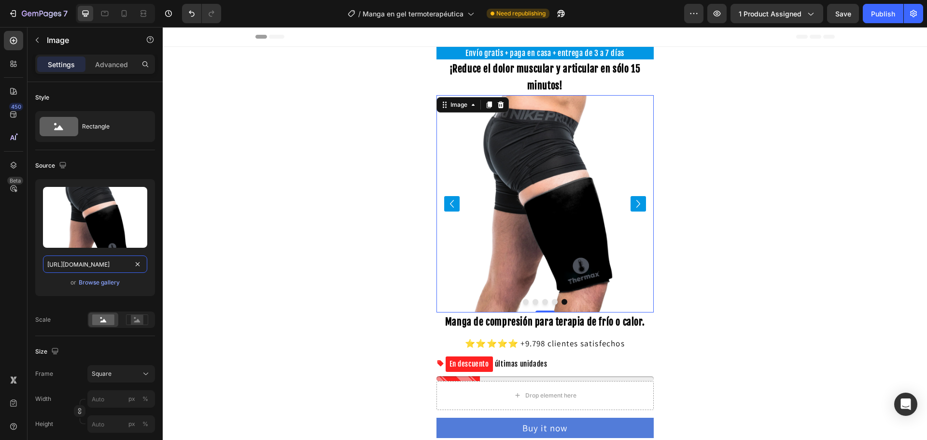
type input "[URL][DOMAIN_NAME]"
click at [636, 207] on icon "Carousel Next Arrow" at bounding box center [637, 203] width 15 height 15
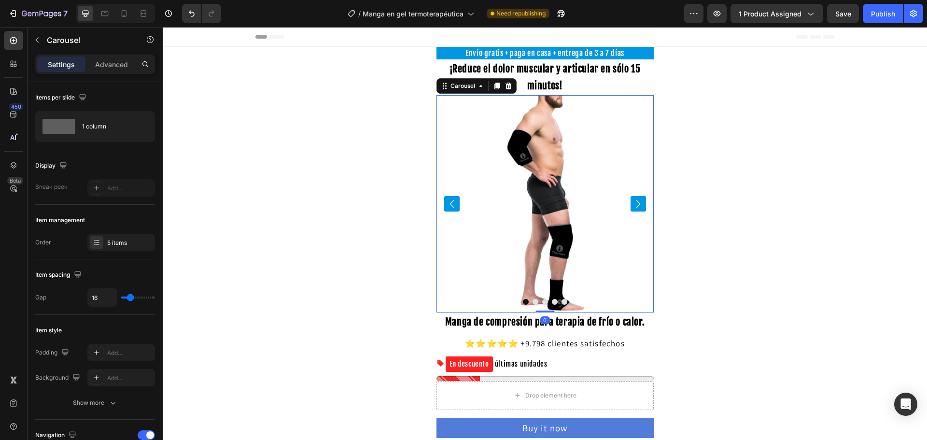
click at [636, 207] on icon "Carousel Next Arrow" at bounding box center [637, 203] width 15 height 15
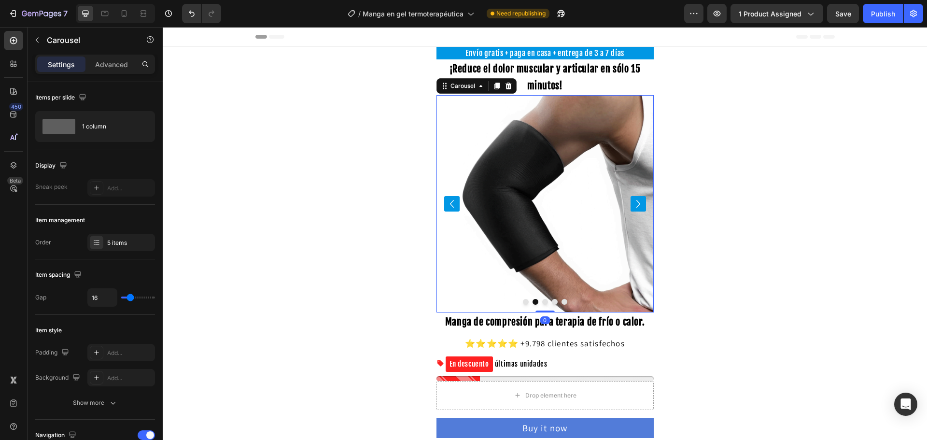
click at [636, 207] on icon "Carousel Next Arrow" at bounding box center [637, 203] width 15 height 15
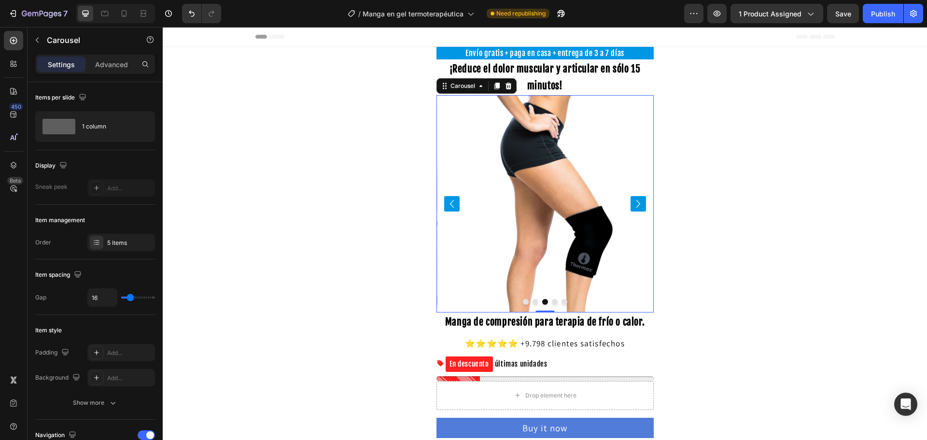
click at [636, 207] on icon "Carousel Next Arrow" at bounding box center [637, 203] width 15 height 15
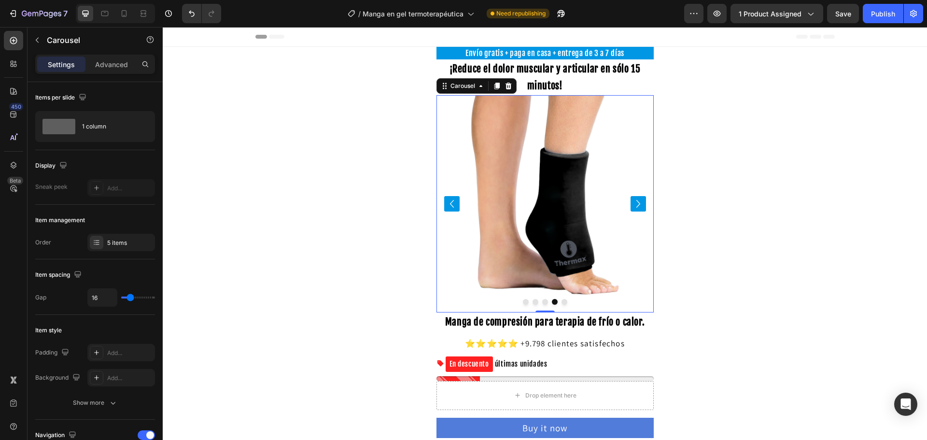
click at [636, 207] on icon "Carousel Next Arrow" at bounding box center [637, 203] width 15 height 15
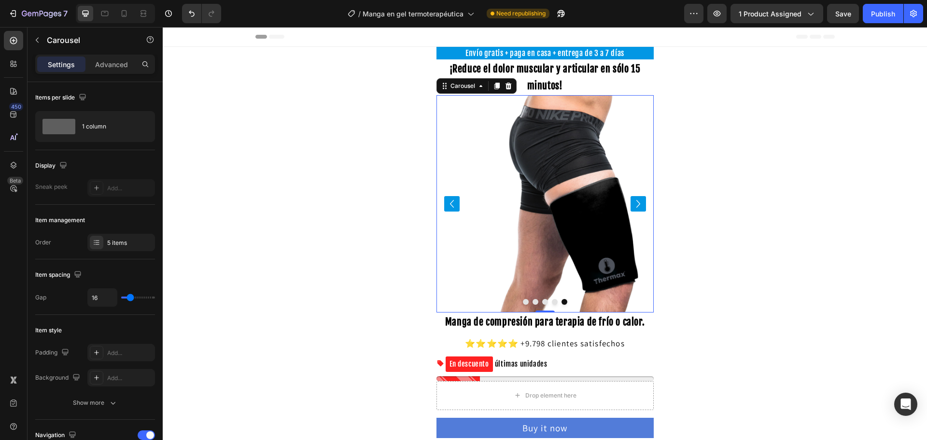
click at [636, 207] on icon "Carousel Next Arrow" at bounding box center [637, 203] width 15 height 15
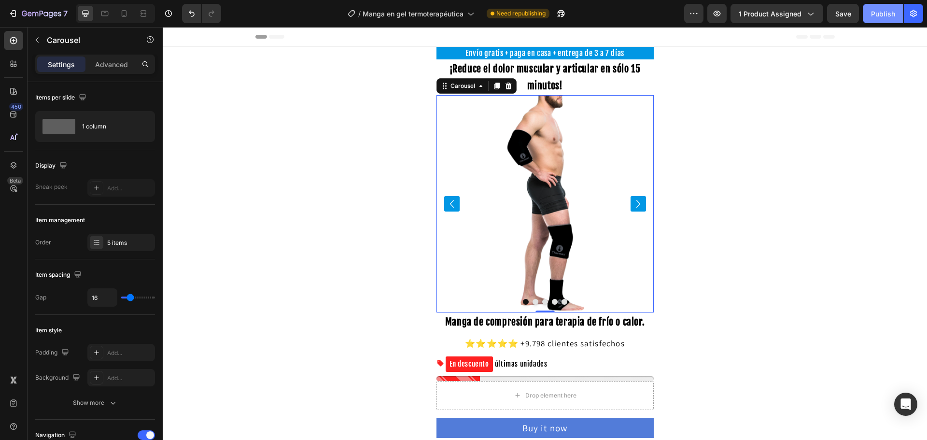
click at [882, 22] on button "Publish" at bounding box center [883, 13] width 41 height 19
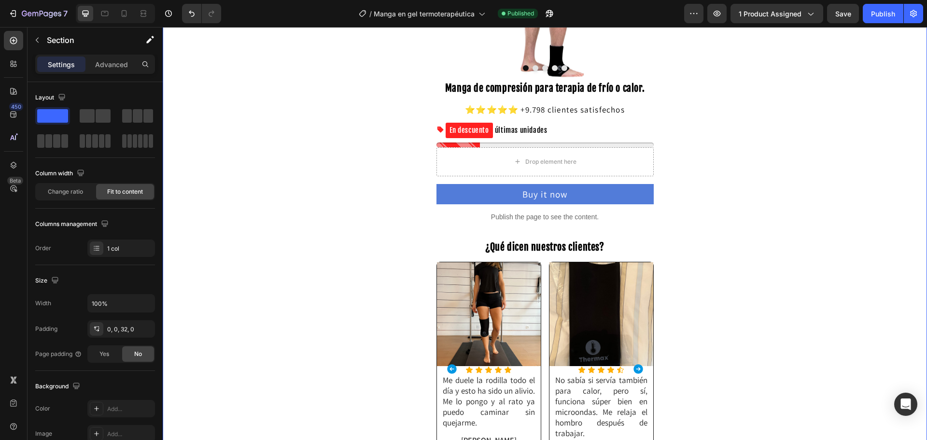
scroll to position [89, 0]
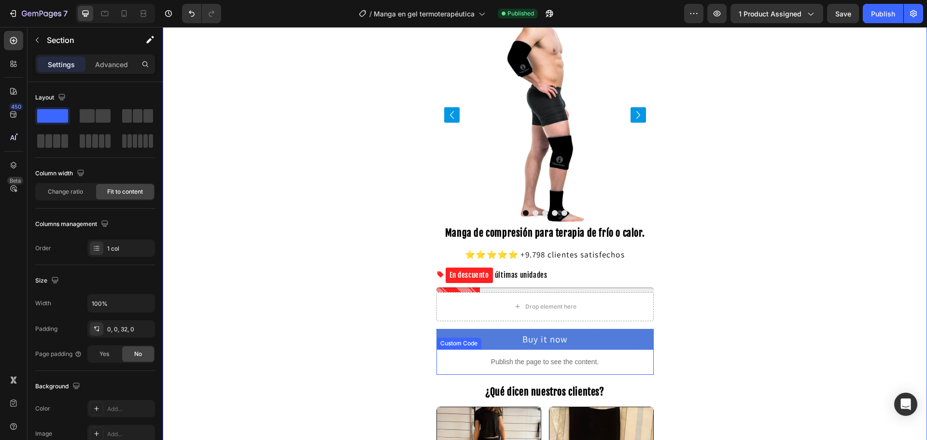
click at [569, 356] on div "Publish the page to see the content." at bounding box center [544, 362] width 217 height 26
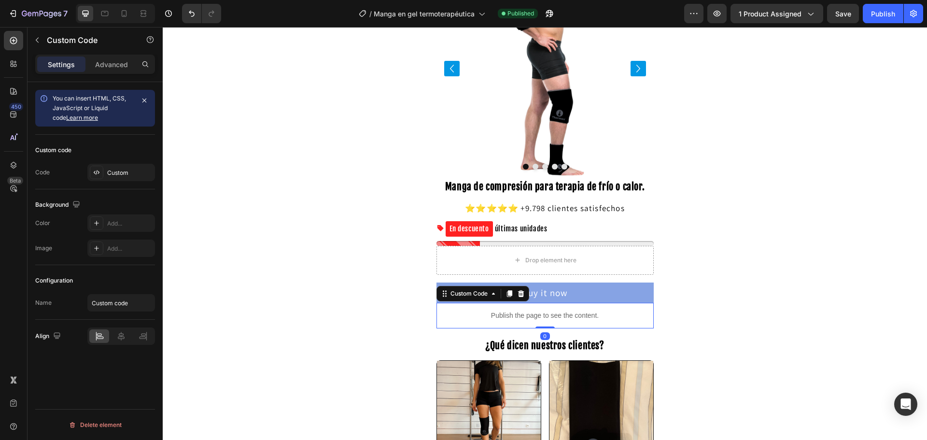
scroll to position [137, 0]
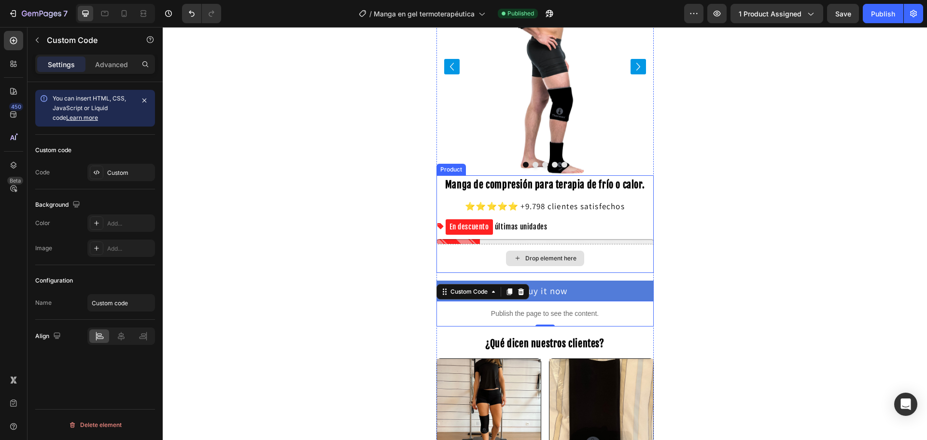
click at [608, 262] on div "Drop element here" at bounding box center [544, 258] width 217 height 29
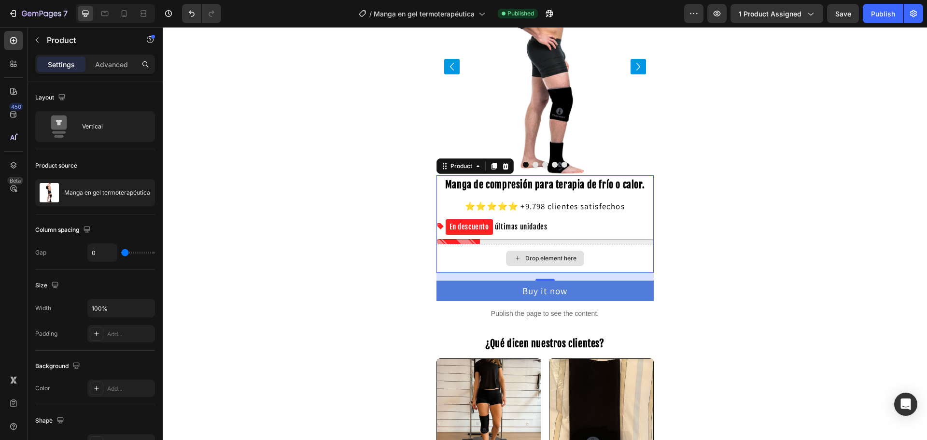
click at [473, 263] on div "Drop element here" at bounding box center [544, 258] width 217 height 29
click at [111, 69] on div "Advanced" at bounding box center [111, 63] width 48 height 15
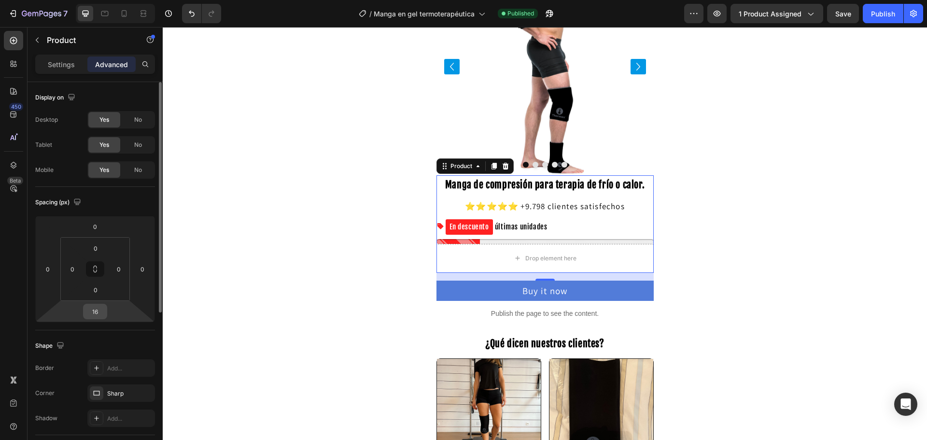
click at [97, 308] on input "16" at bounding box center [94, 311] width 19 height 14
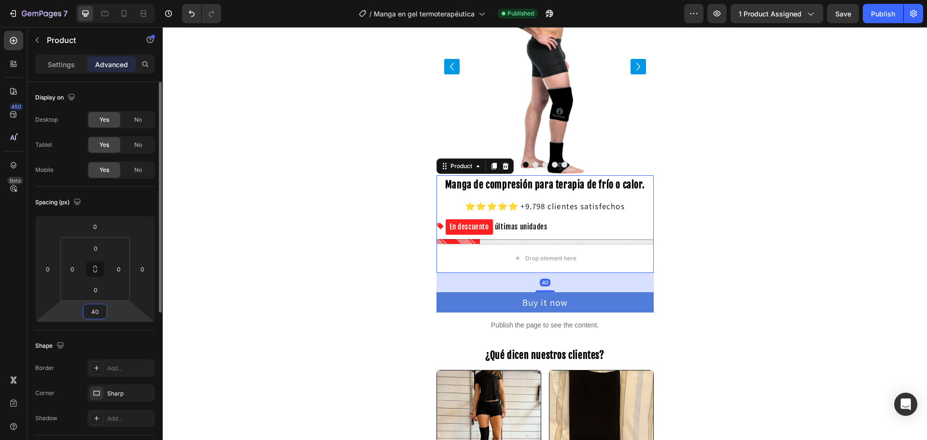
click at [95, 313] on input "40" at bounding box center [94, 311] width 19 height 14
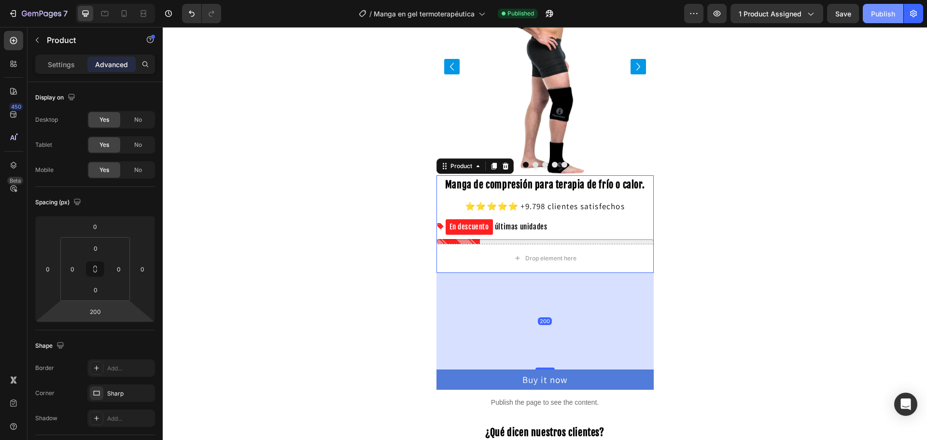
click at [896, 21] on button "Publish" at bounding box center [883, 13] width 41 height 19
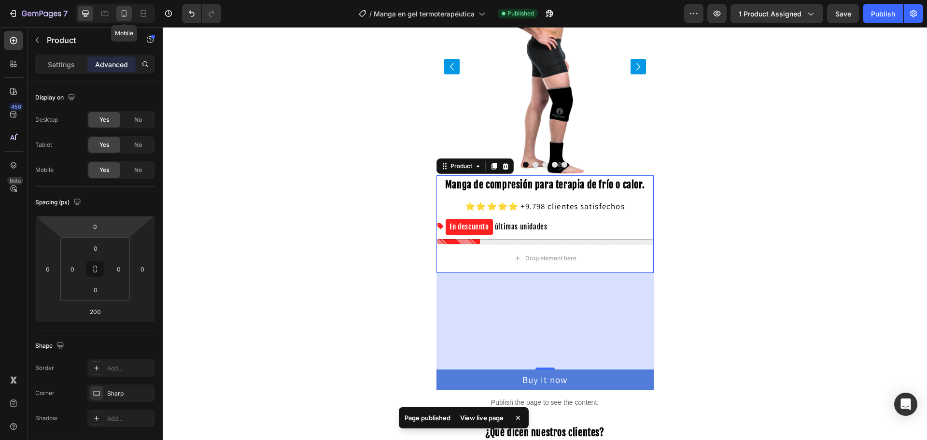
click at [124, 7] on div at bounding box center [123, 13] width 15 height 15
type input "0"
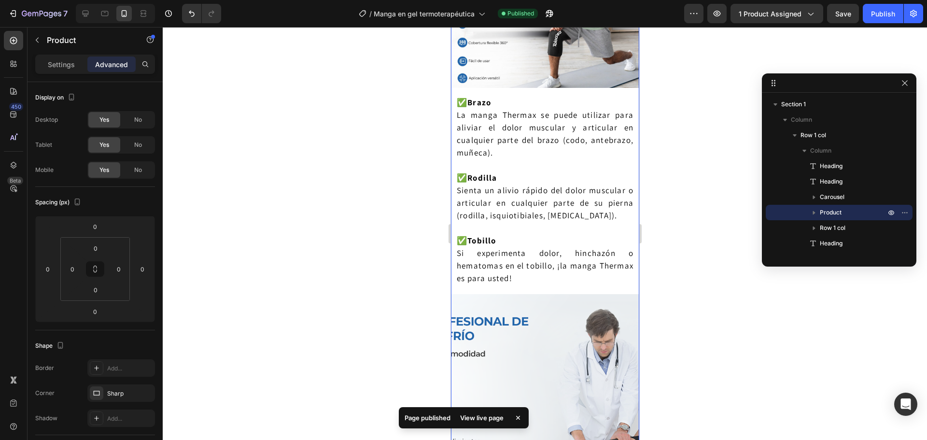
scroll to position [1446, 0]
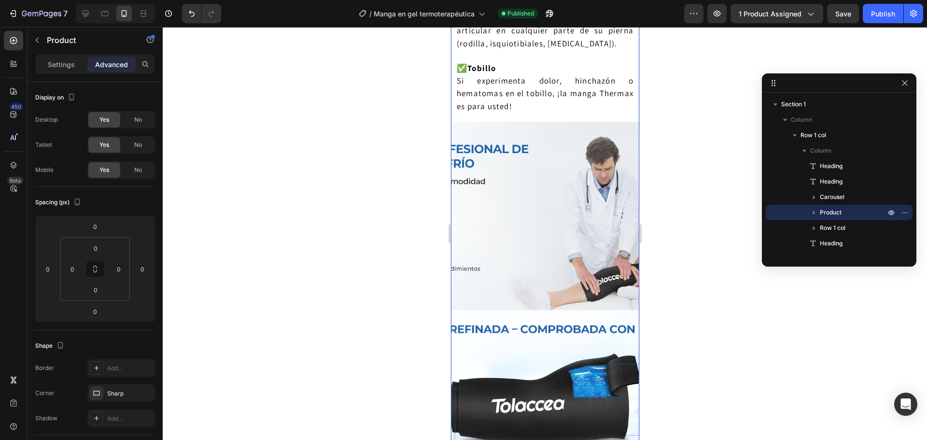
click at [533, 200] on img at bounding box center [544, 216] width 188 height 188
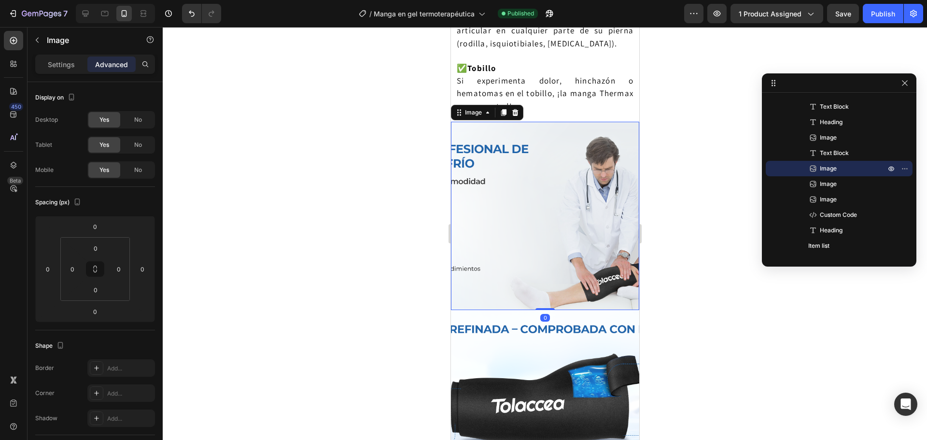
click at [55, 54] on div "Image" at bounding box center [83, 41] width 110 height 28
click at [51, 70] on div "Settings" at bounding box center [61, 63] width 48 height 15
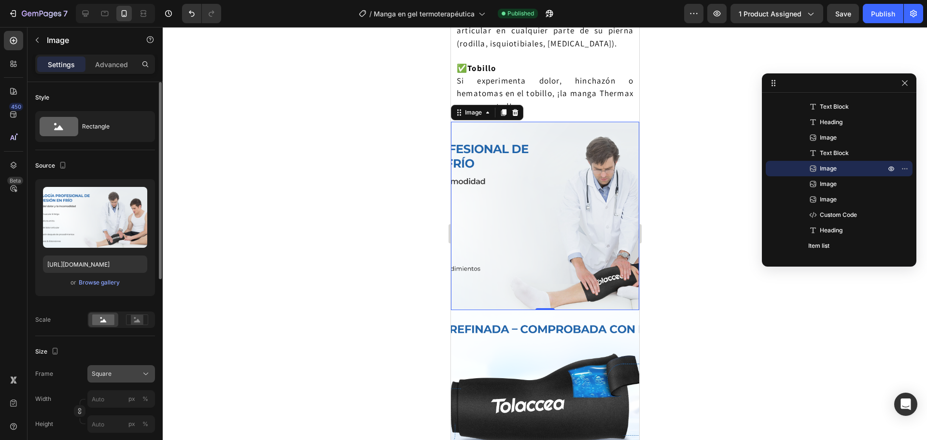
click at [112, 372] on div "Square" at bounding box center [115, 373] width 47 height 9
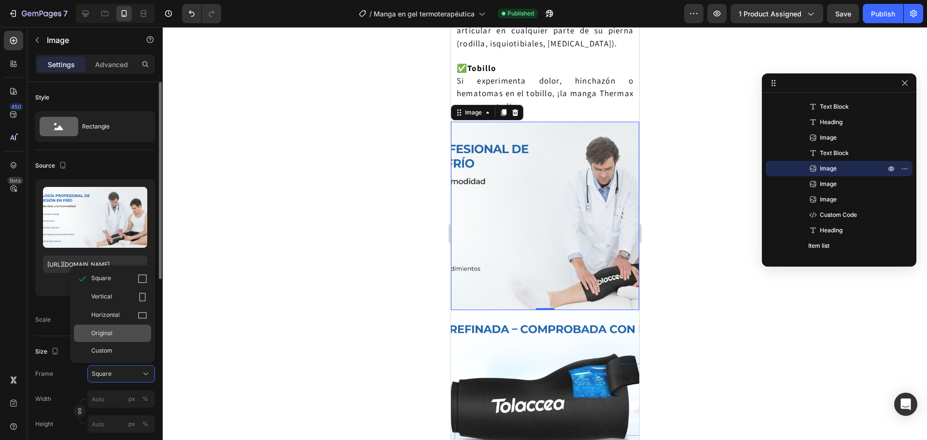
click at [116, 335] on div "Original" at bounding box center [119, 333] width 56 height 9
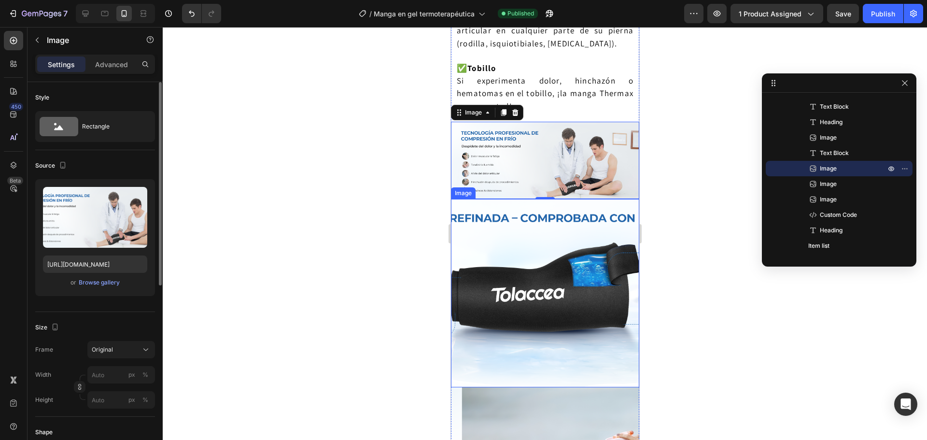
click at [531, 287] on img at bounding box center [544, 293] width 188 height 188
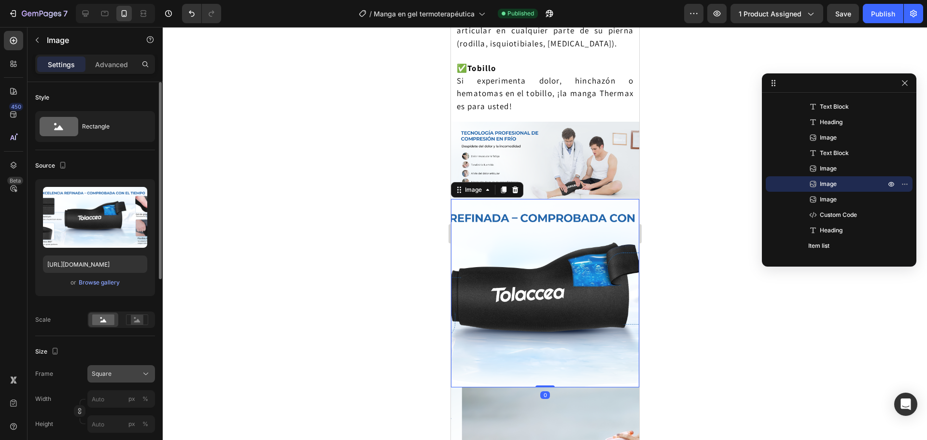
click at [102, 366] on button "Square" at bounding box center [121, 373] width 68 height 17
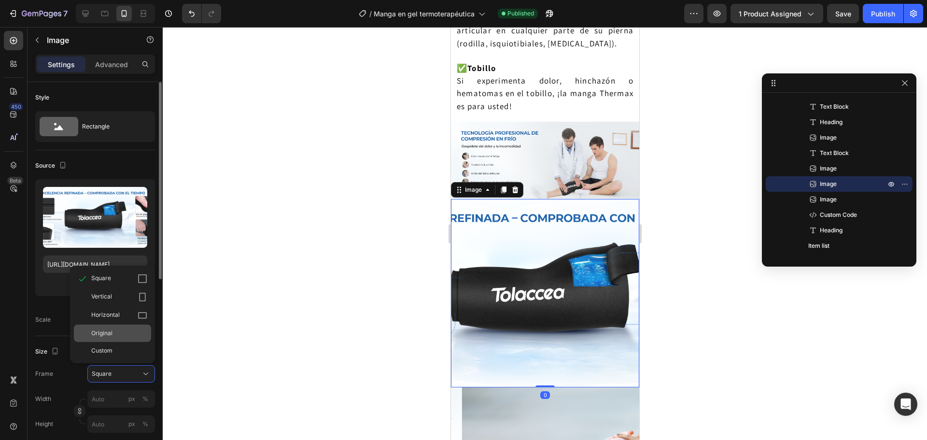
click at [111, 337] on span "Original" at bounding box center [101, 333] width 21 height 9
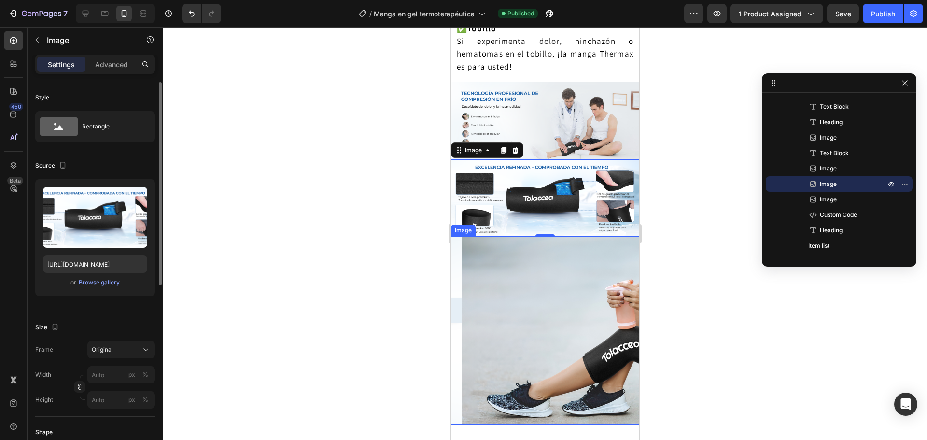
scroll to position [1542, 0]
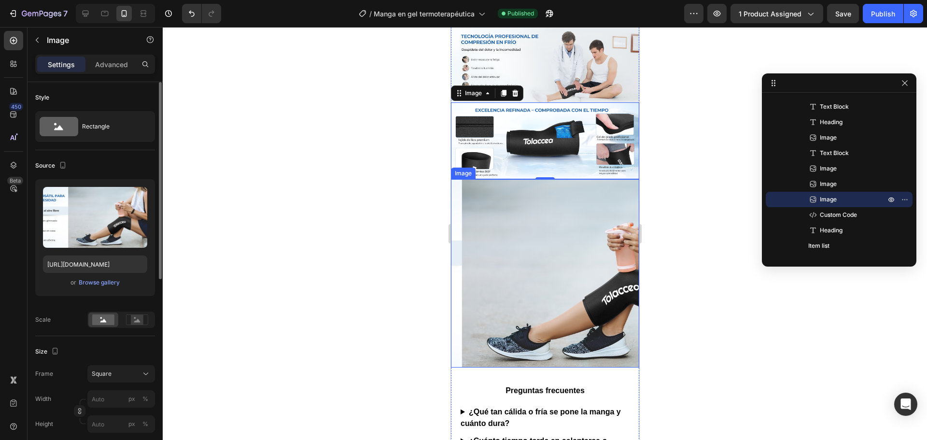
click at [544, 284] on img at bounding box center [544, 273] width 188 height 188
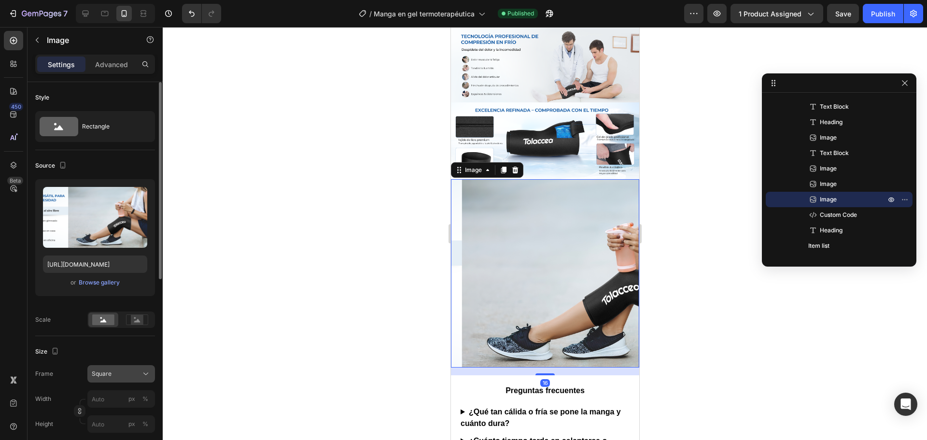
drag, startPoint x: 108, startPoint y: 367, endPoint x: 111, endPoint y: 374, distance: 7.8
click at [108, 368] on button "Square" at bounding box center [121, 373] width 68 height 17
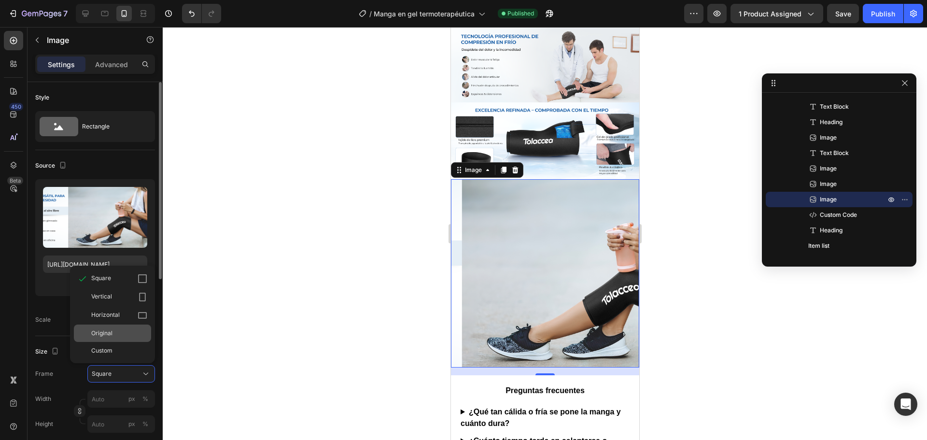
click at [118, 336] on div "Original" at bounding box center [119, 333] width 56 height 9
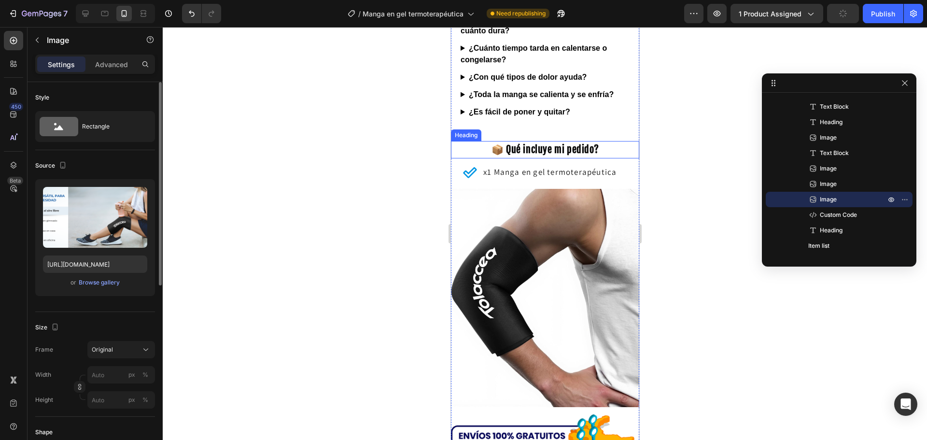
scroll to position [1832, 0]
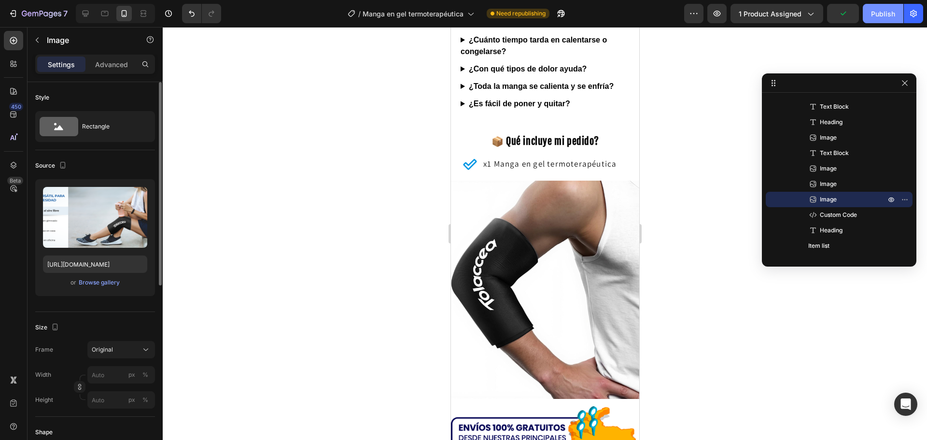
click at [882, 9] on div "Publish" at bounding box center [883, 14] width 24 height 10
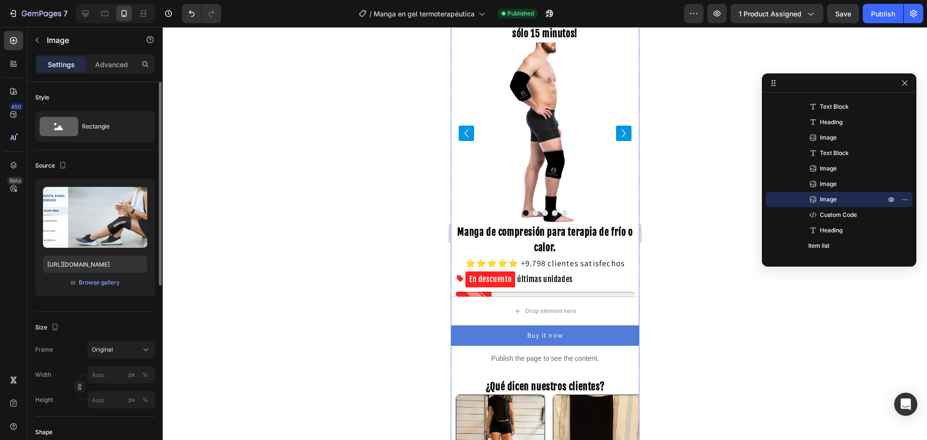
scroll to position [46, 0]
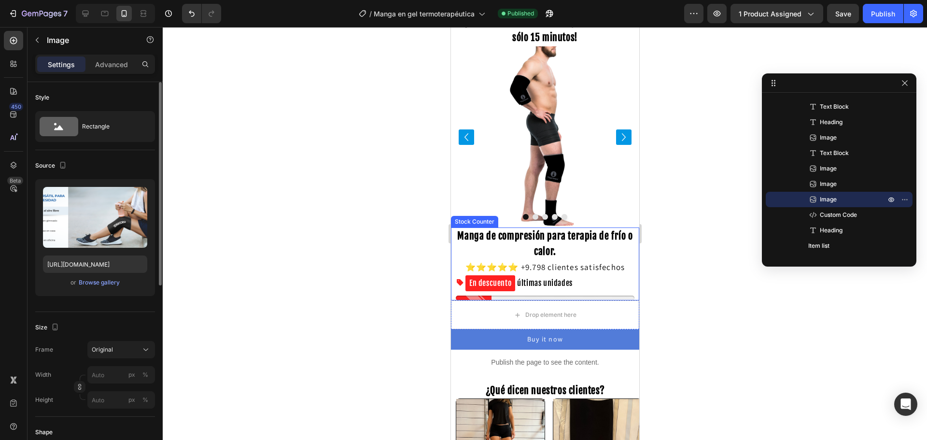
click at [540, 275] on p "En descuento últimas unidades" at bounding box center [518, 283] width 107 height 17
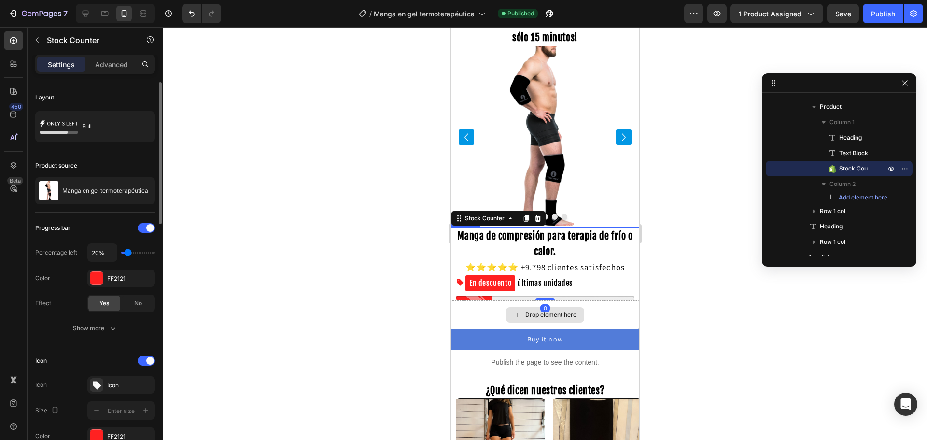
click at [560, 306] on div "Drop element here" at bounding box center [544, 314] width 188 height 29
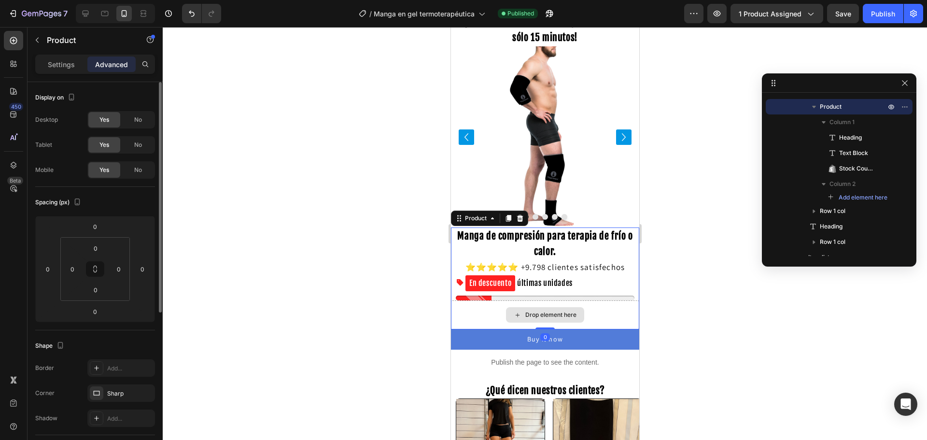
click at [605, 319] on div "Drop element here" at bounding box center [544, 314] width 188 height 29
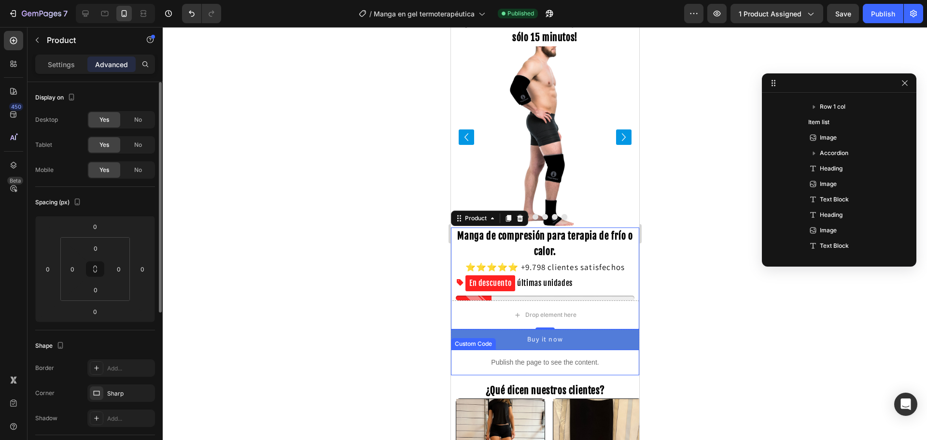
click at [545, 356] on div "Publish the page to see the content." at bounding box center [544, 362] width 188 height 26
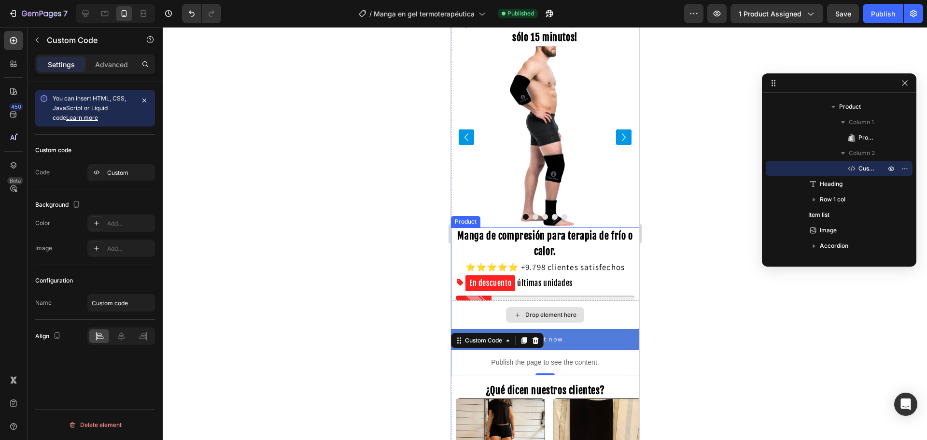
scroll to position [44, 0]
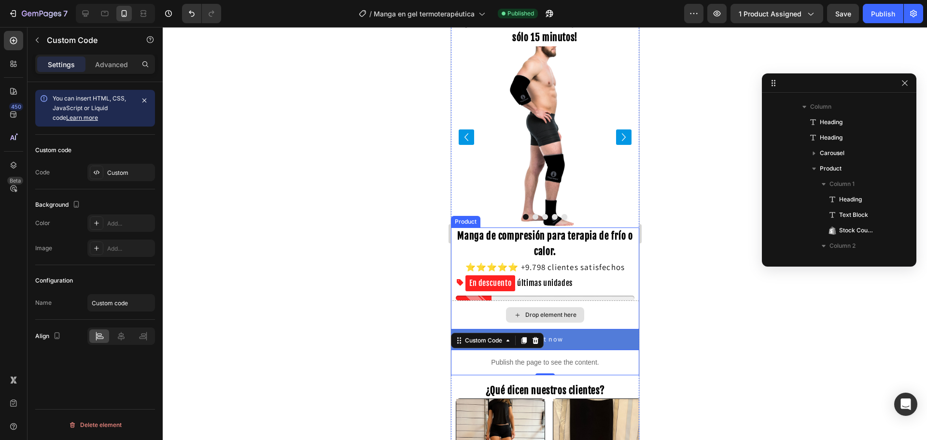
click at [586, 321] on div "Drop element here" at bounding box center [544, 314] width 188 height 29
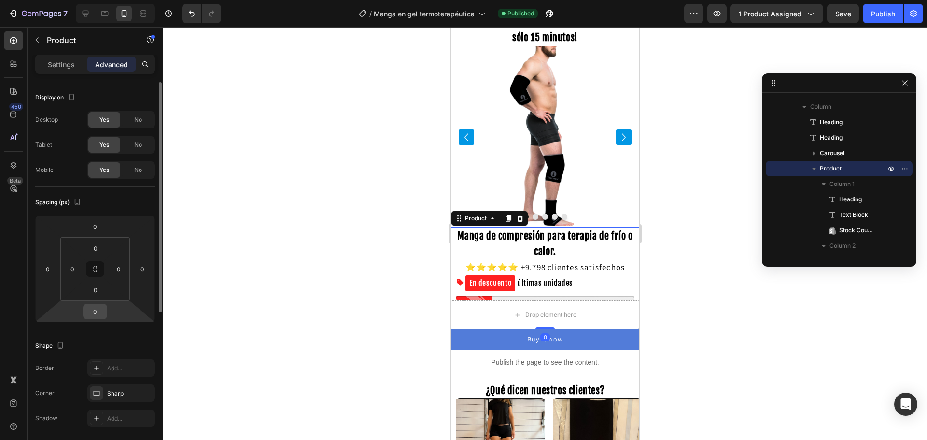
click at [98, 319] on div "0" at bounding box center [95, 311] width 24 height 15
click at [98, 314] on input "0" at bounding box center [94, 311] width 19 height 14
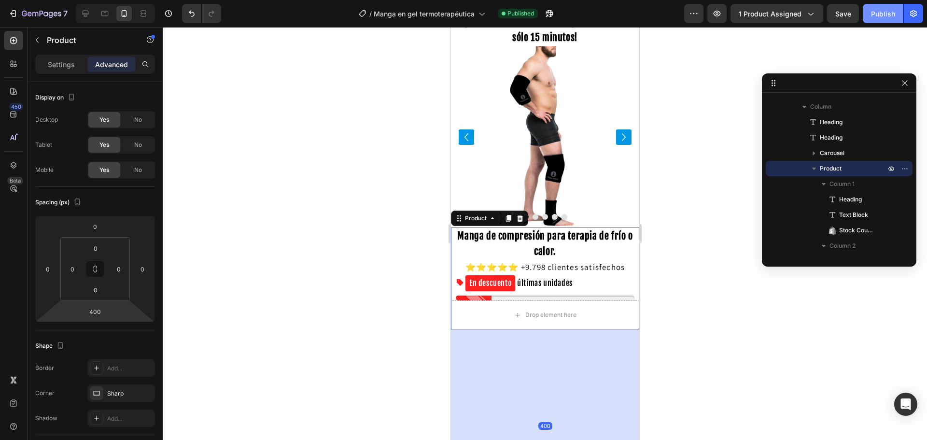
click at [872, 16] on div "Publish" at bounding box center [883, 14] width 24 height 10
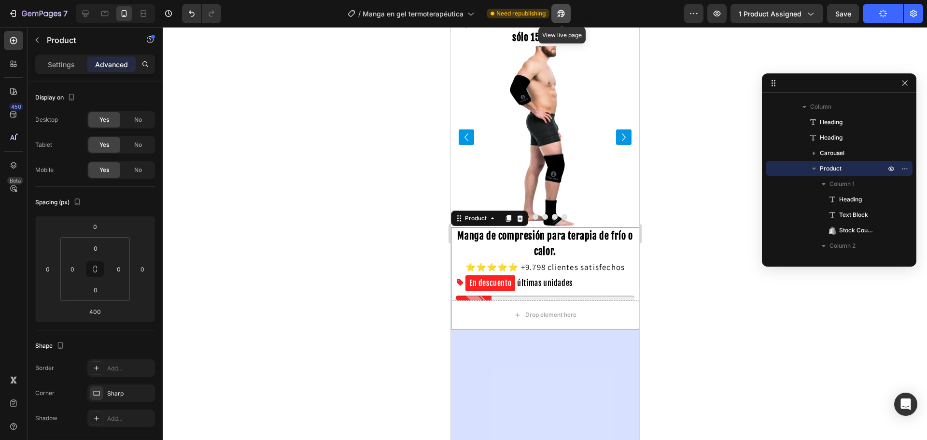
click at [556, 19] on button "button" at bounding box center [560, 13] width 19 height 19
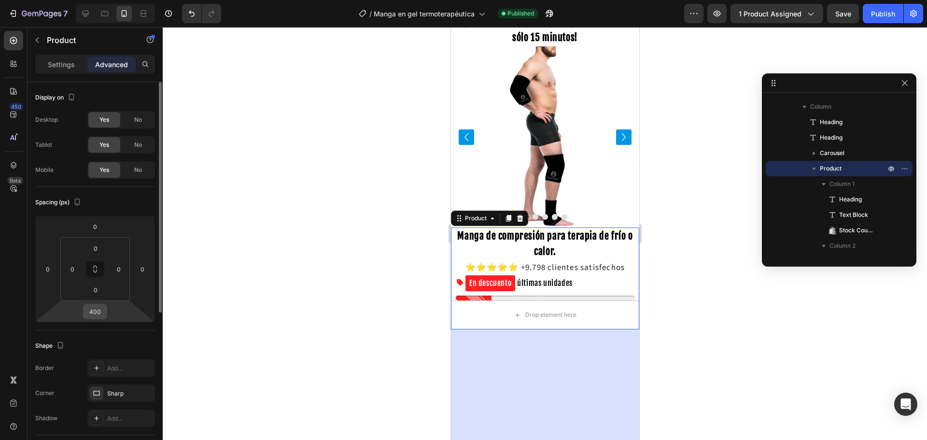
click at [102, 313] on input "400" at bounding box center [94, 311] width 19 height 14
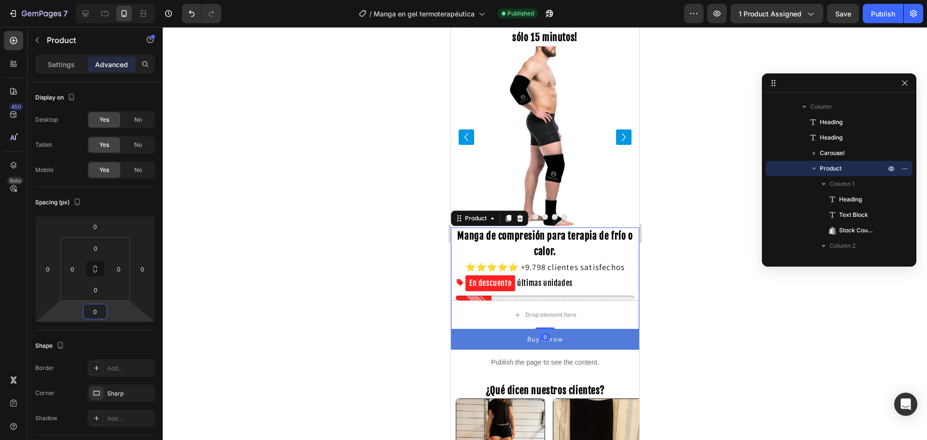
type input "0"
click at [278, 304] on div at bounding box center [545, 233] width 764 height 413
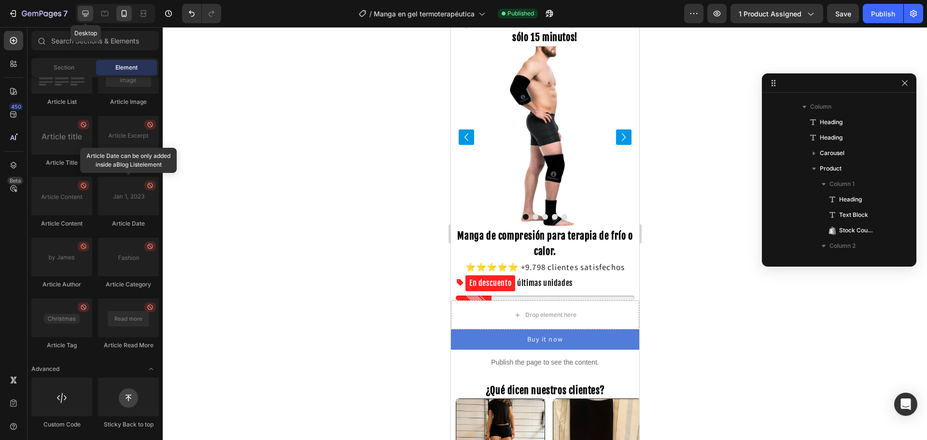
click at [89, 11] on icon at bounding box center [86, 14] width 10 height 10
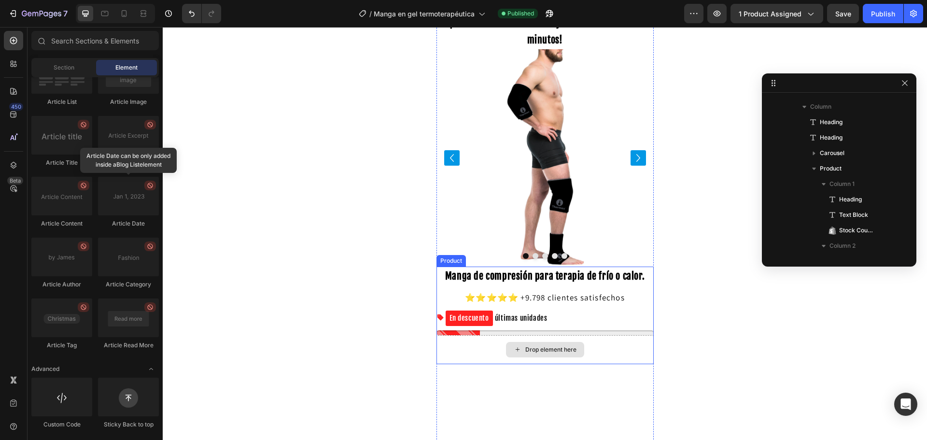
click at [466, 347] on div "Drop element here" at bounding box center [544, 349] width 217 height 29
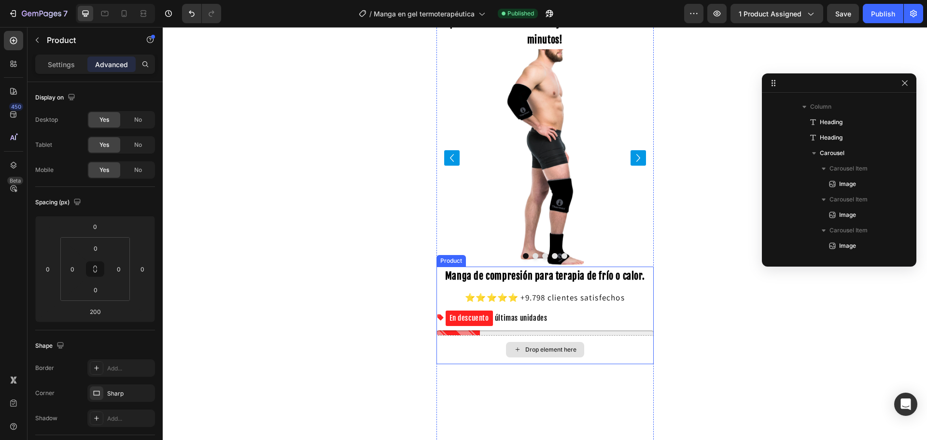
scroll to position [198, 0]
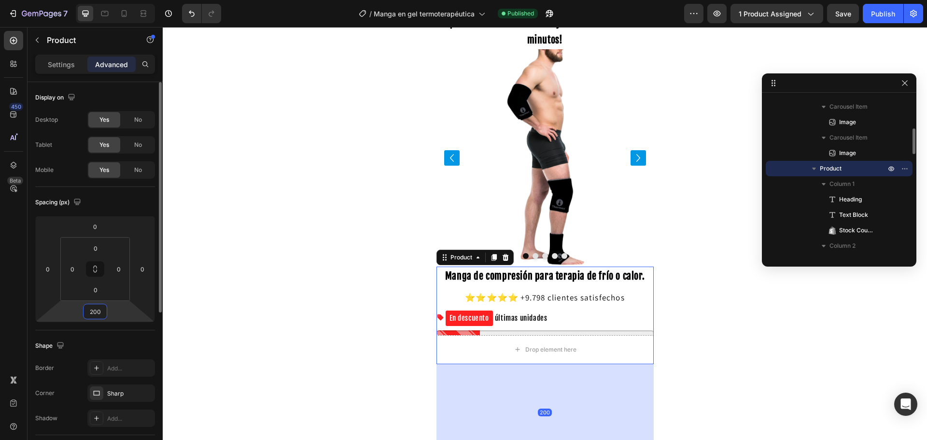
click at [99, 315] on input "200" at bounding box center [94, 311] width 19 height 14
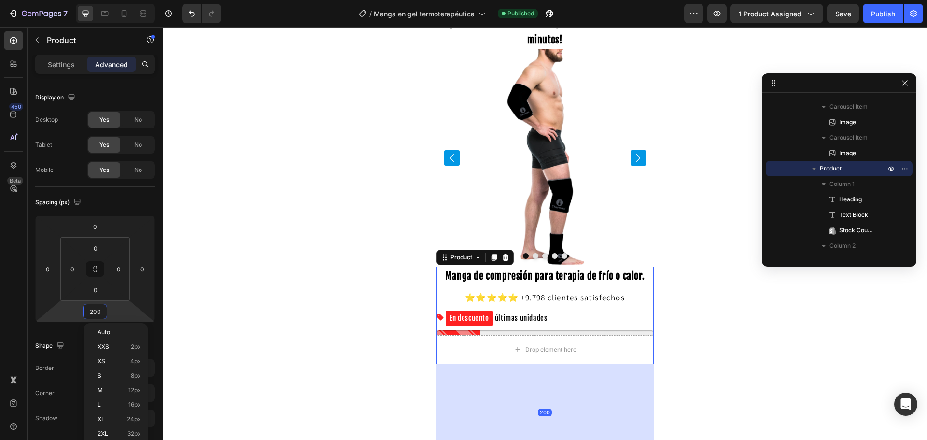
type input "0"
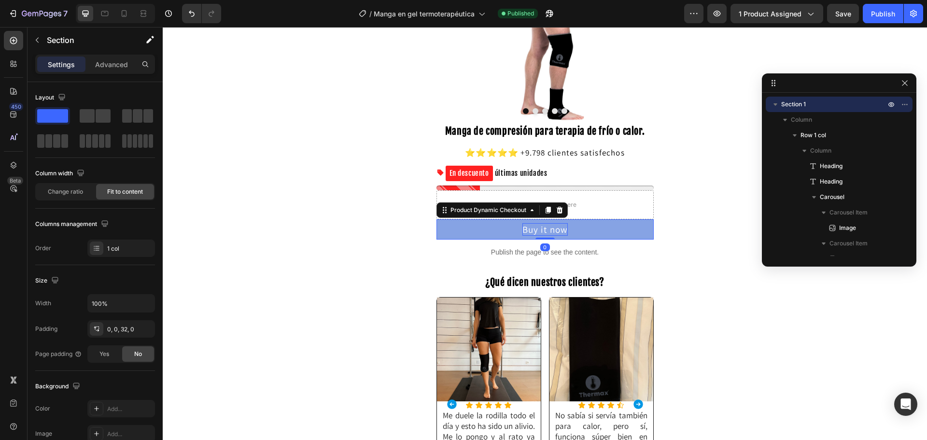
scroll to position [364, 0]
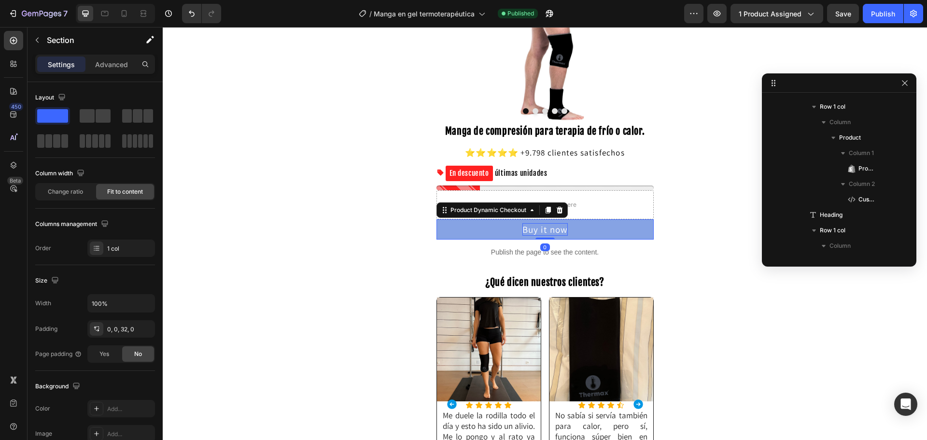
click at [550, 233] on div "Buy it now" at bounding box center [544, 229] width 45 height 13
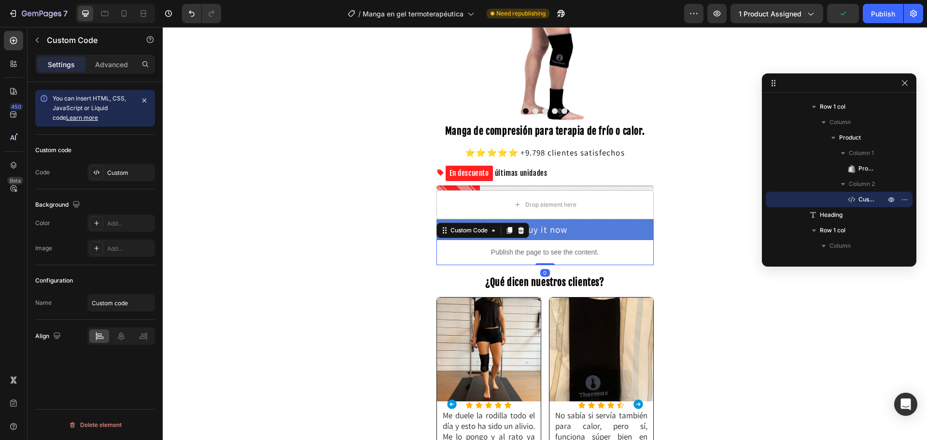
click at [591, 255] on p "Publish the page to see the content." at bounding box center [544, 252] width 217 height 10
click at [876, 11] on div "Publish" at bounding box center [883, 14] width 24 height 10
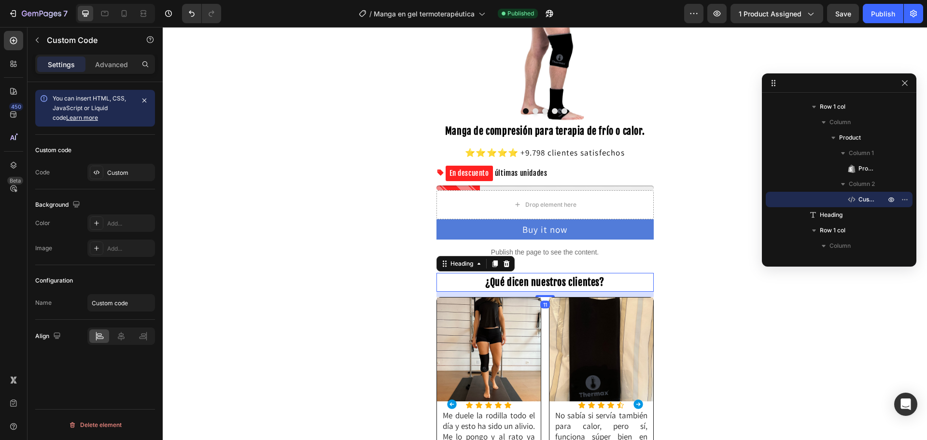
click at [529, 276] on span "¿Qué dicen nuestros clientes?" at bounding box center [544, 282] width 119 height 12
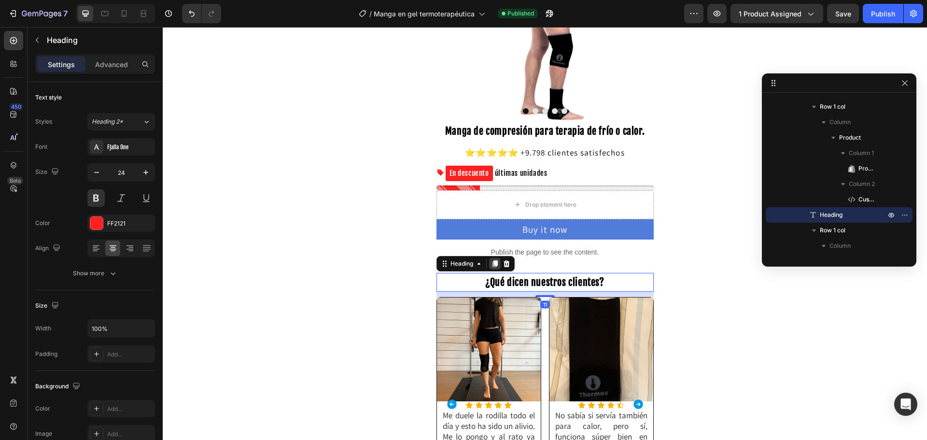
click at [495, 264] on icon at bounding box center [495, 264] width 8 height 8
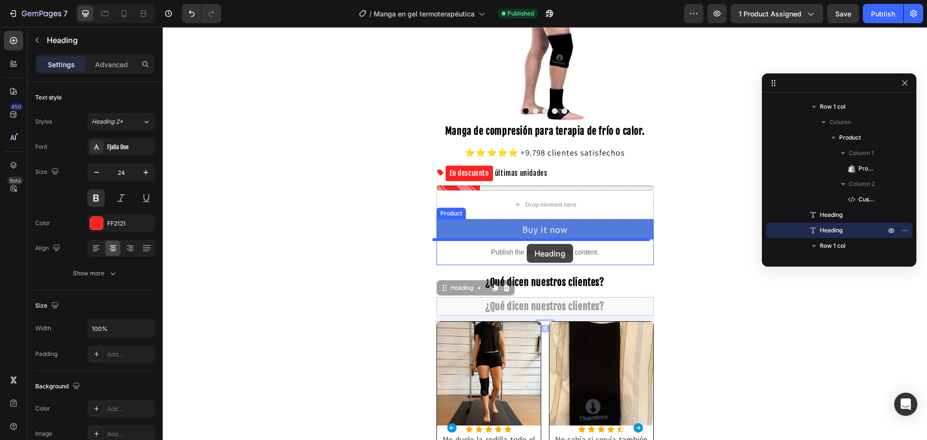
drag, startPoint x: 459, startPoint y: 291, endPoint x: 527, endPoint y: 244, distance: 82.5
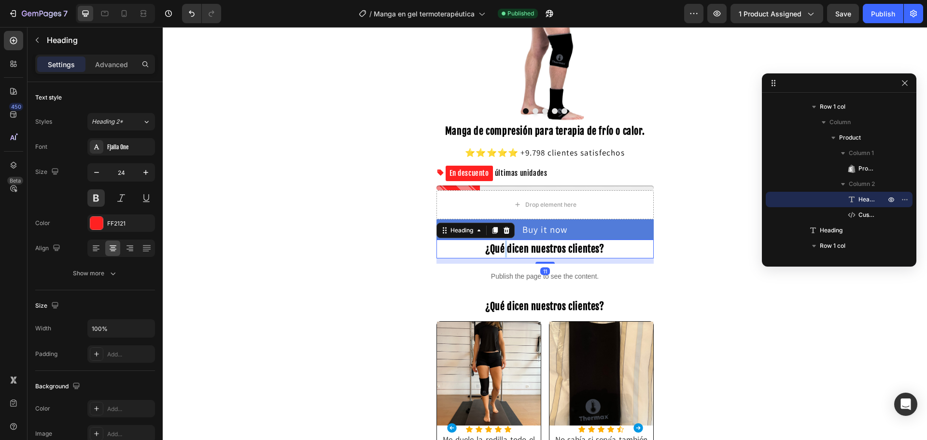
click at [501, 252] on span "¿Qué dicen nuestros clientes?" at bounding box center [544, 249] width 119 height 12
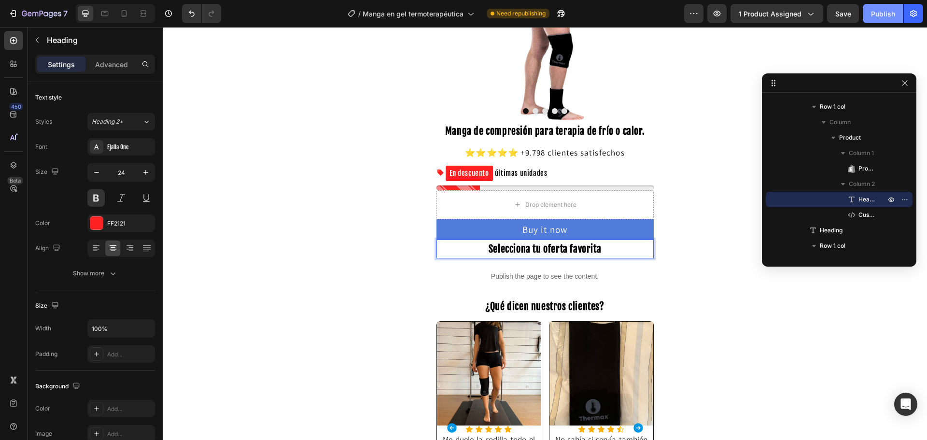
click at [887, 9] on div "Publish" at bounding box center [883, 14] width 24 height 10
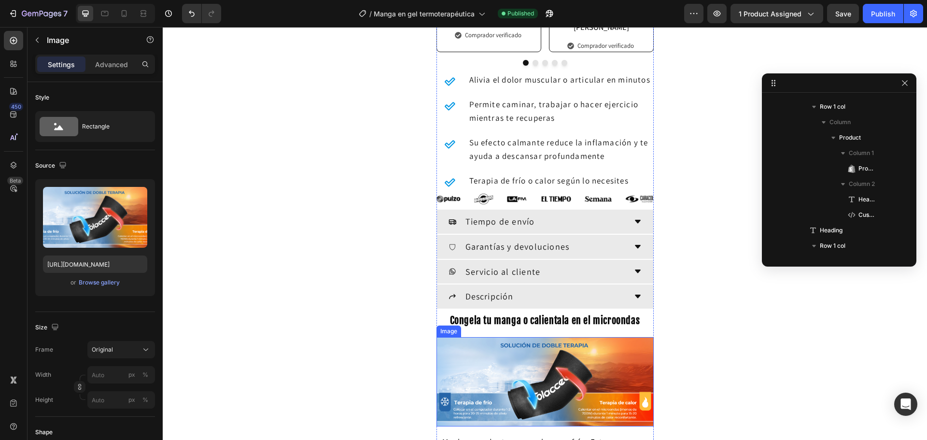
scroll to position [735, 0]
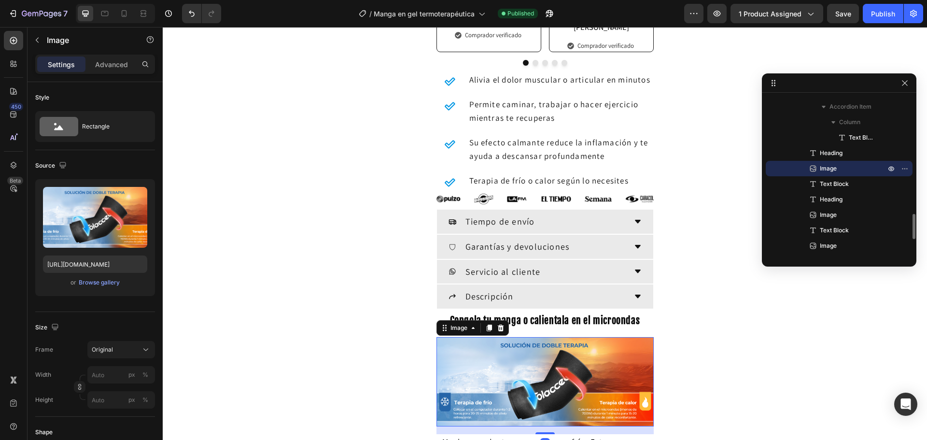
click at [540, 349] on img at bounding box center [544, 381] width 217 height 89
click at [121, 16] on icon at bounding box center [124, 14] width 10 height 10
type input "100"
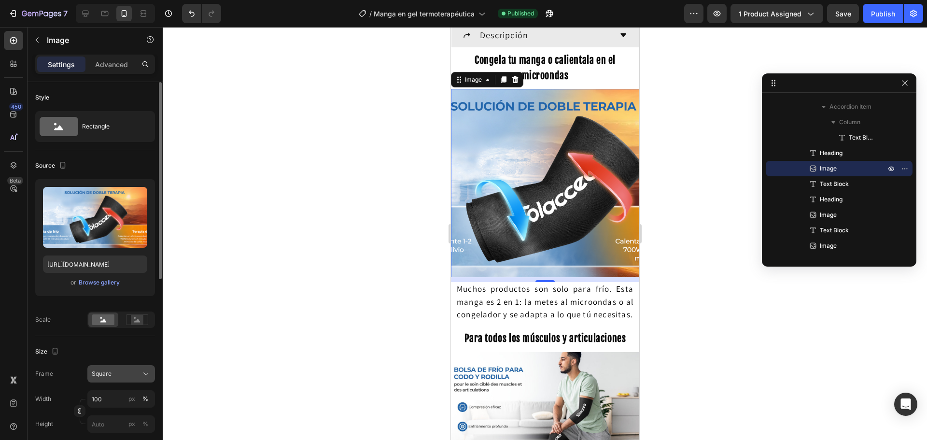
scroll to position [914, 0]
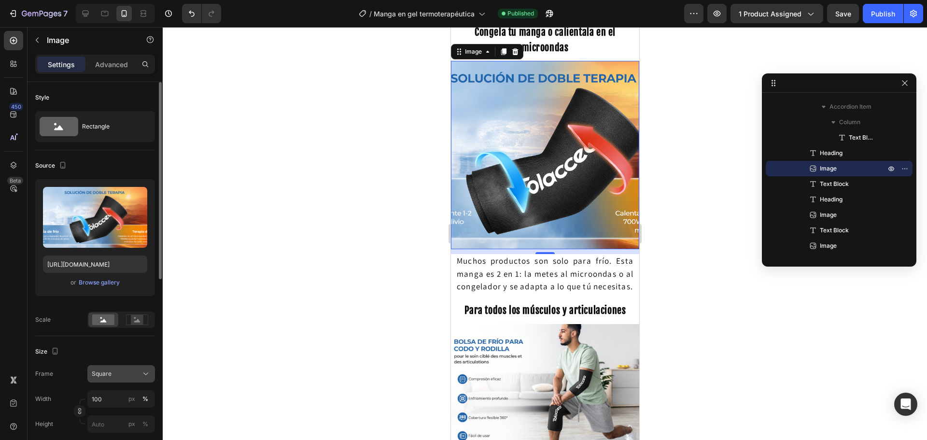
click at [111, 376] on div "Square" at bounding box center [115, 373] width 47 height 9
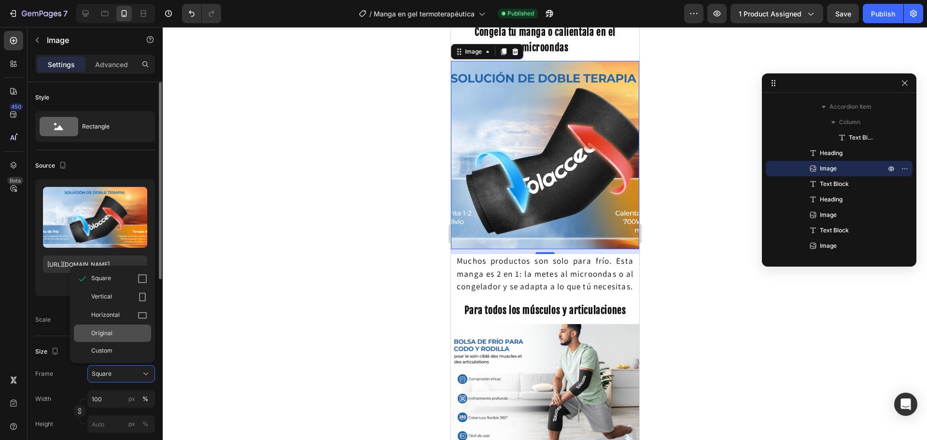
click at [114, 338] on div "Original" at bounding box center [112, 332] width 77 height 17
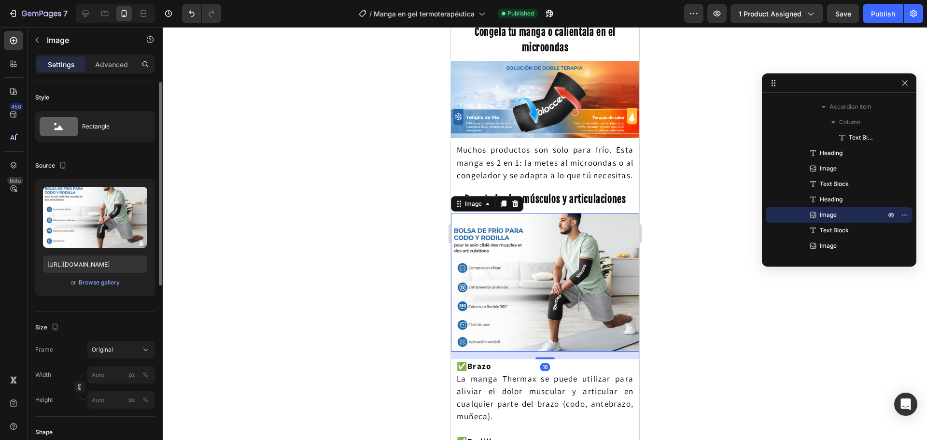
click at [517, 283] on img at bounding box center [544, 282] width 188 height 139
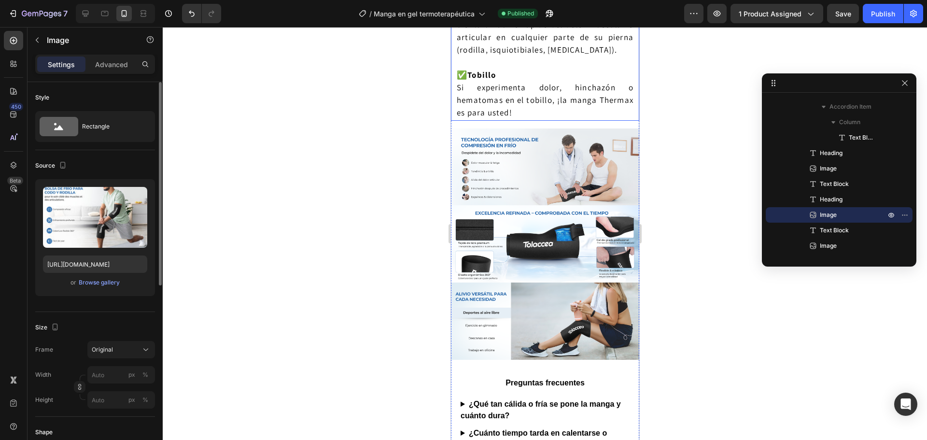
scroll to position [1349, 0]
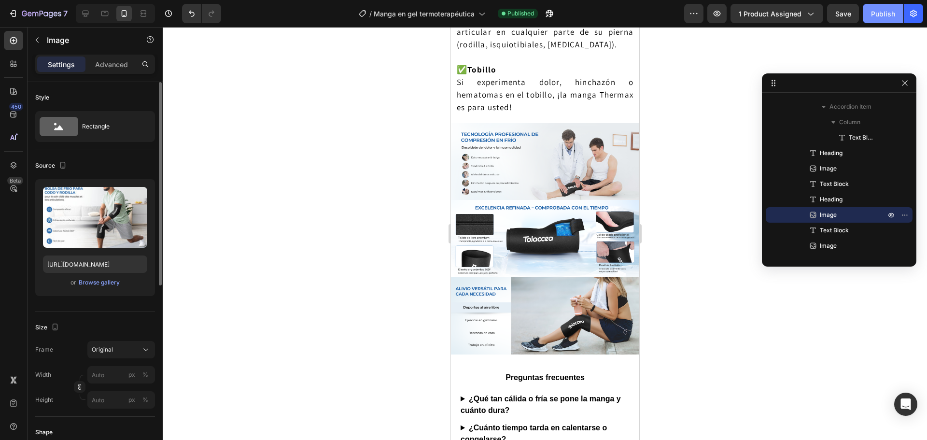
click at [895, 12] on button "Publish" at bounding box center [883, 13] width 41 height 19
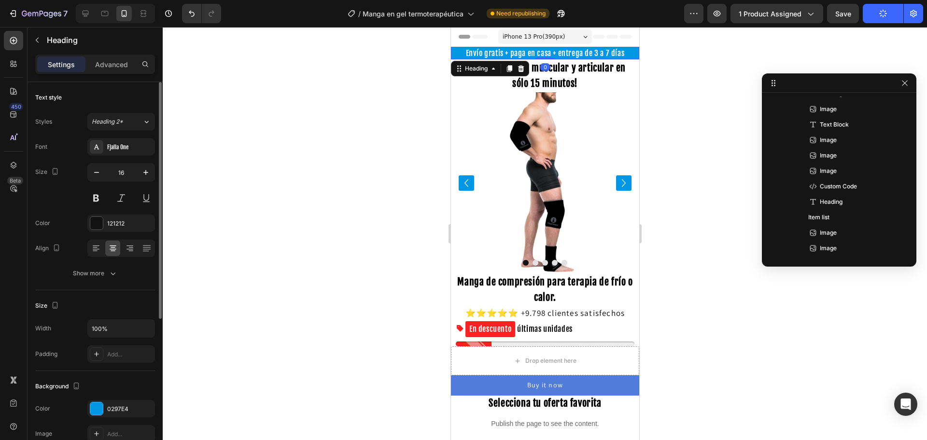
scroll to position [0, 0]
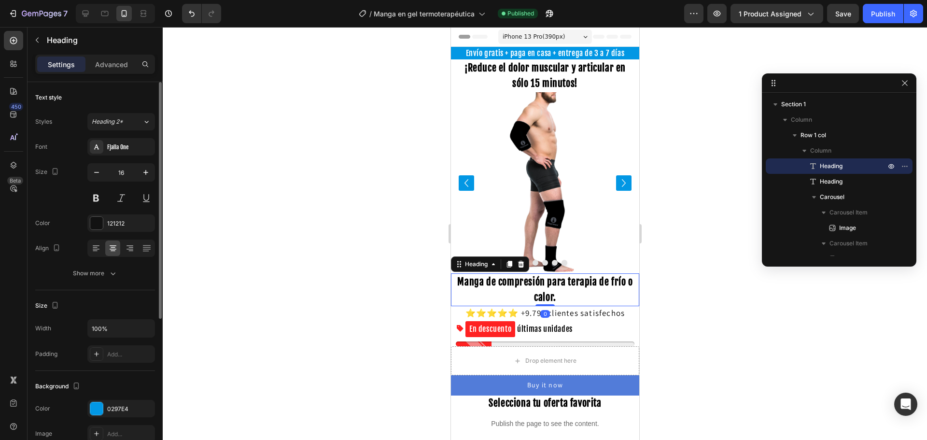
click at [567, 297] on h2 "Manga de compresión para terapia de frío o calor." at bounding box center [544, 289] width 179 height 33
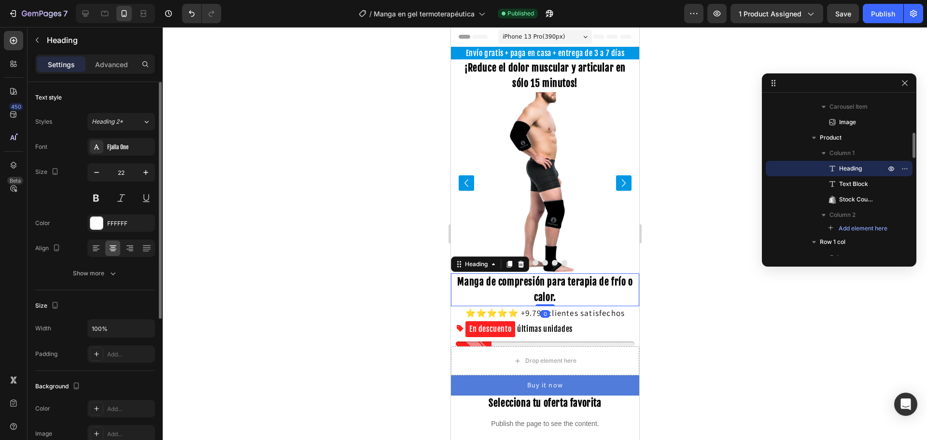
click at [567, 297] on h2 "Manga de compresión para terapia de frío o calor." at bounding box center [544, 289] width 179 height 33
click at [86, 14] on icon at bounding box center [86, 14] width 6 height 6
type input "24"
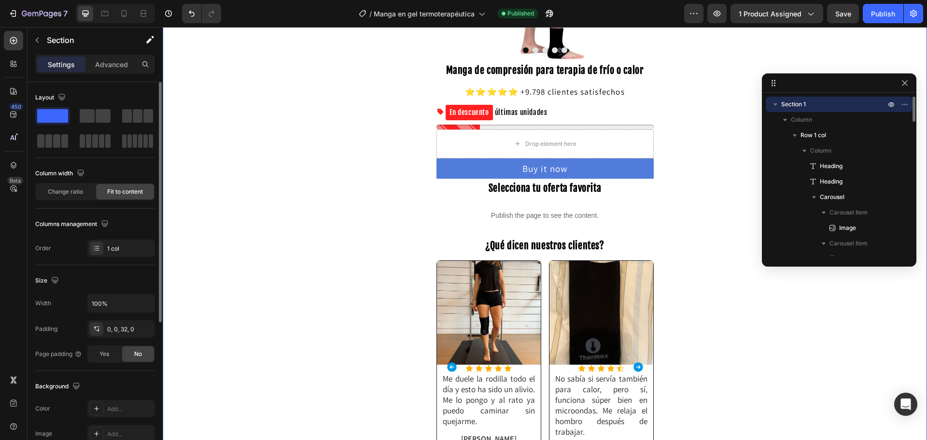
click at [886, 19] on button "Publish" at bounding box center [883, 13] width 41 height 19
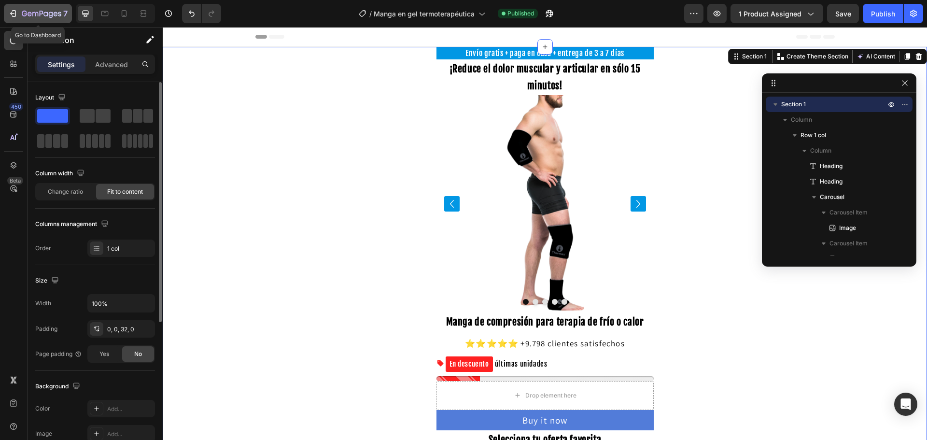
click at [44, 13] on icon "button" at bounding box center [45, 14] width 4 height 4
